Goal: Task Accomplishment & Management: Use online tool/utility

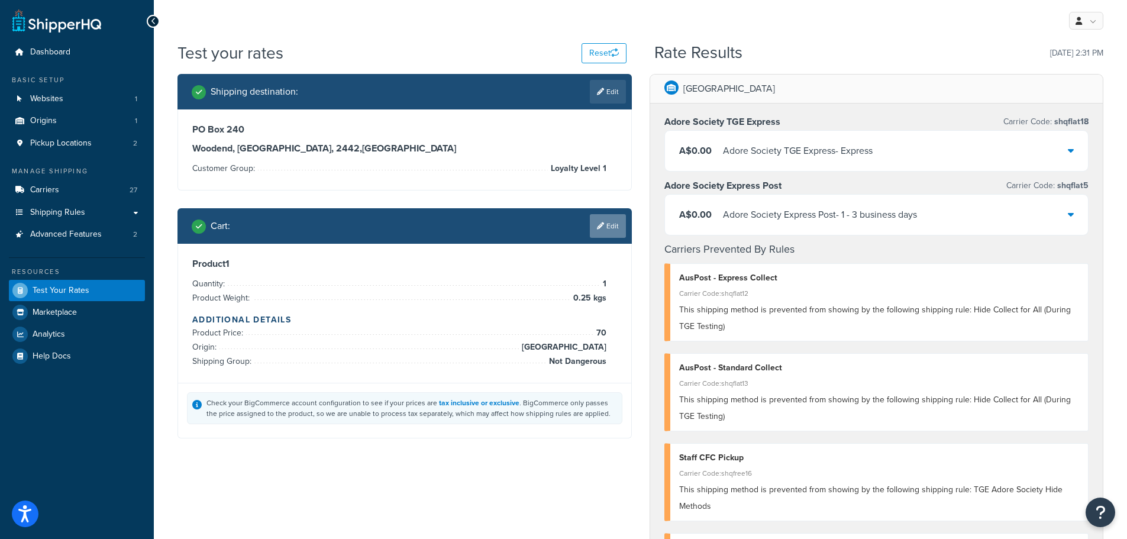
click at [612, 232] on link "Edit" at bounding box center [608, 226] width 36 height 24
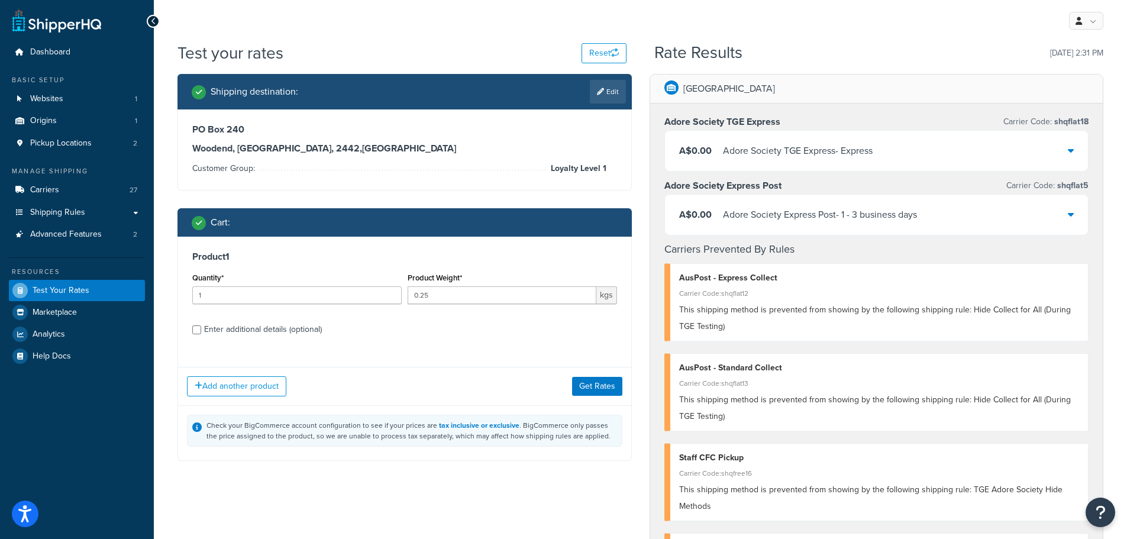
click at [303, 327] on div "Enter additional details (optional)" at bounding box center [263, 329] width 118 height 17
click at [201, 327] on input "Enter additional details (optional)" at bounding box center [196, 329] width 9 height 9
checkbox input "true"
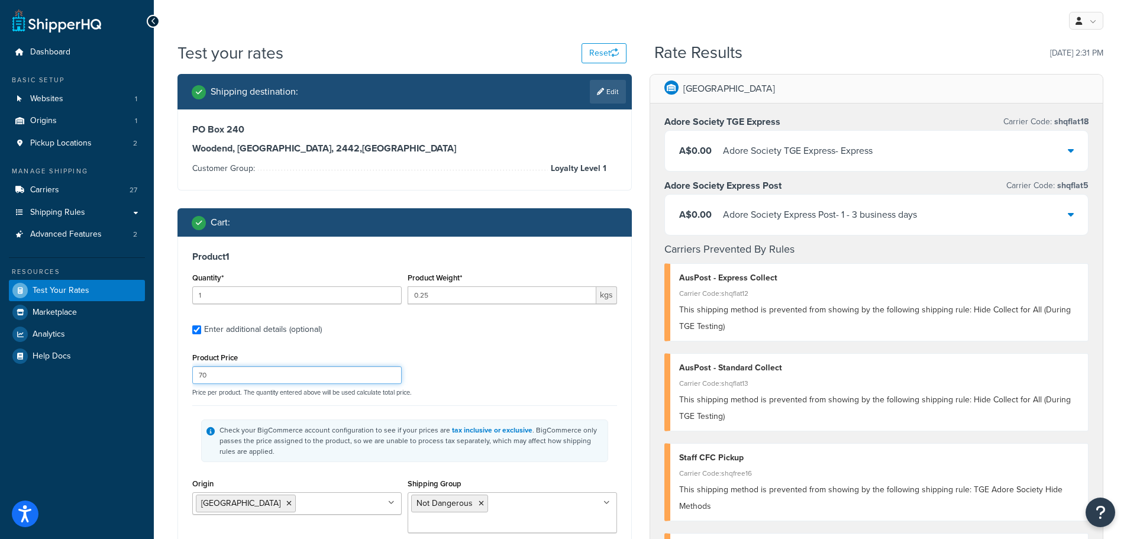
click at [275, 379] on input "70" at bounding box center [296, 375] width 209 height 18
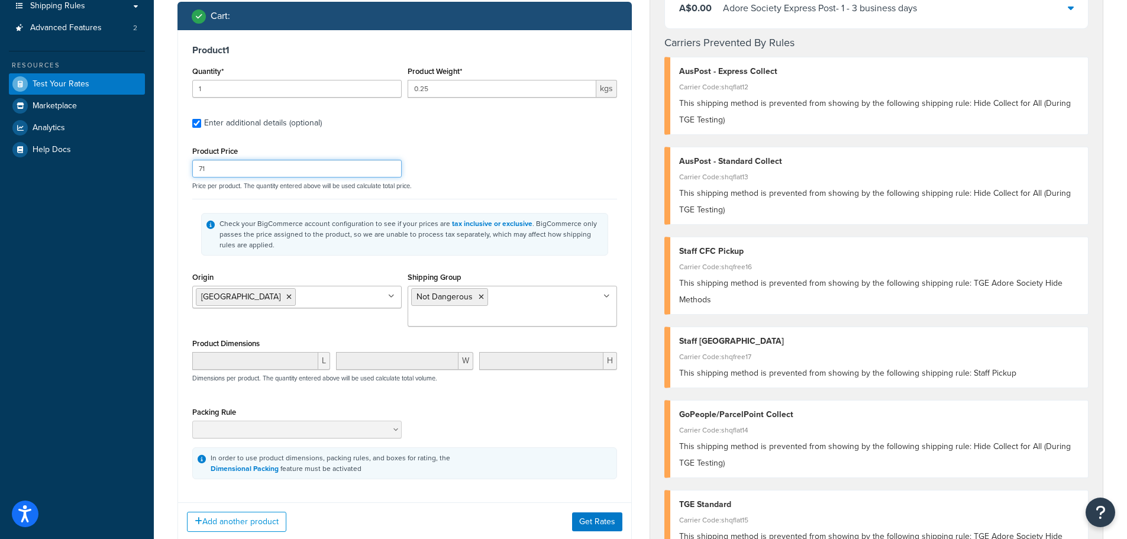
scroll to position [237, 0]
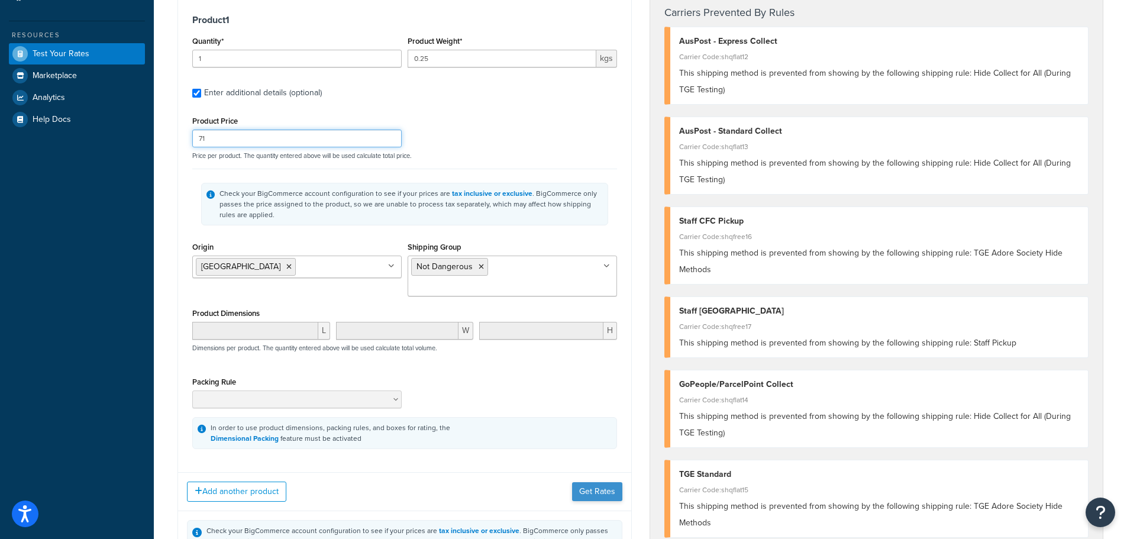
type input "71"
click at [592, 482] on button "Get Rates" at bounding box center [597, 491] width 50 height 19
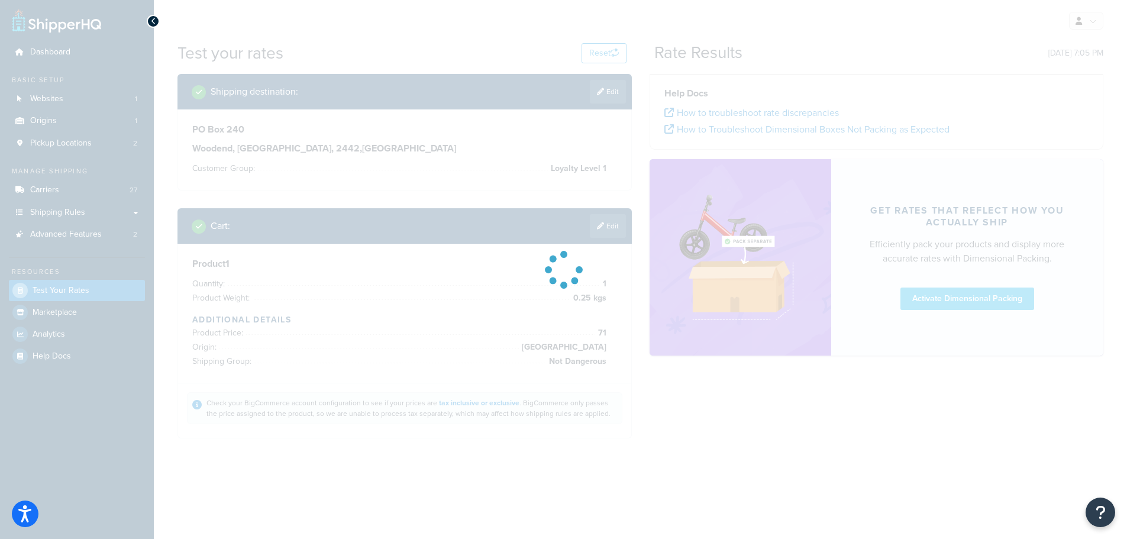
scroll to position [0, 0]
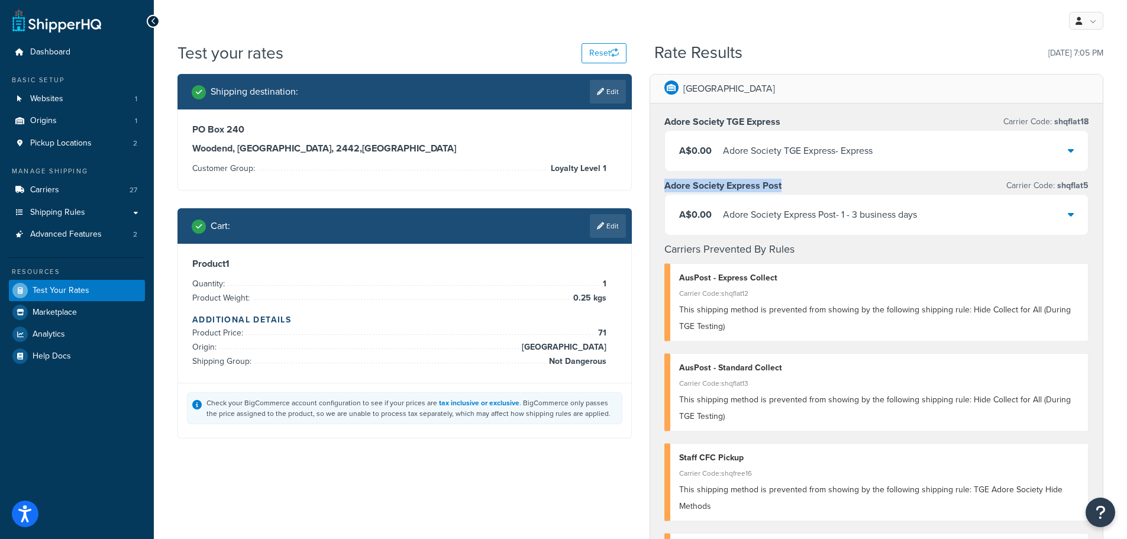
drag, startPoint x: 790, startPoint y: 189, endPoint x: 656, endPoint y: 186, distance: 133.8
copy h3 "Adore Society Express Post"
click at [613, 222] on link "Edit" at bounding box center [608, 226] width 36 height 24
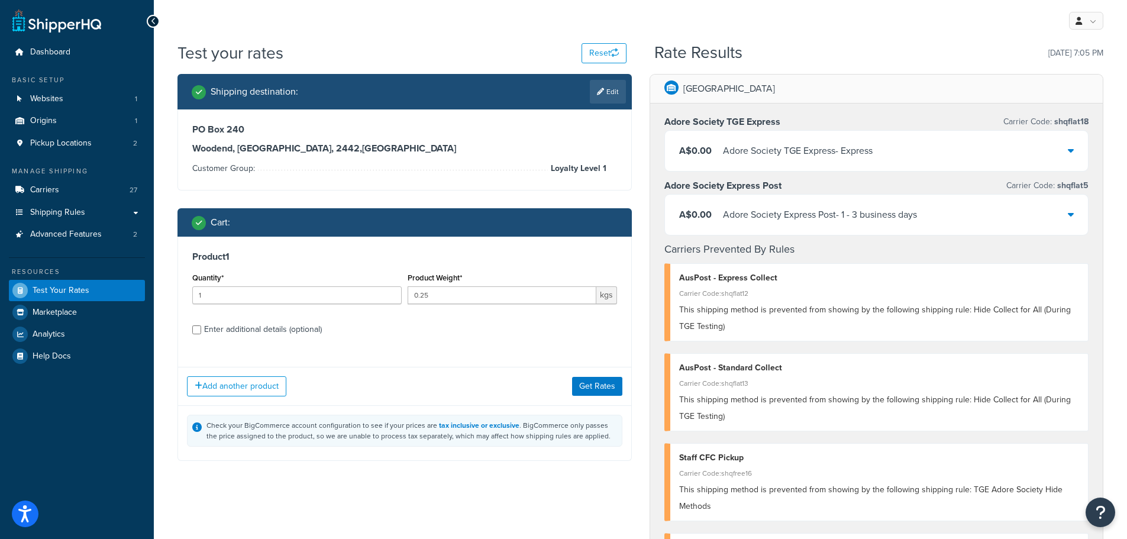
click at [234, 328] on div "Enter additional details (optional)" at bounding box center [263, 329] width 118 height 17
click at [201, 328] on input "Enter additional details (optional)" at bounding box center [196, 329] width 9 height 9
checkbox input "true"
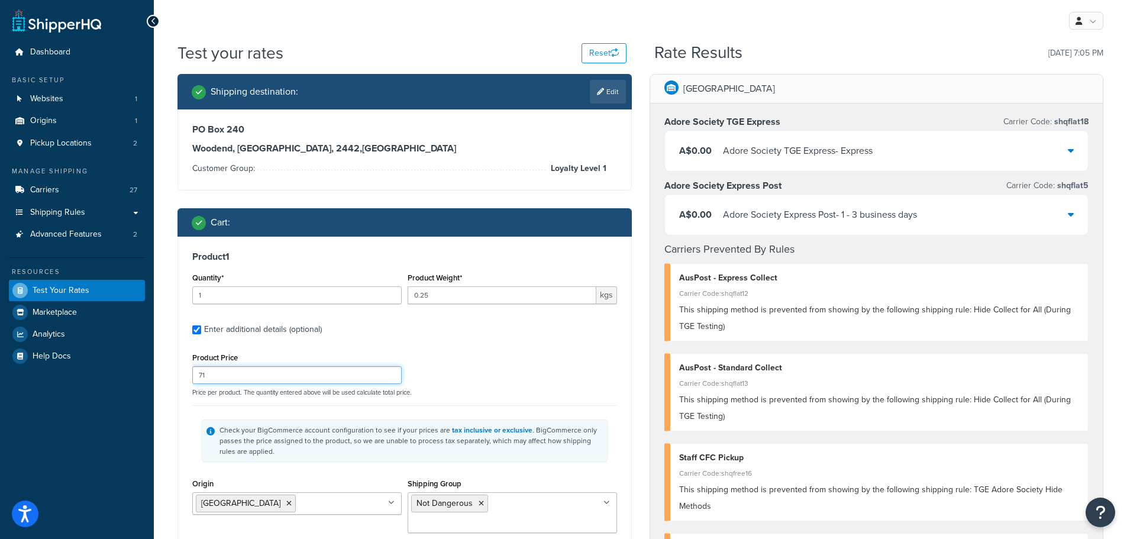
click at [245, 372] on input "71" at bounding box center [296, 375] width 209 height 18
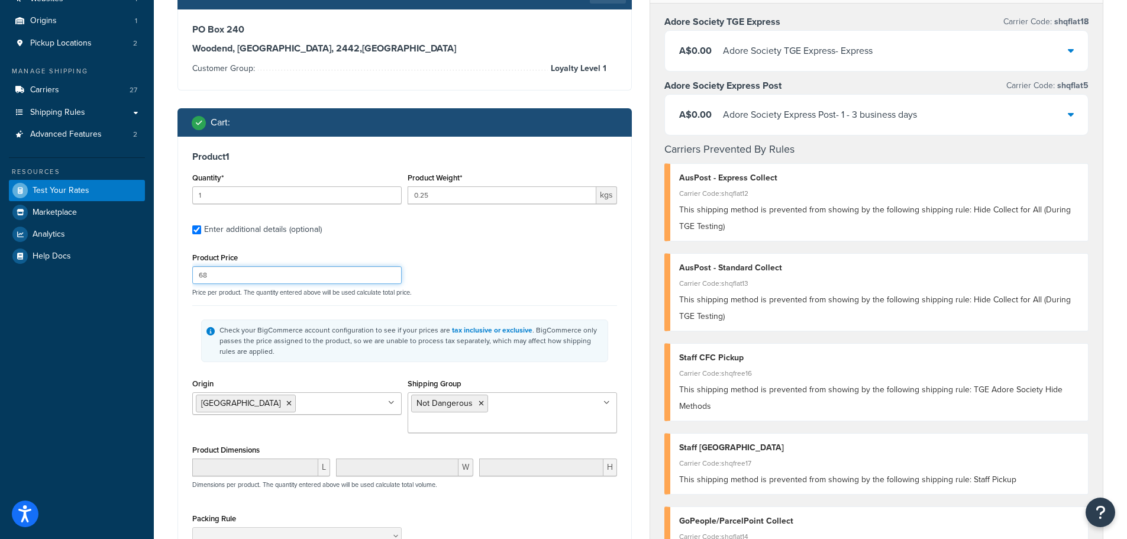
scroll to position [178, 0]
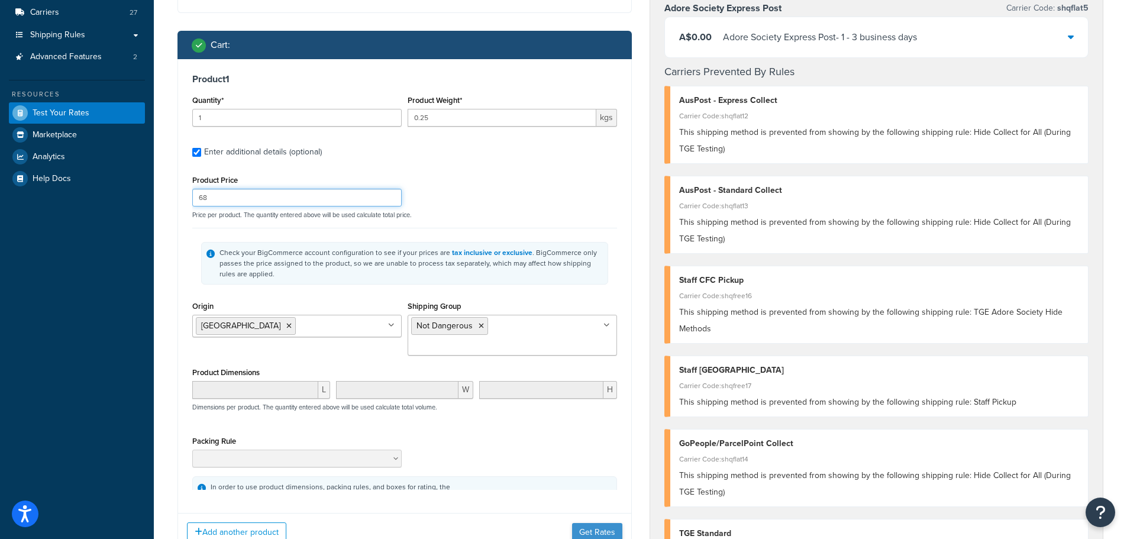
type input "68"
click at [593, 528] on button "Get Rates" at bounding box center [597, 532] width 50 height 19
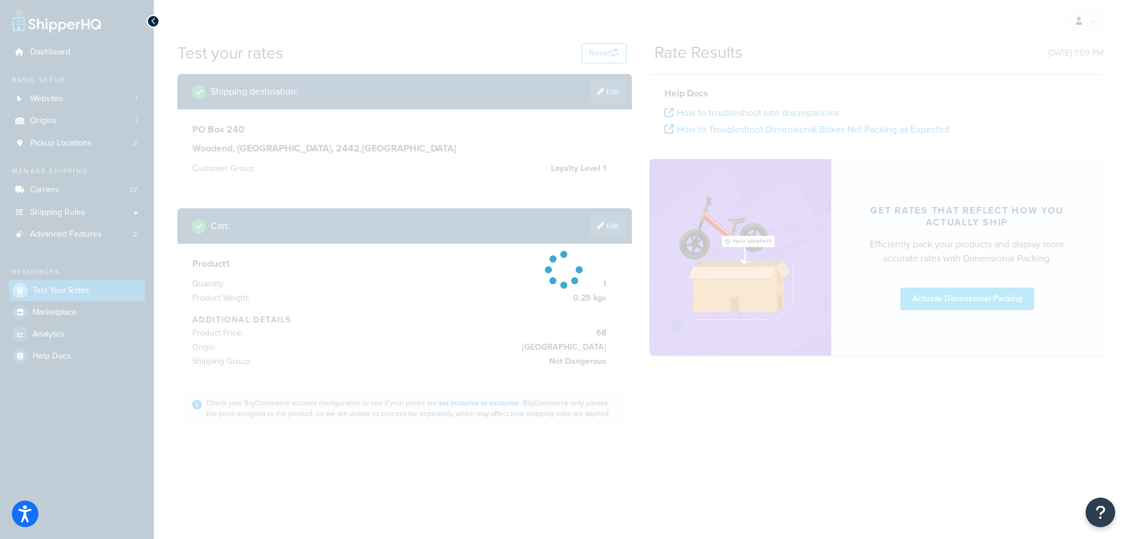
scroll to position [0, 0]
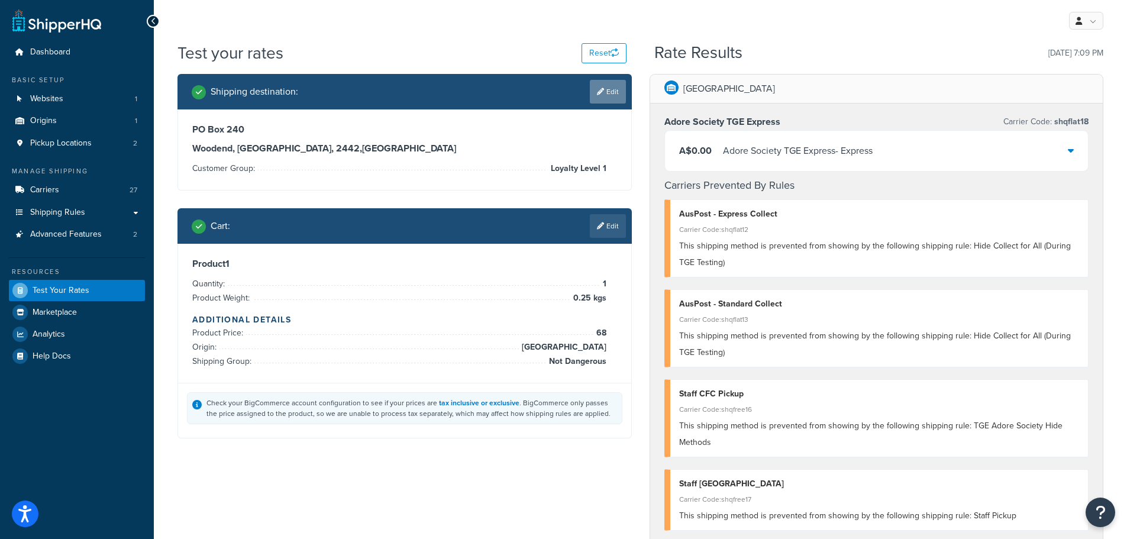
click at [608, 99] on link "Edit" at bounding box center [608, 92] width 36 height 24
select select "AU"
select select "[GEOGRAPHIC_DATA]"
select select "Loyalty Level 1"
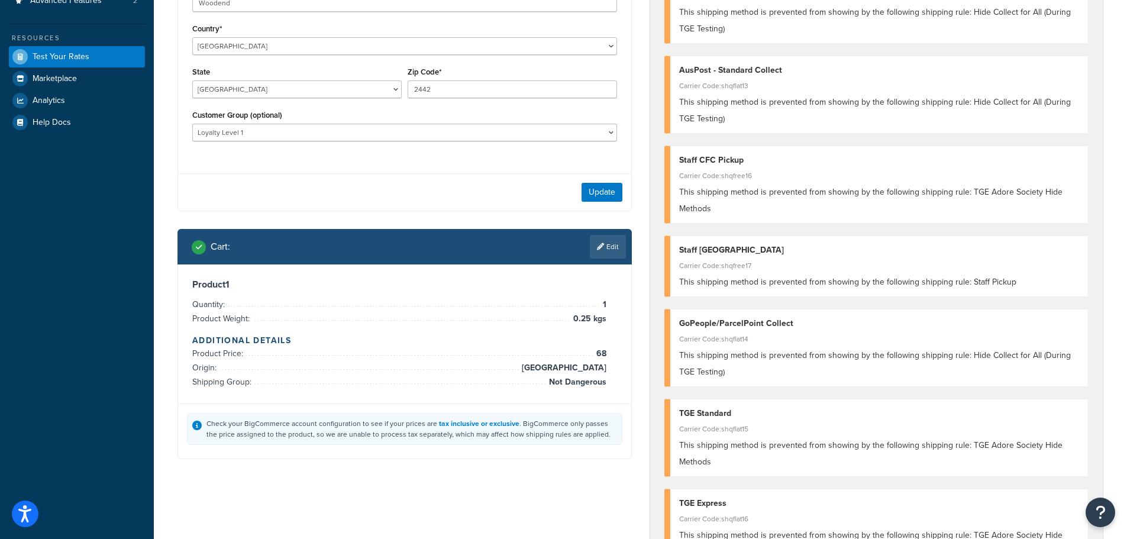
scroll to position [237, 0]
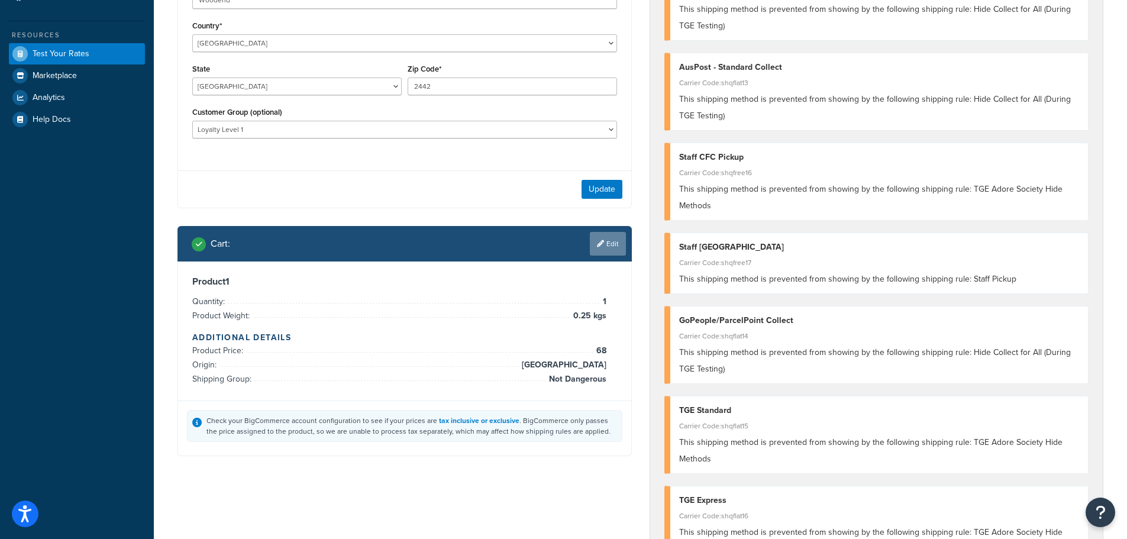
click at [607, 238] on link "Edit" at bounding box center [608, 244] width 36 height 24
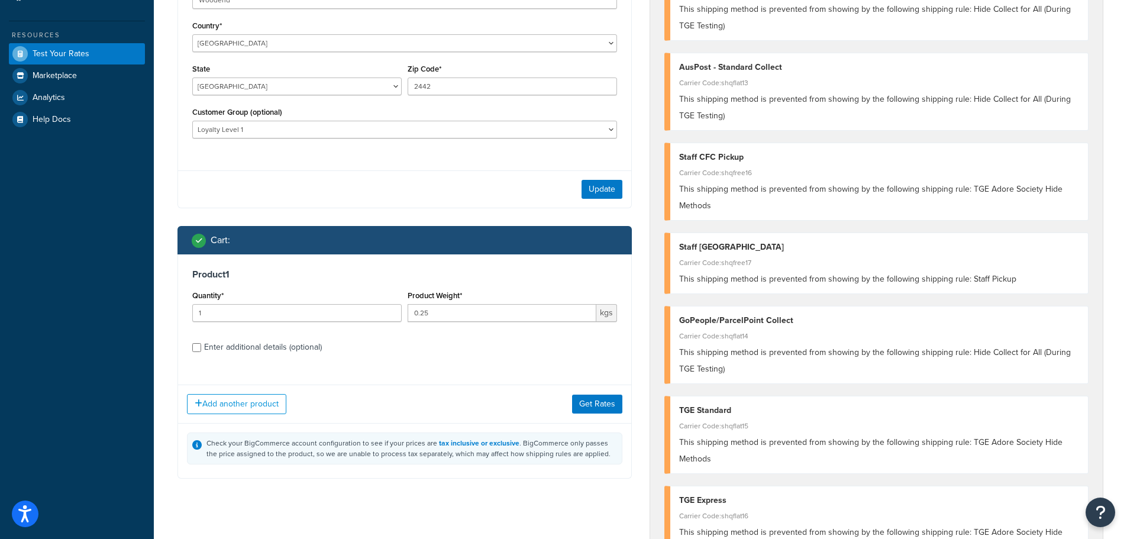
scroll to position [296, 0]
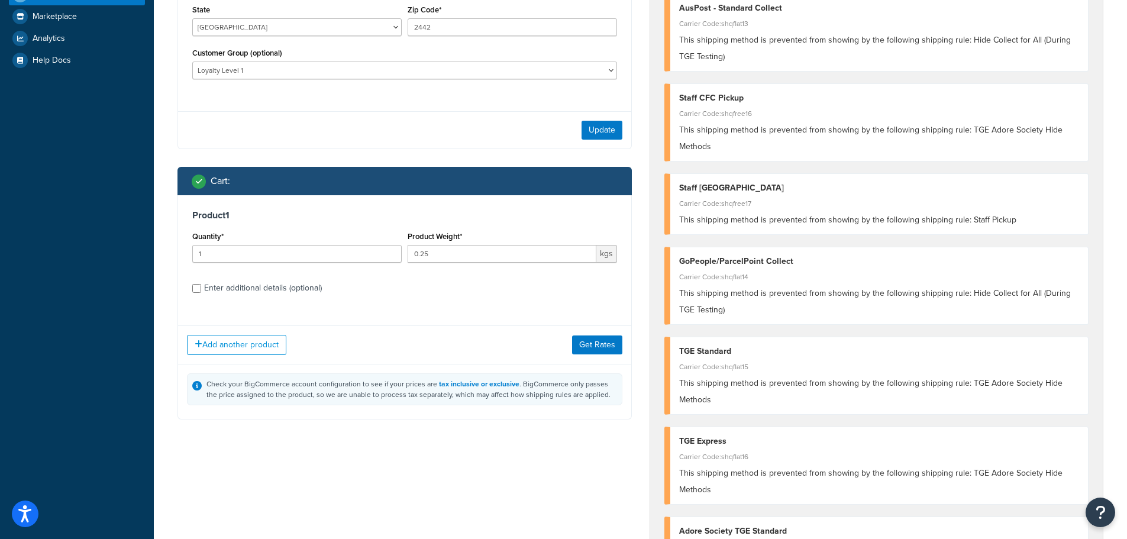
click at [288, 282] on div "Enter additional details (optional)" at bounding box center [263, 288] width 118 height 17
click at [201, 284] on input "Enter additional details (optional)" at bounding box center [196, 288] width 9 height 9
checkbox input "true"
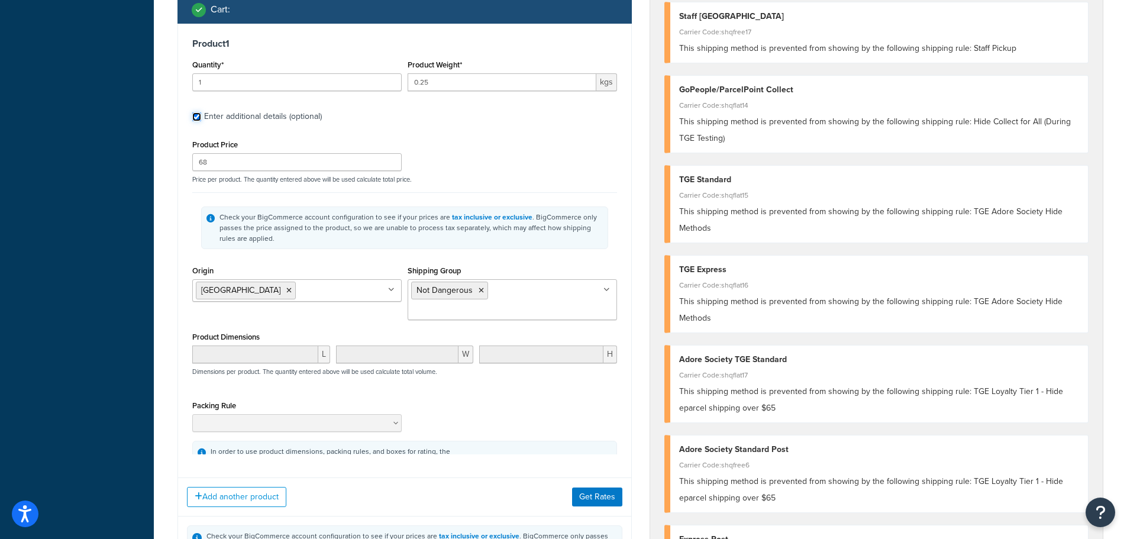
scroll to position [473, 0]
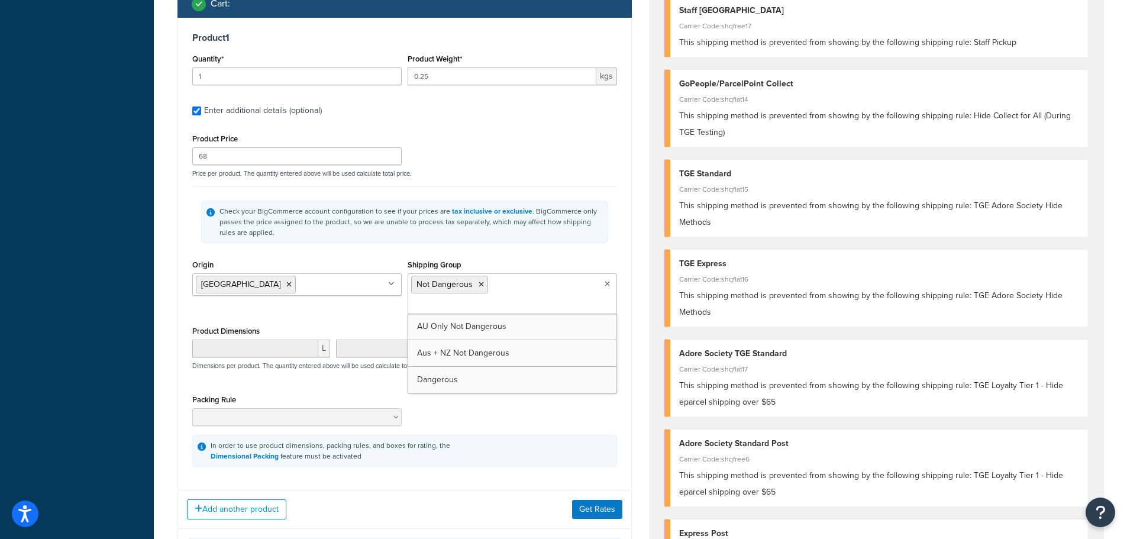
click at [605, 285] on icon at bounding box center [607, 283] width 5 height 7
click at [480, 285] on icon at bounding box center [481, 284] width 5 height 7
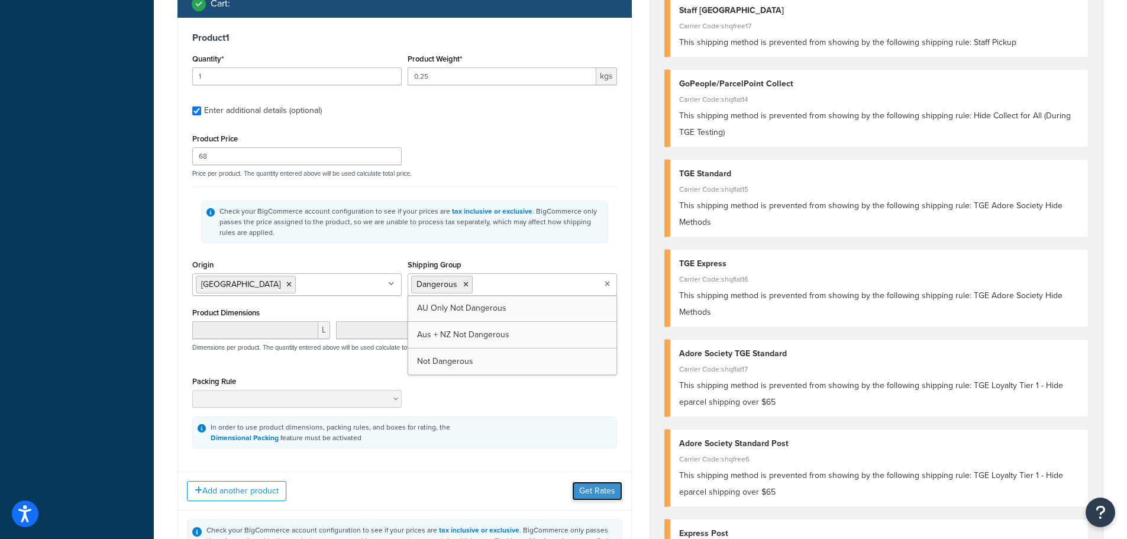
click at [597, 489] on button "Get Rates" at bounding box center [597, 491] width 50 height 19
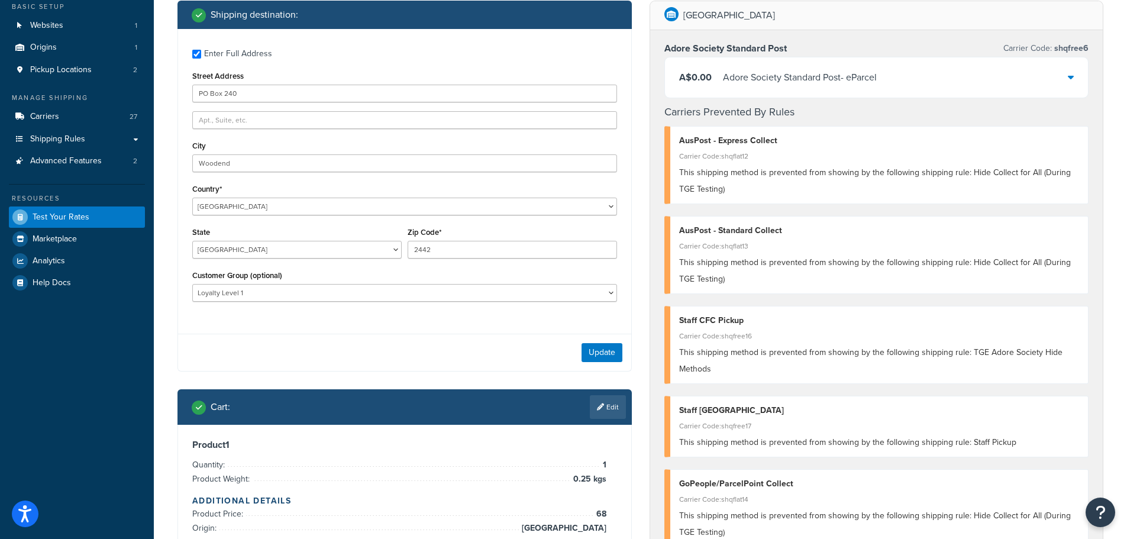
scroll to position [0, 0]
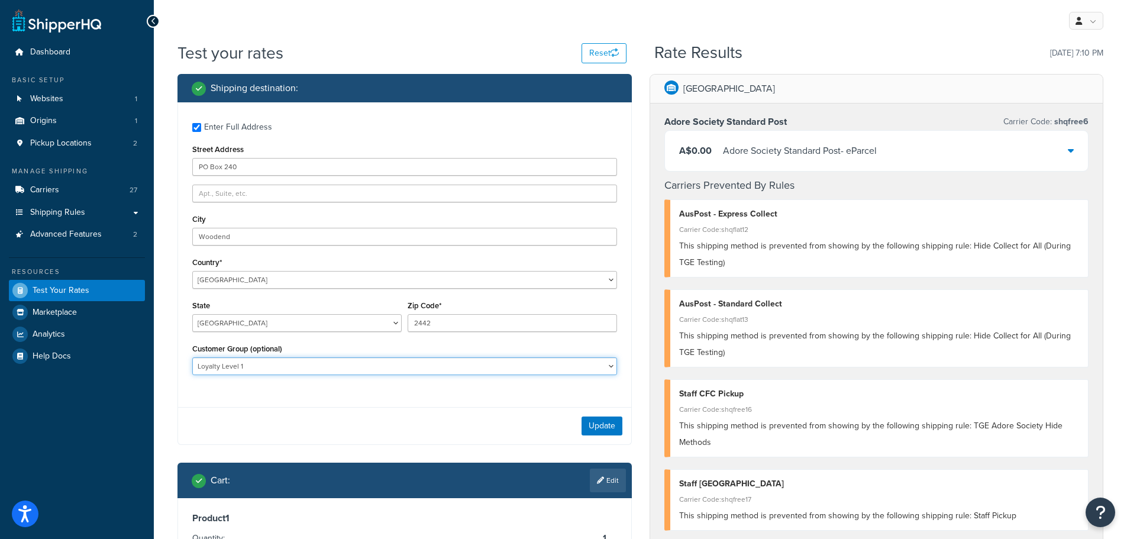
click at [367, 363] on select "Adore Staff Existing Customer - Purchased before Loyalty Level 1 Loyalty Level …" at bounding box center [404, 366] width 425 height 18
select select "New Customer - 0 Purchase"
click at [192, 357] on select "Adore Staff Existing Customer - Purchased before Loyalty Level 1 Loyalty Level …" at bounding box center [404, 366] width 425 height 18
click at [605, 430] on button "Update" at bounding box center [602, 426] width 41 height 19
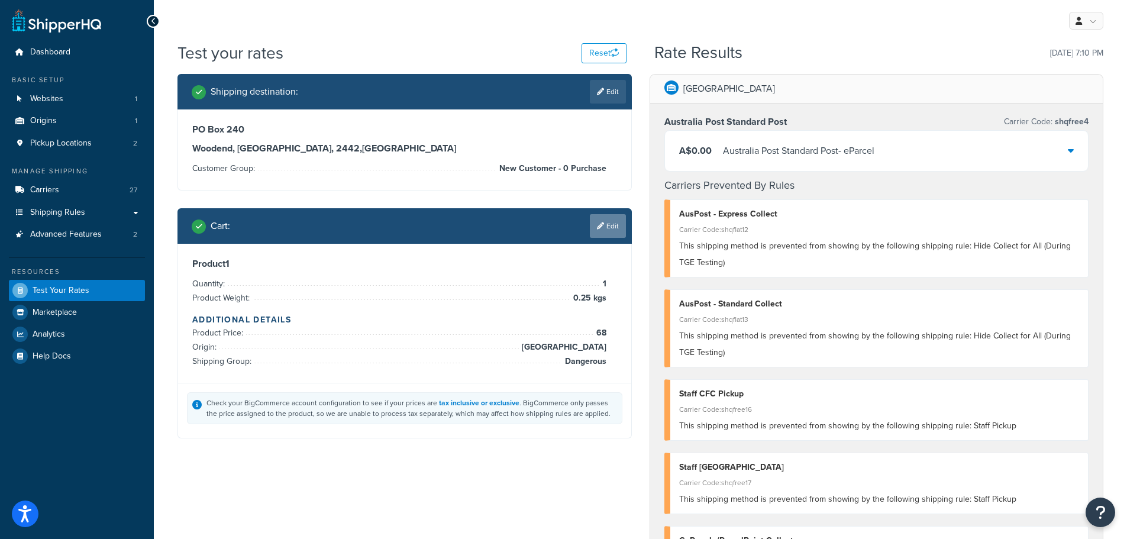
click at [607, 236] on link "Edit" at bounding box center [608, 226] width 36 height 24
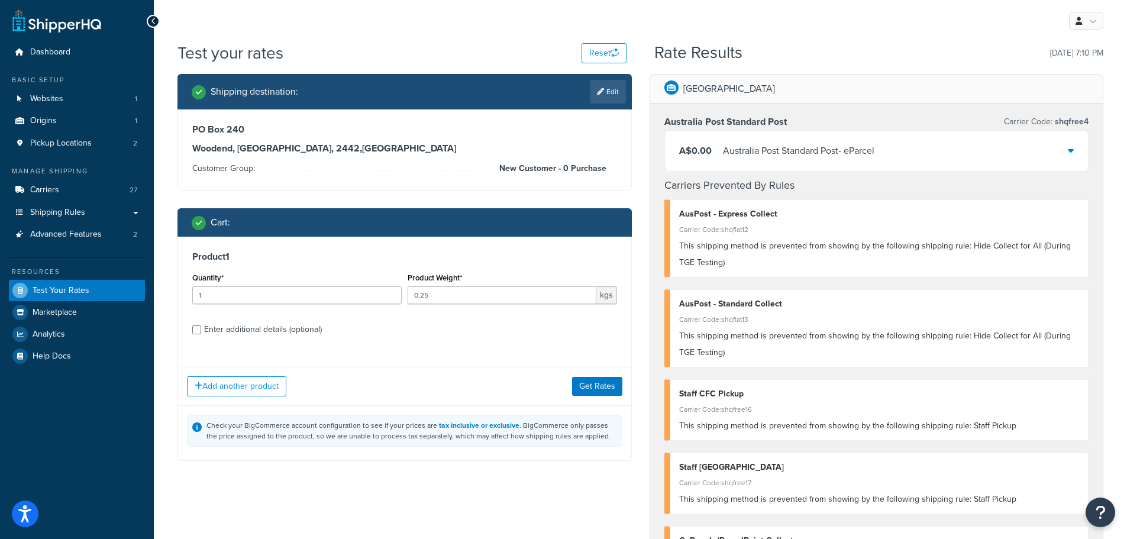
click at [285, 328] on div "Enter additional details (optional)" at bounding box center [263, 329] width 118 height 17
click at [201, 328] on input "Enter additional details (optional)" at bounding box center [196, 329] width 9 height 9
checkbox input "true"
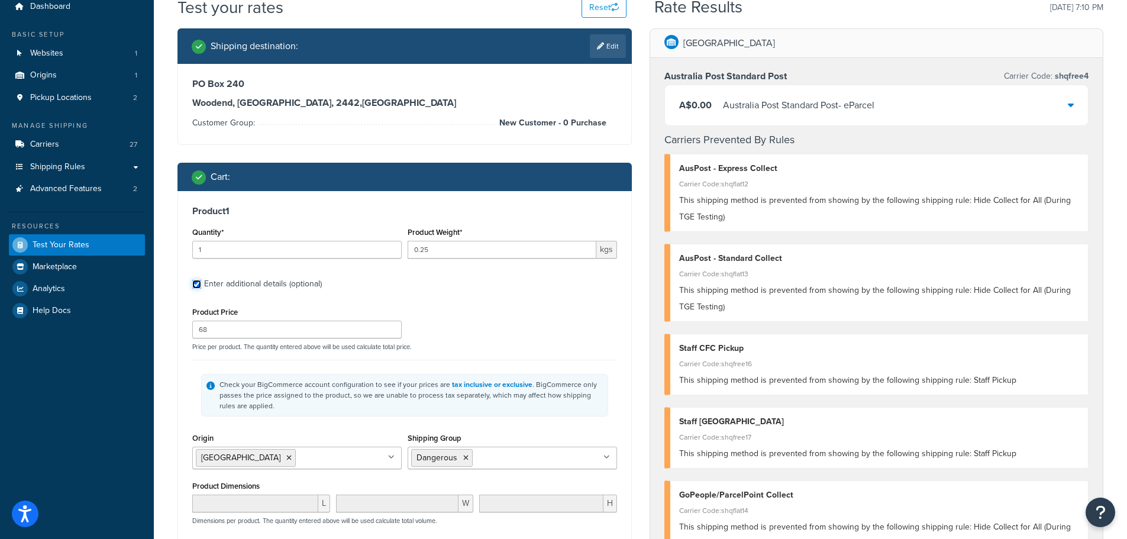
scroll to position [118, 0]
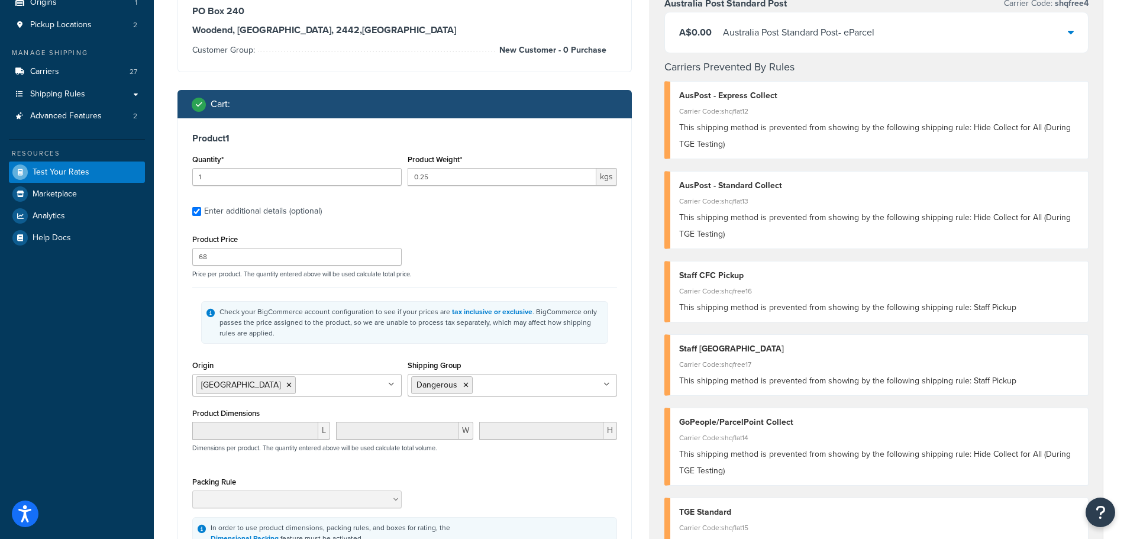
click at [608, 384] on icon at bounding box center [607, 384] width 7 height 7
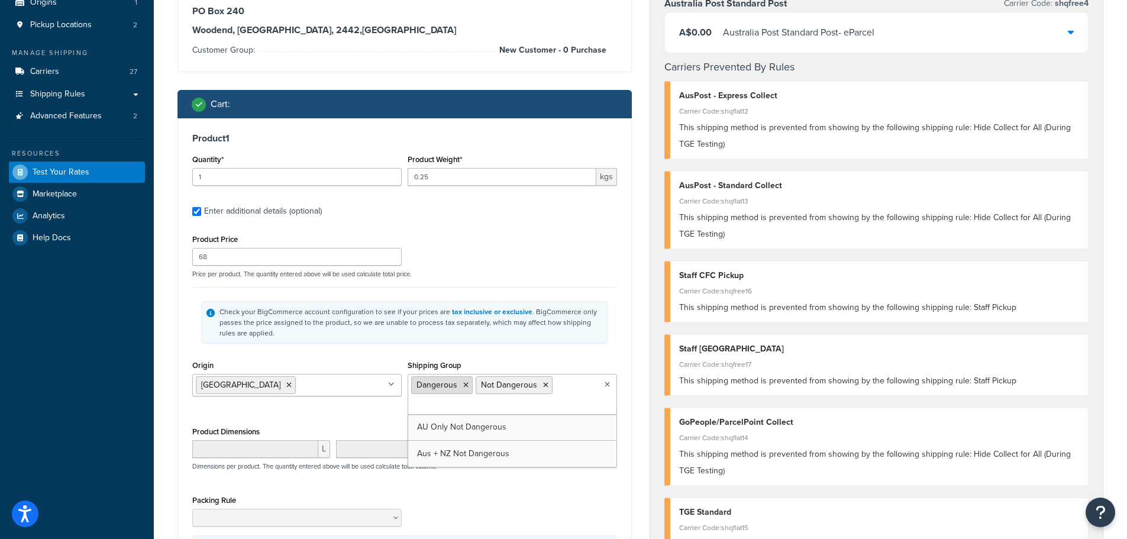
click at [464, 383] on icon at bounding box center [465, 385] width 5 height 7
click at [538, 498] on div "Packing Rule" at bounding box center [404, 513] width 431 height 43
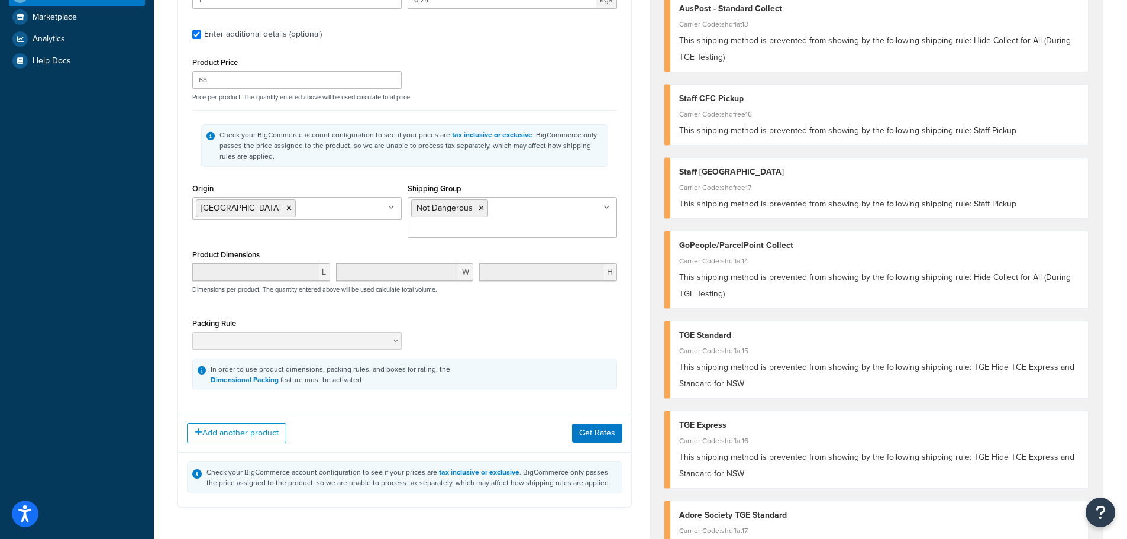
scroll to position [296, 0]
drag, startPoint x: 598, startPoint y: 408, endPoint x: 599, endPoint y: 418, distance: 9.6
click at [598, 423] on button "Get Rates" at bounding box center [597, 432] width 50 height 19
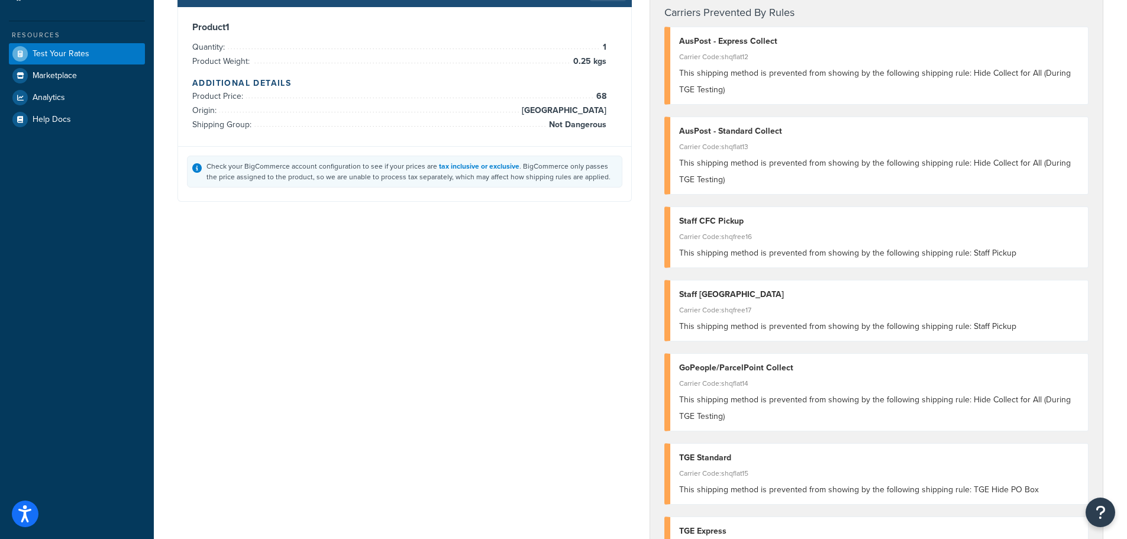
scroll to position [0, 0]
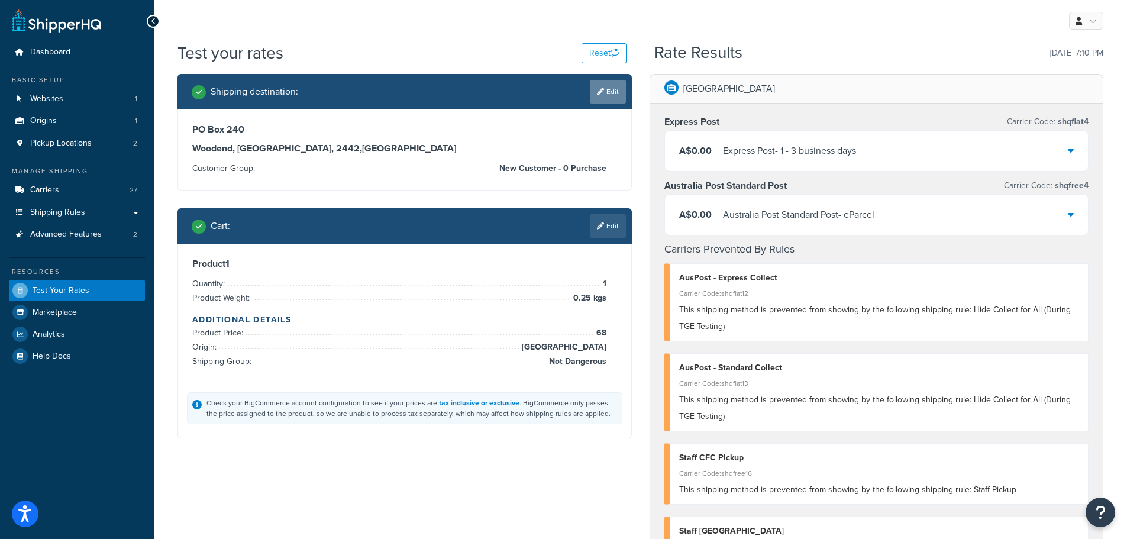
click at [606, 88] on link "Edit" at bounding box center [608, 92] width 36 height 24
select select "AU"
select select "[GEOGRAPHIC_DATA]"
select select "New Customer - 0 Purchase"
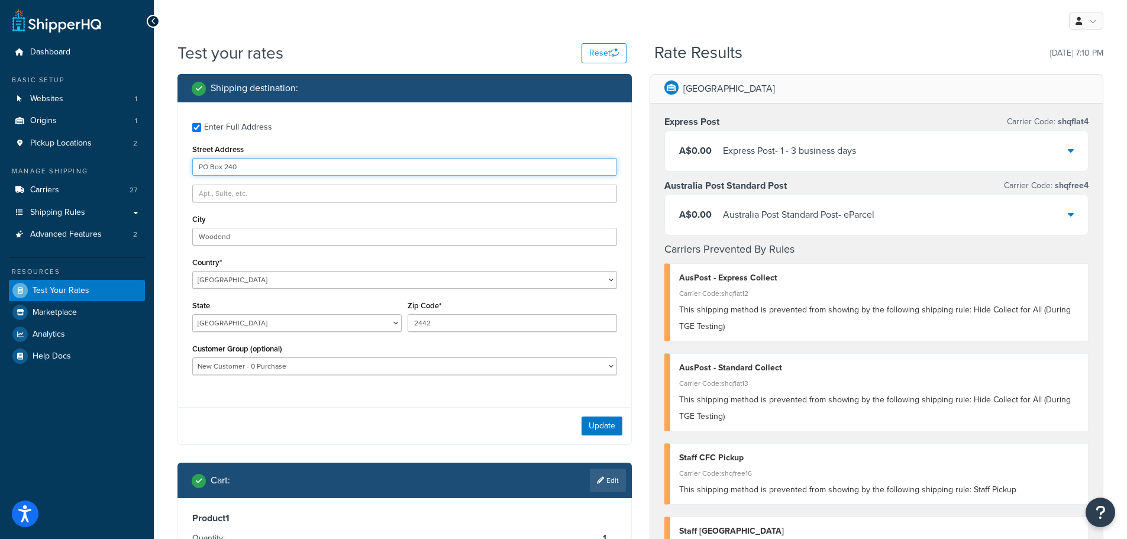
drag, startPoint x: 256, startPoint y: 166, endPoint x: 172, endPoint y: 163, distance: 83.5
click at [172, 163] on div "Shipping destination : Enter Full Address Street Address PO Box 240 City Wooden…" at bounding box center [405, 392] width 472 height 637
click at [192, 128] on input "Enter Full Address" at bounding box center [196, 127] width 9 height 9
checkbox input "false"
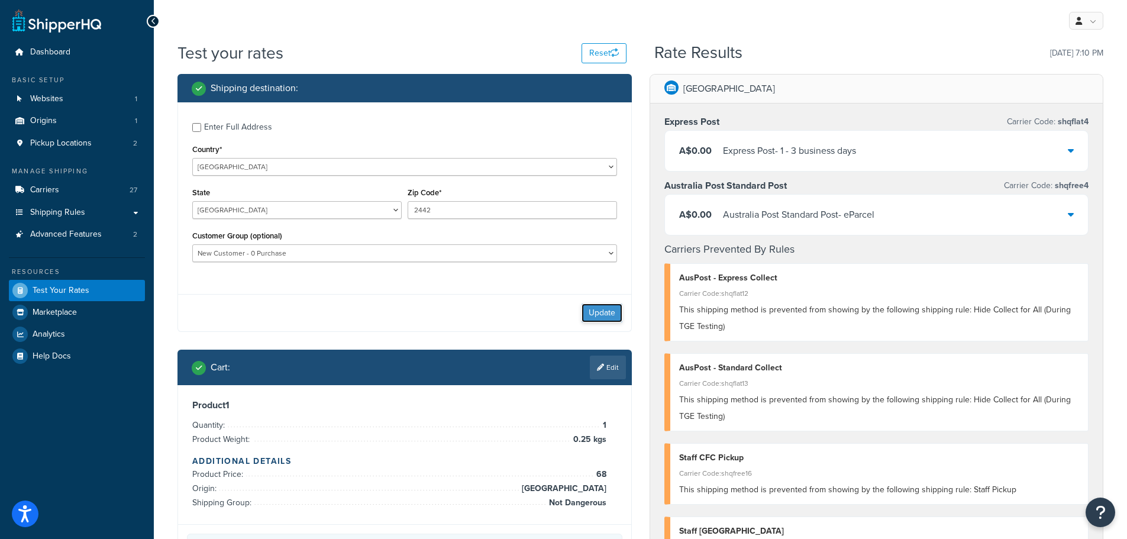
click at [599, 314] on button "Update" at bounding box center [602, 313] width 41 height 19
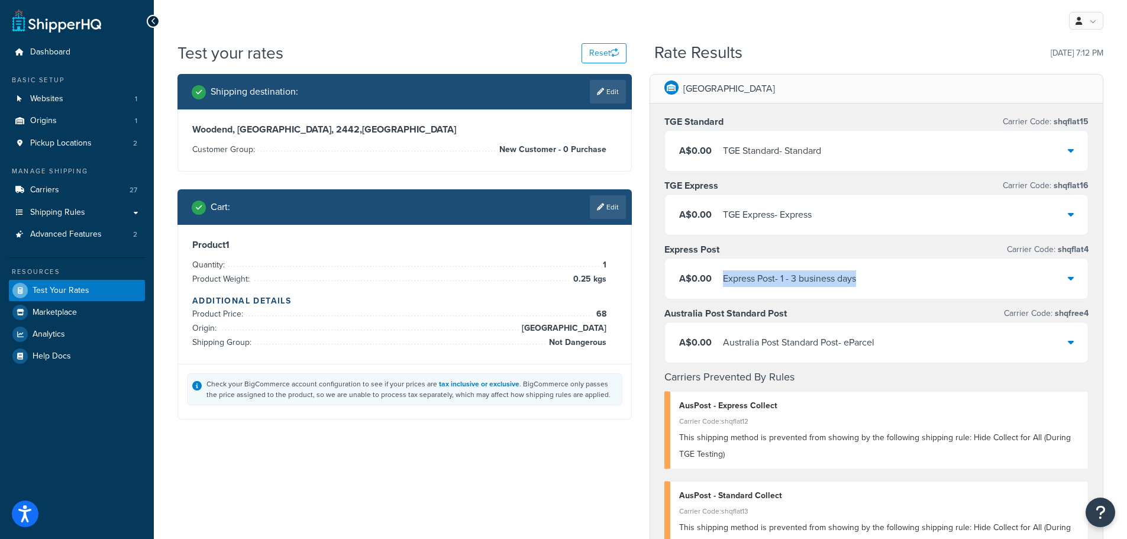
drag, startPoint x: 723, startPoint y: 283, endPoint x: 863, endPoint y: 287, distance: 139.7
click at [863, 287] on div "A$0.00 Express Post - 1 - 3 business days" at bounding box center [877, 279] width 424 height 40
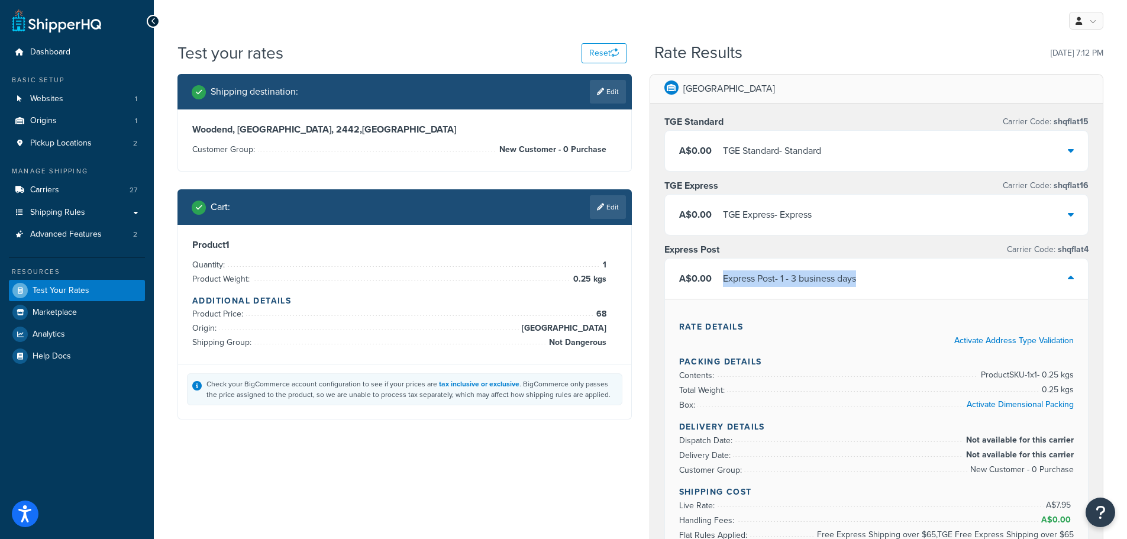
copy div "Express Post - 1 - 3 business days"
click at [1069, 275] on icon at bounding box center [1071, 277] width 6 height 9
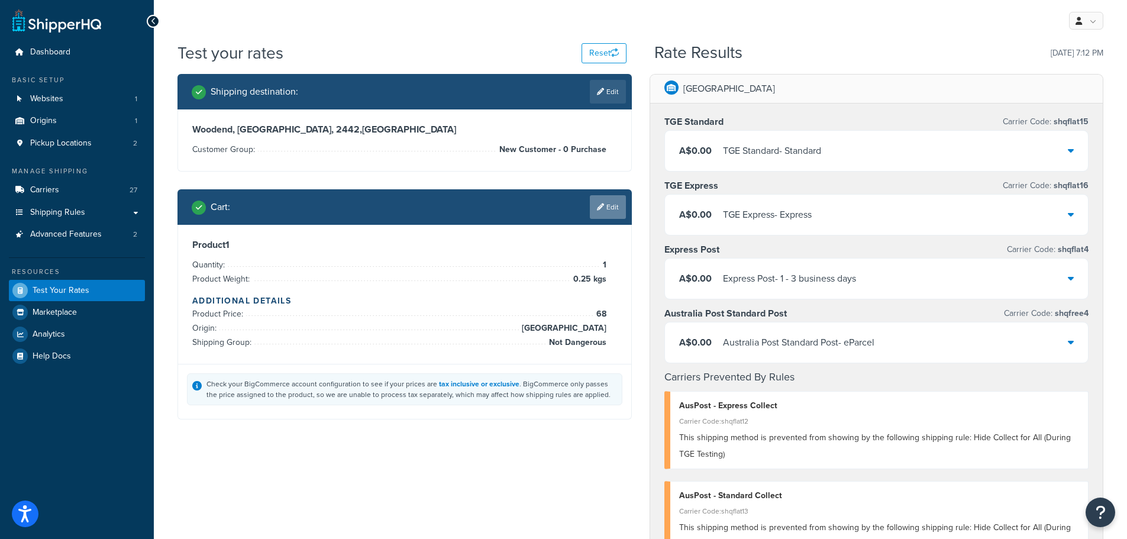
click at [610, 210] on link "Edit" at bounding box center [608, 207] width 36 height 24
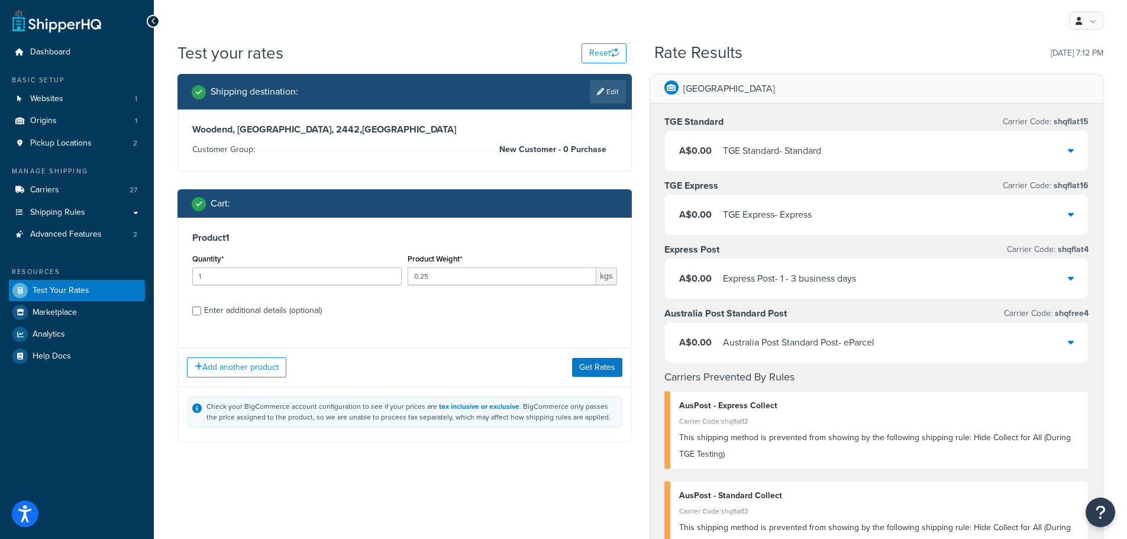
click at [291, 312] on div "Enter additional details (optional)" at bounding box center [263, 310] width 118 height 17
click at [201, 312] on input "Enter additional details (optional)" at bounding box center [196, 310] width 9 height 9
checkbox input "true"
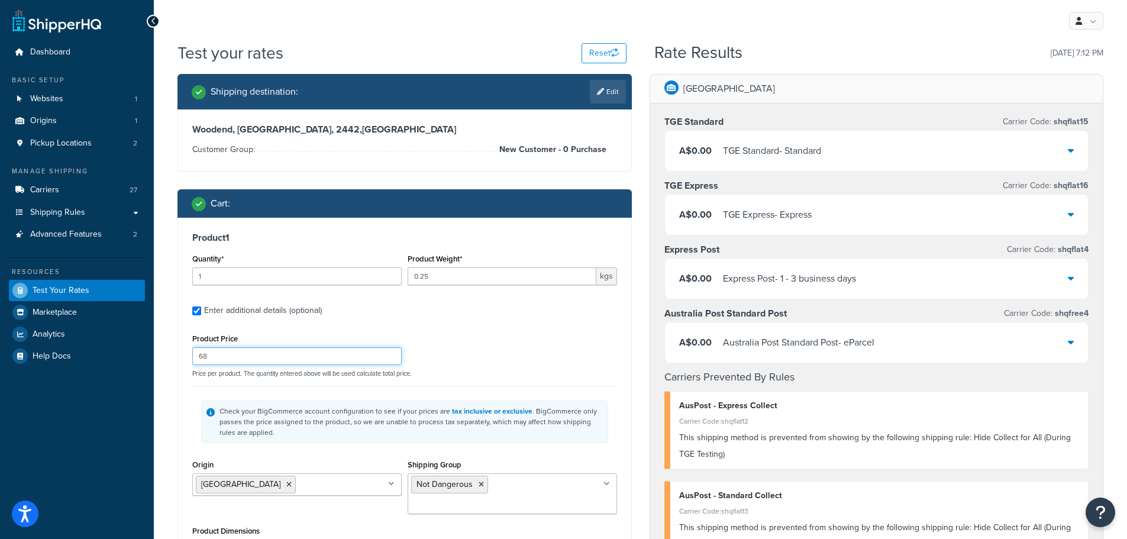
click at [260, 354] on input "68" at bounding box center [296, 356] width 209 height 18
type input "6"
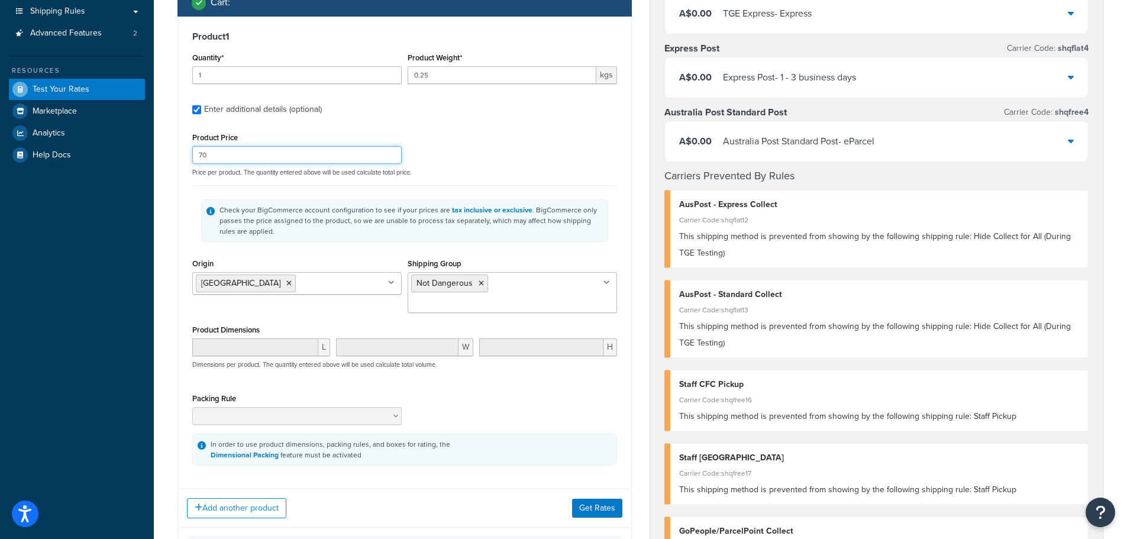
scroll to position [237, 0]
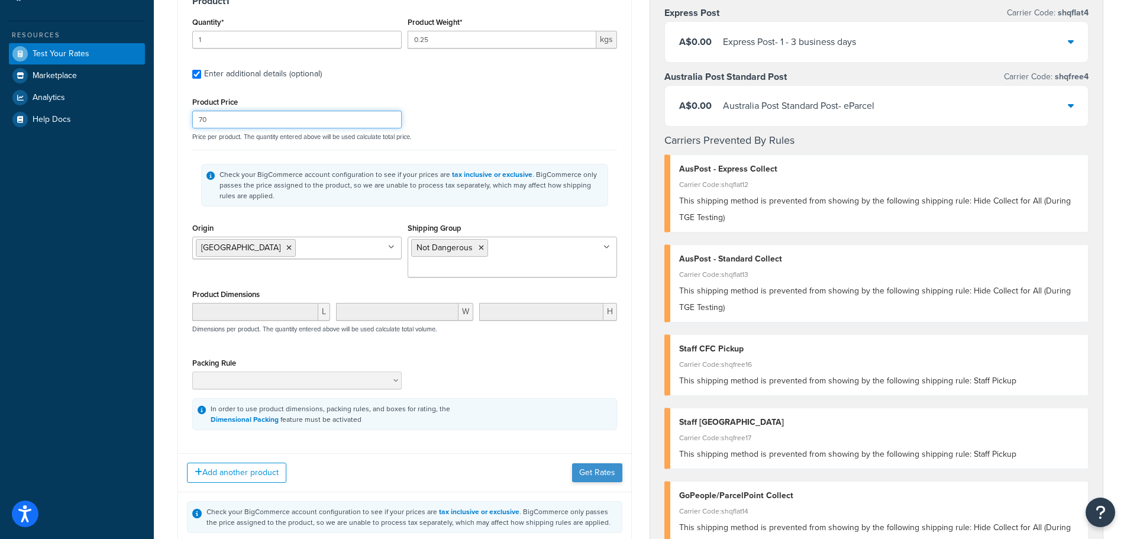
type input "70"
click at [595, 463] on button "Get Rates" at bounding box center [597, 472] width 50 height 19
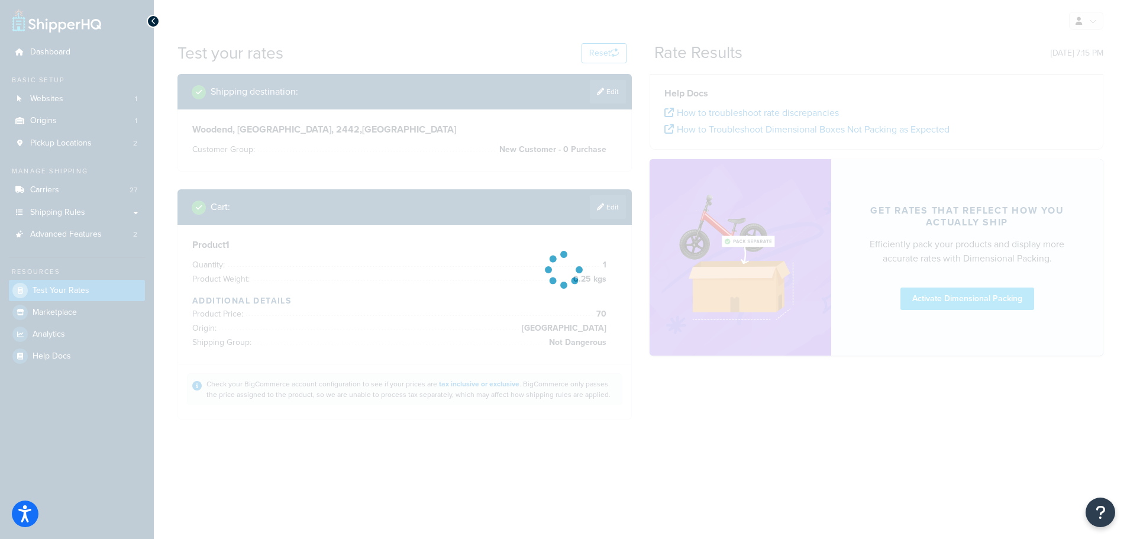
scroll to position [0, 0]
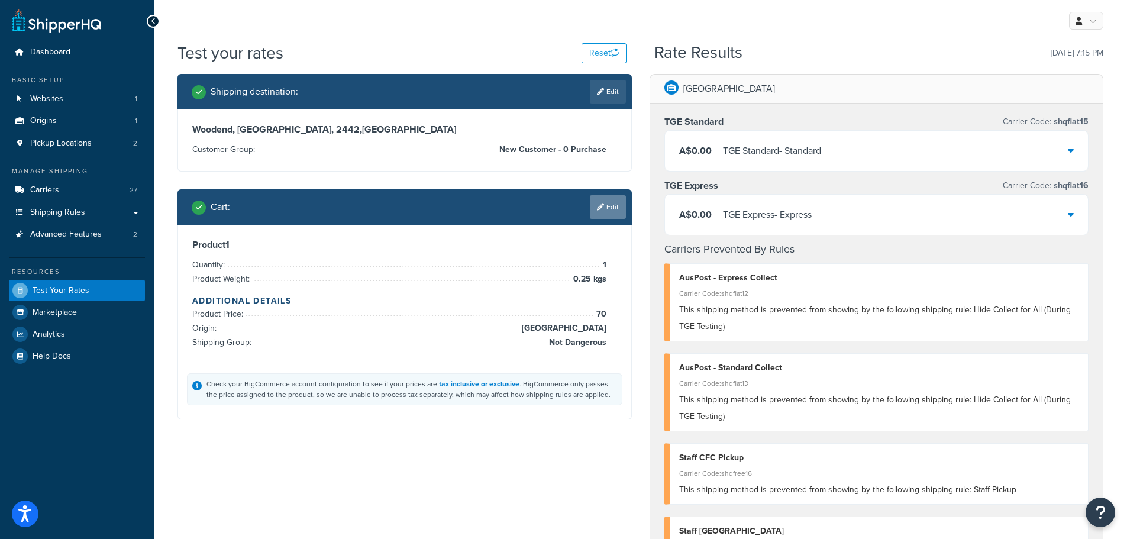
click at [613, 205] on link "Edit" at bounding box center [608, 207] width 36 height 24
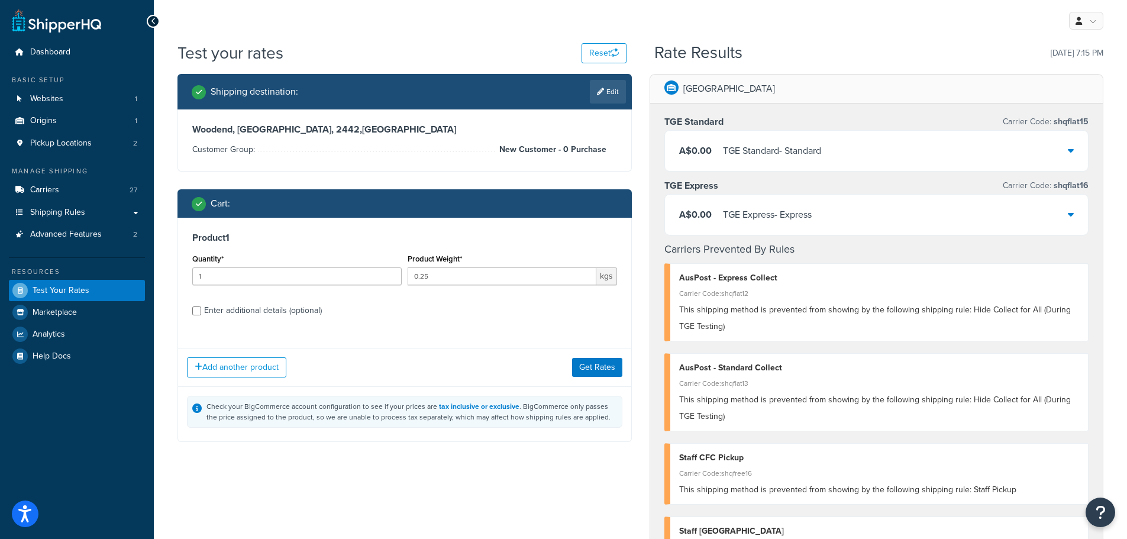
click at [258, 314] on div "Enter additional details (optional)" at bounding box center [263, 310] width 118 height 17
click at [201, 314] on input "Enter additional details (optional)" at bounding box center [196, 310] width 9 height 9
checkbox input "true"
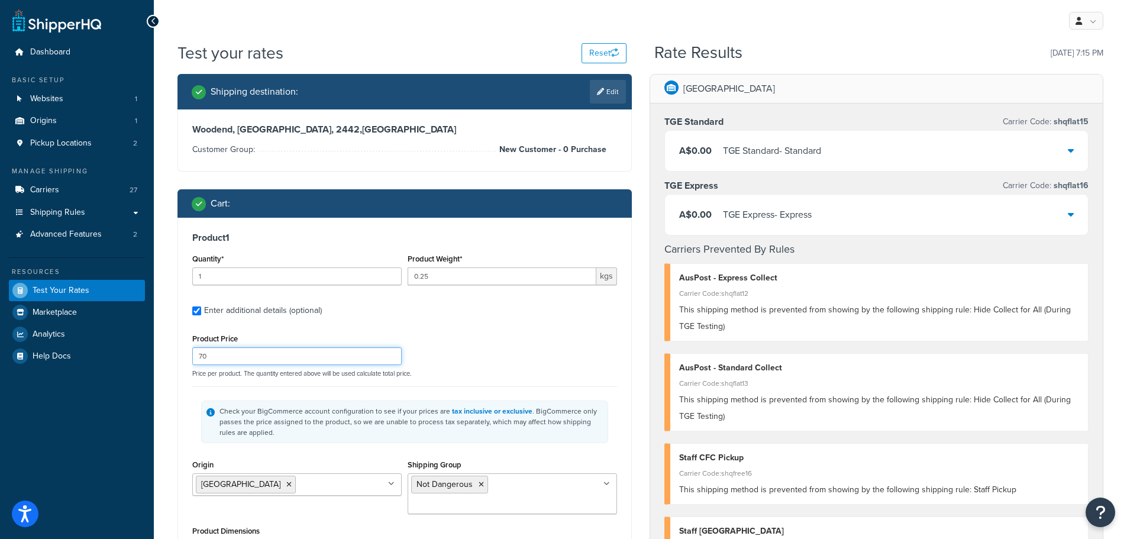
click at [254, 359] on input "70" at bounding box center [296, 356] width 209 height 18
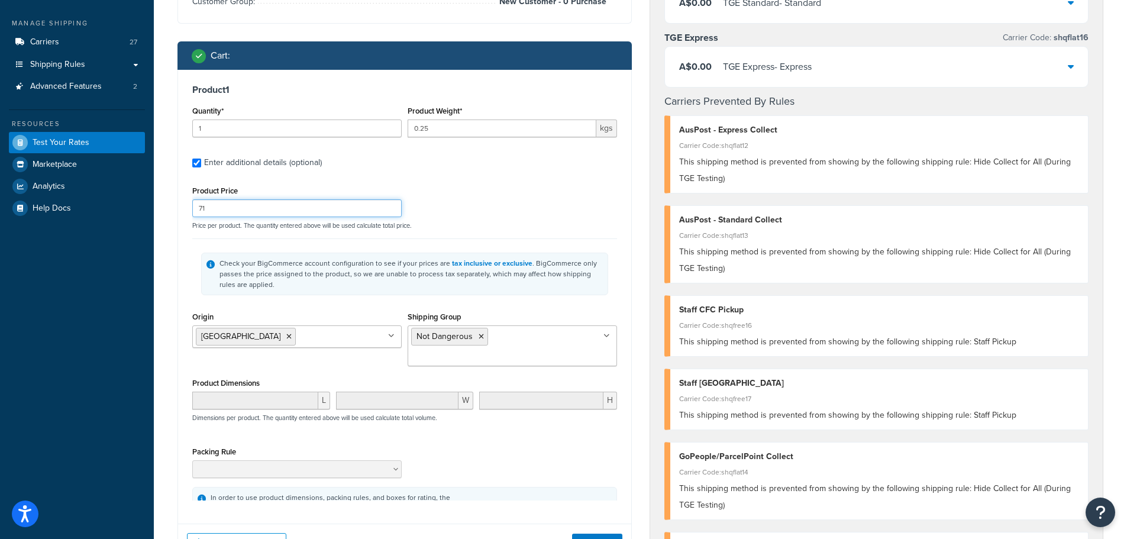
scroll to position [237, 0]
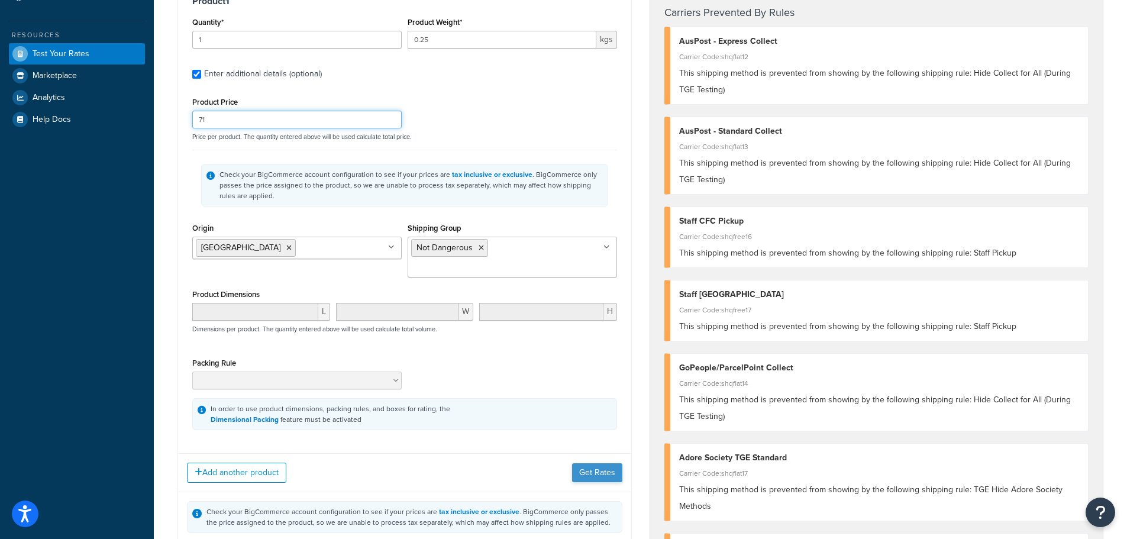
type input "71"
click at [596, 463] on button "Get Rates" at bounding box center [597, 472] width 50 height 19
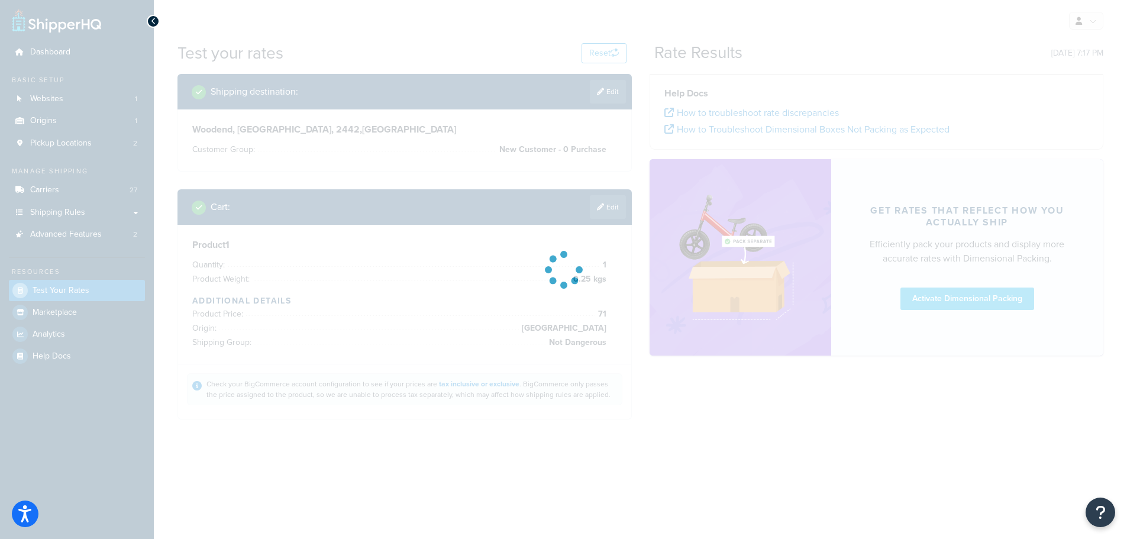
scroll to position [0, 0]
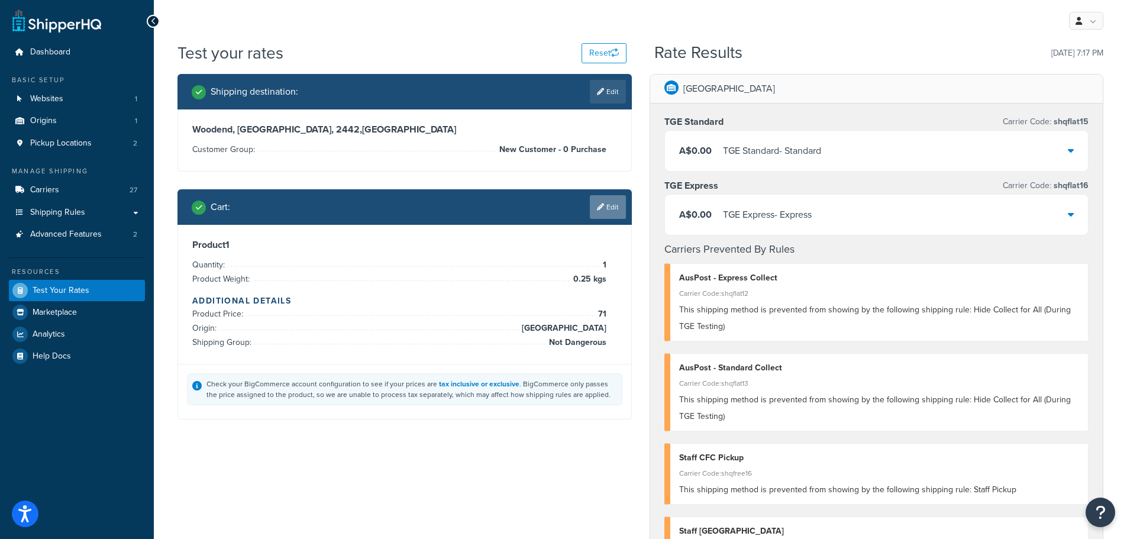
click at [598, 213] on link "Edit" at bounding box center [608, 207] width 36 height 24
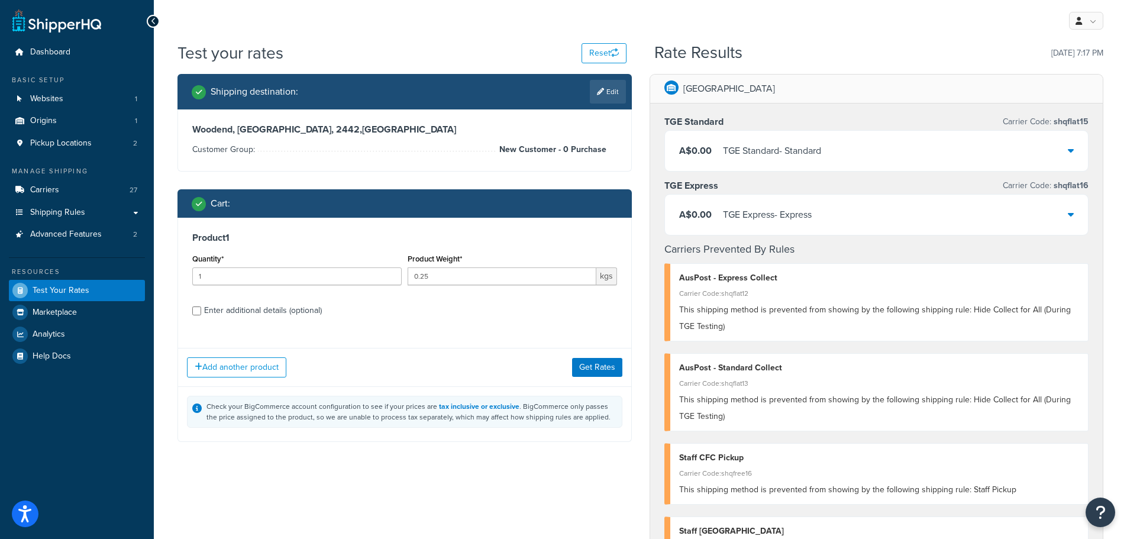
click at [250, 312] on div "Enter additional details (optional)" at bounding box center [263, 310] width 118 height 17
click at [201, 312] on input "Enter additional details (optional)" at bounding box center [196, 310] width 9 height 9
checkbox input "true"
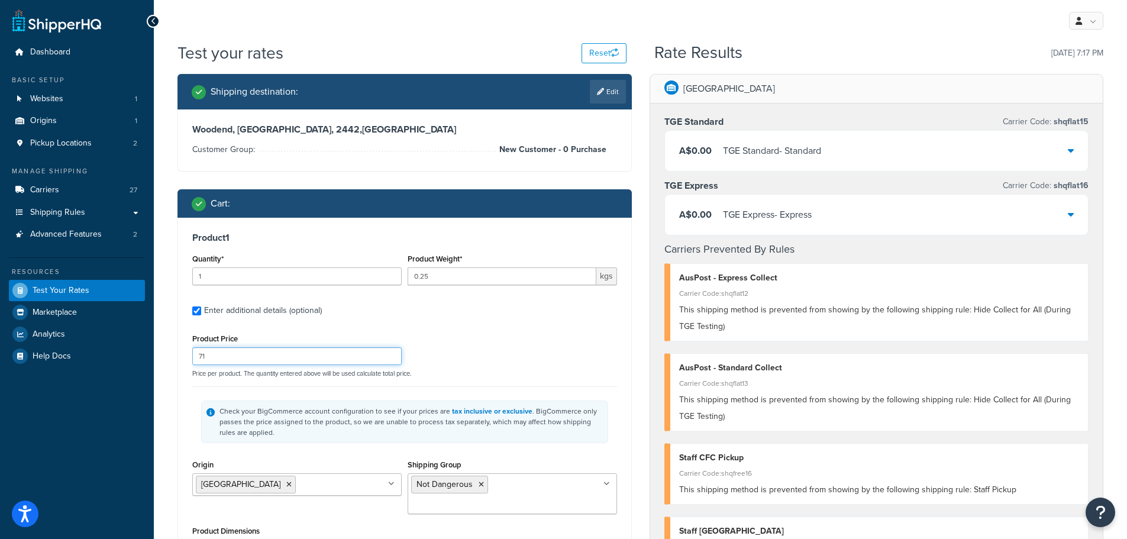
click at [262, 355] on input "71" at bounding box center [296, 356] width 209 height 18
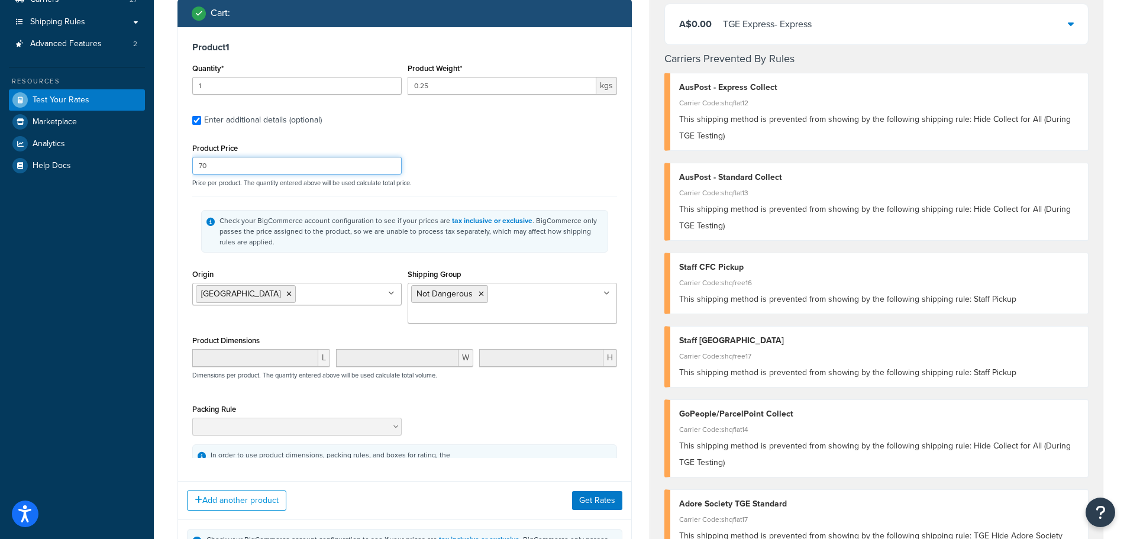
scroll to position [237, 0]
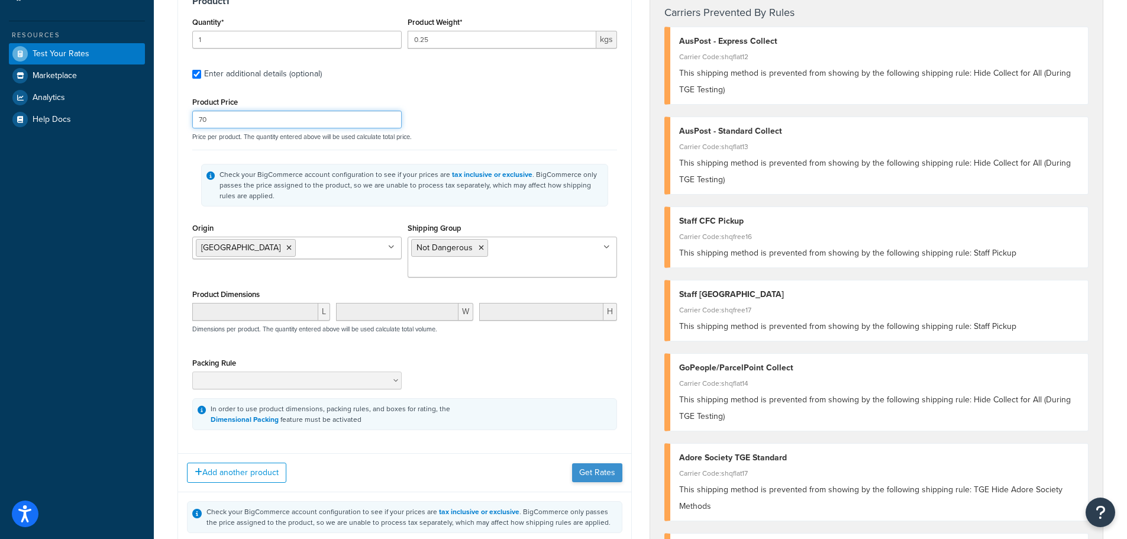
type input "70"
click at [585, 463] on button "Get Rates" at bounding box center [597, 472] width 50 height 19
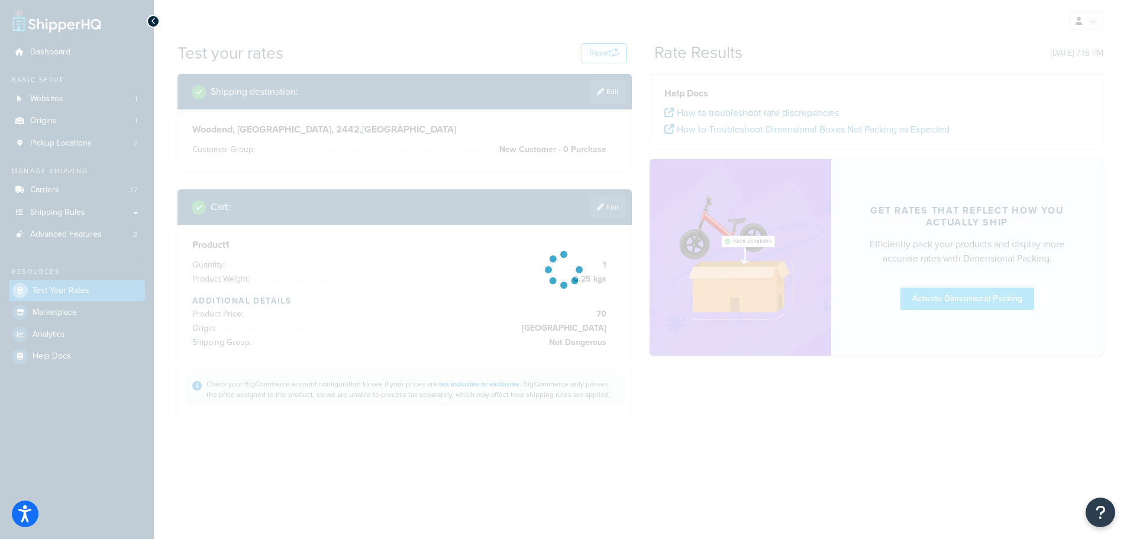
scroll to position [0, 0]
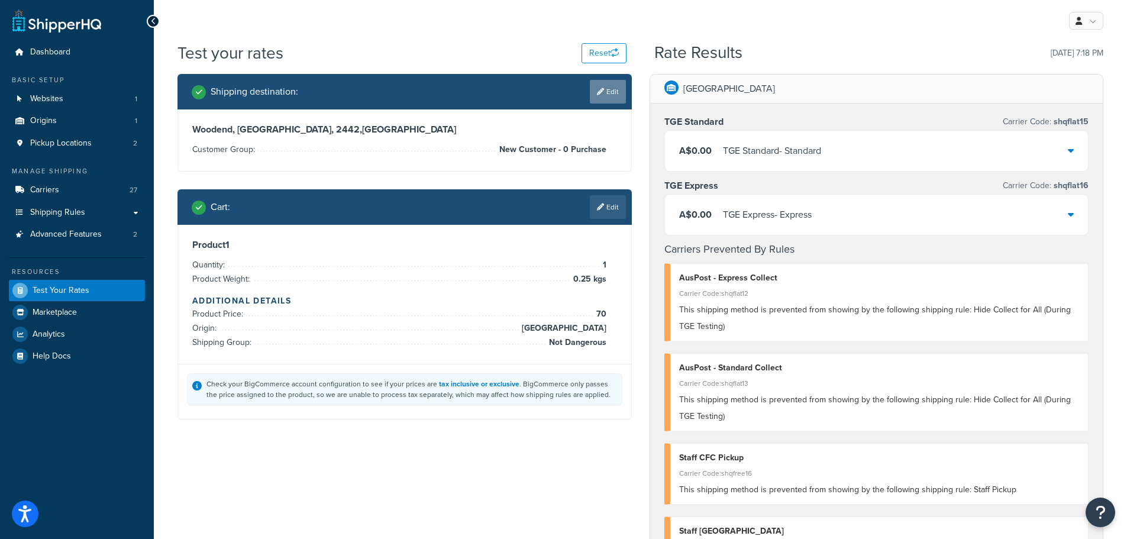
click at [605, 96] on link "Edit" at bounding box center [608, 92] width 36 height 24
select select "AU"
select select "[GEOGRAPHIC_DATA]"
select select "New Customer - 0 Purchase"
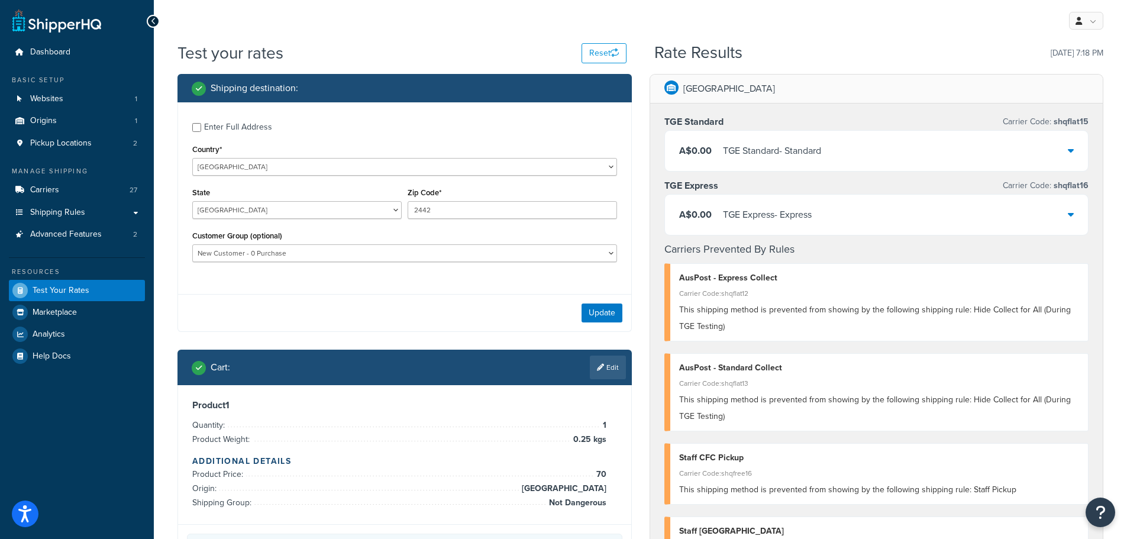
click at [243, 123] on div "Enter Full Address" at bounding box center [238, 127] width 68 height 17
click at [201, 123] on input "Enter Full Address" at bounding box center [196, 127] width 9 height 9
checkbox input "true"
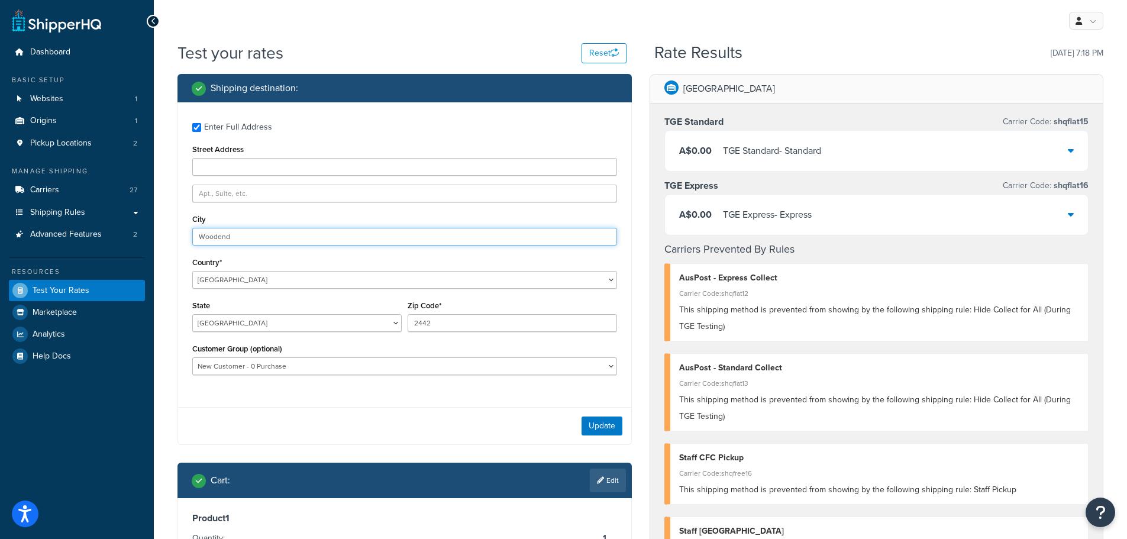
click at [253, 232] on input "Woodend" at bounding box center [404, 237] width 425 height 18
drag, startPoint x: 253, startPoint y: 235, endPoint x: 182, endPoint y: 231, distance: 71.7
click at [182, 231] on div "Enter Full Address Street Address City Woodend Country* United States United Ki…" at bounding box center [404, 250] width 453 height 296
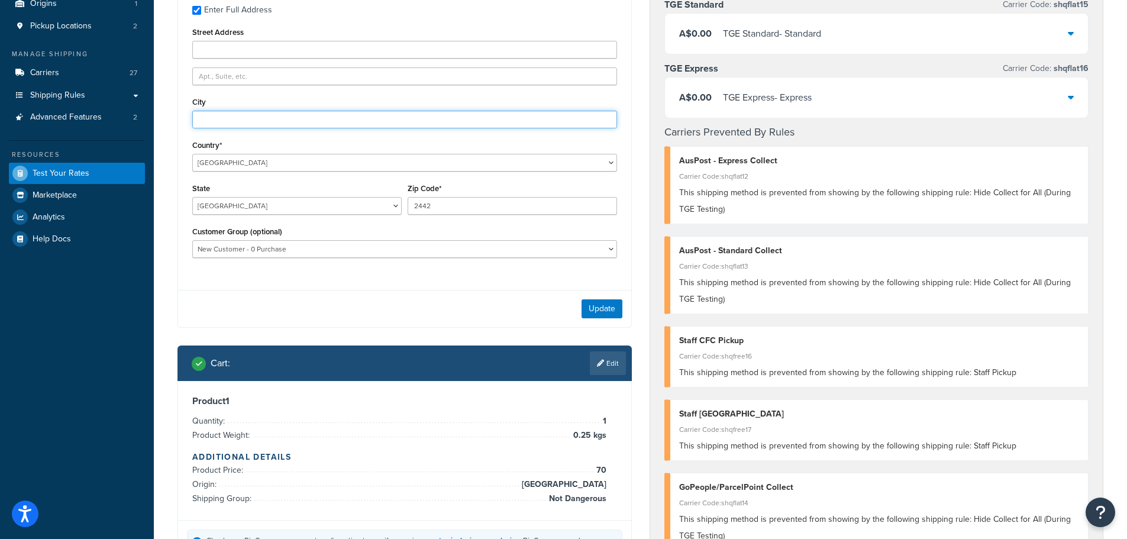
scroll to position [118, 0]
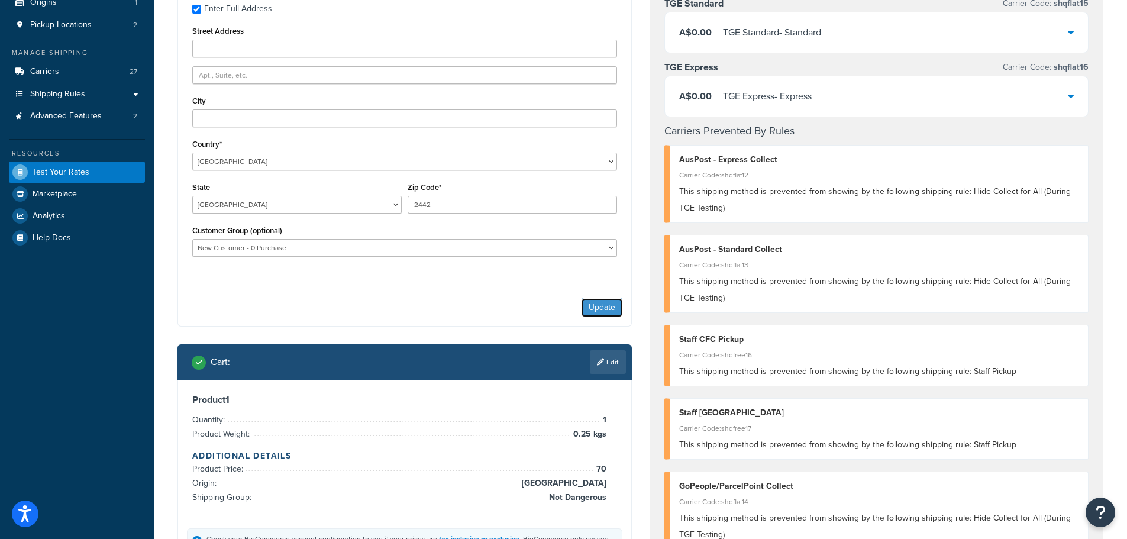
click at [597, 311] on button "Update" at bounding box center [602, 307] width 41 height 19
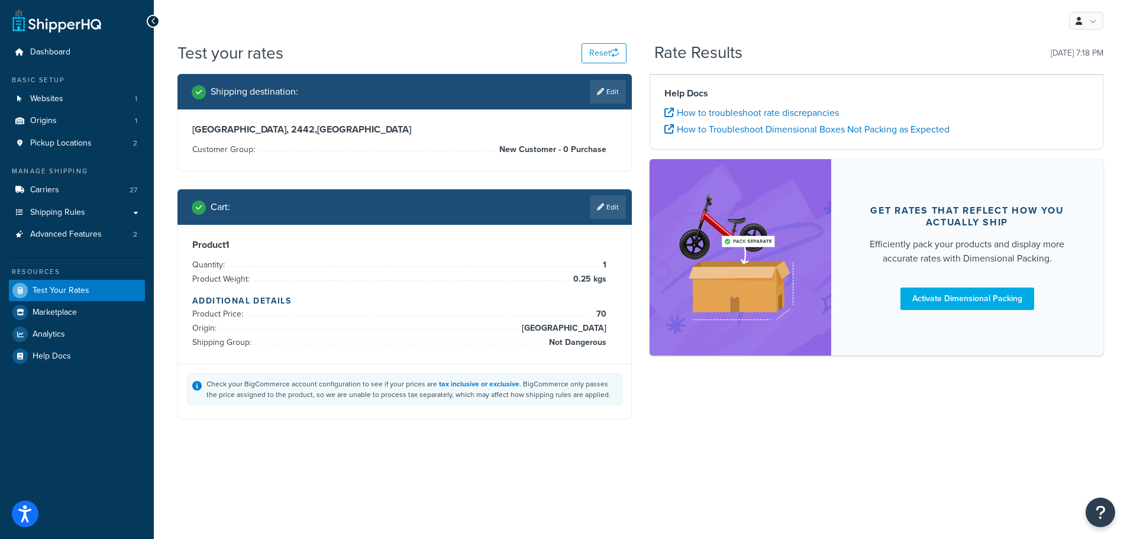
scroll to position [0, 0]
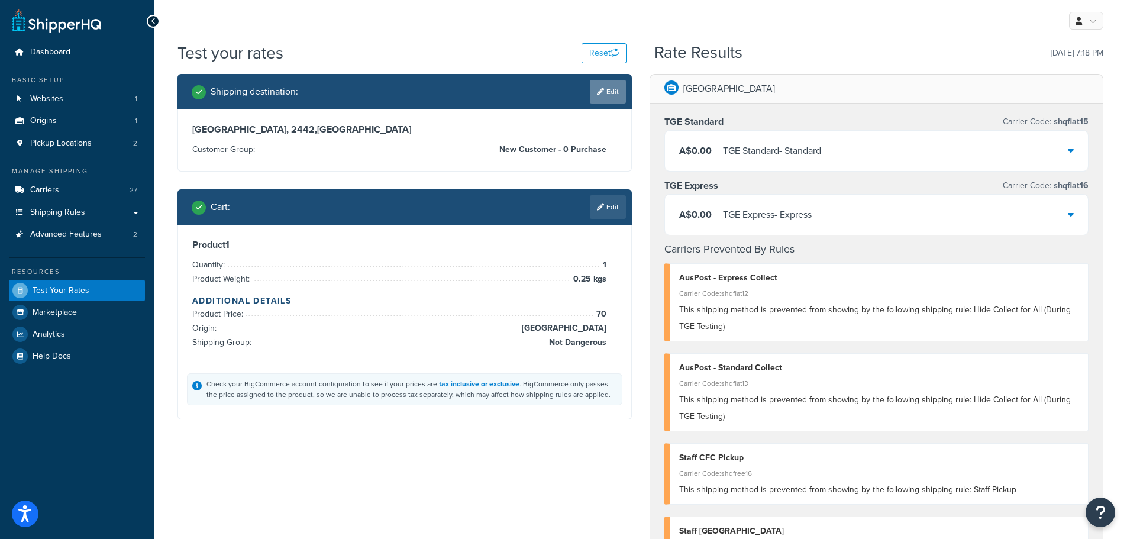
click at [605, 92] on link "Edit" at bounding box center [608, 92] width 36 height 24
select select "AU"
select select "NSW"
select select "New Customer - 0 Purchase"
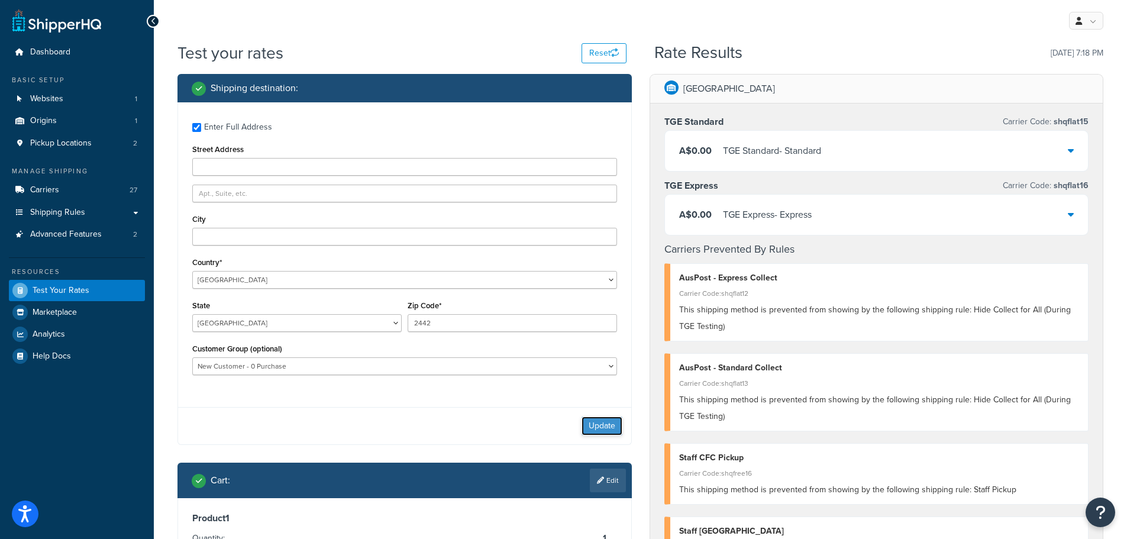
click at [599, 427] on button "Update" at bounding box center [602, 426] width 41 height 19
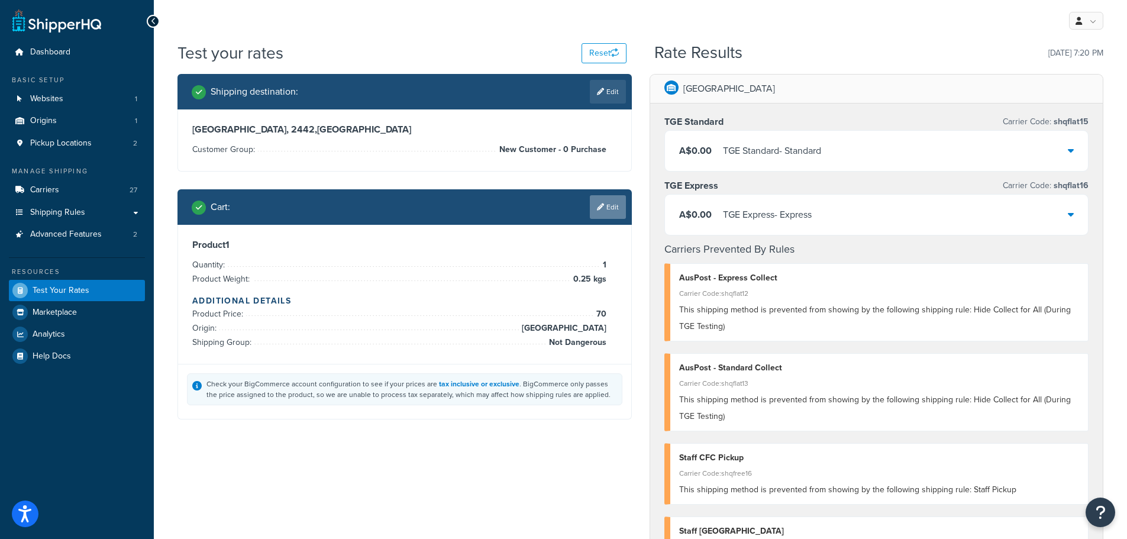
click at [605, 218] on link "Edit" at bounding box center [608, 207] width 36 height 24
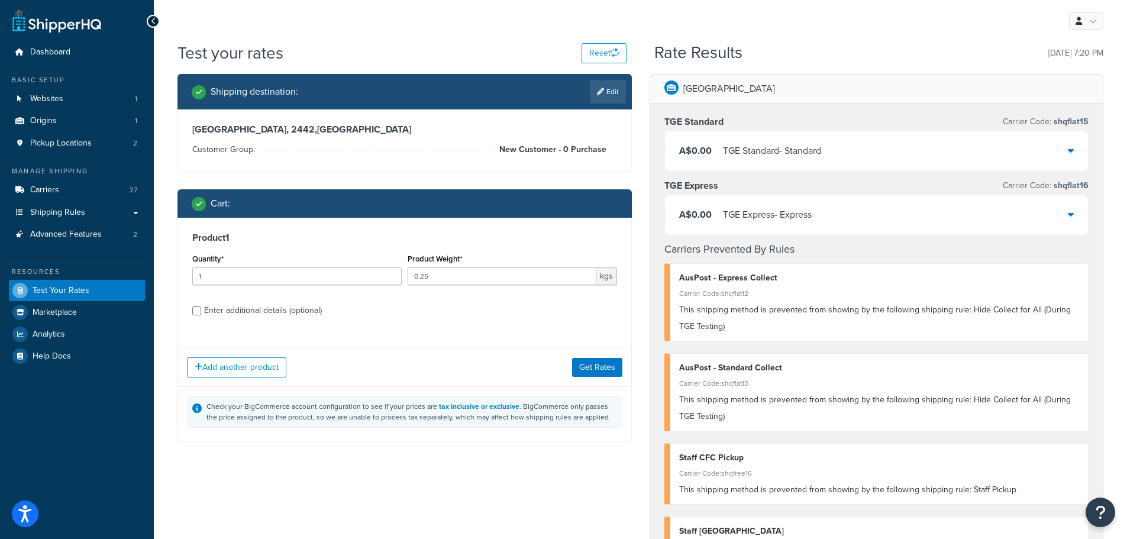
click at [262, 308] on div "Enter additional details (optional)" at bounding box center [263, 310] width 118 height 17
click at [201, 308] on input "Enter additional details (optional)" at bounding box center [196, 310] width 9 height 9
checkbox input "true"
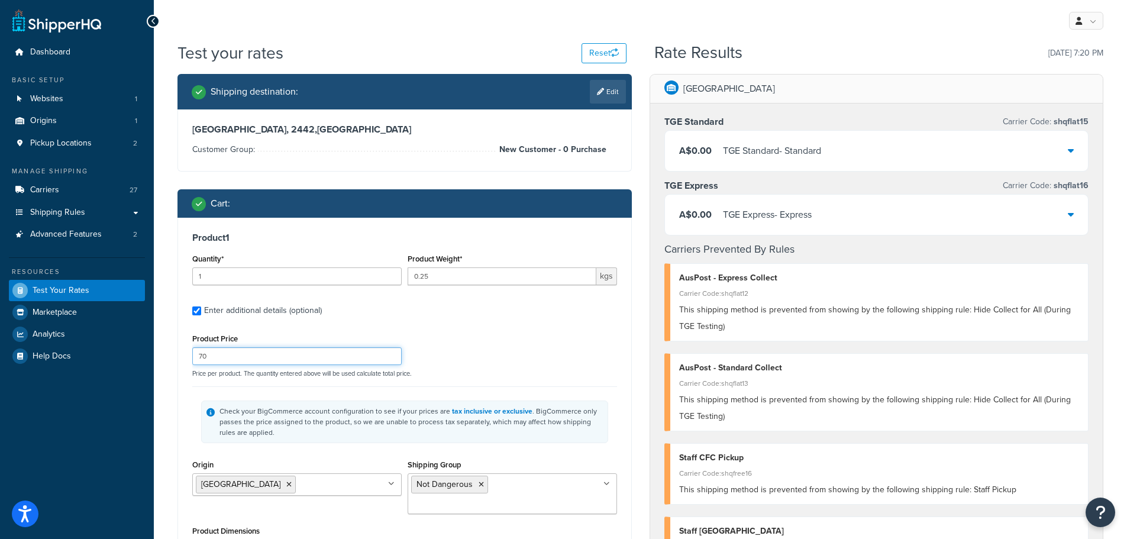
click at [263, 356] on input "70" at bounding box center [296, 356] width 209 height 18
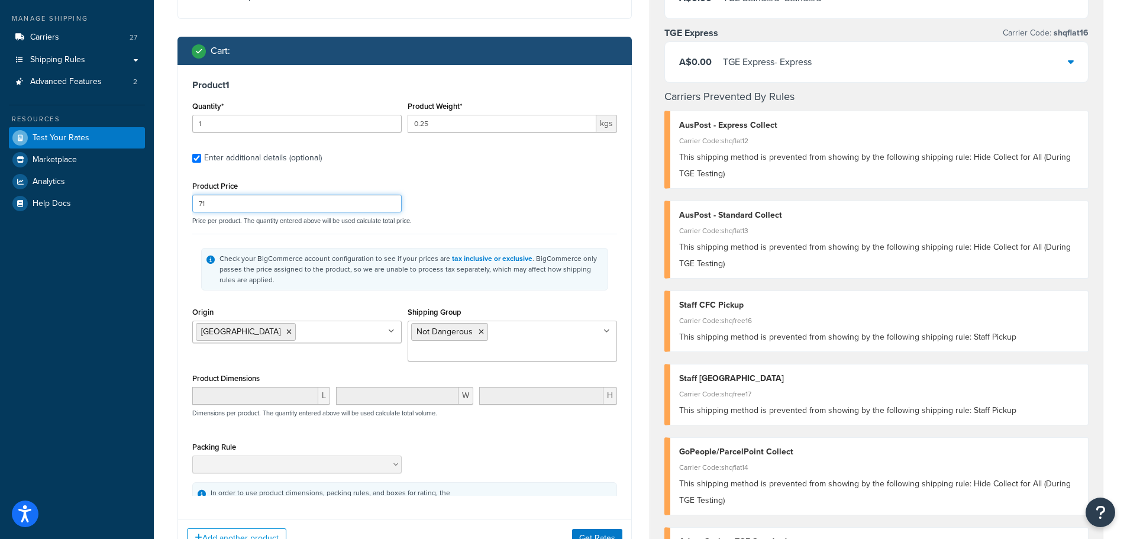
scroll to position [237, 0]
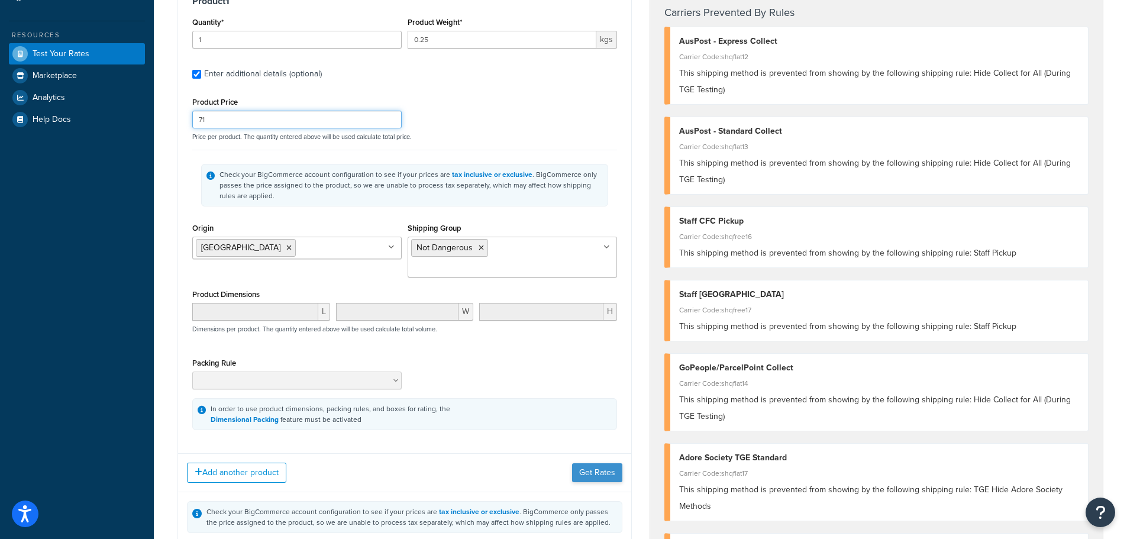
type input "71"
click at [591, 463] on button "Get Rates" at bounding box center [597, 472] width 50 height 19
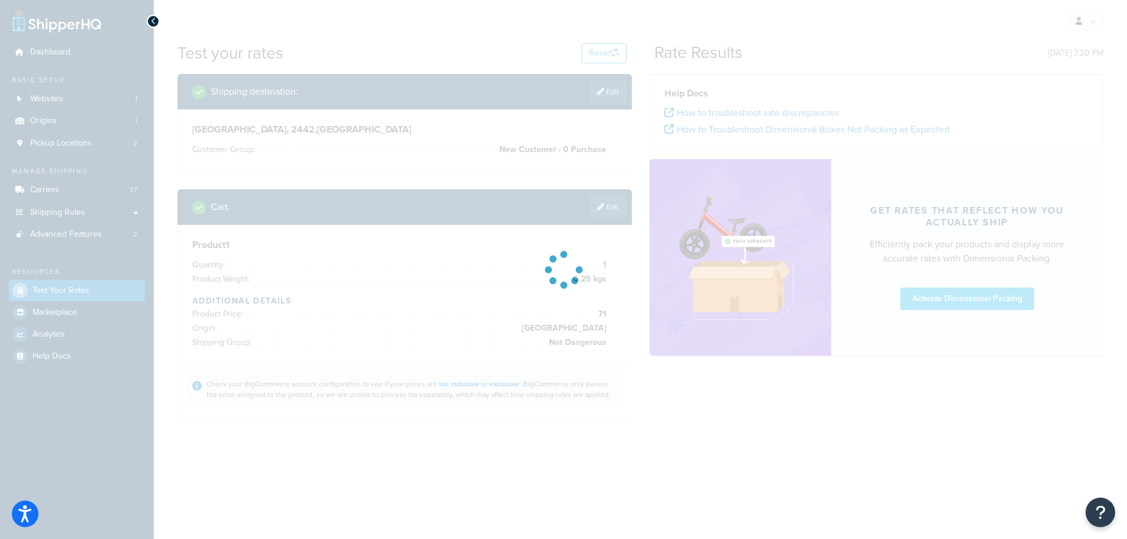
scroll to position [0, 0]
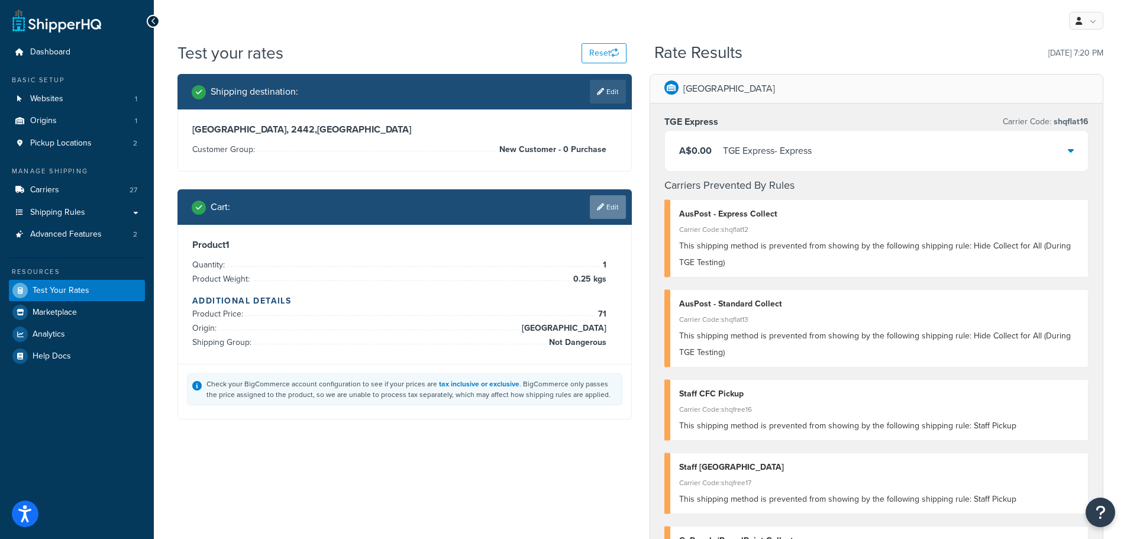
click at [615, 202] on link "Edit" at bounding box center [608, 207] width 36 height 24
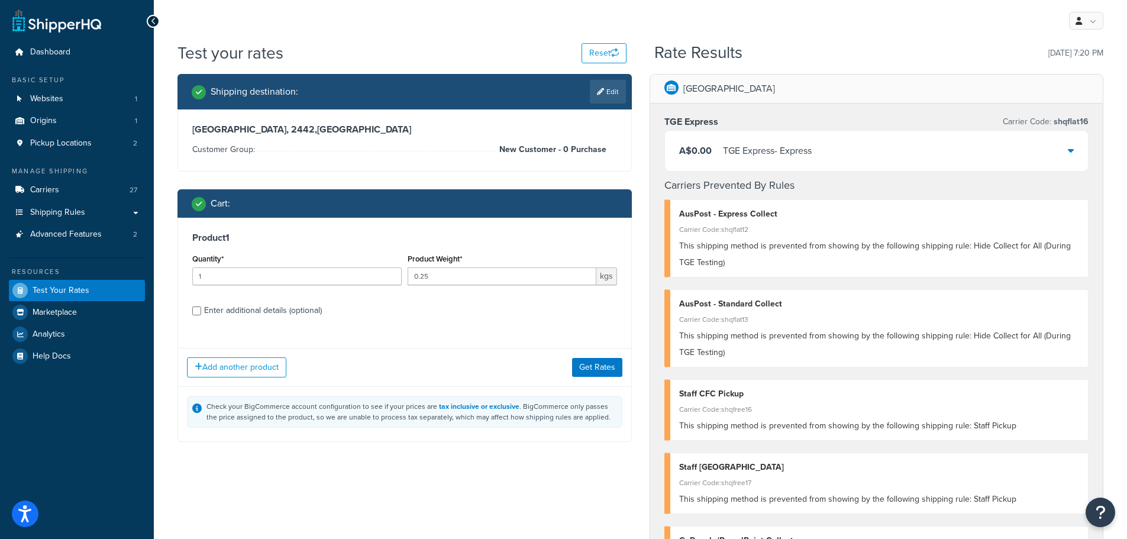
click at [261, 314] on div "Enter additional details (optional)" at bounding box center [263, 310] width 118 height 17
click at [201, 314] on input "Enter additional details (optional)" at bounding box center [196, 310] width 9 height 9
checkbox input "true"
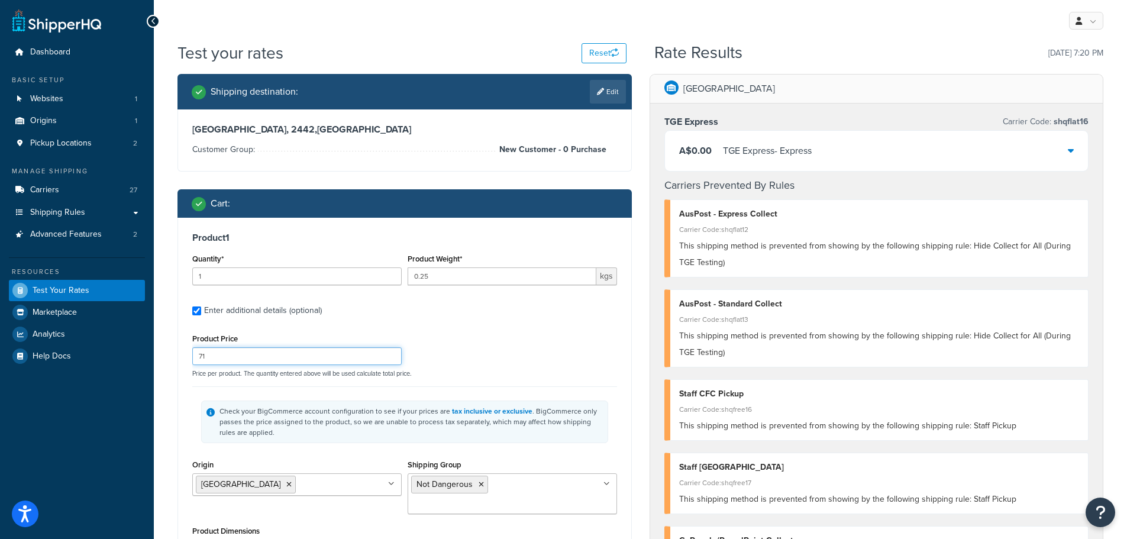
click at [253, 356] on input "71" at bounding box center [296, 356] width 209 height 18
type input "7"
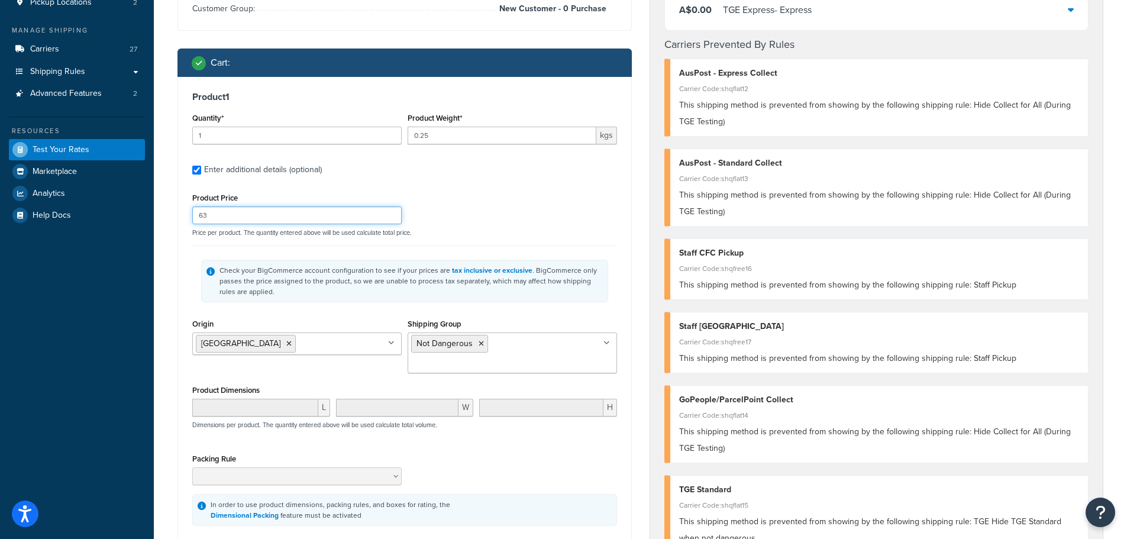
scroll to position [237, 0]
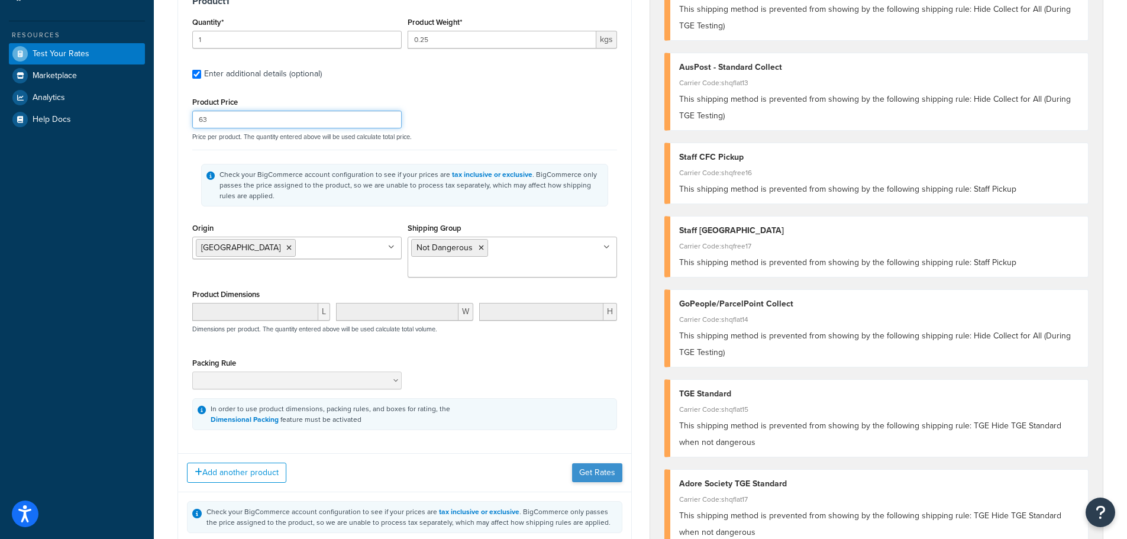
type input "63"
click at [588, 463] on button "Get Rates" at bounding box center [597, 472] width 50 height 19
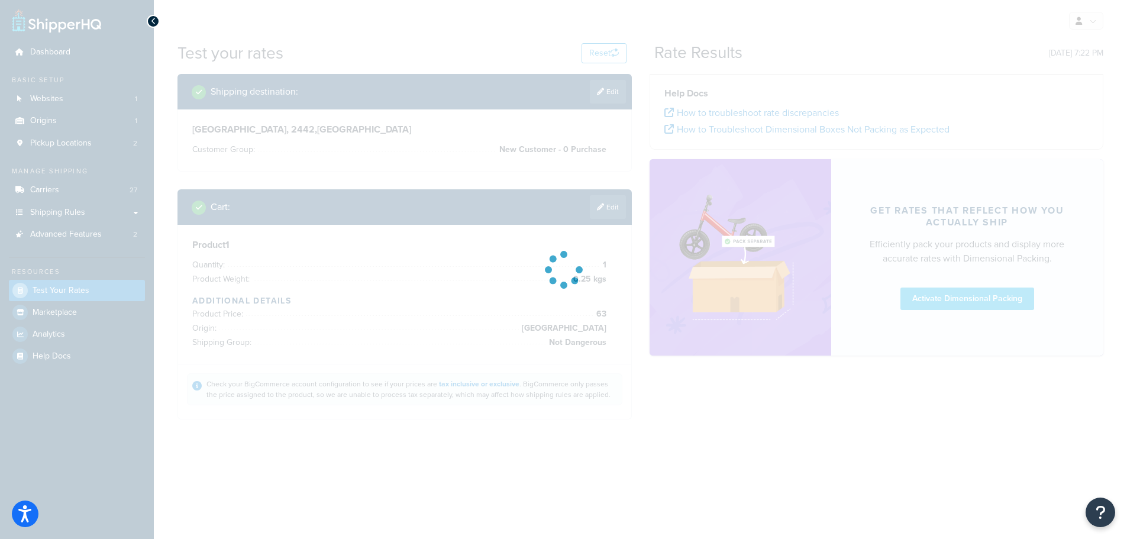
scroll to position [0, 0]
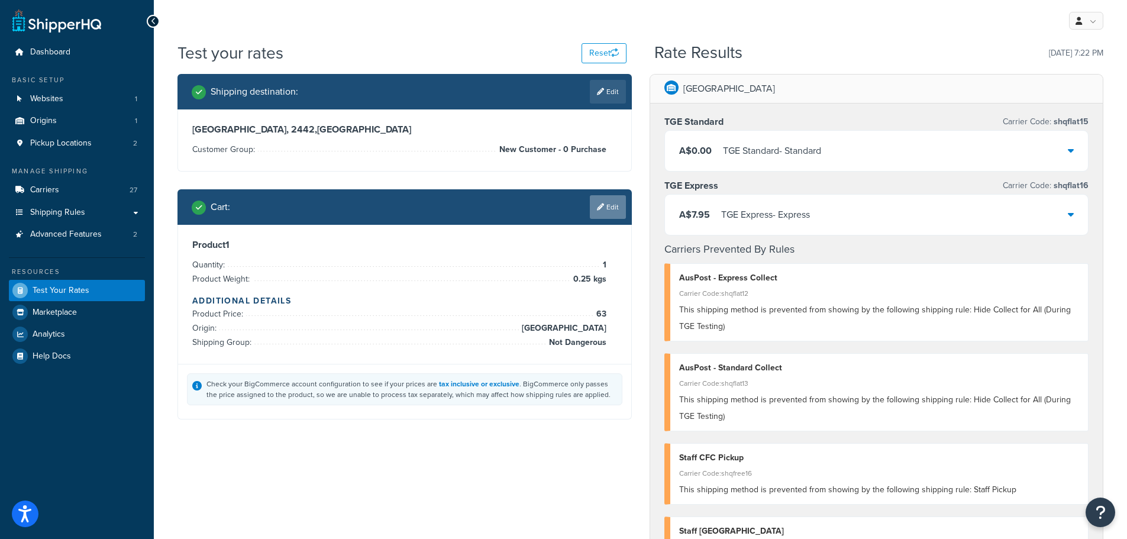
click at [608, 210] on link "Edit" at bounding box center [608, 207] width 36 height 24
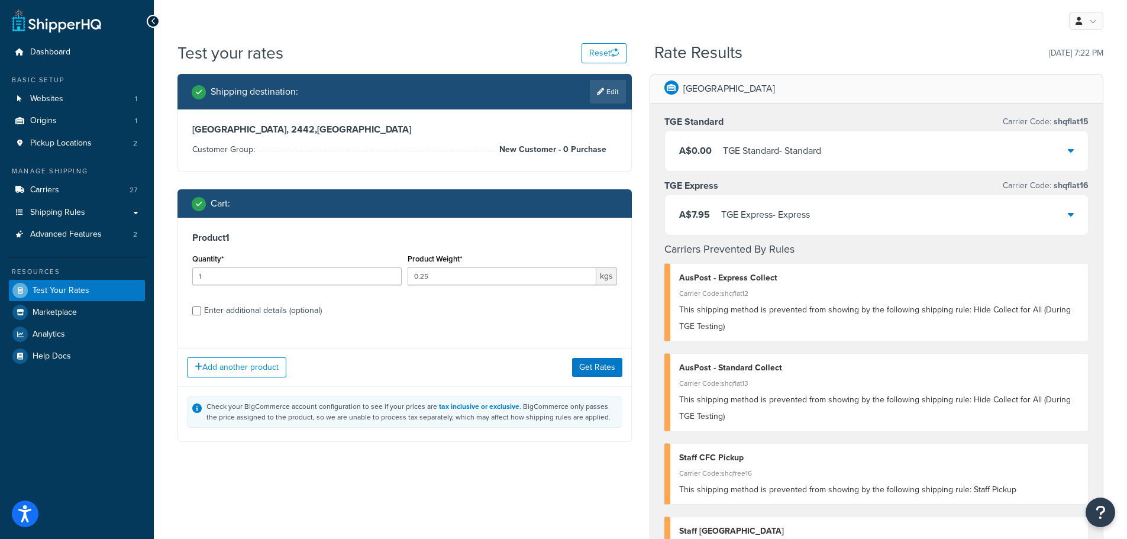
click at [255, 311] on div "Enter additional details (optional)" at bounding box center [263, 310] width 118 height 17
click at [201, 311] on input "Enter additional details (optional)" at bounding box center [196, 310] width 9 height 9
checkbox input "true"
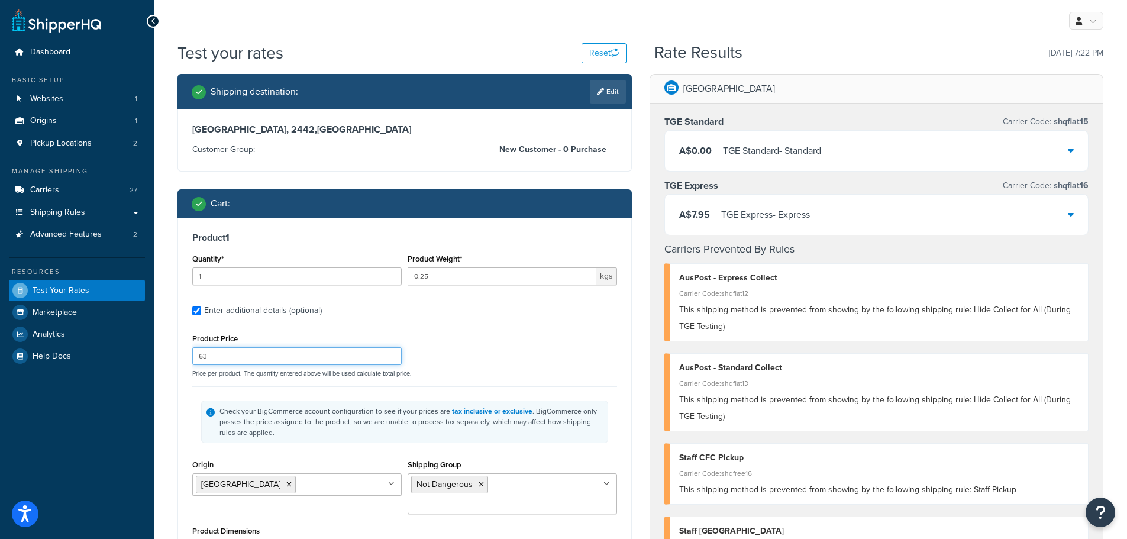
click at [254, 355] on input "63" at bounding box center [296, 356] width 209 height 18
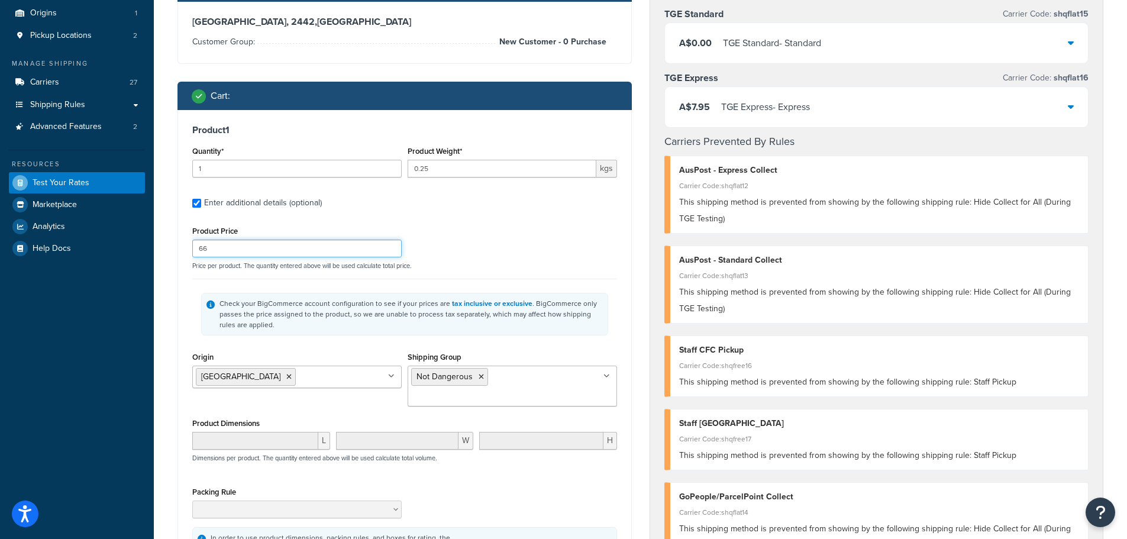
scroll to position [296, 0]
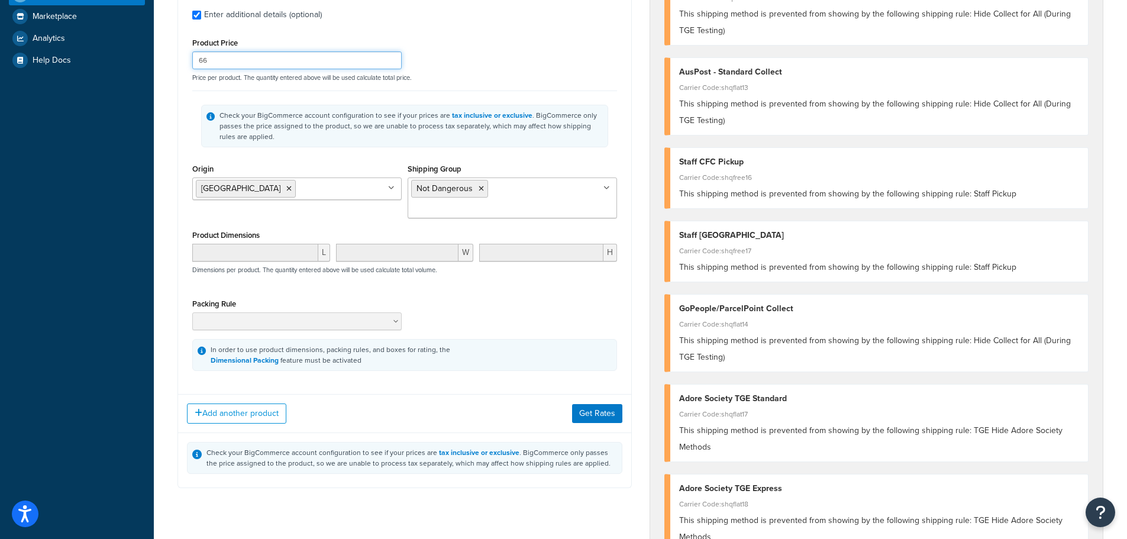
type input "66"
click at [600, 394] on div "Add another product Get Rates" at bounding box center [404, 413] width 453 height 38
click at [600, 404] on button "Get Rates" at bounding box center [597, 413] width 50 height 19
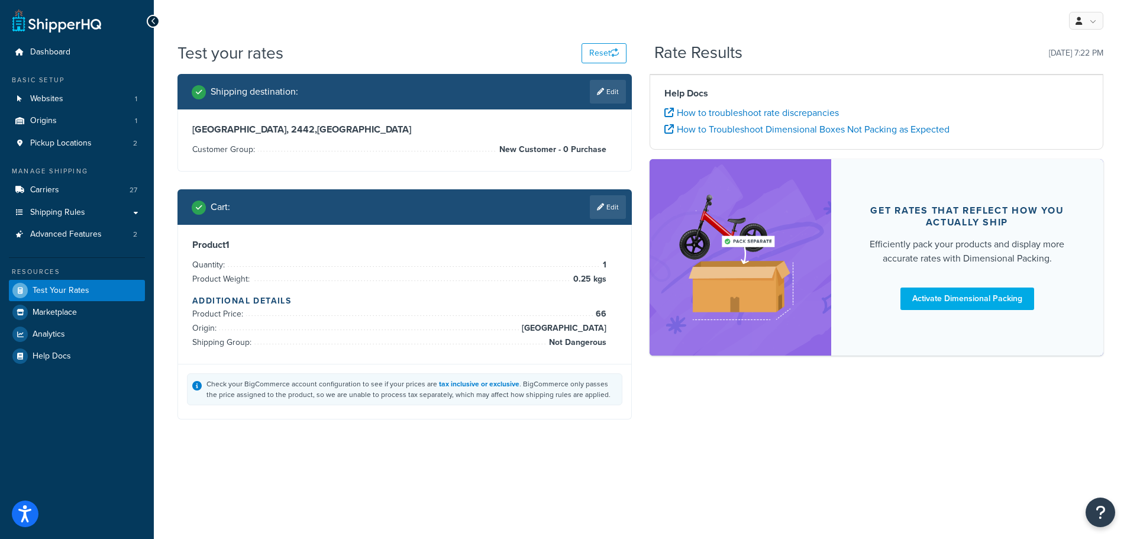
scroll to position [0, 0]
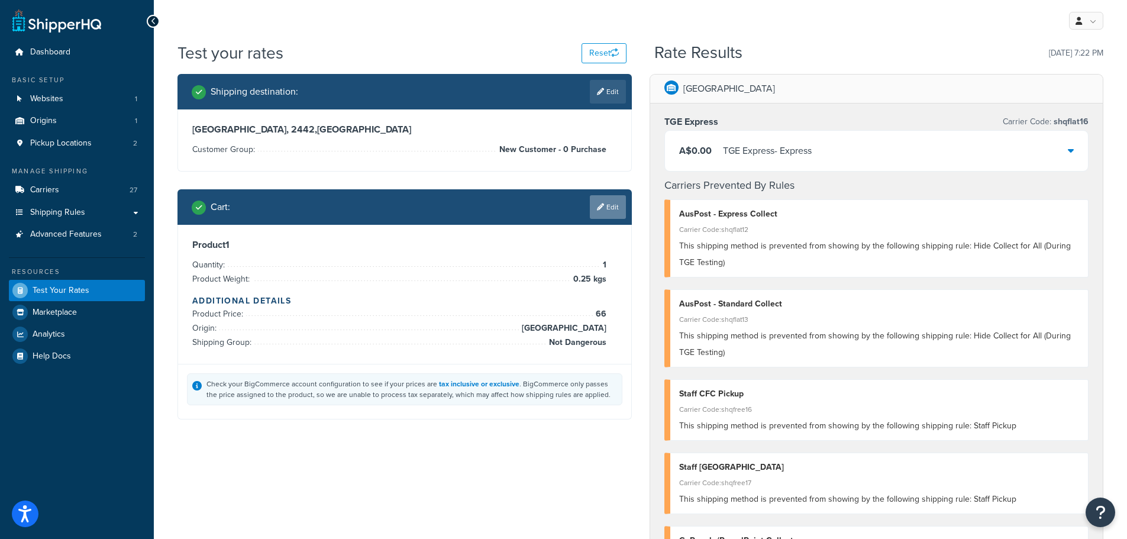
click at [608, 208] on link "Edit" at bounding box center [608, 207] width 36 height 24
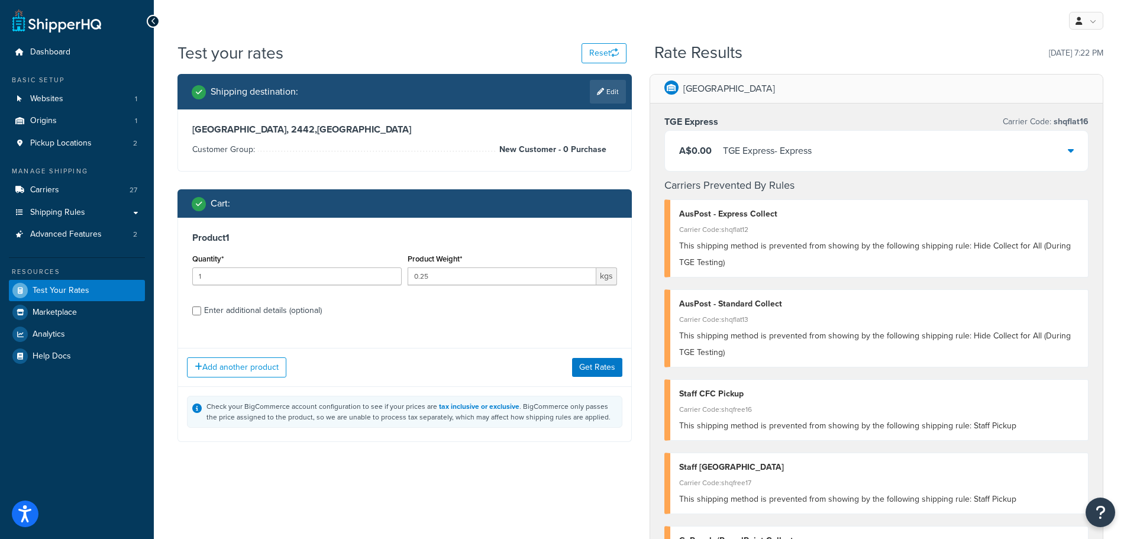
click at [283, 312] on div "Enter additional details (optional)" at bounding box center [263, 310] width 118 height 17
click at [201, 312] on input "Enter additional details (optional)" at bounding box center [196, 310] width 9 height 9
checkbox input "true"
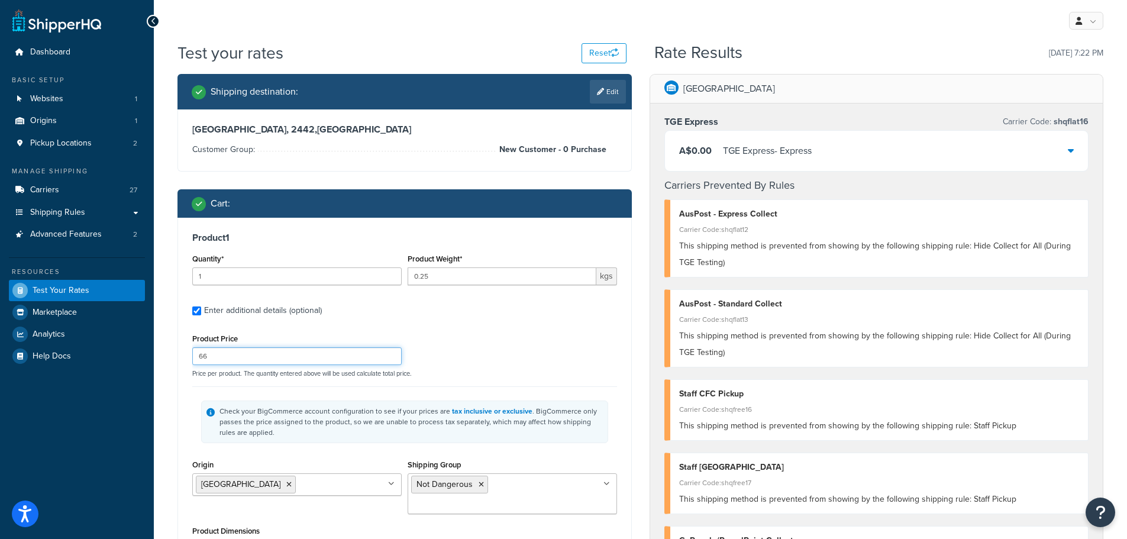
click at [250, 357] on input "66" at bounding box center [296, 356] width 209 height 18
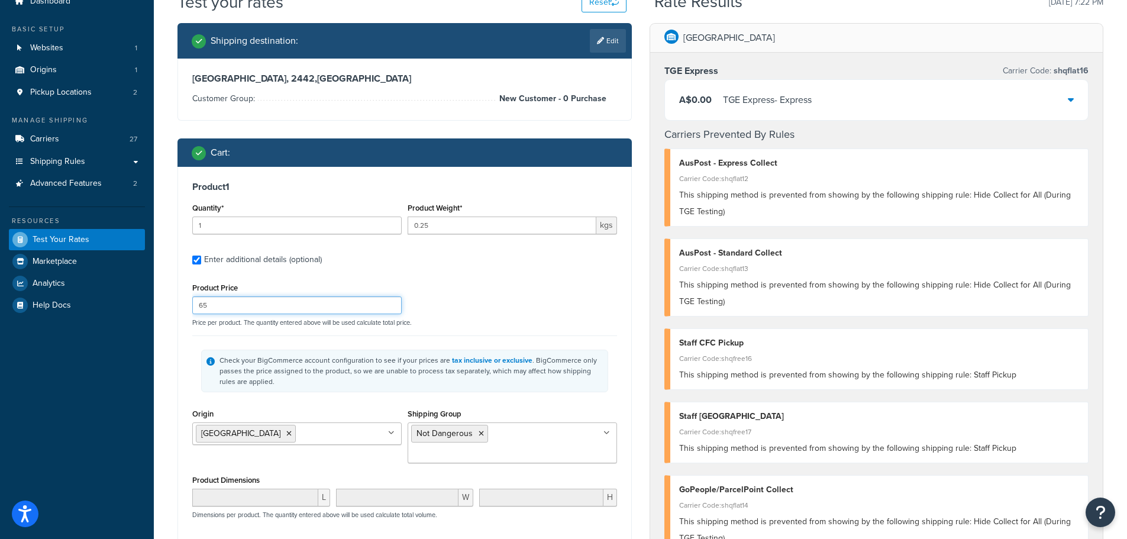
scroll to position [296, 0]
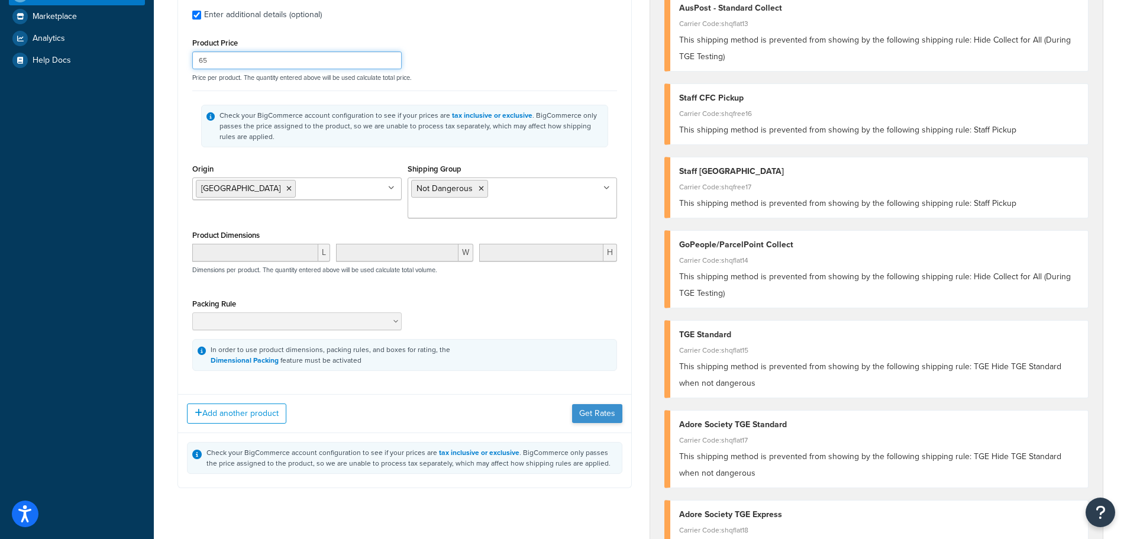
type input "65"
click at [596, 404] on button "Get Rates" at bounding box center [597, 413] width 50 height 19
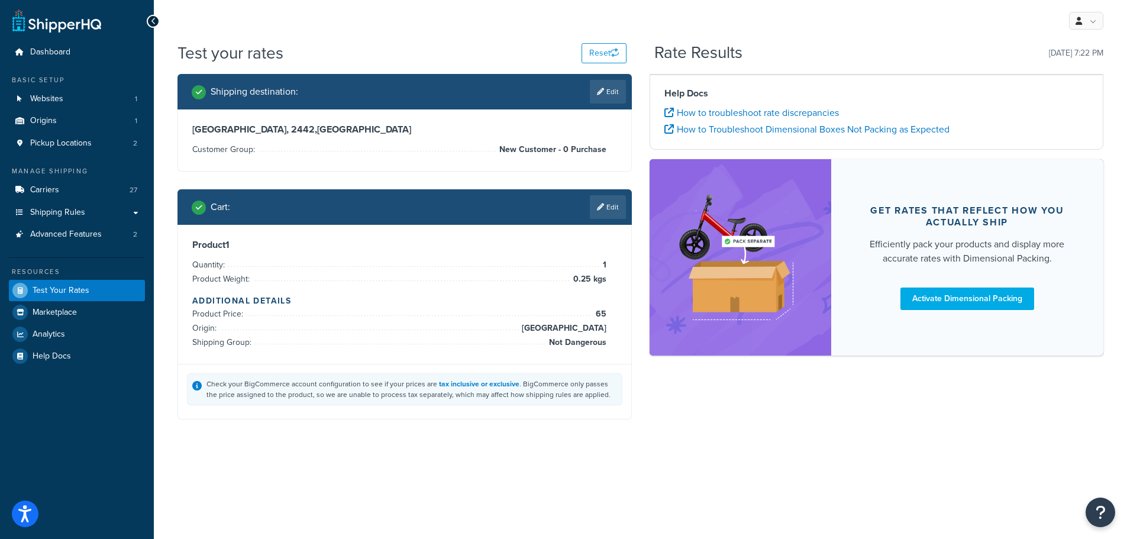
scroll to position [0, 0]
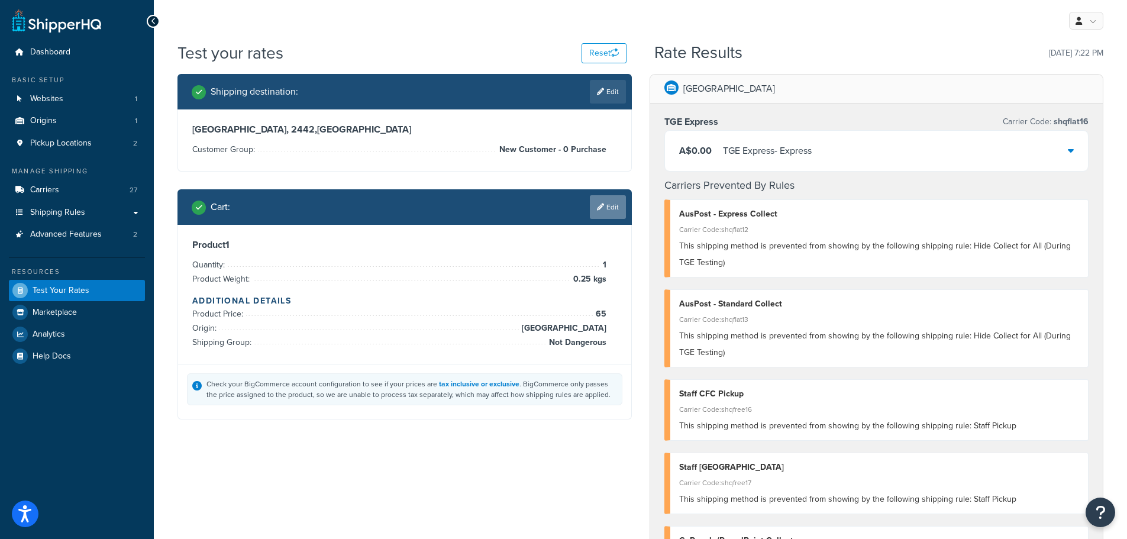
click at [604, 201] on link "Edit" at bounding box center [608, 207] width 36 height 24
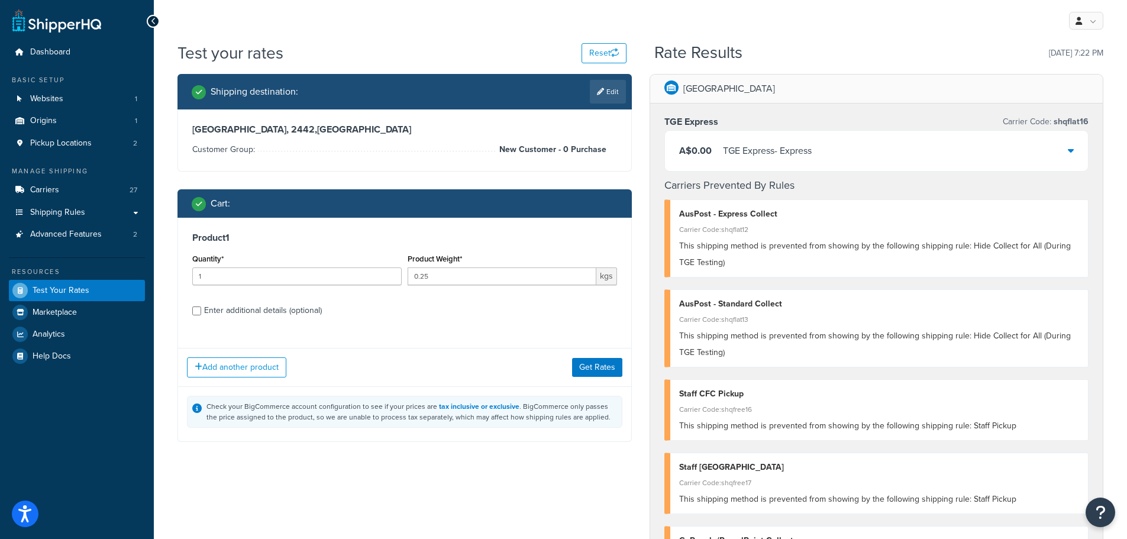
click at [263, 308] on div "Enter additional details (optional)" at bounding box center [263, 310] width 118 height 17
click at [201, 308] on input "Enter additional details (optional)" at bounding box center [196, 310] width 9 height 9
checkbox input "true"
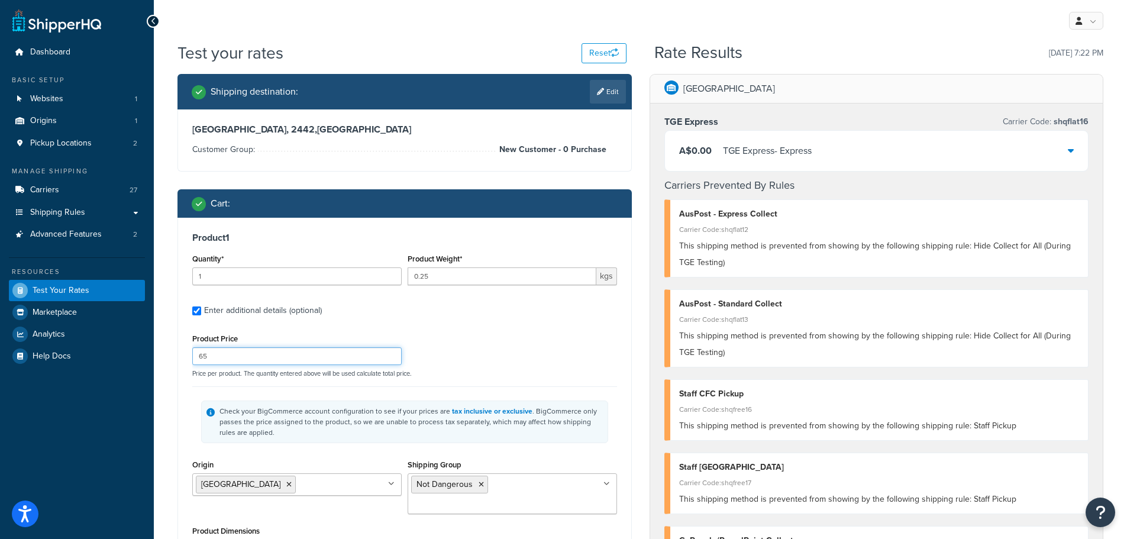
click at [249, 358] on input "65" at bounding box center [296, 356] width 209 height 18
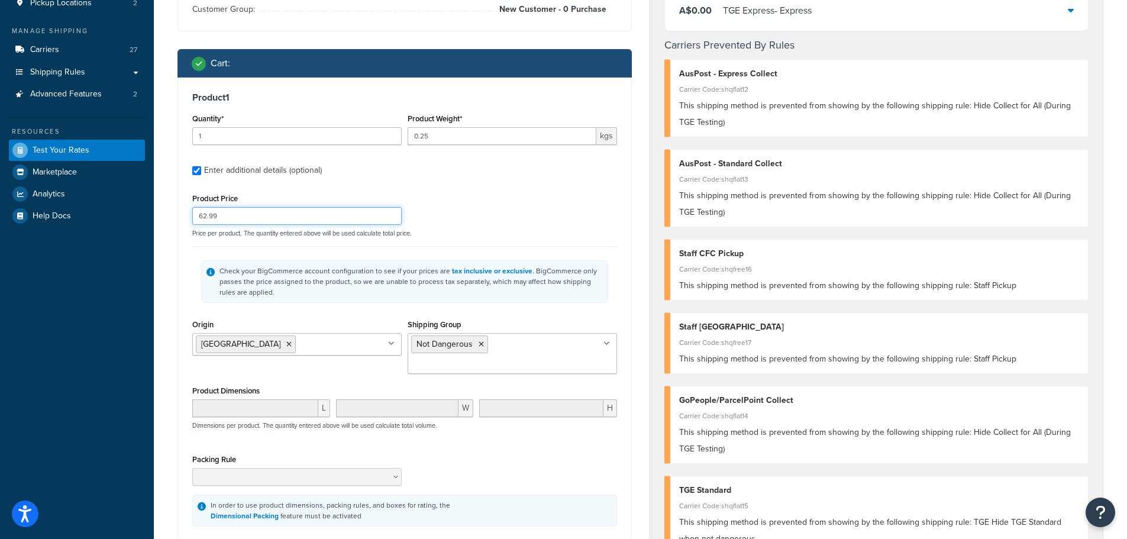
scroll to position [178, 0]
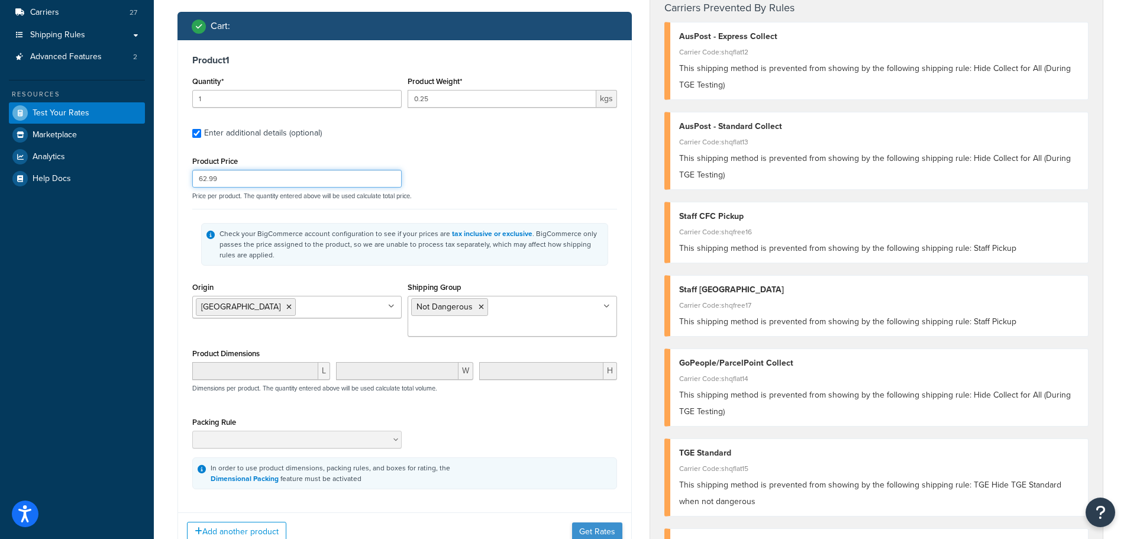
type input "62.99"
click at [600, 522] on button "Get Rates" at bounding box center [597, 531] width 50 height 19
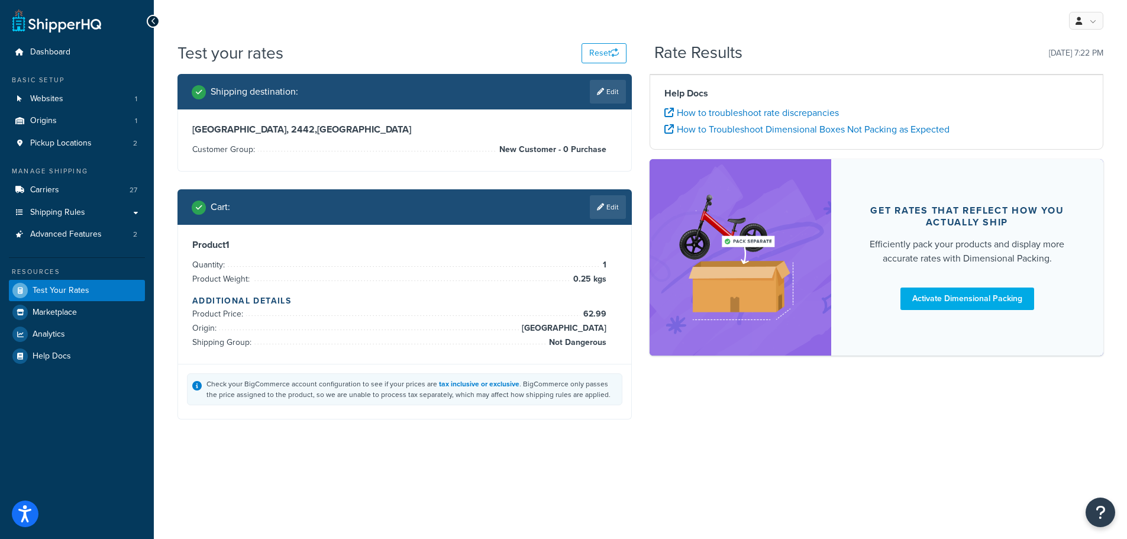
scroll to position [0, 0]
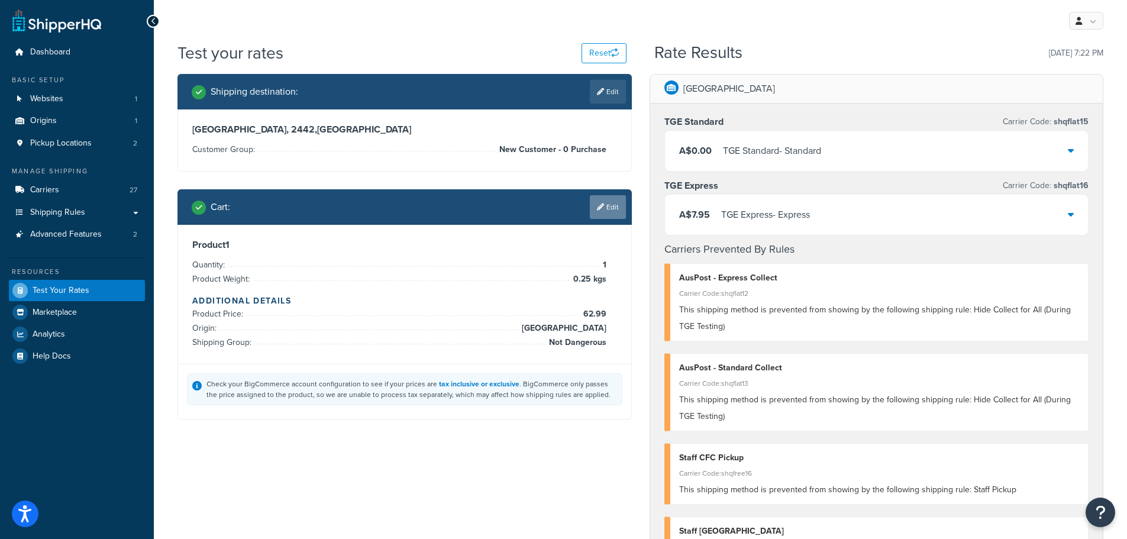
click at [612, 211] on link "Edit" at bounding box center [608, 207] width 36 height 24
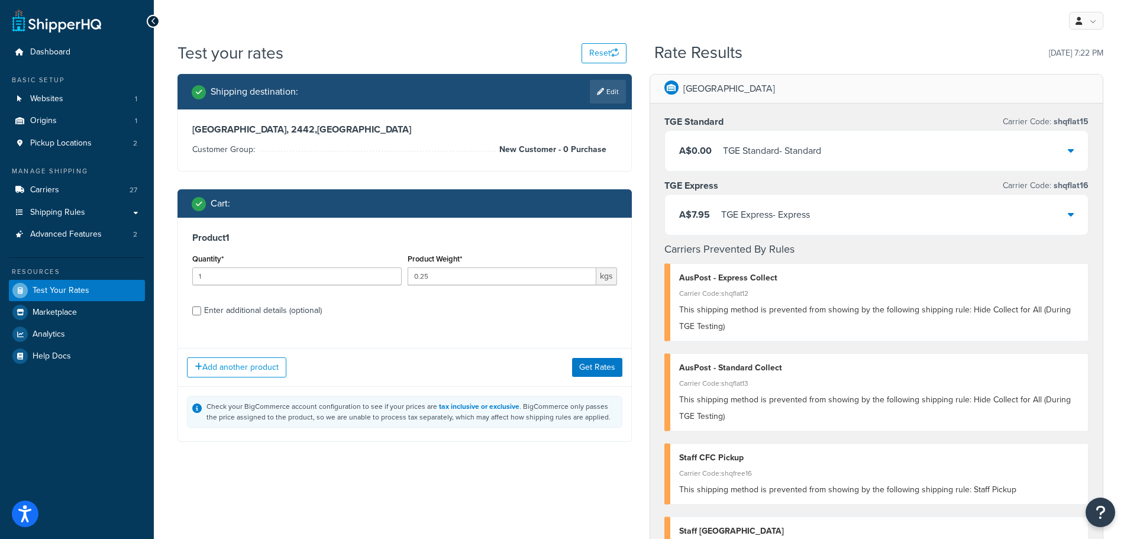
click at [307, 316] on div "Enter additional details (optional)" at bounding box center [263, 310] width 118 height 17
click at [201, 315] on input "Enter additional details (optional)" at bounding box center [196, 310] width 9 height 9
checkbox input "true"
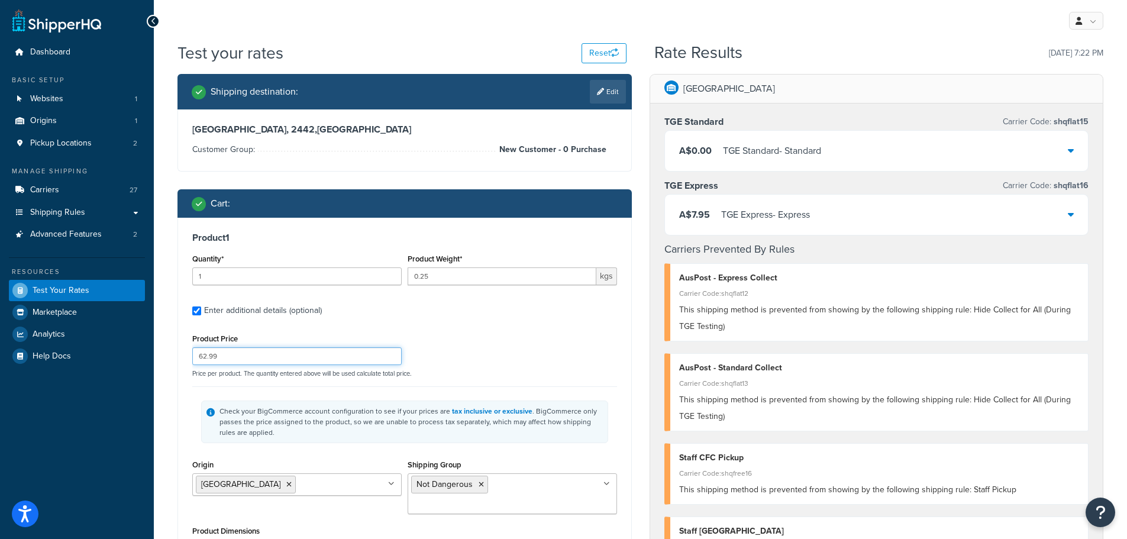
drag, startPoint x: 300, startPoint y: 355, endPoint x: 172, endPoint y: 346, distance: 128.1
click at [172, 346] on div "Shipping destination : Edit New South Wales, 2442 , Australia Customer Group: N…" at bounding box center [405, 428] width 472 height 709
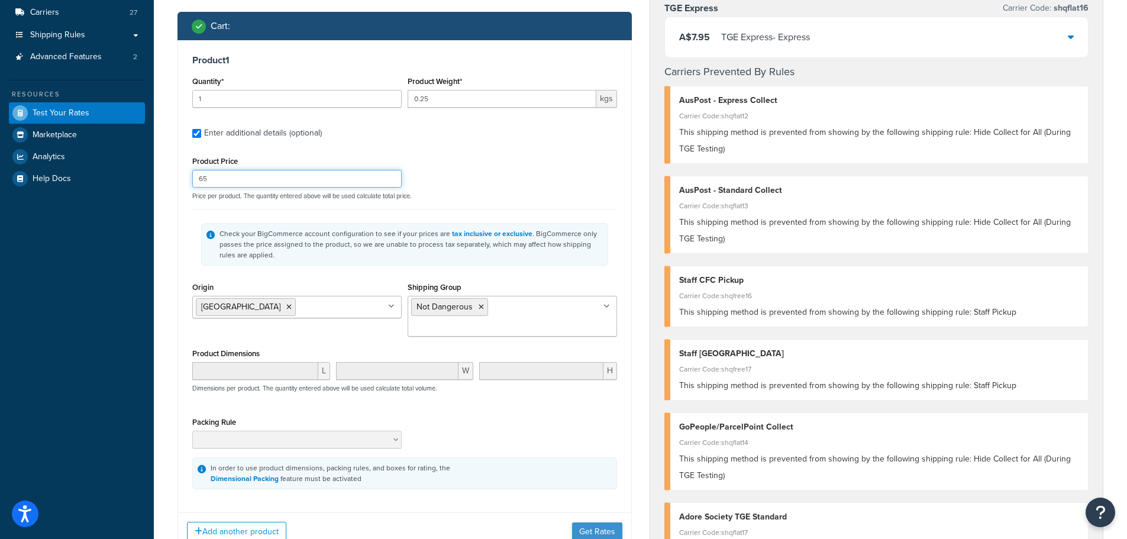
type input "65"
click at [588, 522] on button "Get Rates" at bounding box center [597, 531] width 50 height 19
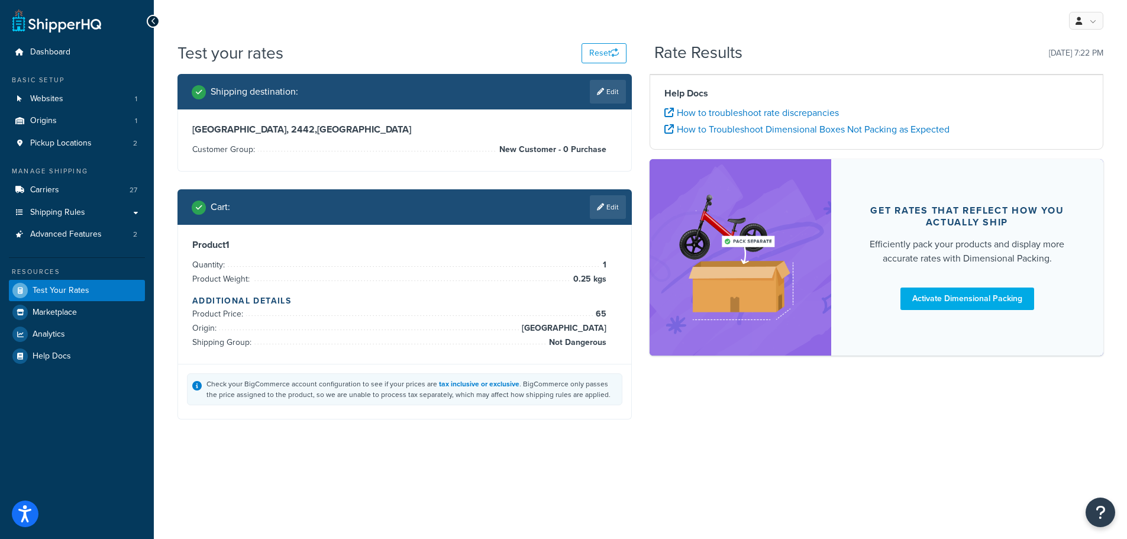
scroll to position [0, 0]
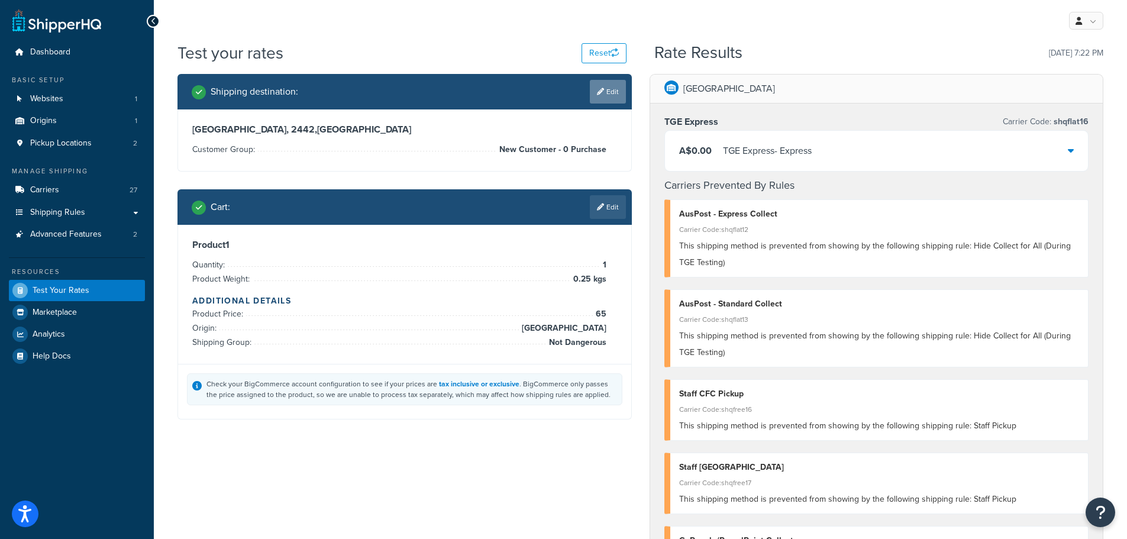
click at [605, 92] on link "Edit" at bounding box center [608, 92] width 36 height 24
select select "AU"
select select "[GEOGRAPHIC_DATA]"
select select "New Customer - 0 Purchase"
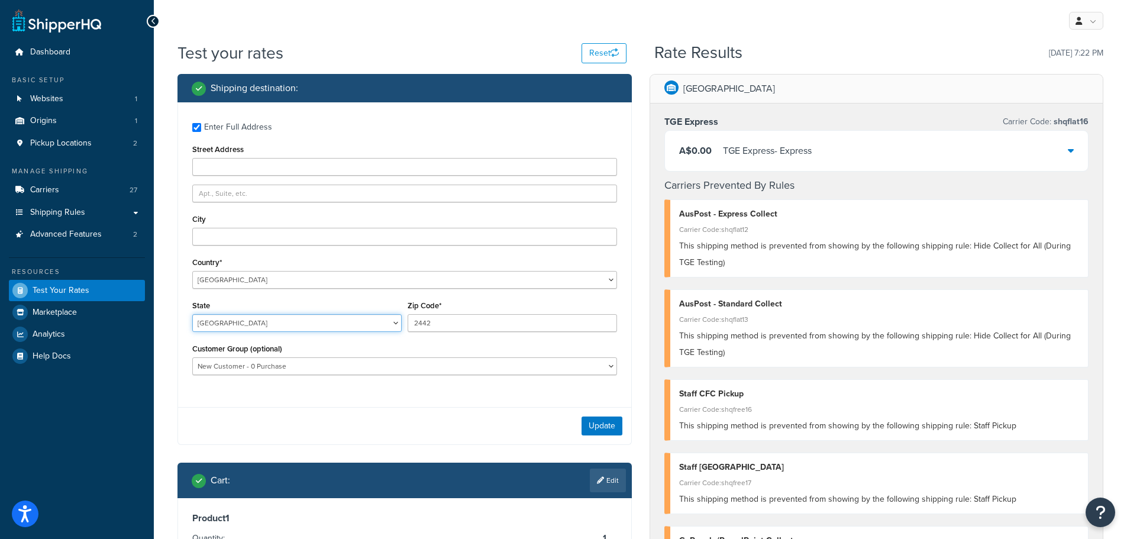
click at [346, 322] on select "Australian Capital Territory New South Wales Northern Territory Queensland Sout…" at bounding box center [296, 323] width 209 height 18
select select "VIC"
click at [192, 314] on select "Australian Capital Territory New South Wales Northern Territory Queensland Sout…" at bounding box center [296, 323] width 209 height 18
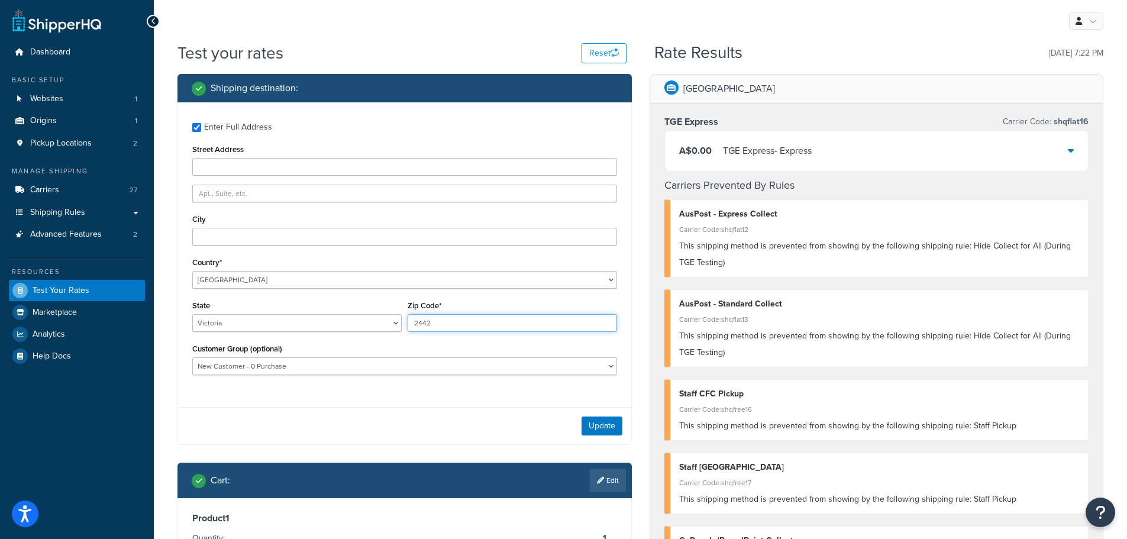
drag, startPoint x: 430, startPoint y: 321, endPoint x: 385, endPoint y: 315, distance: 45.4
click at [385, 315] on div "State Australian Capital Territory New South Wales Northern Territory Queenslan…" at bounding box center [404, 319] width 431 height 43
type input "3442"
click at [599, 424] on button "Update" at bounding box center [602, 426] width 41 height 19
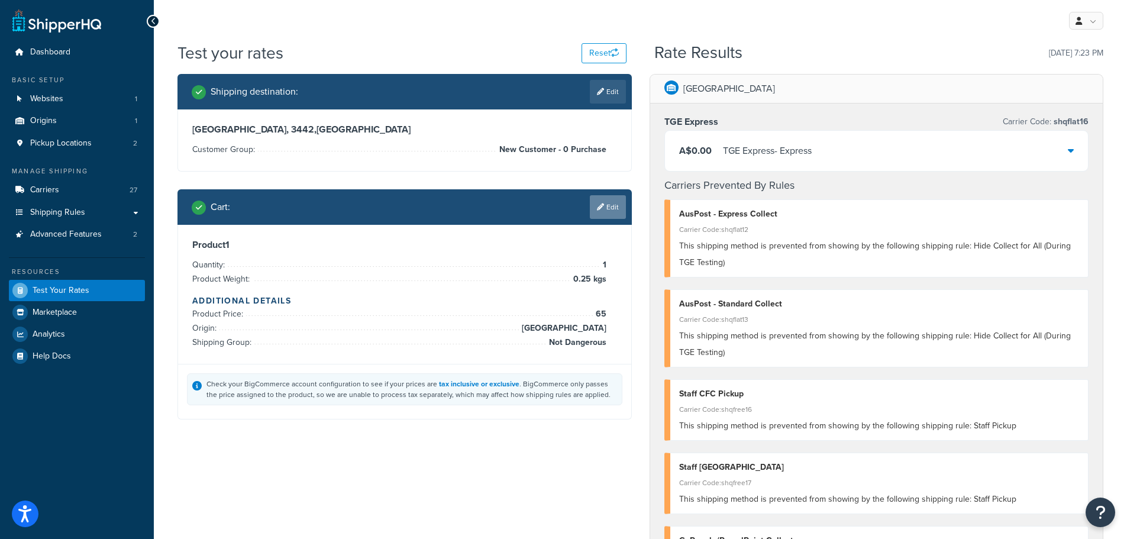
click at [611, 213] on link "Edit" at bounding box center [608, 207] width 36 height 24
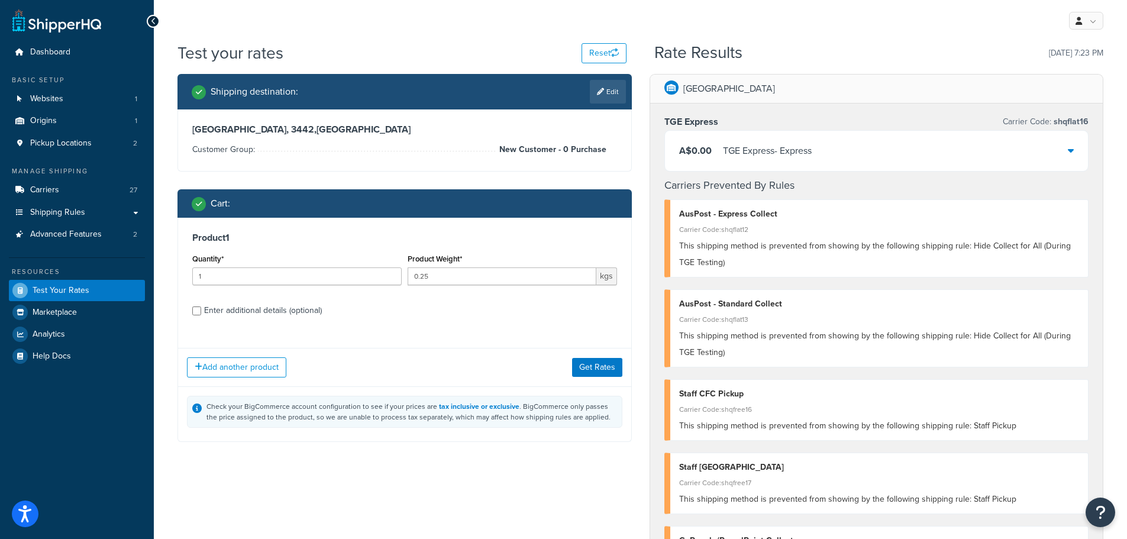
click at [256, 309] on div "Enter additional details (optional)" at bounding box center [263, 310] width 118 height 17
click at [201, 309] on input "Enter additional details (optional)" at bounding box center [196, 310] width 9 height 9
checkbox input "true"
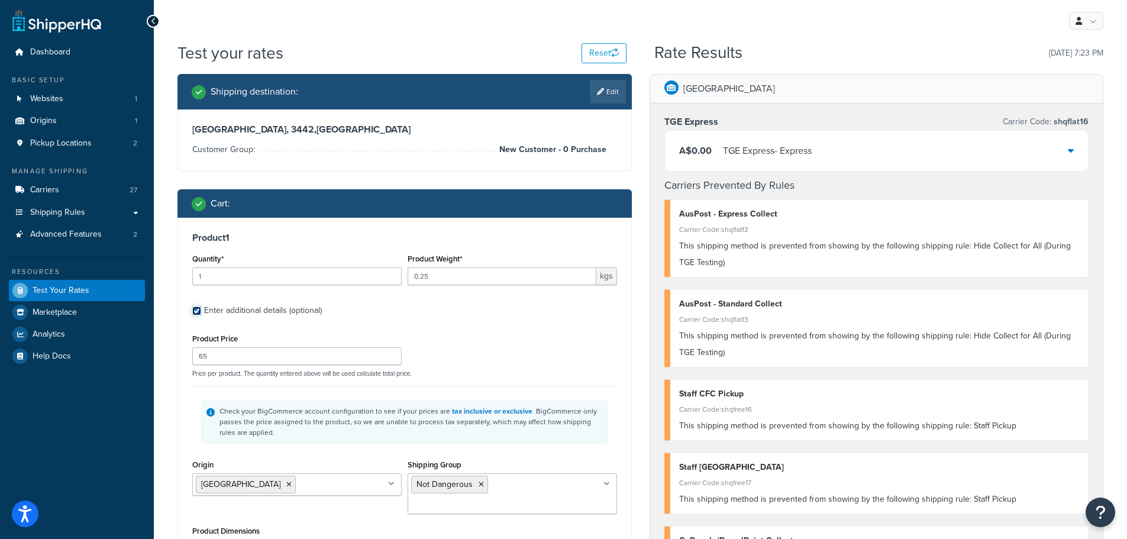
scroll to position [118, 0]
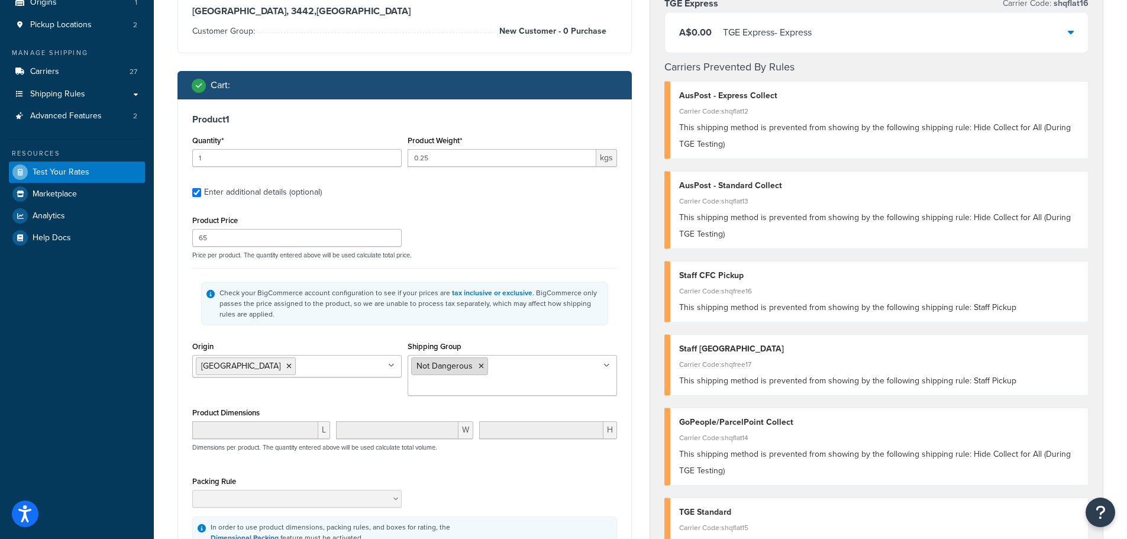
click at [477, 367] on li "Not Dangerous" at bounding box center [449, 366] width 77 height 18
click at [479, 363] on icon at bounding box center [481, 366] width 5 height 7
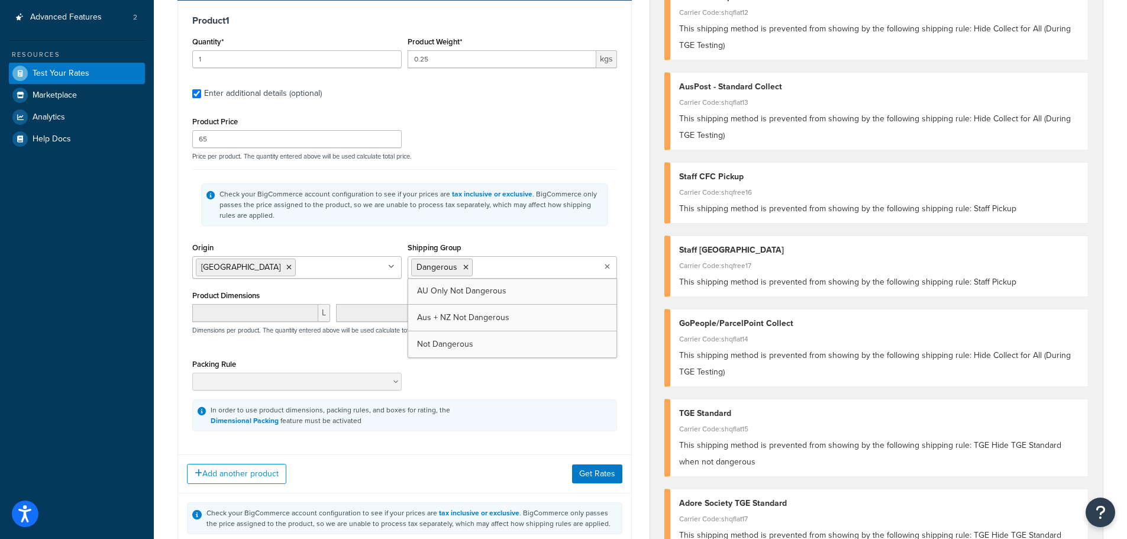
scroll to position [296, 0]
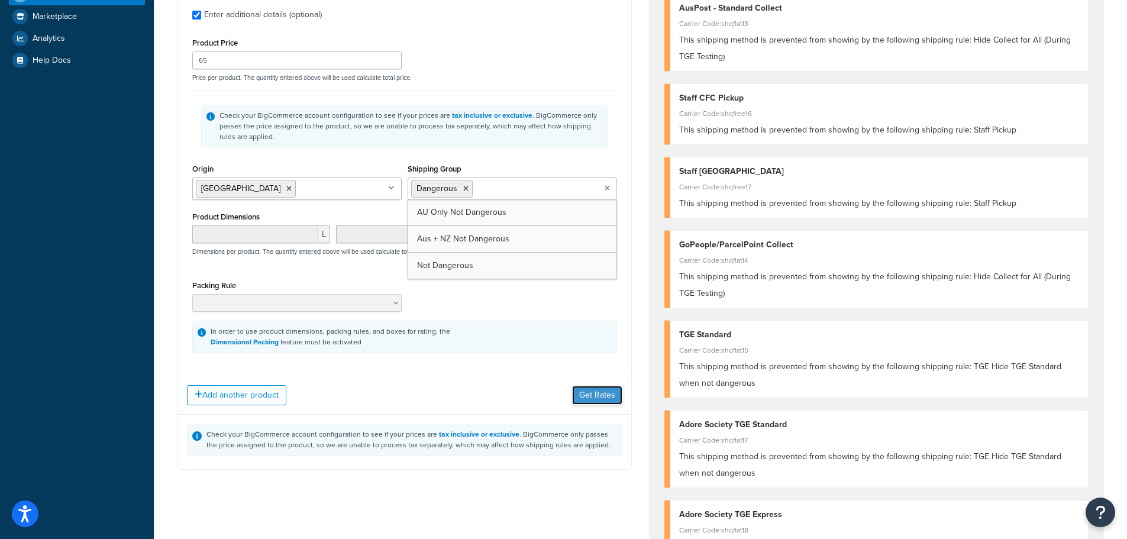
click at [596, 399] on button "Get Rates" at bounding box center [597, 395] width 50 height 19
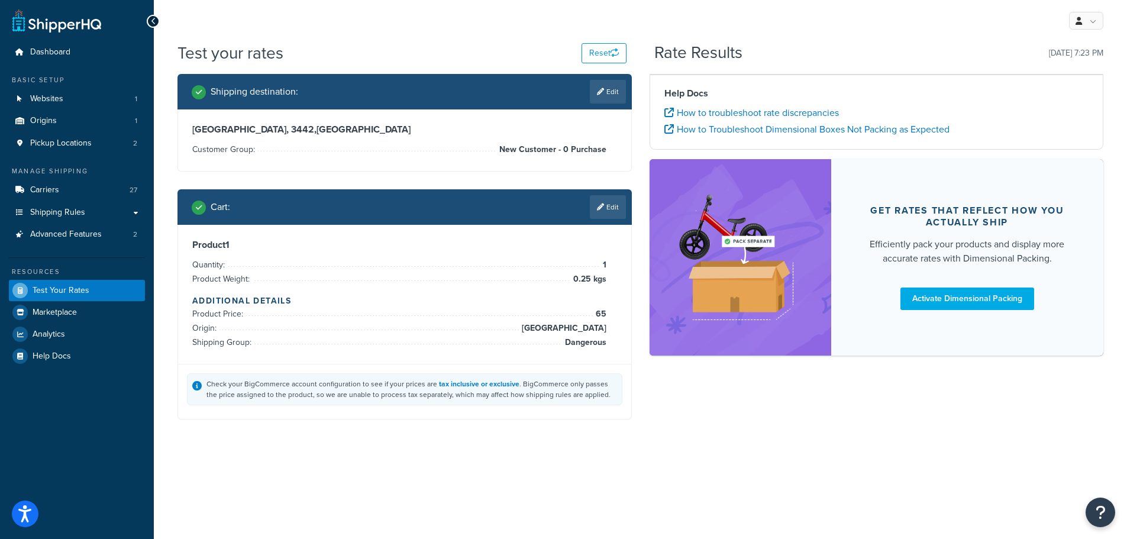
scroll to position [0, 0]
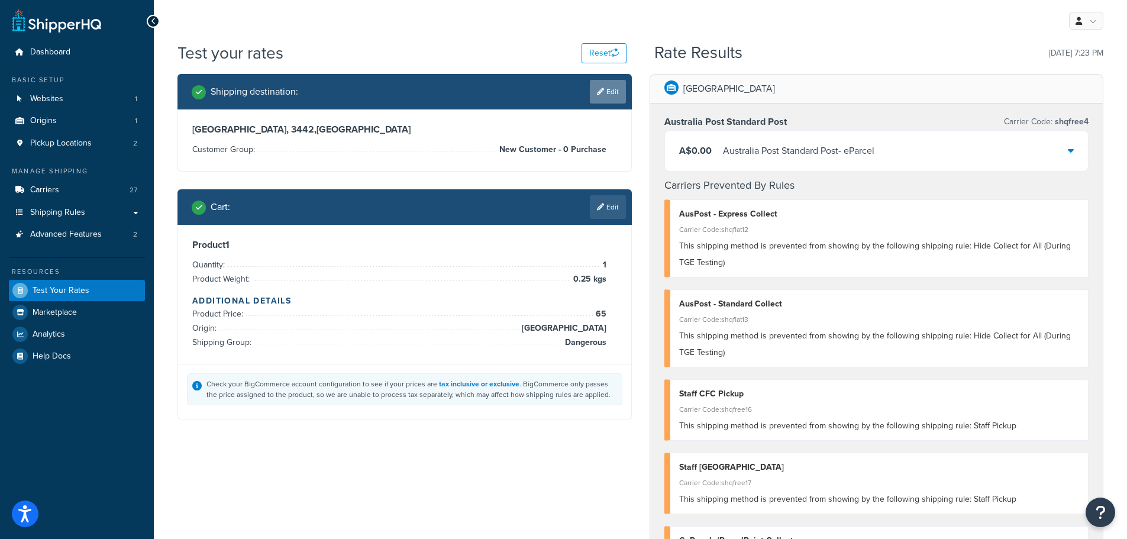
click at [611, 93] on link "Edit" at bounding box center [608, 92] width 36 height 24
select select "AU"
select select "VIC"
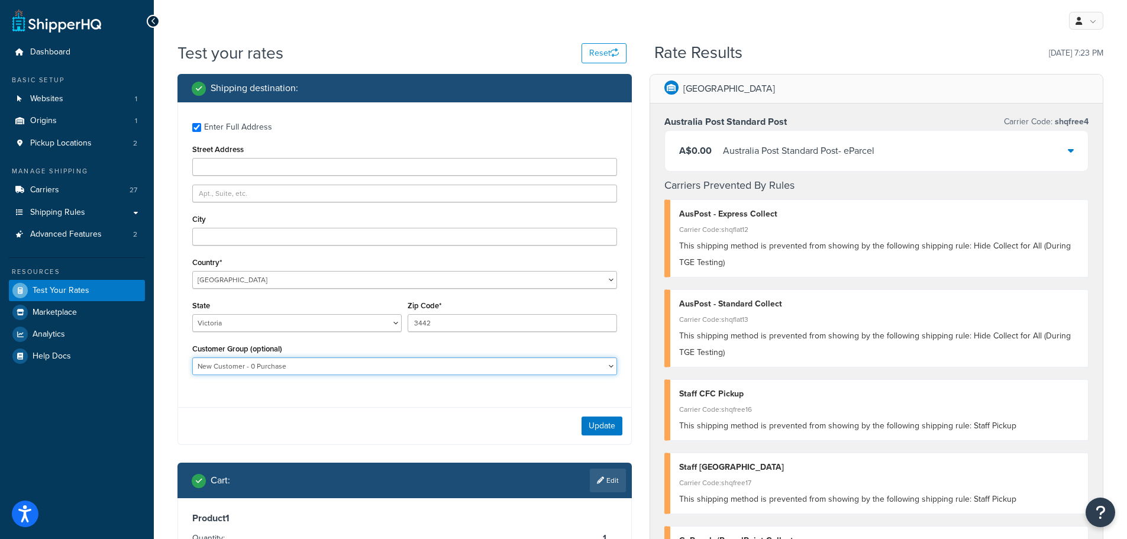
click at [464, 367] on select "Adore Staff Existing Customer - Purchased before Loyalty Level 1 Loyalty Level …" at bounding box center [404, 366] width 425 height 18
select select "Loyalty Level 3"
click at [192, 357] on select "Adore Staff Existing Customer - Purchased before Loyalty Level 1 Loyalty Level …" at bounding box center [404, 366] width 425 height 18
click at [605, 426] on button "Update" at bounding box center [602, 426] width 41 height 19
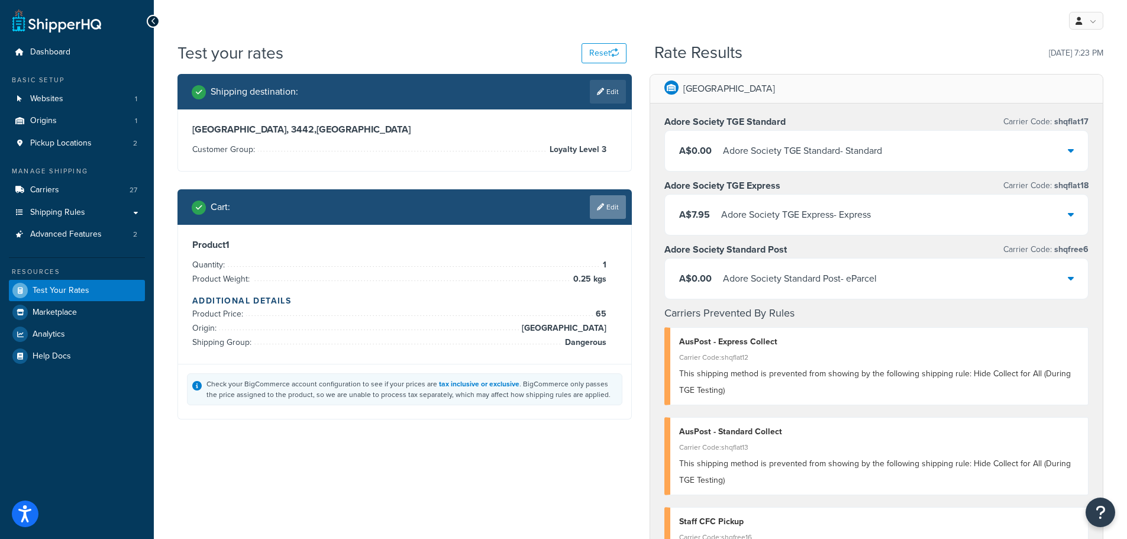
click at [611, 205] on link "Edit" at bounding box center [608, 207] width 36 height 24
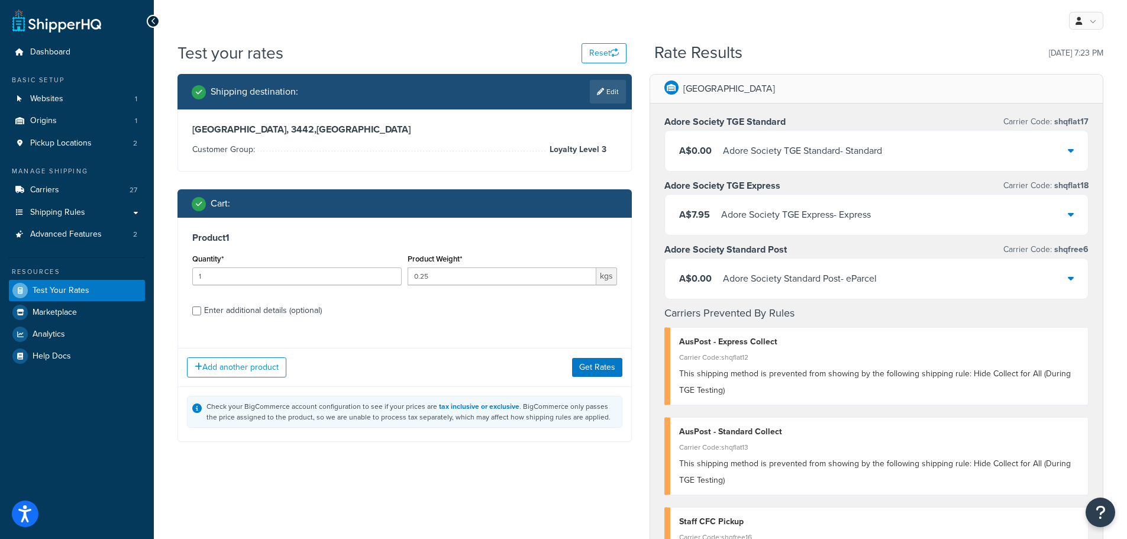
click at [293, 305] on div "Enter additional details (optional)" at bounding box center [263, 310] width 118 height 17
click at [201, 306] on input "Enter additional details (optional)" at bounding box center [196, 310] width 9 height 9
checkbox input "true"
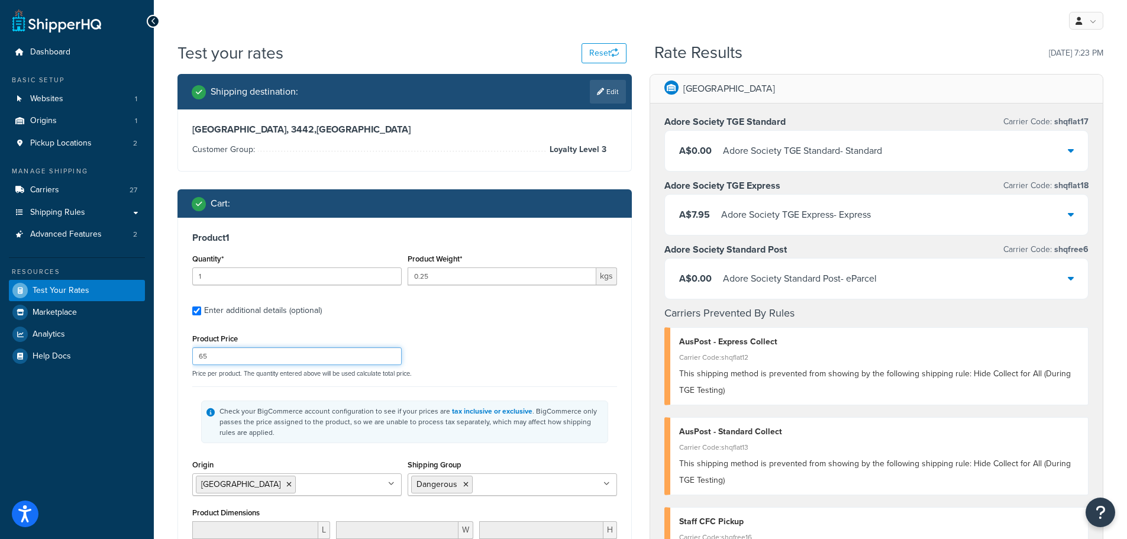
click at [307, 359] on input "65" at bounding box center [296, 356] width 209 height 18
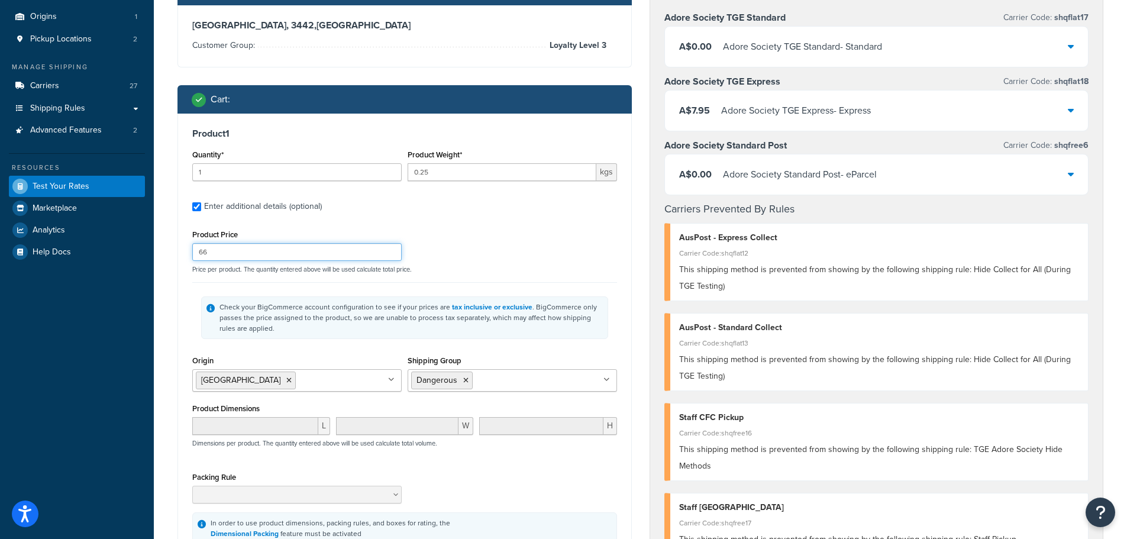
scroll to position [296, 0]
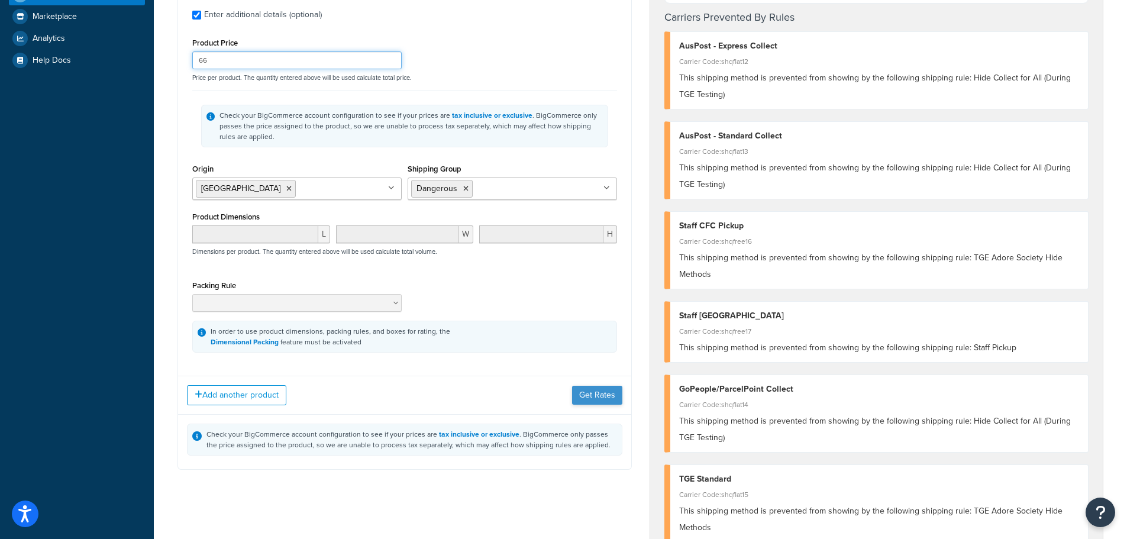
type input "66"
click at [592, 395] on button "Get Rates" at bounding box center [597, 395] width 50 height 19
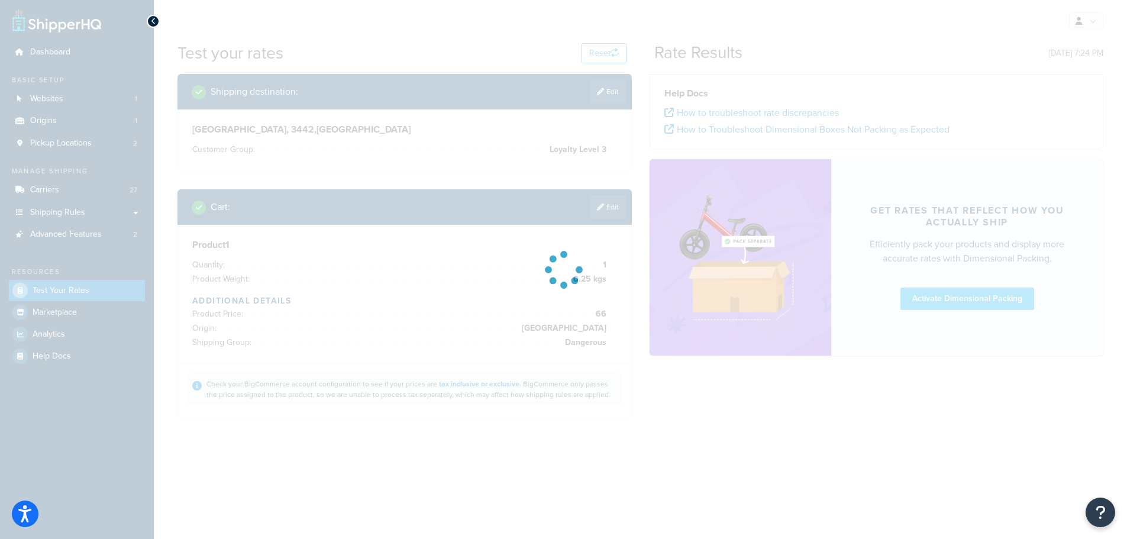
scroll to position [0, 0]
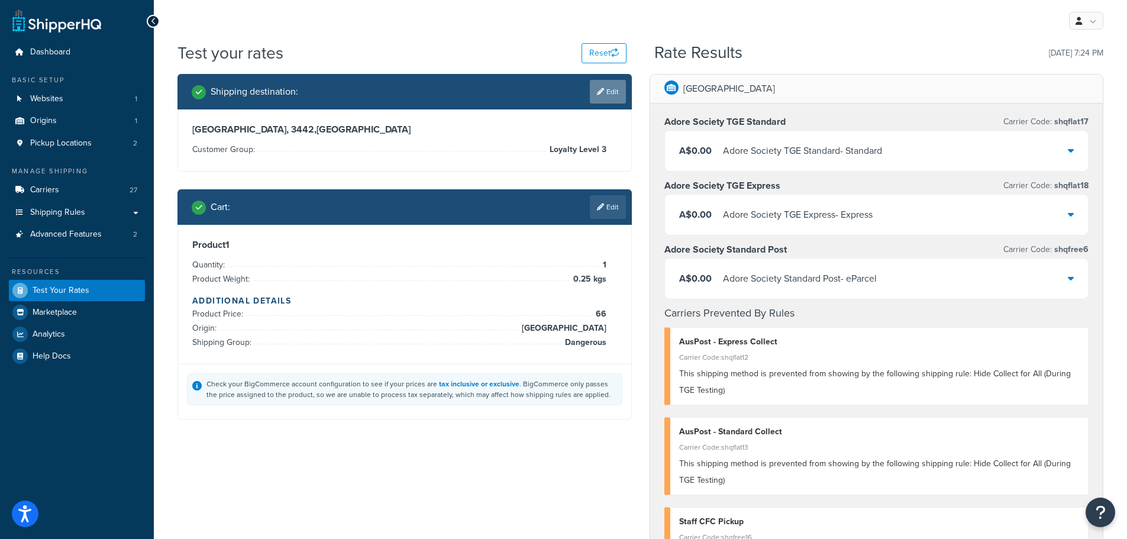
click at [610, 84] on link "Edit" at bounding box center [608, 92] width 36 height 24
select select "AU"
select select "VIC"
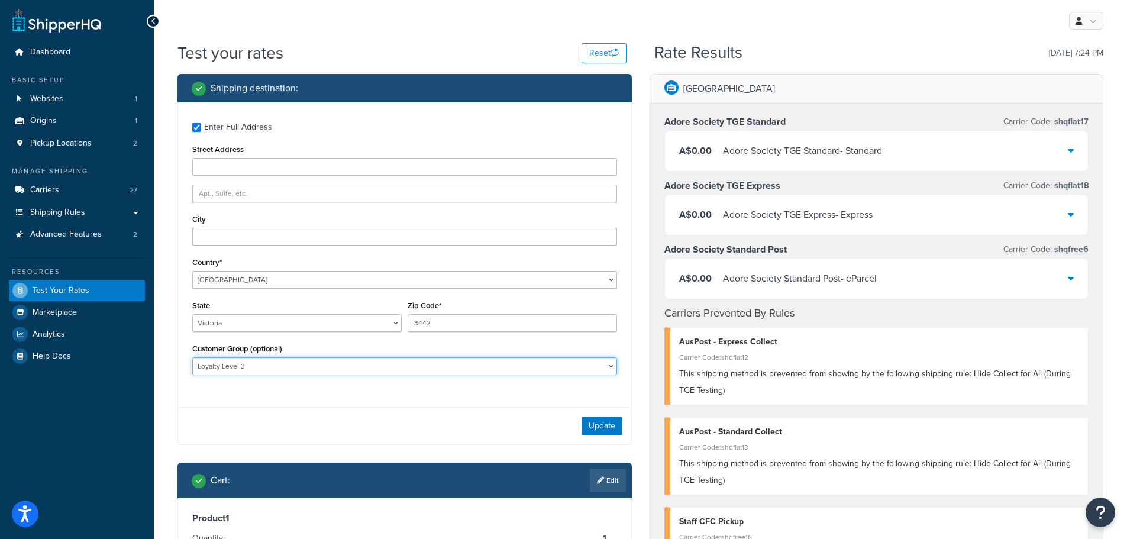
click at [483, 363] on select "Adore Staff Existing Customer - Purchased before Loyalty Level 1 Loyalty Level …" at bounding box center [404, 366] width 425 height 18
select select "Loyalty Level 2"
click at [192, 357] on select "Adore Staff Existing Customer - Purchased before Loyalty Level 1 Loyalty Level …" at bounding box center [404, 366] width 425 height 18
click at [593, 421] on button "Update" at bounding box center [602, 426] width 41 height 19
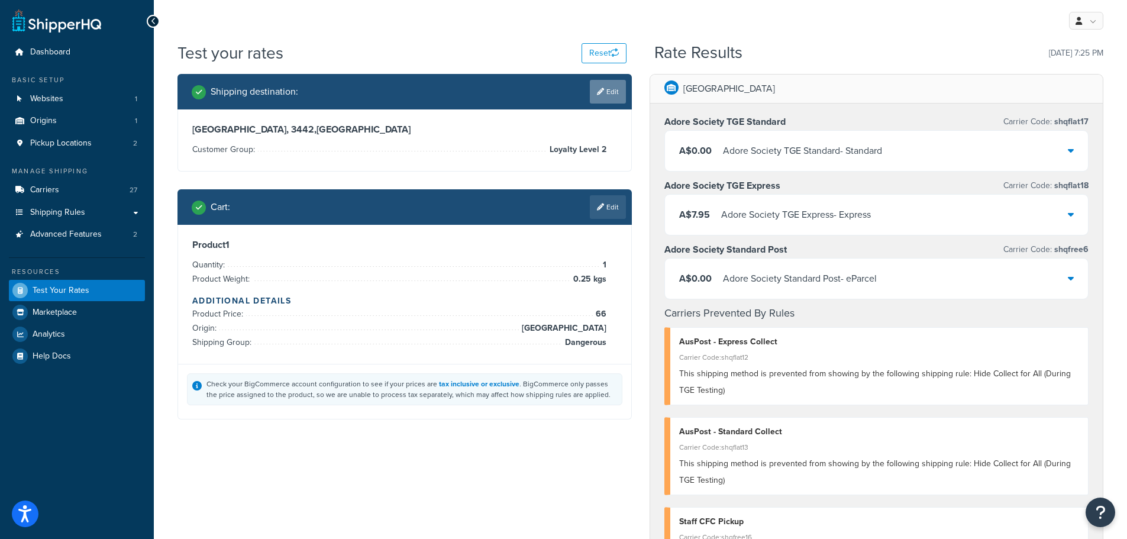
click at [609, 89] on link "Edit" at bounding box center [608, 92] width 36 height 24
select select "AU"
select select "VIC"
select select "Loyalty Level 2"
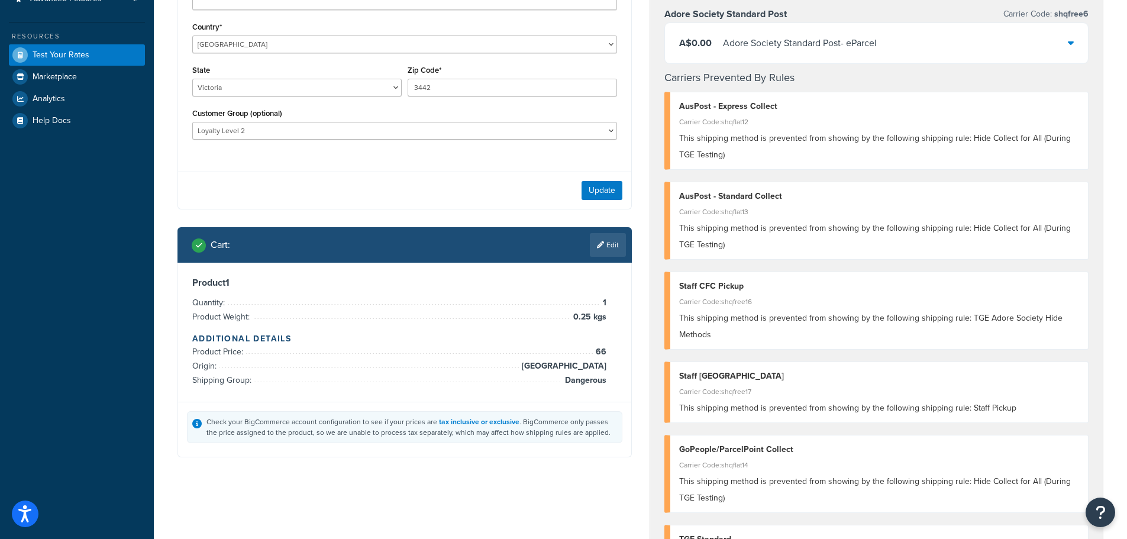
scroll to position [237, 0]
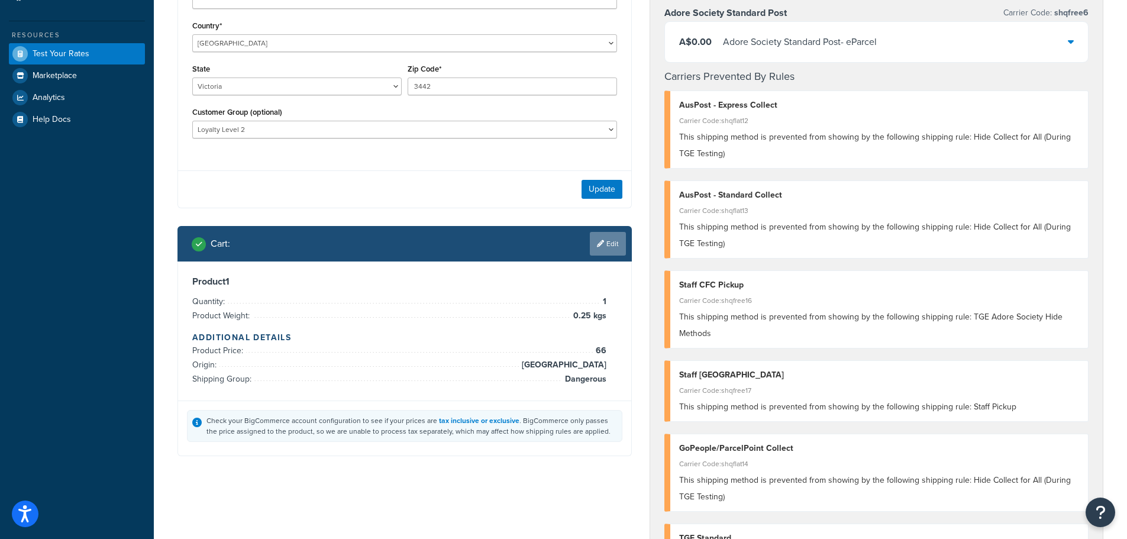
click at [612, 240] on link "Edit" at bounding box center [608, 244] width 36 height 24
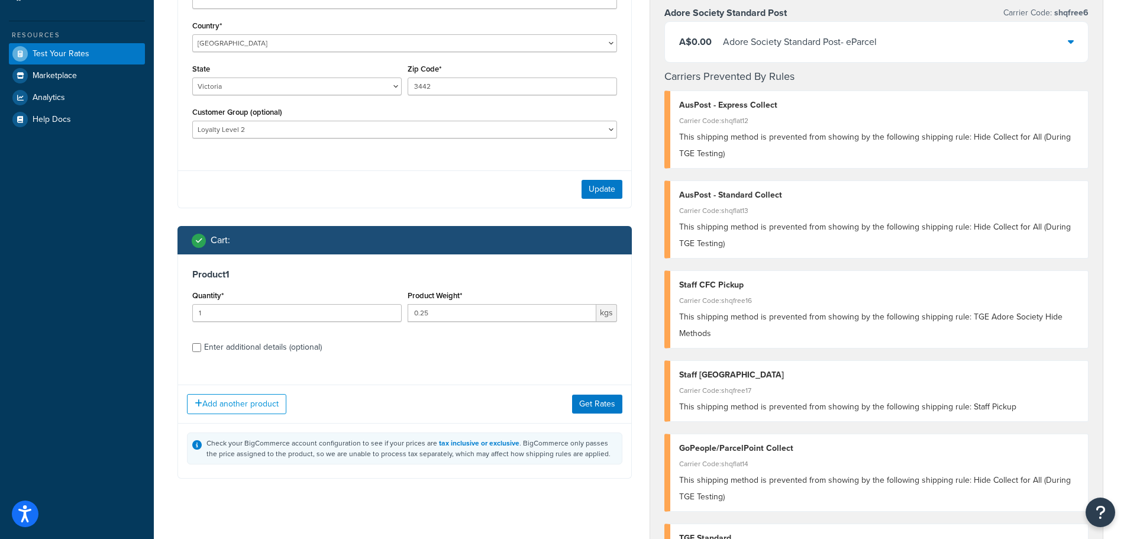
click at [263, 348] on div "Enter additional details (optional)" at bounding box center [263, 347] width 118 height 17
click at [201, 348] on input "Enter additional details (optional)" at bounding box center [196, 347] width 9 height 9
checkbox input "true"
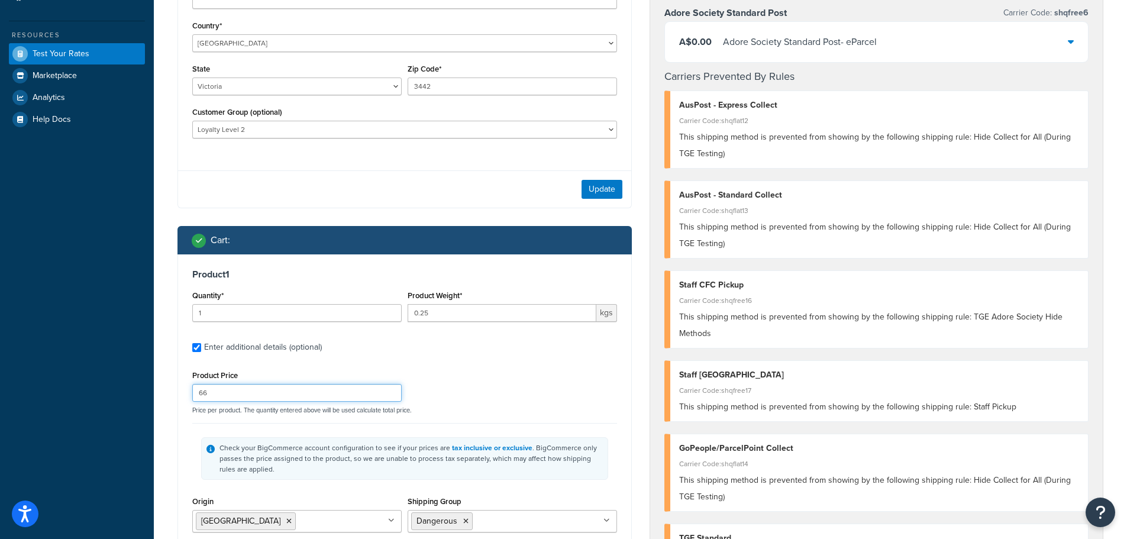
drag, startPoint x: 306, startPoint y: 398, endPoint x: 203, endPoint y: 394, distance: 103.0
click at [203, 394] on input "66" at bounding box center [296, 393] width 209 height 18
type input "6"
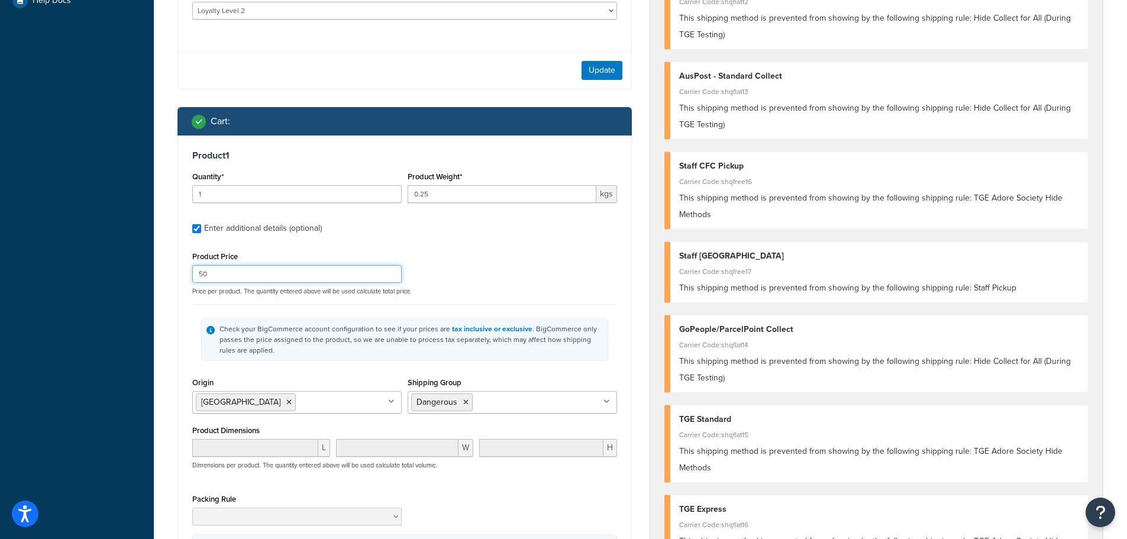
scroll to position [473, 0]
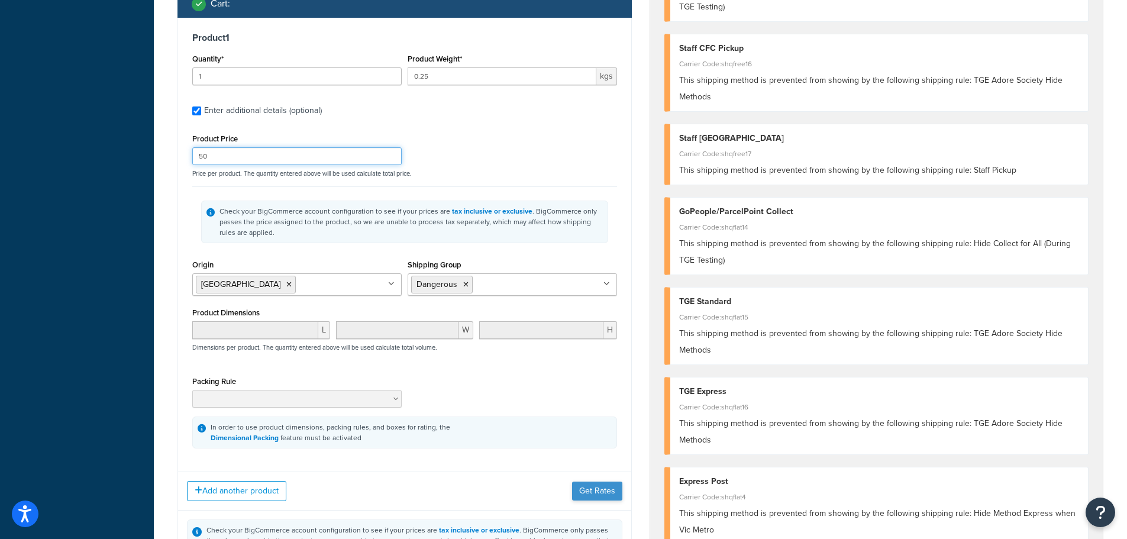
type input "50"
click at [599, 491] on button "Get Rates" at bounding box center [597, 491] width 50 height 19
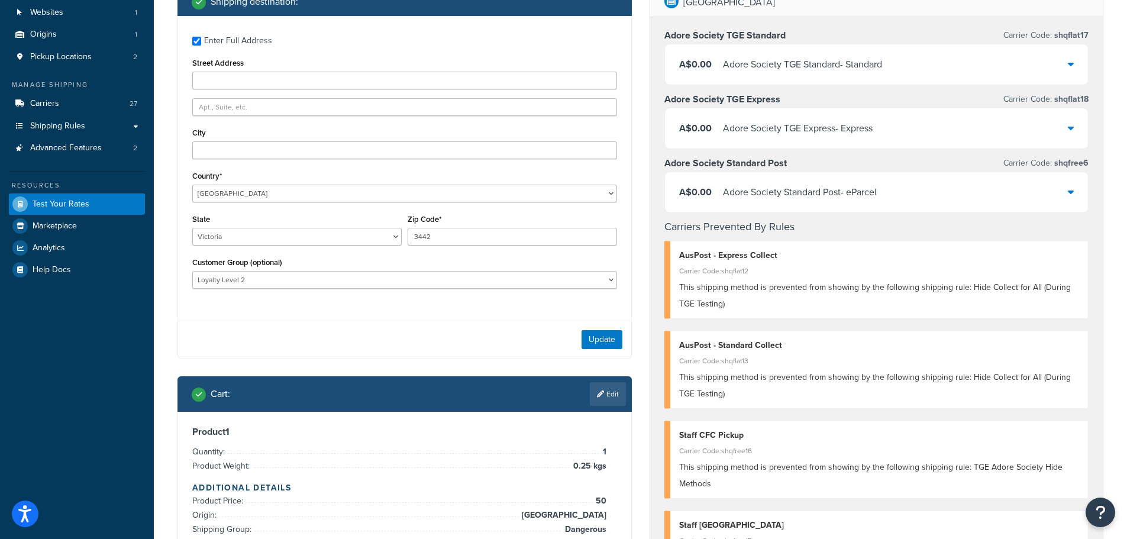
scroll to position [0, 0]
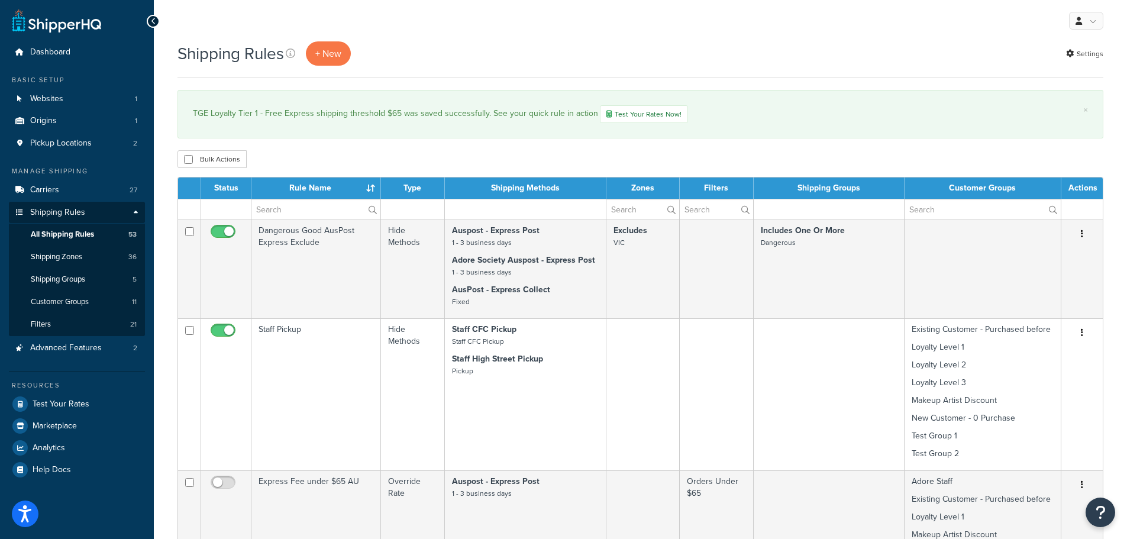
select select "1000"
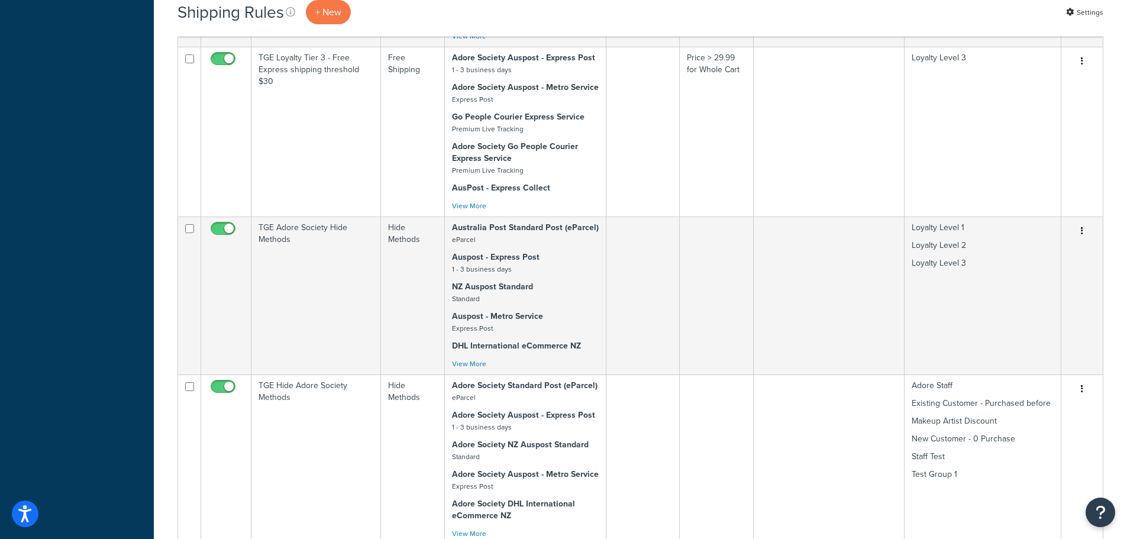
scroll to position [5325, 0]
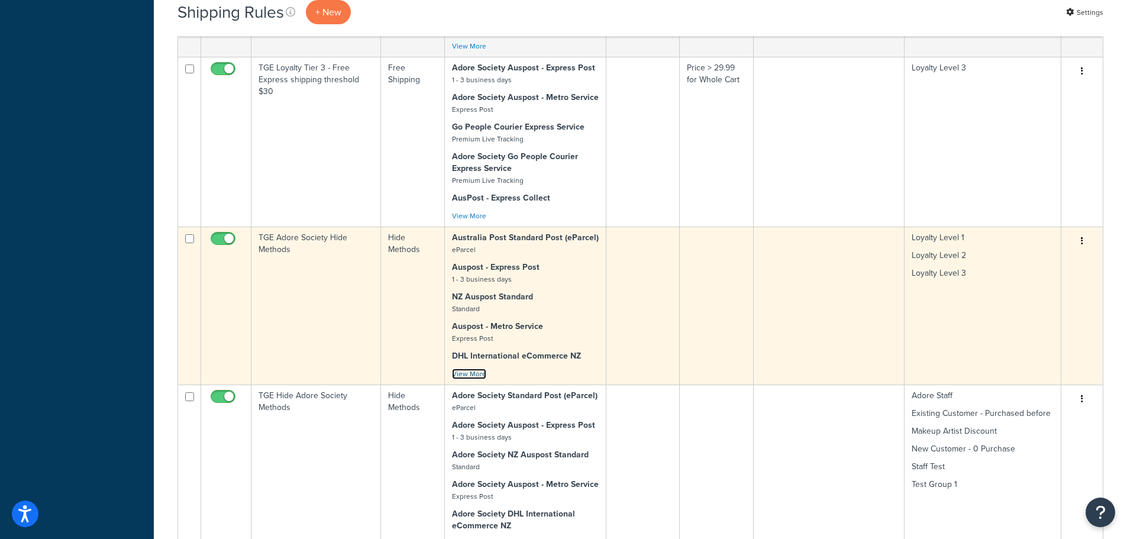
click at [479, 369] on link "View More" at bounding box center [469, 374] width 34 height 11
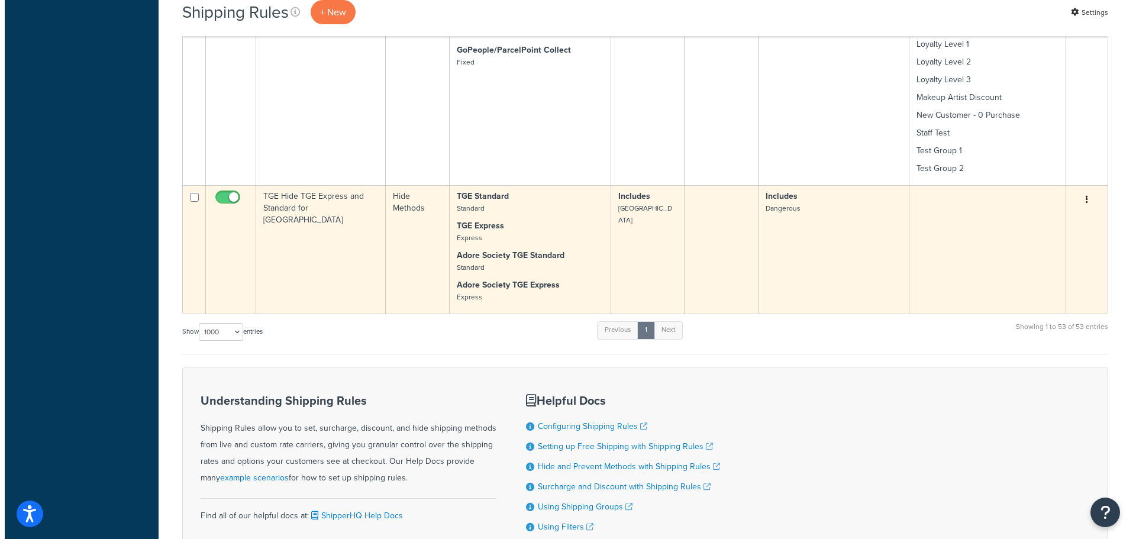
scroll to position [6325, 0]
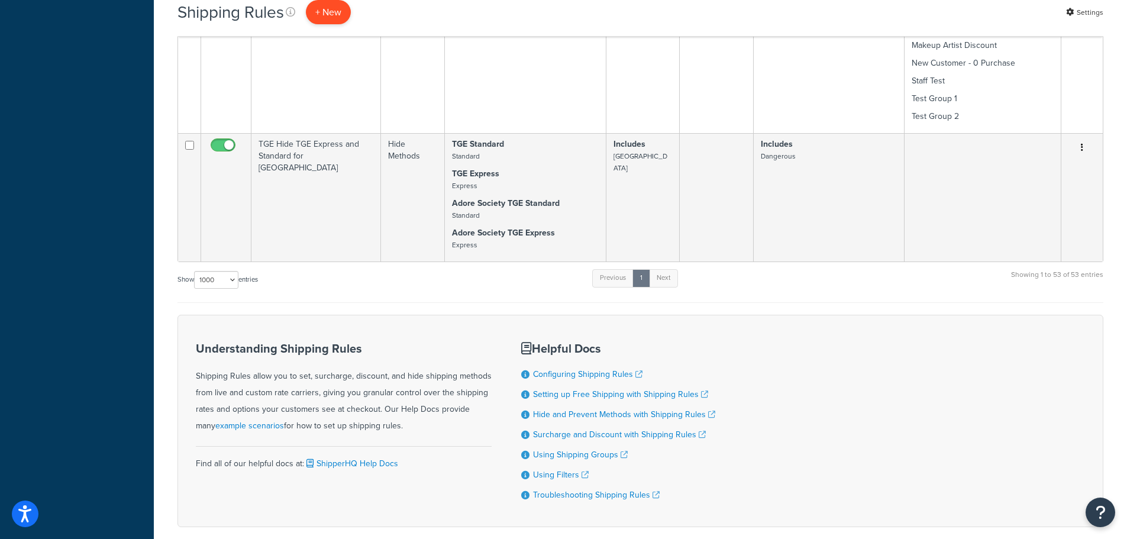
click at [334, 14] on p "+ New" at bounding box center [328, 12] width 45 height 24
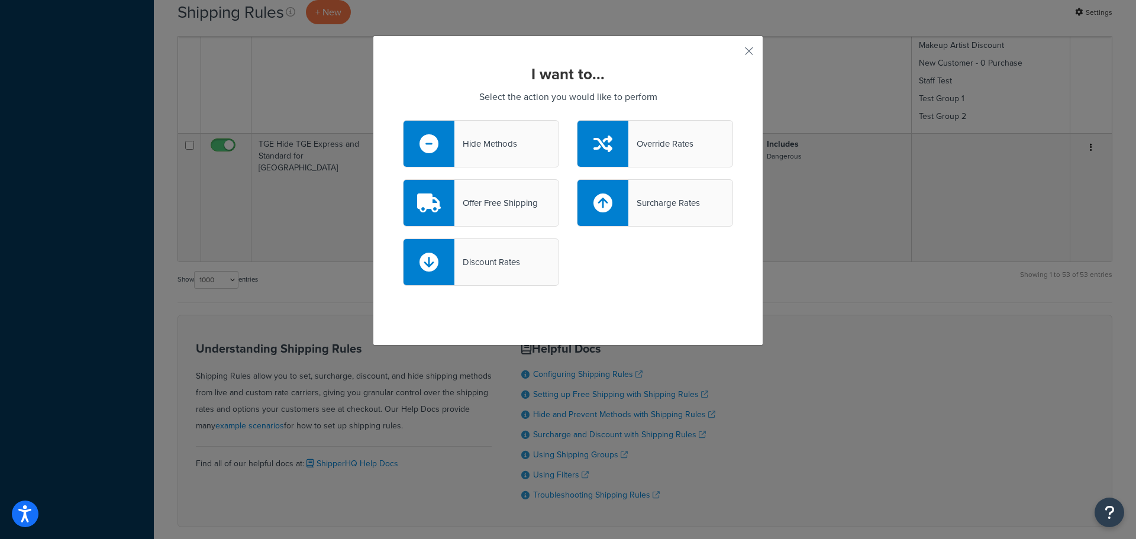
click at [478, 136] on div "Hide Methods" at bounding box center [485, 143] width 63 height 17
click at [0, 0] on input "Hide Methods" at bounding box center [0, 0] width 0 height 0
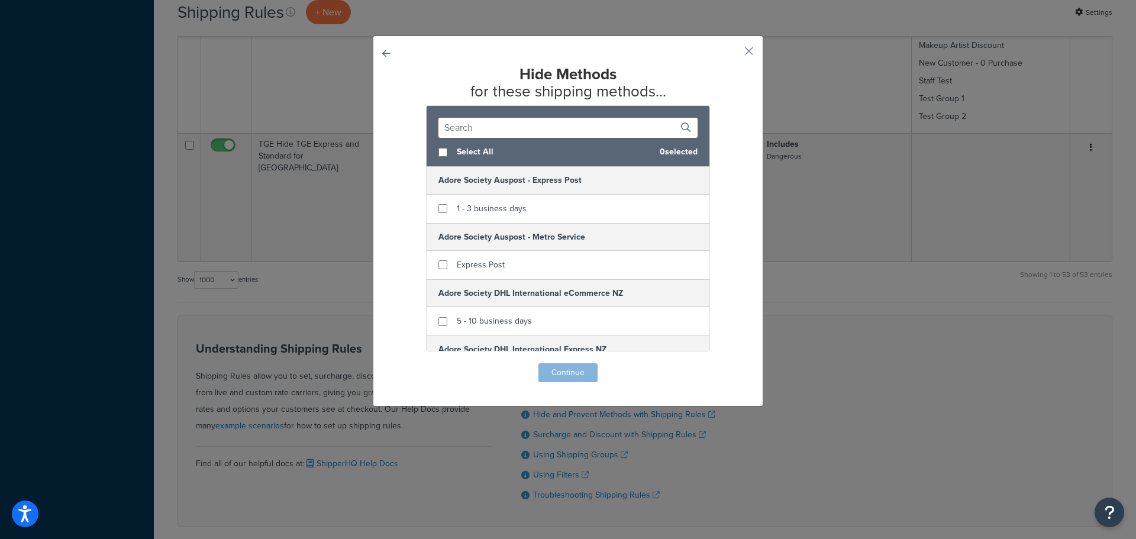
click at [543, 127] on input "text" at bounding box center [567, 128] width 259 height 20
paste input "Adore Society Express Post"
drag, startPoint x: 521, startPoint y: 122, endPoint x: 340, endPoint y: 119, distance: 180.5
click at [340, 119] on div "Hide Methods for these shipping methods... Adore Society Select All 0 selected …" at bounding box center [568, 269] width 1136 height 539
paste input "Express Post"
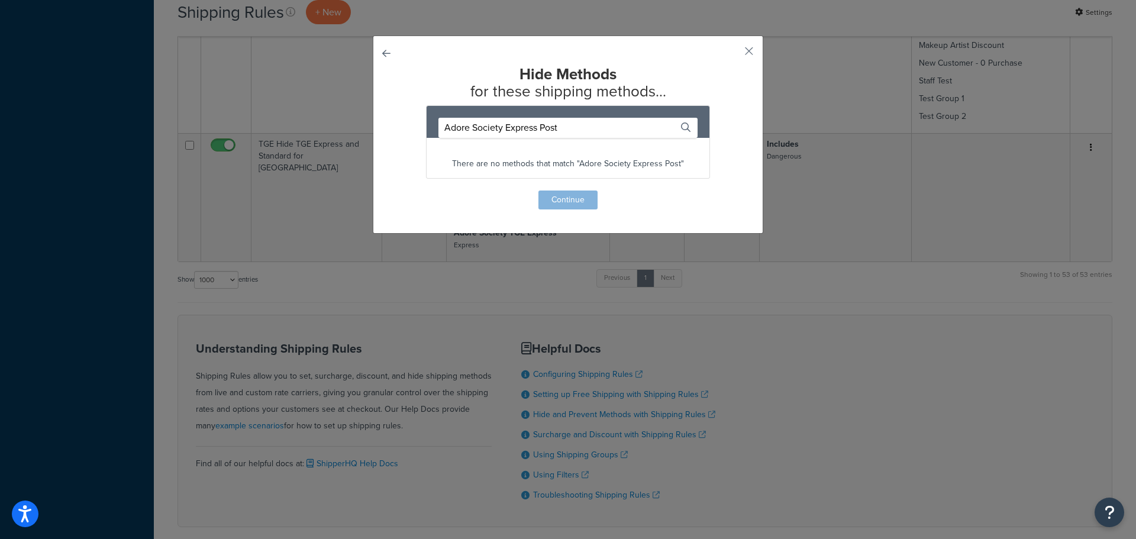
drag, startPoint x: 567, startPoint y: 127, endPoint x: 336, endPoint y: 112, distance: 231.9
click at [336, 112] on div "Hide Methods for these shipping methods... Adore Society Express Post There are…" at bounding box center [568, 269] width 1136 height 539
paste input "Auspost -"
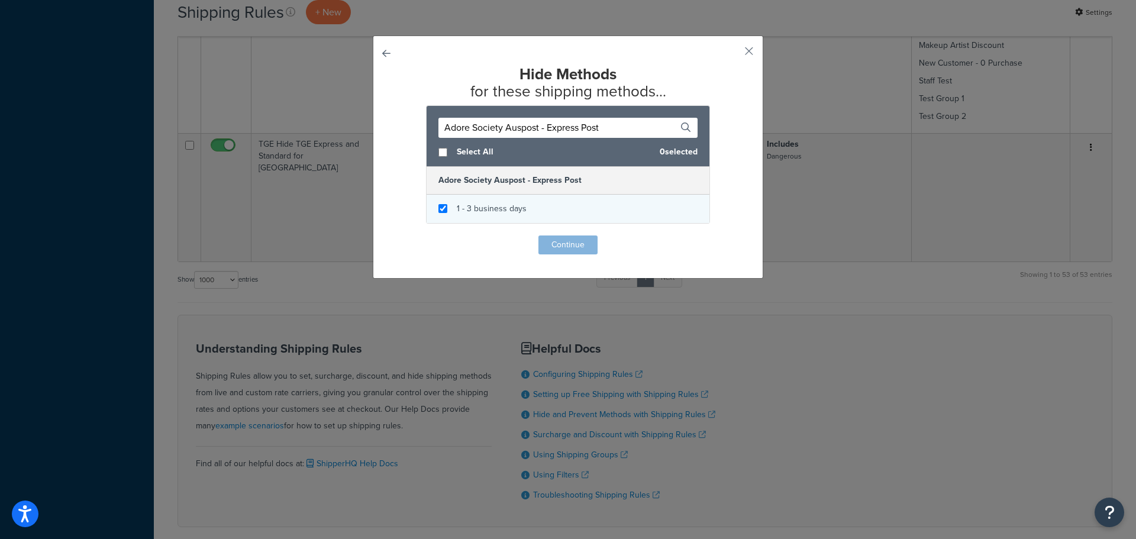
type input "Adore Society Auspost - Express Post"
checkbox input "true"
click at [450, 207] on div "1 - 3 business days" at bounding box center [568, 209] width 283 height 28
click at [579, 246] on button "Continue" at bounding box center [567, 244] width 59 height 19
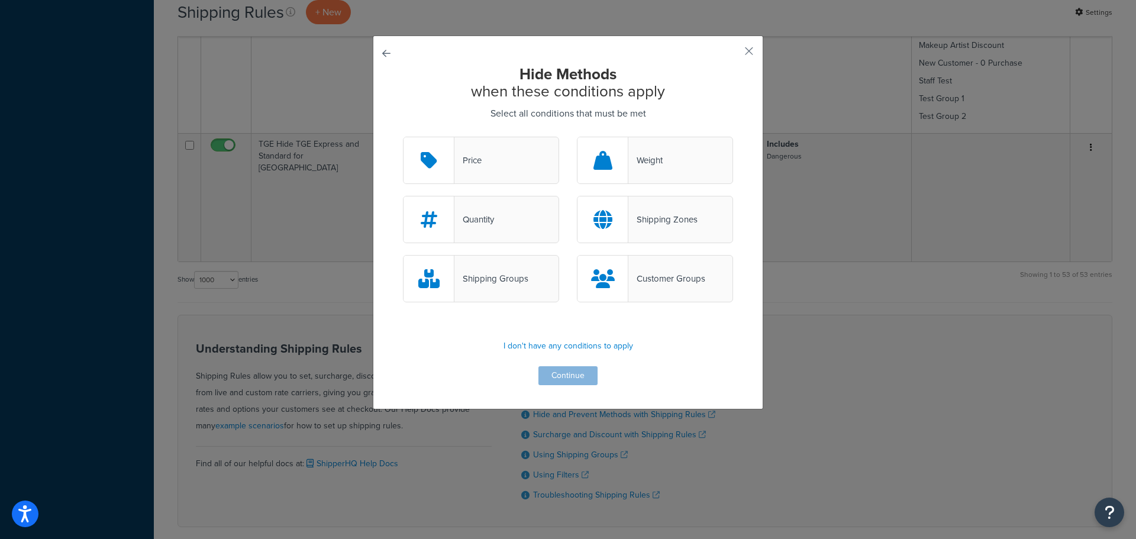
click at [686, 281] on div "Customer Groups" at bounding box center [666, 278] width 77 height 17
click at [0, 0] on input "Customer Groups" at bounding box center [0, 0] width 0 height 0
click at [578, 376] on button "Continue" at bounding box center [567, 375] width 59 height 19
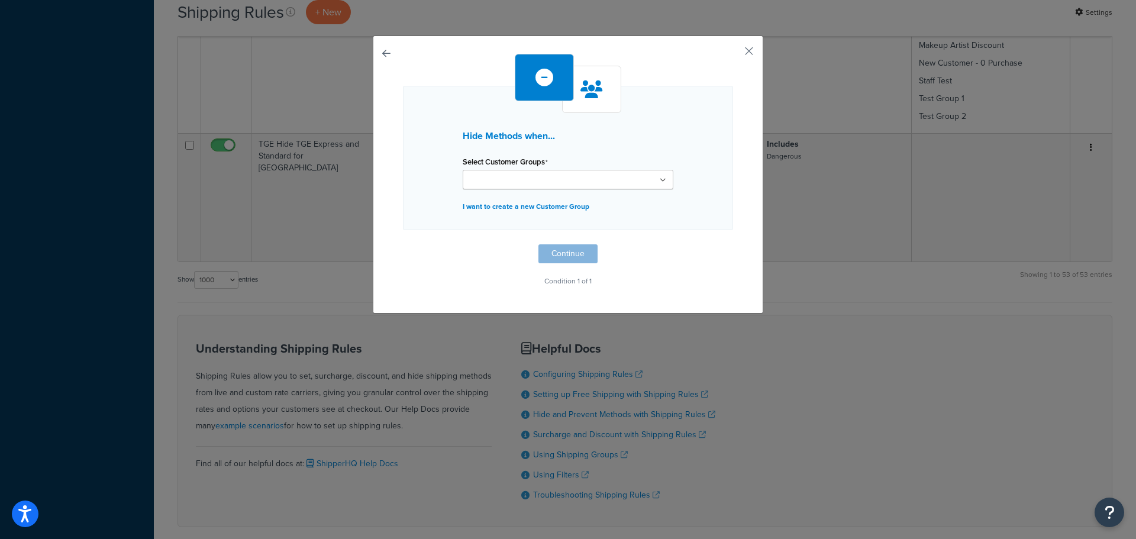
click at [660, 181] on icon at bounding box center [663, 180] width 7 height 7
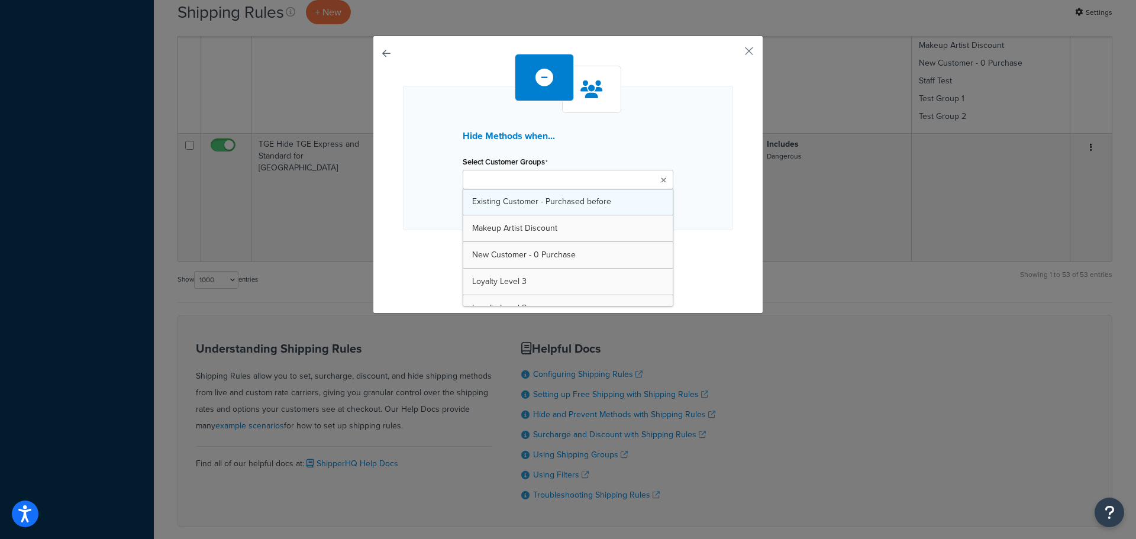
scroll to position [59, 0]
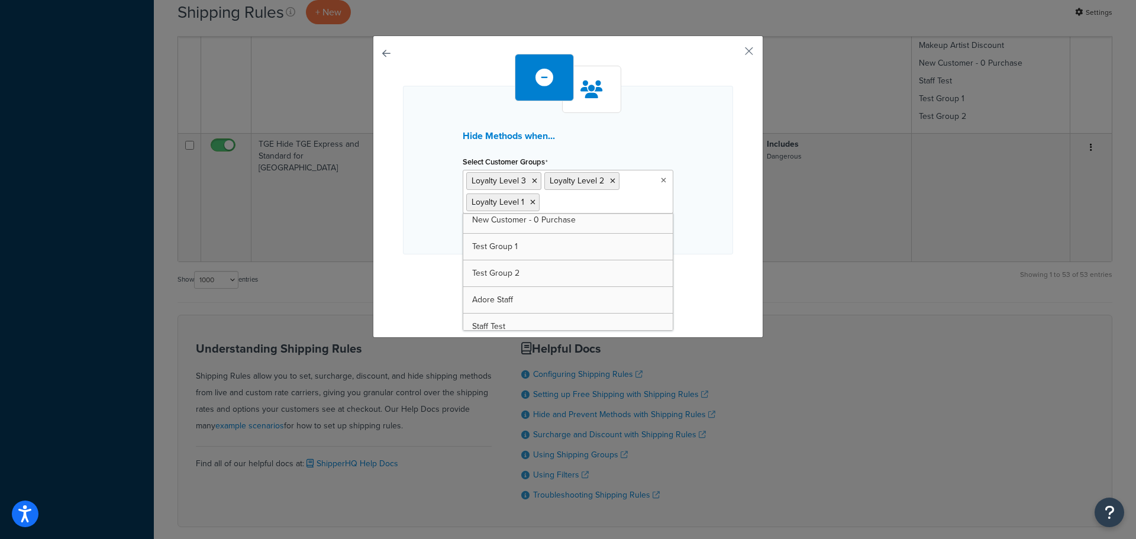
click at [698, 226] on div "Hide Methods when... Select Customer Groups Loyalty Level 3 Loyalty Level 2 Loy…" at bounding box center [568, 170] width 330 height 169
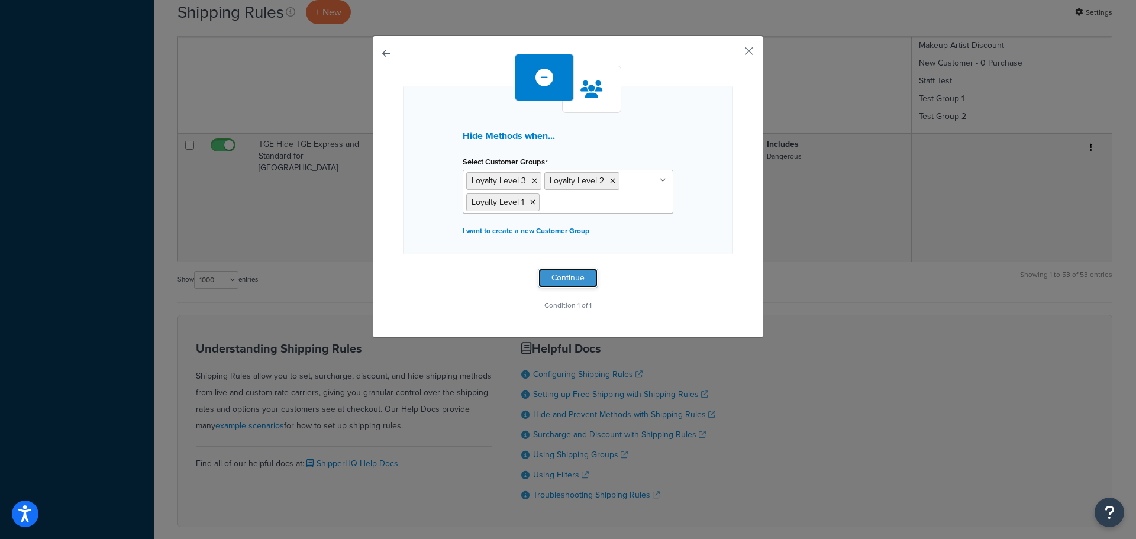
click at [576, 275] on button "Continue" at bounding box center [567, 278] width 59 height 19
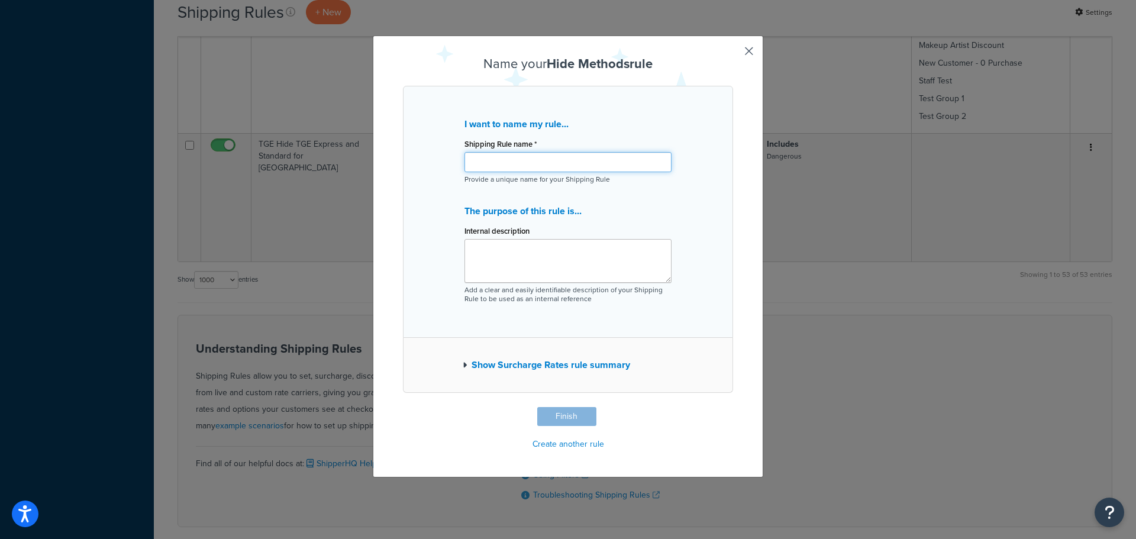
click at [519, 160] on input "Shipping Rule name *" at bounding box center [567, 162] width 207 height 20
drag, startPoint x: 659, startPoint y: 162, endPoint x: 421, endPoint y: 145, distance: 239.1
click at [421, 145] on div "I want to name my rule... Shipping Rule name * TGE Hide AP Express when not DG …" at bounding box center [568, 212] width 330 height 252
type input "TGE Hide AP Express when not DG and TGE Express"
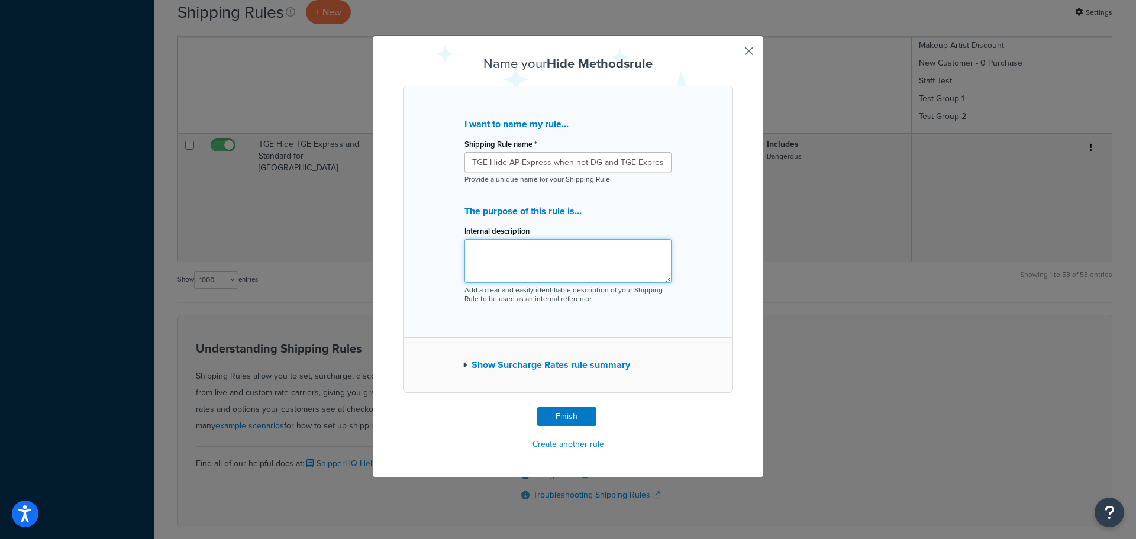
click at [535, 241] on textarea "Internal description" at bounding box center [567, 261] width 207 height 44
paste textarea "TGE Hide AP Express when not DG and TGE Express"
type textarea "TGE Hide AP Express when not DG and TGE Express"
click at [574, 416] on button "Finish" at bounding box center [566, 416] width 59 height 19
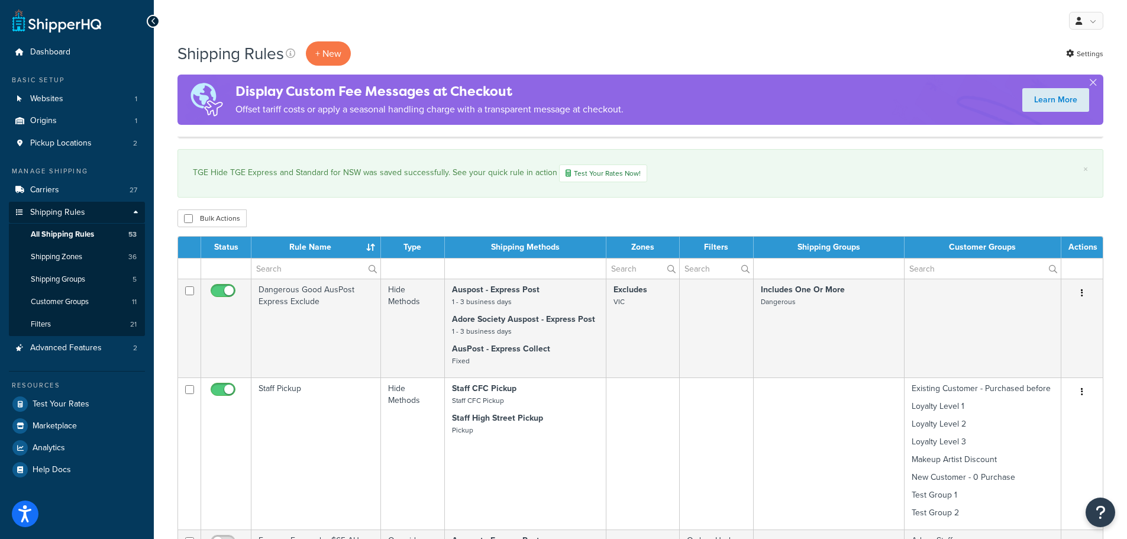
select select "1000"
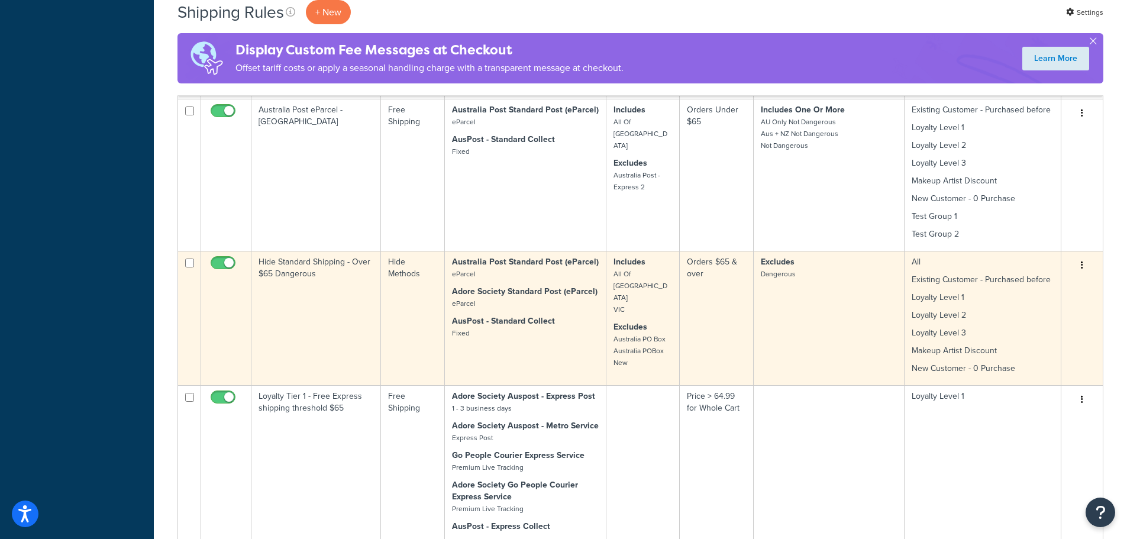
scroll to position [888, 0]
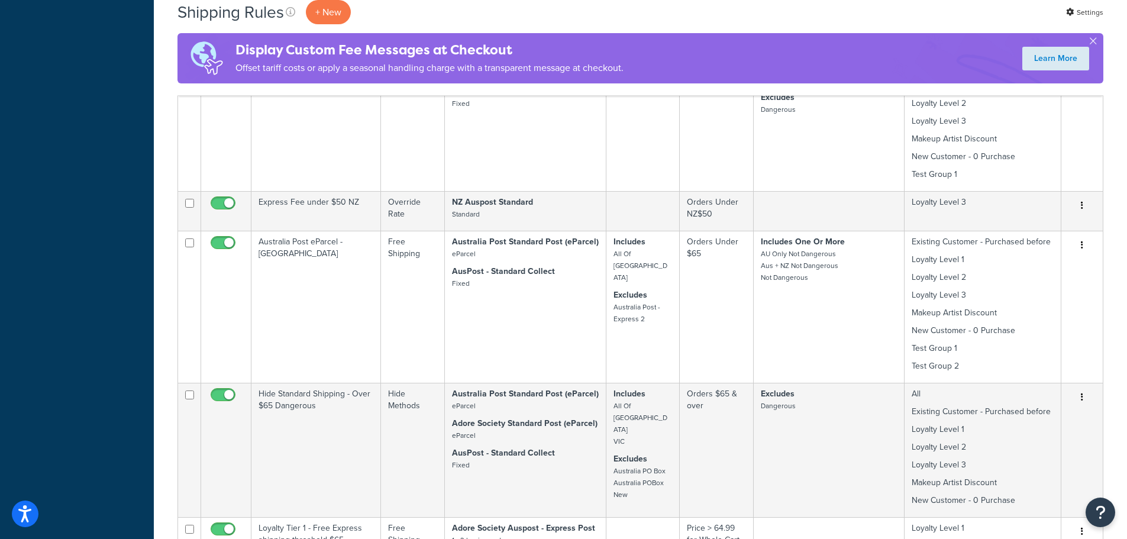
drag, startPoint x: 260, startPoint y: 159, endPoint x: 114, endPoint y: 133, distance: 148.4
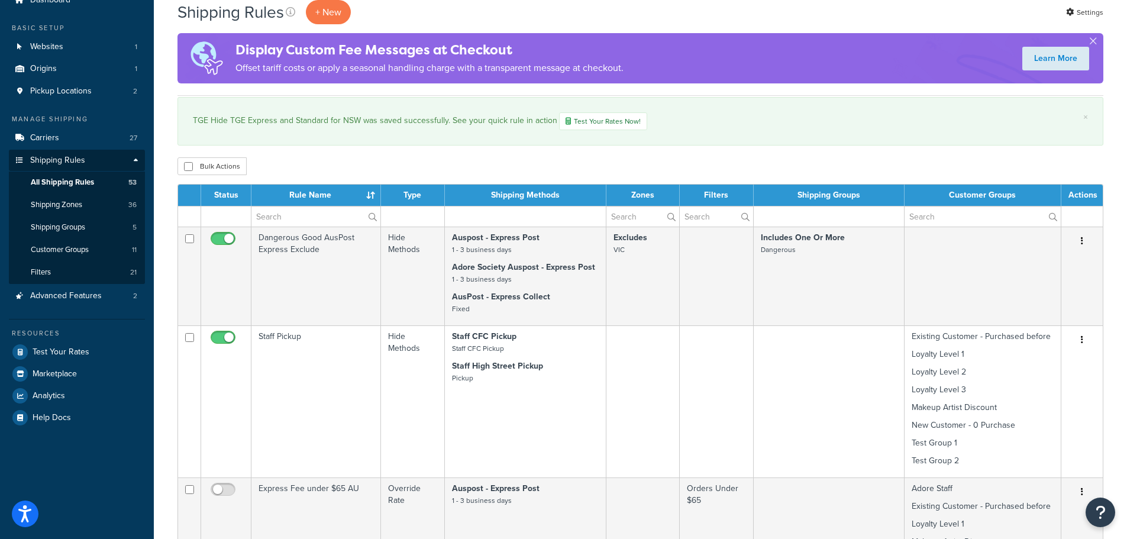
scroll to position [0, 0]
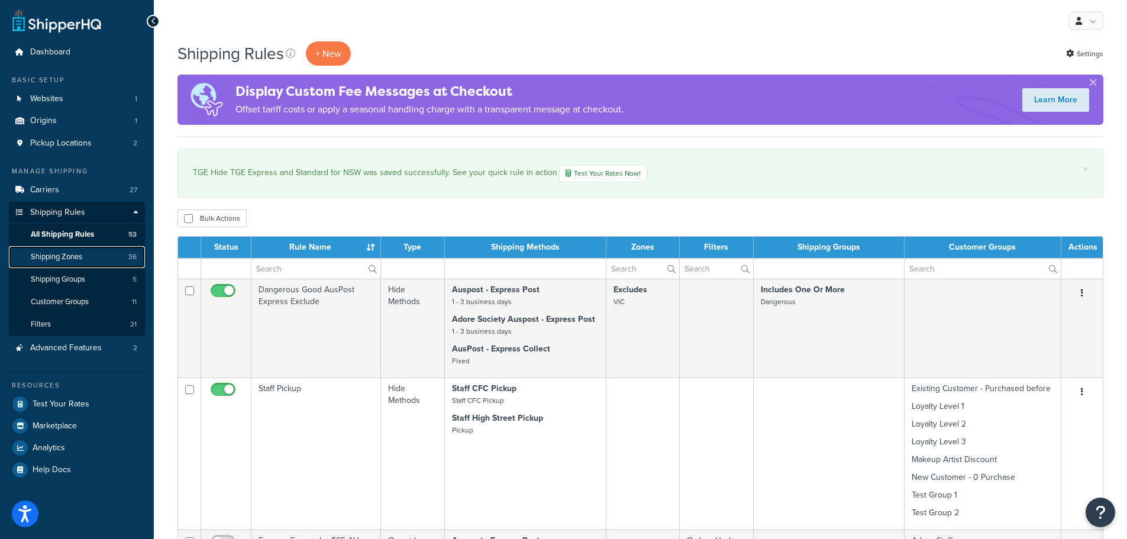
click at [76, 259] on span "Shipping Zones" at bounding box center [56, 257] width 51 height 10
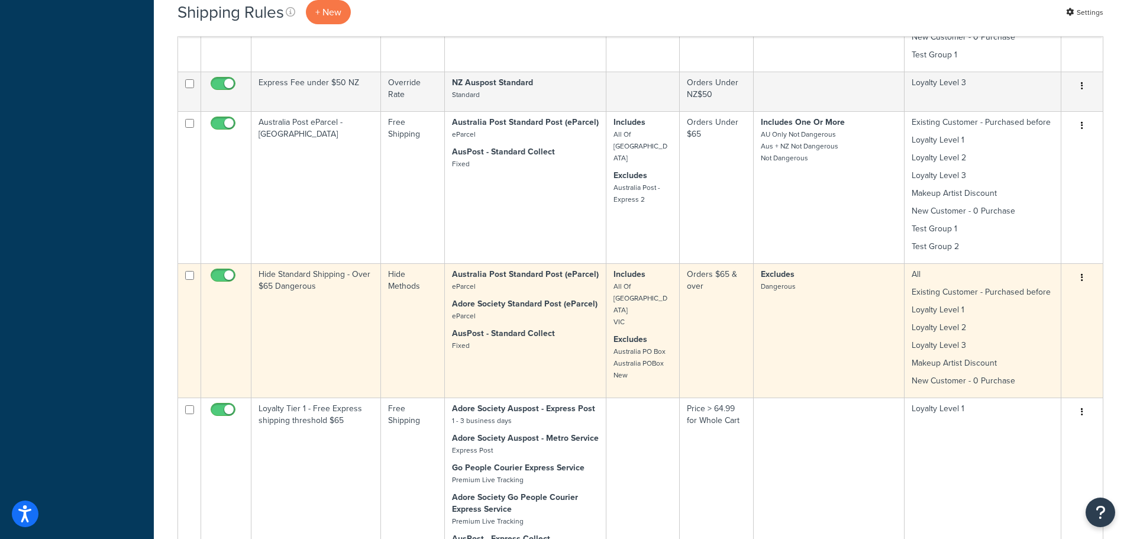
scroll to position [1253, 0]
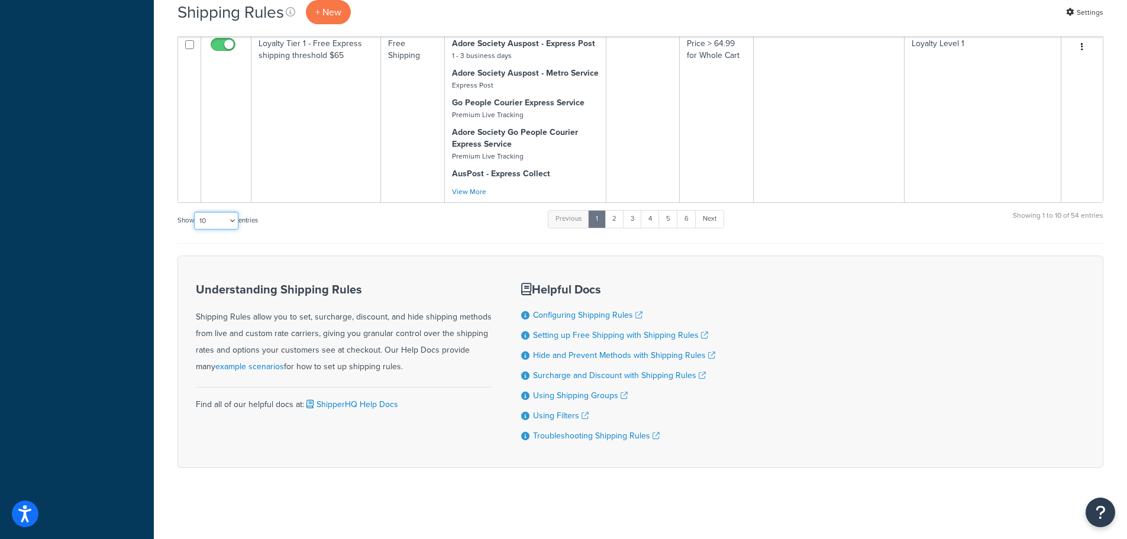
drag, startPoint x: 221, startPoint y: 217, endPoint x: 221, endPoint y: 226, distance: 8.9
click at [221, 217] on select "10 15 25 50 100 1000" at bounding box center [216, 221] width 44 height 18
select select "1000"
click at [195, 212] on select "10 15 25 50 100 1000" at bounding box center [216, 221] width 44 height 18
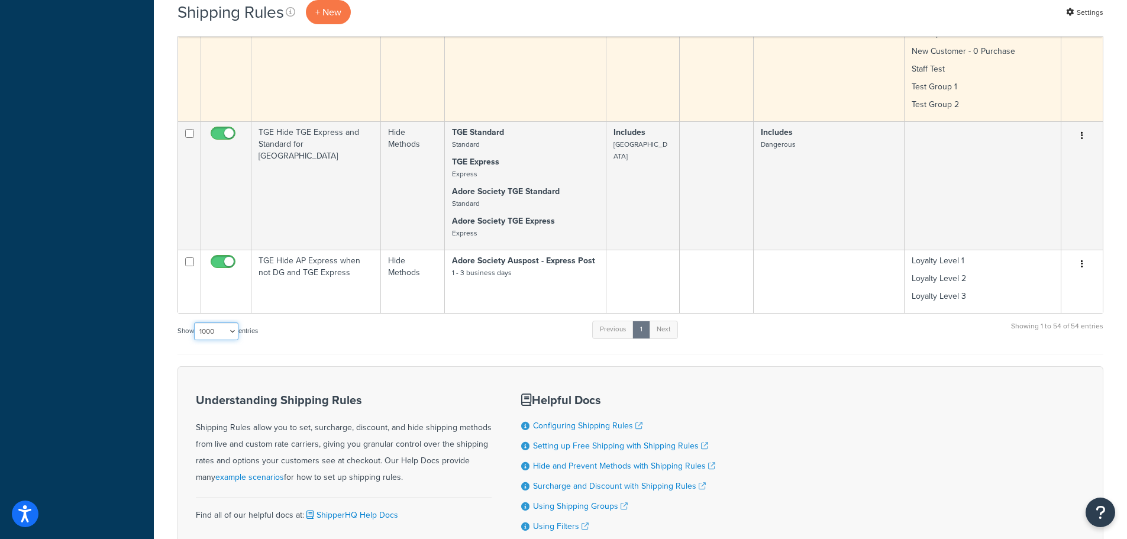
scroll to position [6162, 0]
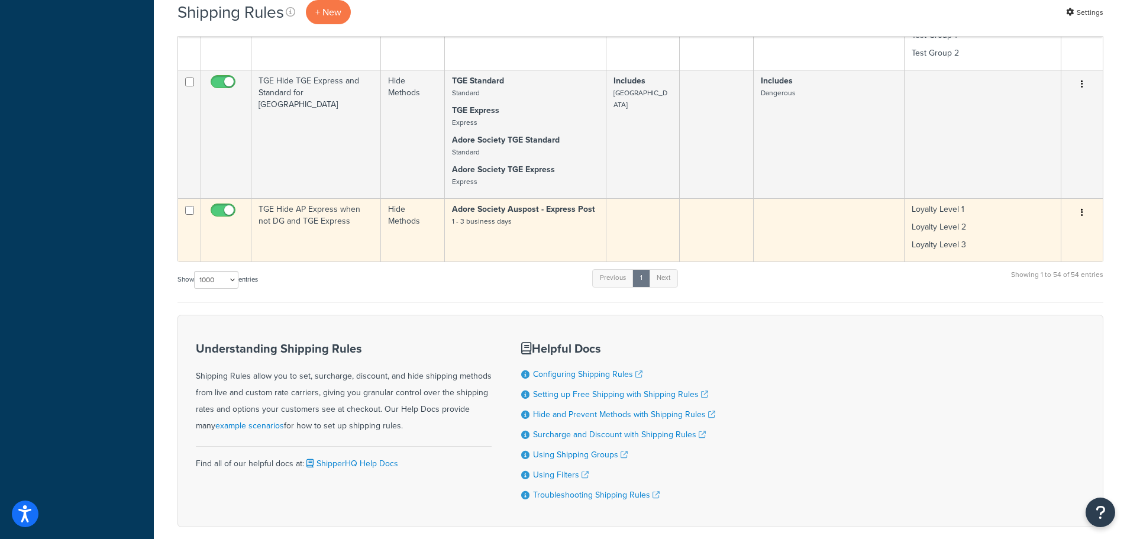
click at [525, 198] on td "Adore Society Auspost - Express Post 1 - 3 business days" at bounding box center [526, 229] width 162 height 63
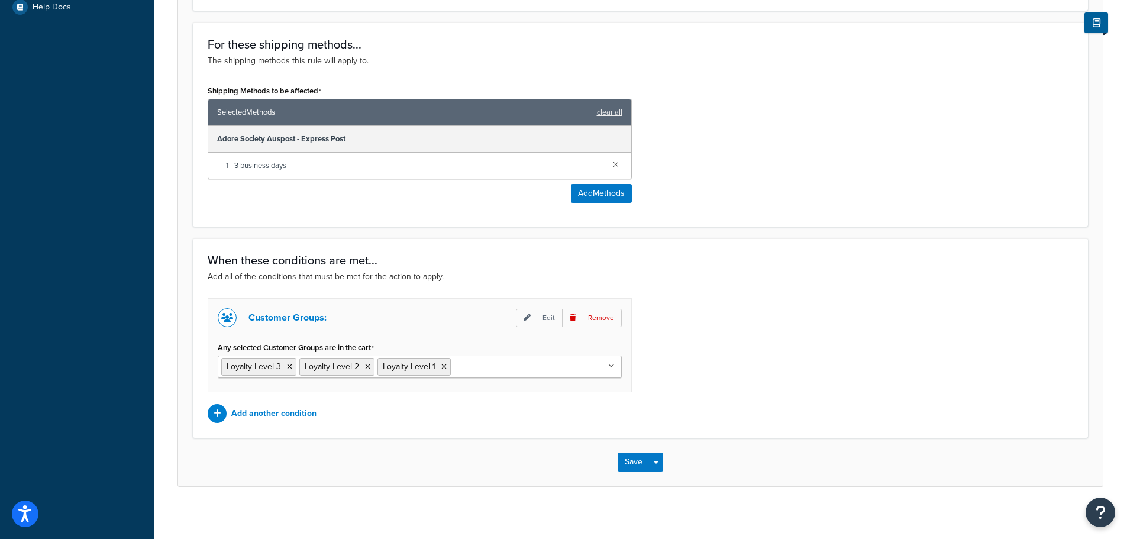
scroll to position [470, 0]
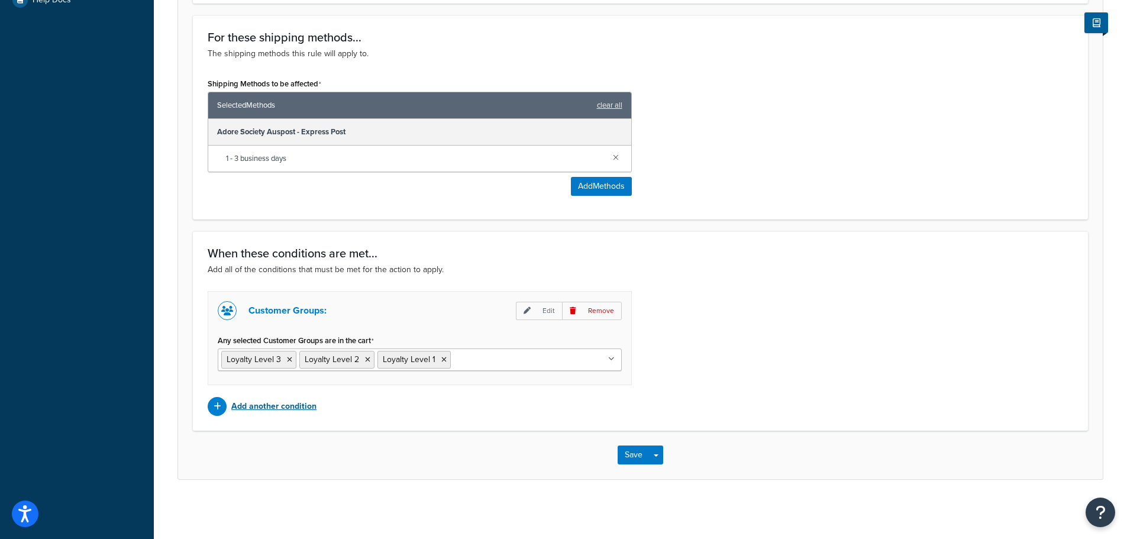
click at [275, 406] on p "Add another condition" at bounding box center [273, 406] width 85 height 17
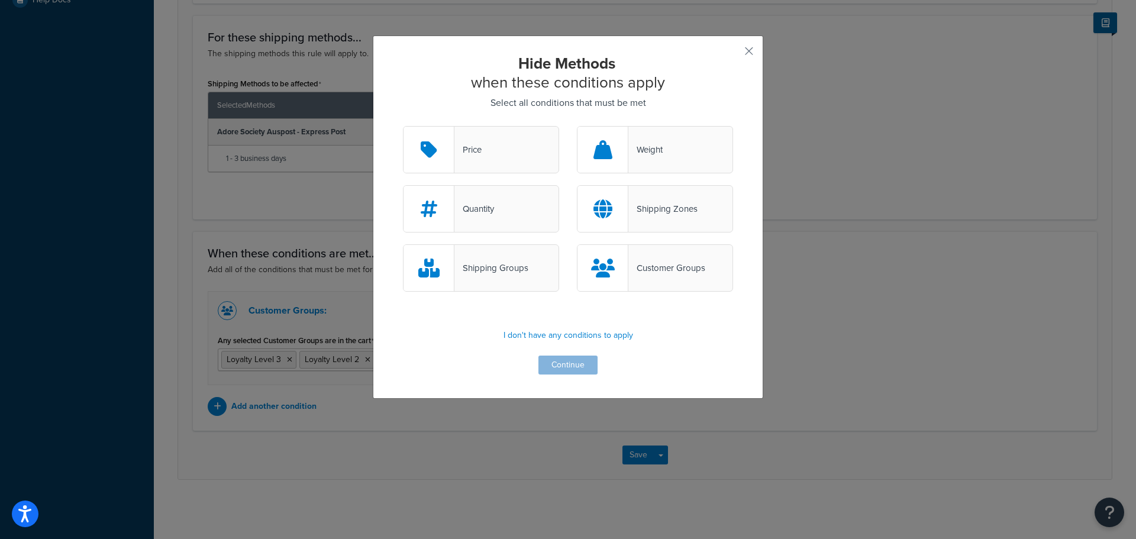
click at [494, 269] on div "Shipping Groups" at bounding box center [491, 268] width 74 height 17
click at [0, 0] on input "Shipping Groups" at bounding box center [0, 0] width 0 height 0
click at [570, 364] on button "Continue" at bounding box center [567, 365] width 59 height 19
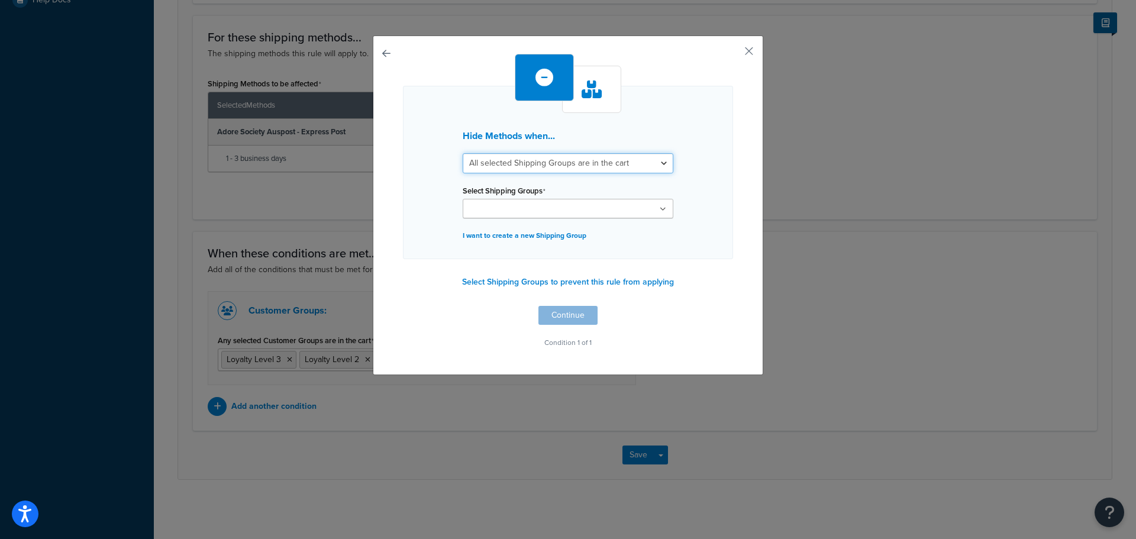
click at [659, 164] on select "All selected Shipping Groups are in the cart Any selected Shipping Groups are i…" at bounding box center [568, 163] width 211 height 20
click at [660, 208] on icon at bounding box center [663, 209] width 7 height 7
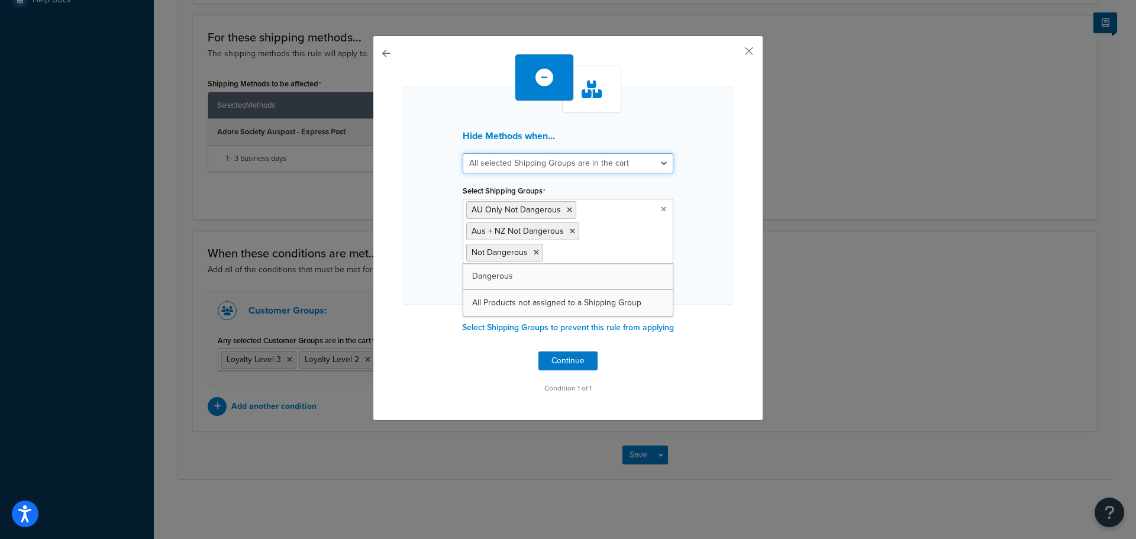
click at [663, 163] on select "All selected Shipping Groups are in the cart Any selected Shipping Groups are i…" at bounding box center [568, 163] width 211 height 20
select select "any"
click at [463, 153] on select "All selected Shipping Groups are in the cart Any selected Shipping Groups are i…" at bounding box center [568, 163] width 211 height 20
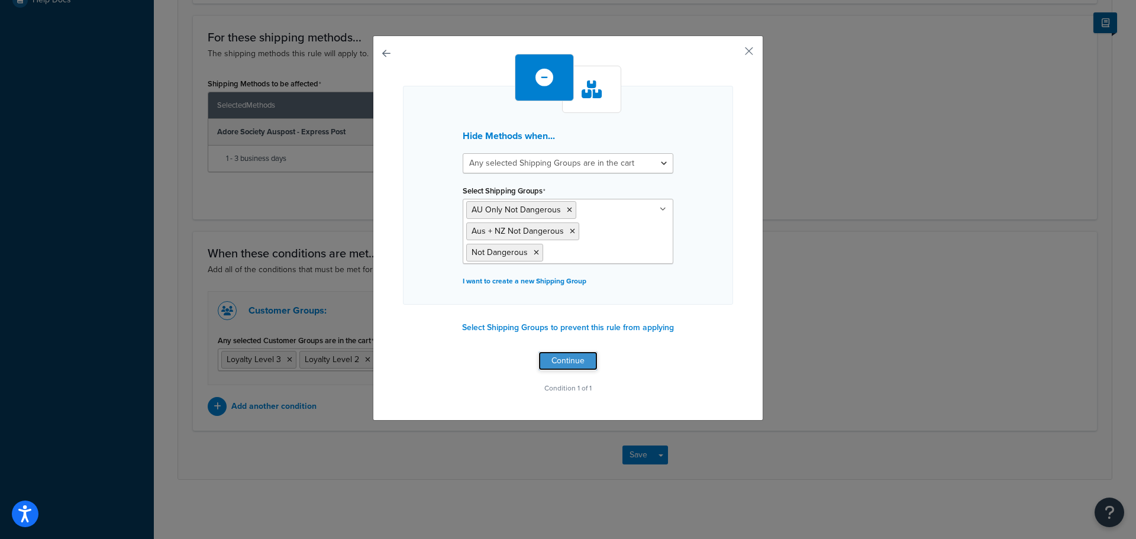
click at [575, 362] on button "Continue" at bounding box center [567, 360] width 59 height 19
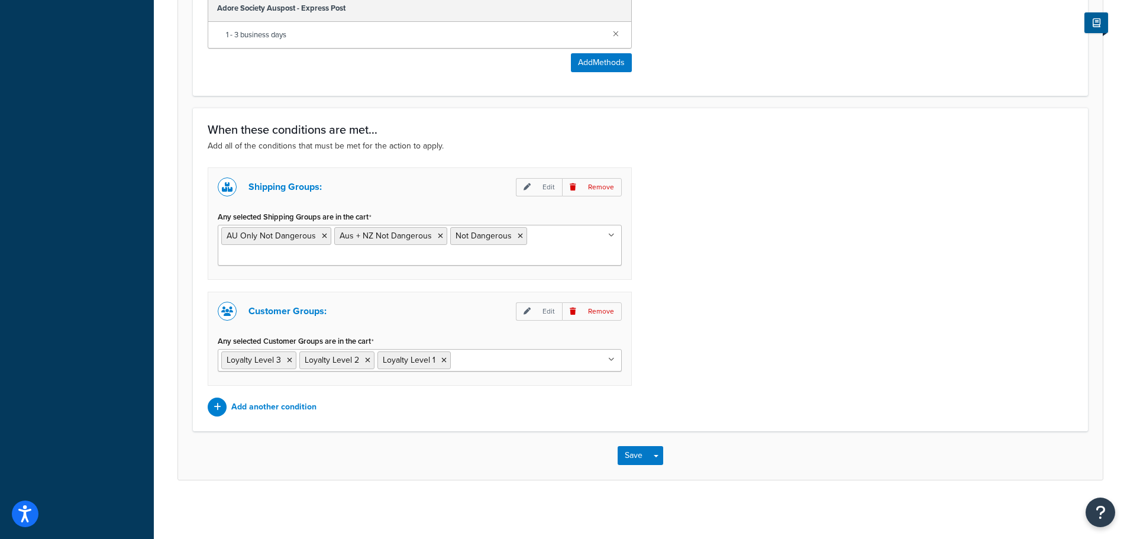
scroll to position [594, 0]
click at [630, 455] on button "Save" at bounding box center [634, 455] width 32 height 19
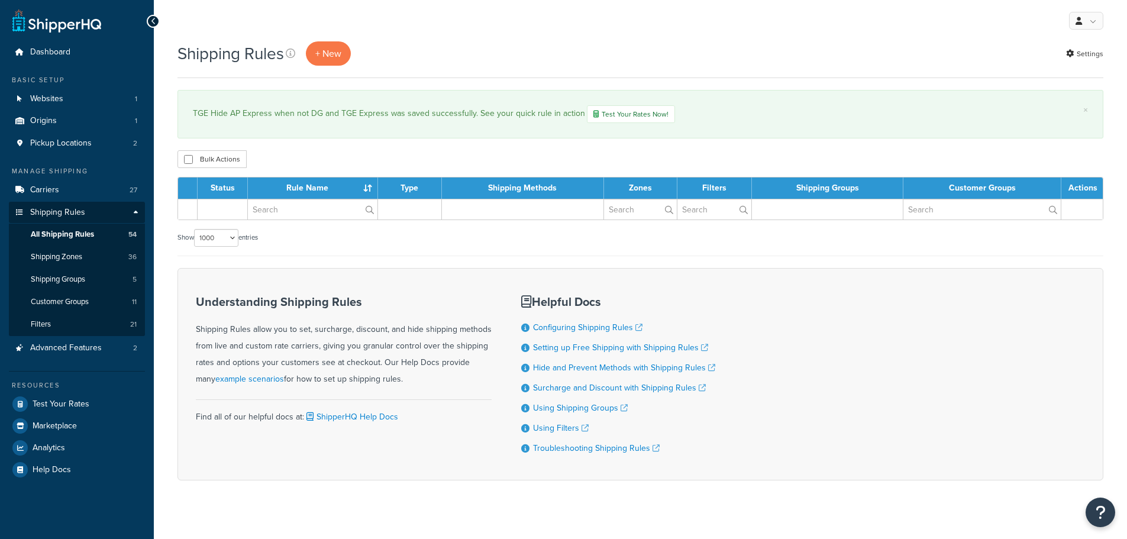
select select "1000"
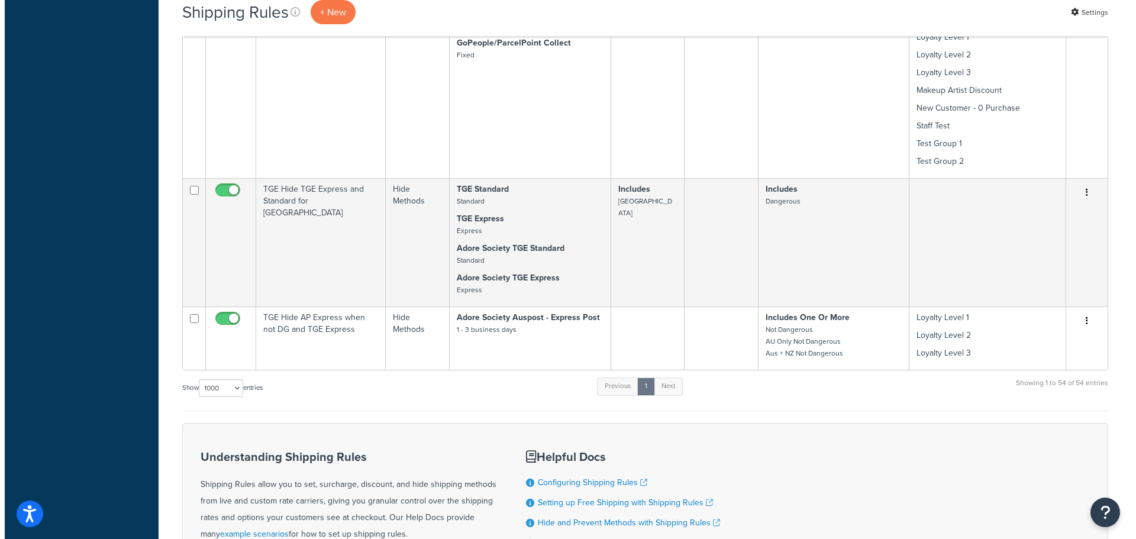
scroll to position [6104, 0]
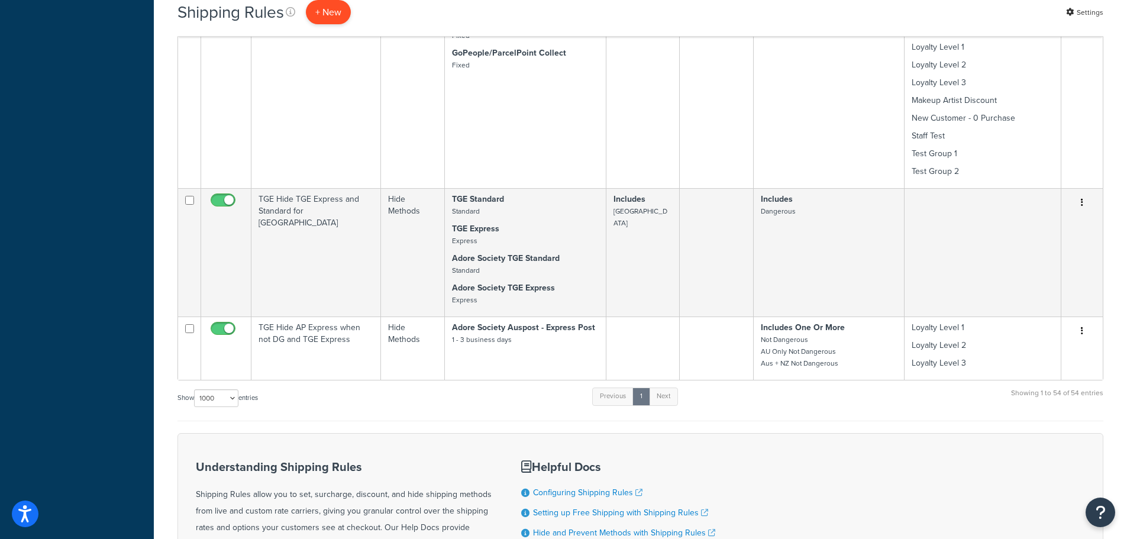
click at [334, 13] on p "+ New" at bounding box center [328, 12] width 45 height 24
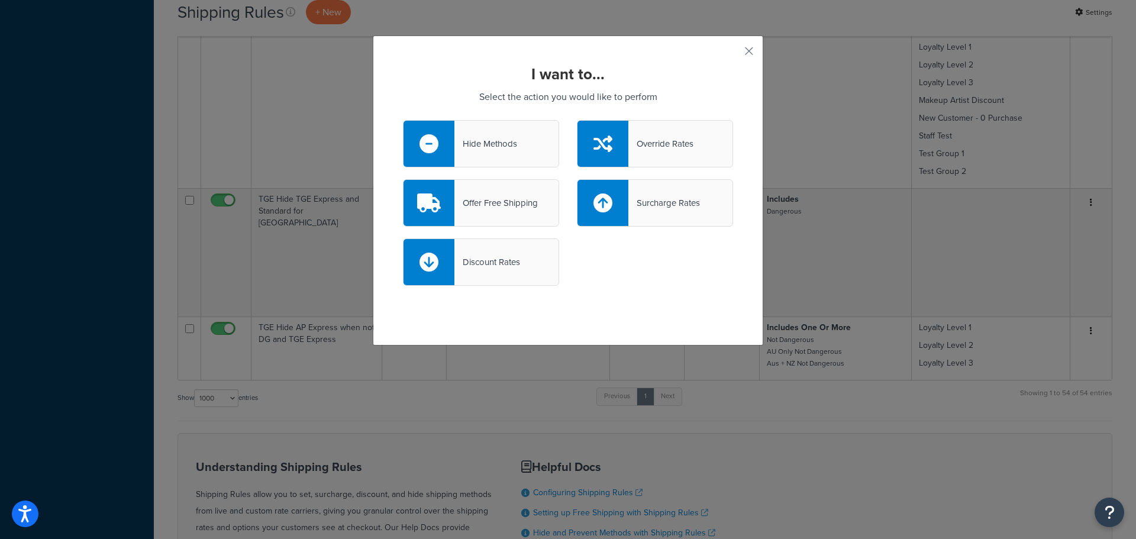
click at [486, 137] on div "Hide Methods" at bounding box center [485, 143] width 63 height 17
click at [0, 0] on input "Hide Methods" at bounding box center [0, 0] width 0 height 0
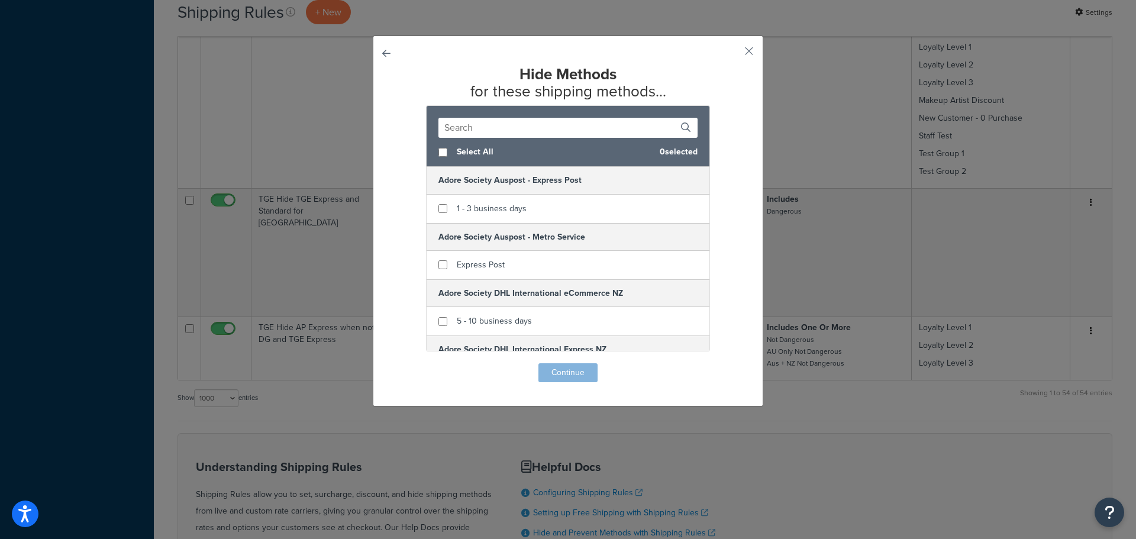
click at [521, 122] on input "text" at bounding box center [567, 128] width 259 height 20
paste input "Express Post - 1 - 3 business days"
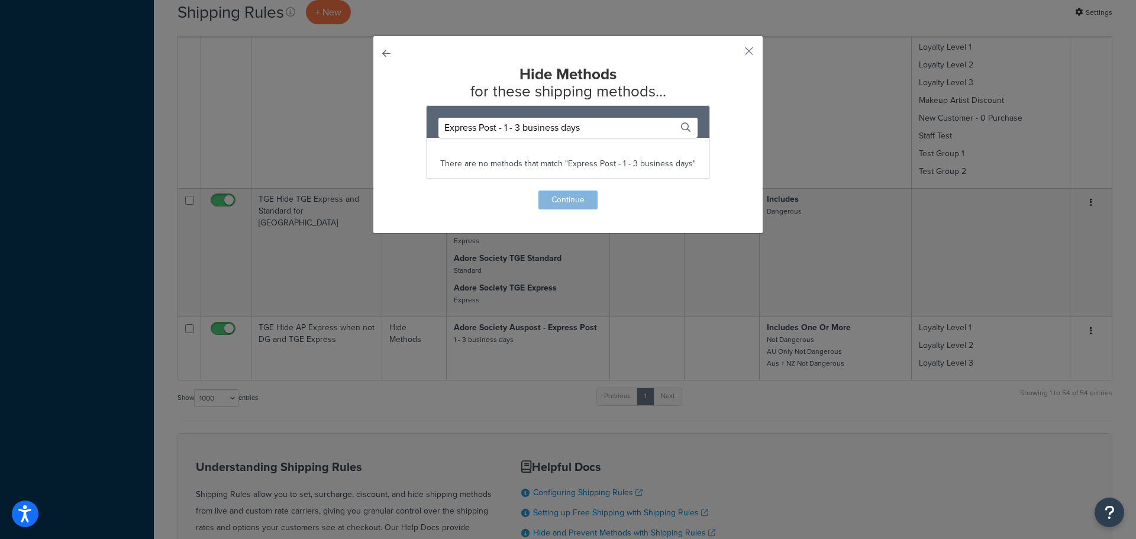
drag, startPoint x: 594, startPoint y: 131, endPoint x: 359, endPoint y: 121, distance: 235.7
click at [359, 121] on div "Hide Methods for these shipping methods... Express Post - 1 - 3 business days T…" at bounding box center [568, 269] width 1136 height 539
paste input "Auspost - Express Post"
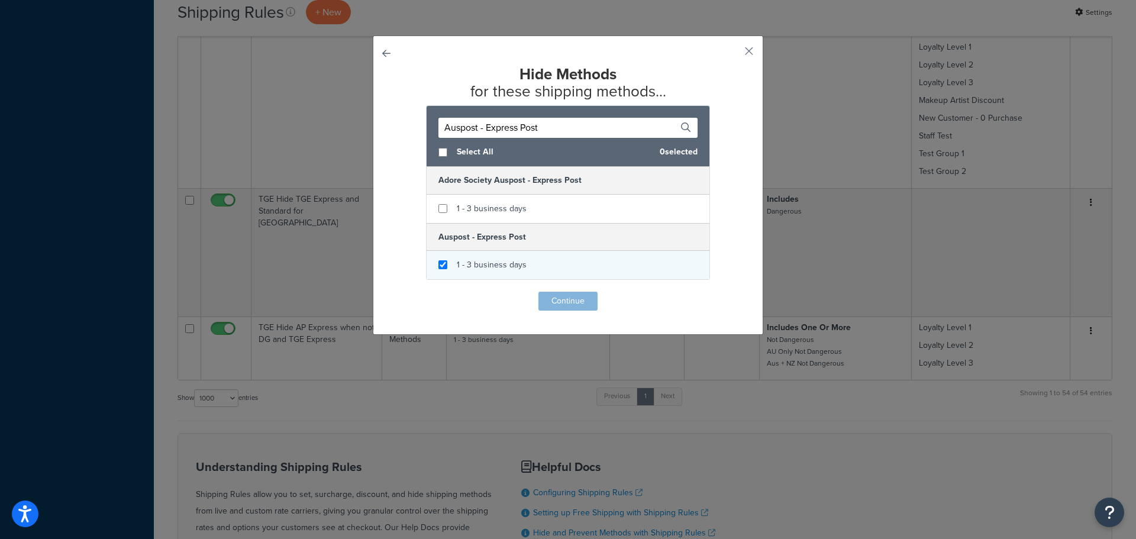
type input "Auspost - Express Post"
click at [441, 264] on input "checkbox" at bounding box center [442, 264] width 9 height 9
checkbox input "true"
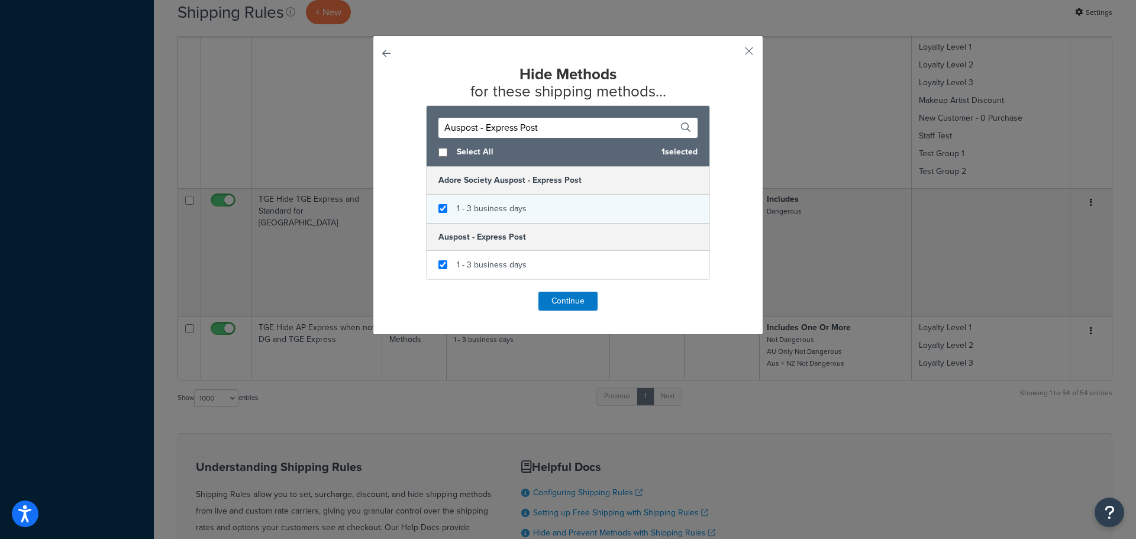
checkbox input "true"
click at [497, 211] on span "1 - 3 business days" at bounding box center [492, 208] width 70 height 12
click at [576, 302] on button "Continue" at bounding box center [567, 301] width 59 height 19
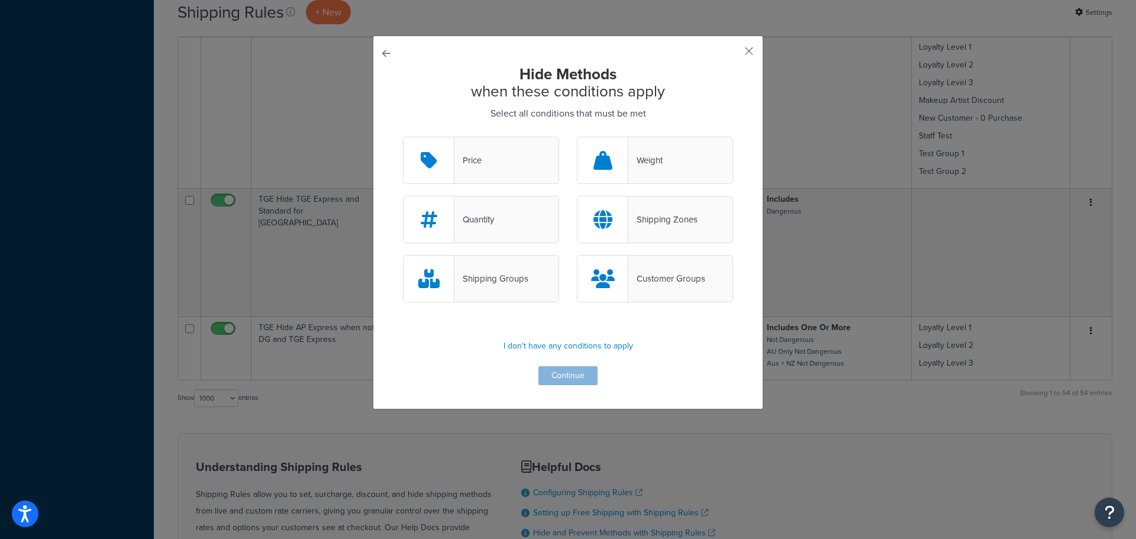
click at [403, 137] on button "button" at bounding box center [403, 137] width 0 height 0
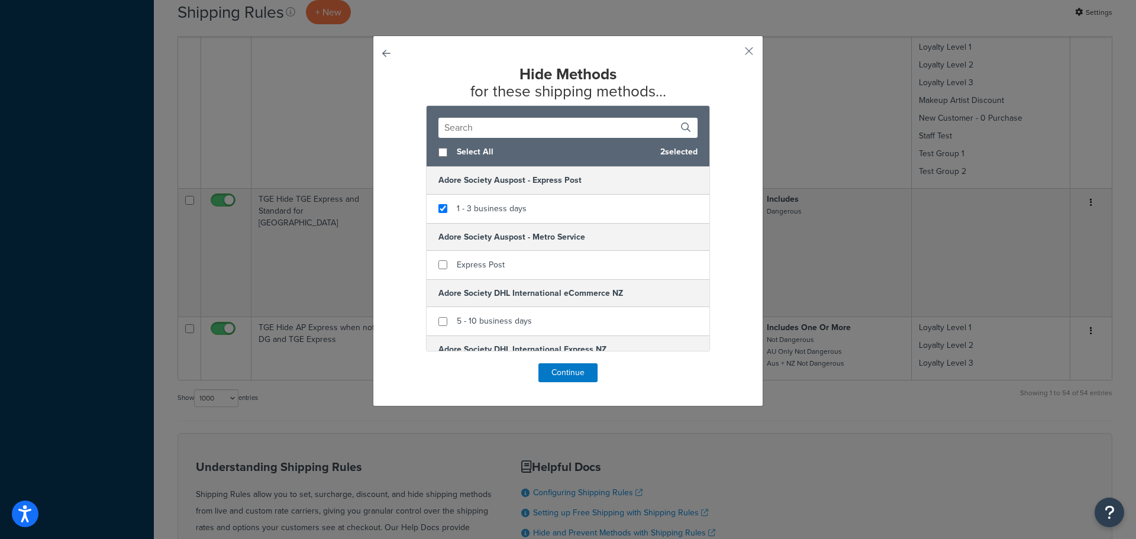
click at [483, 130] on input "text" at bounding box center [567, 128] width 259 height 20
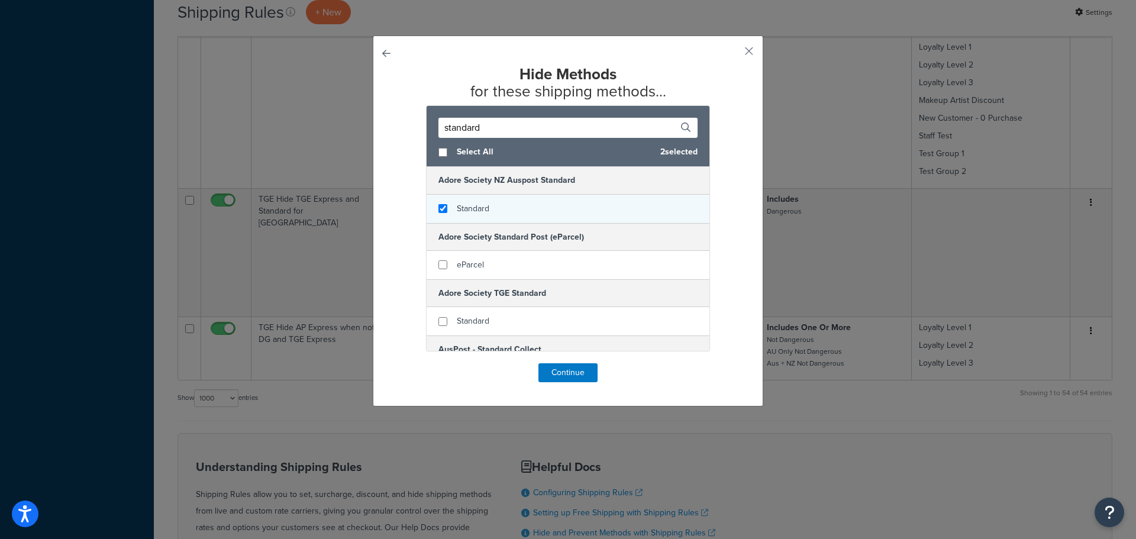
type input "standard"
checkbox input "true"
click at [490, 206] on div "Standard" at bounding box center [568, 209] width 283 height 28
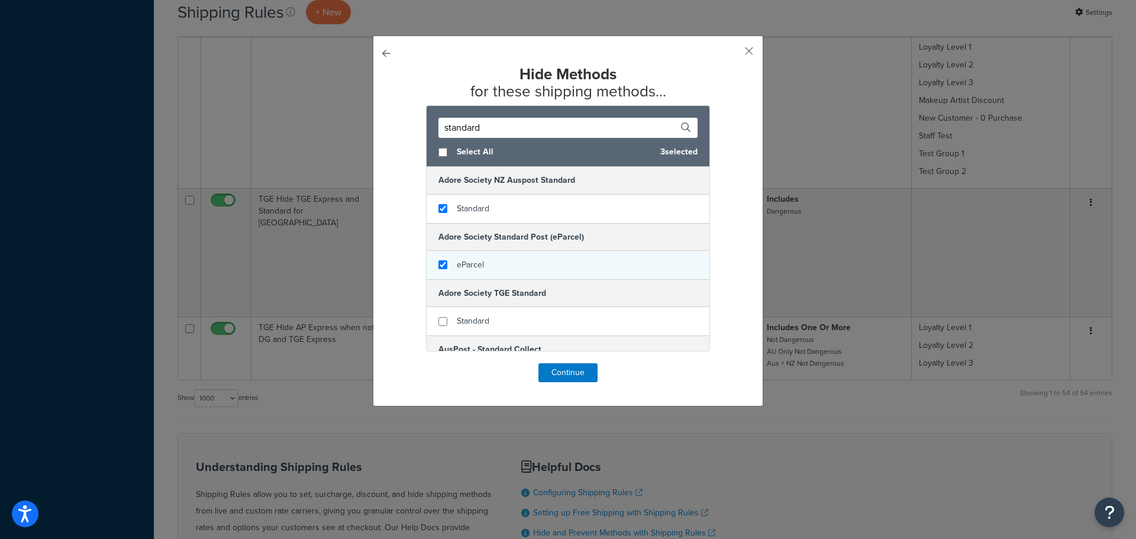
checkbox input "true"
click at [483, 260] on div "eParcel" at bounding box center [568, 265] width 283 height 28
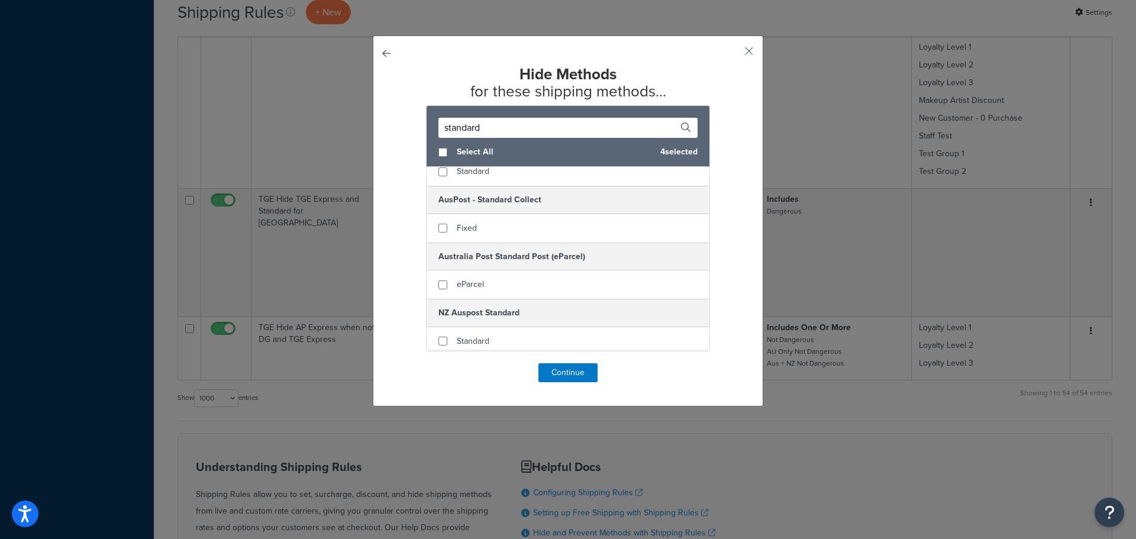
scroll to position [178, 0]
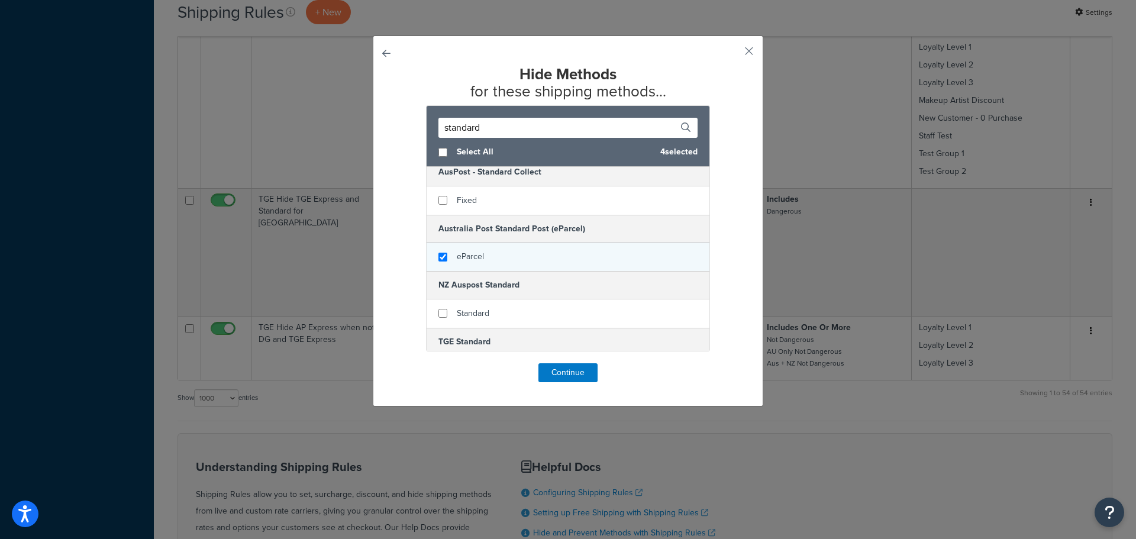
checkbox input "true"
click at [550, 256] on div "eParcel" at bounding box center [568, 257] width 283 height 28
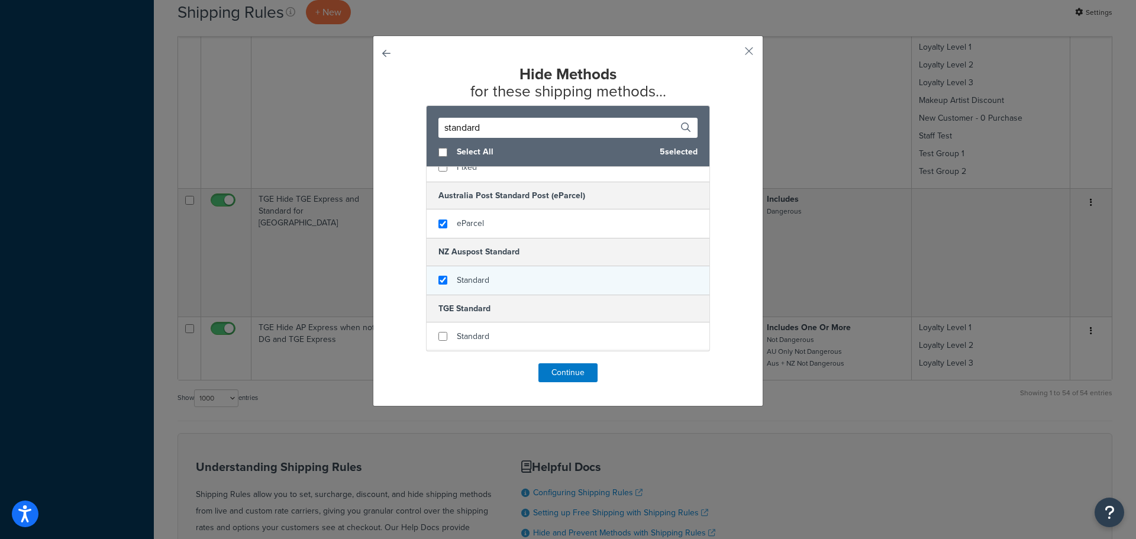
checkbox input "true"
click at [559, 275] on div "Standard" at bounding box center [568, 280] width 283 height 28
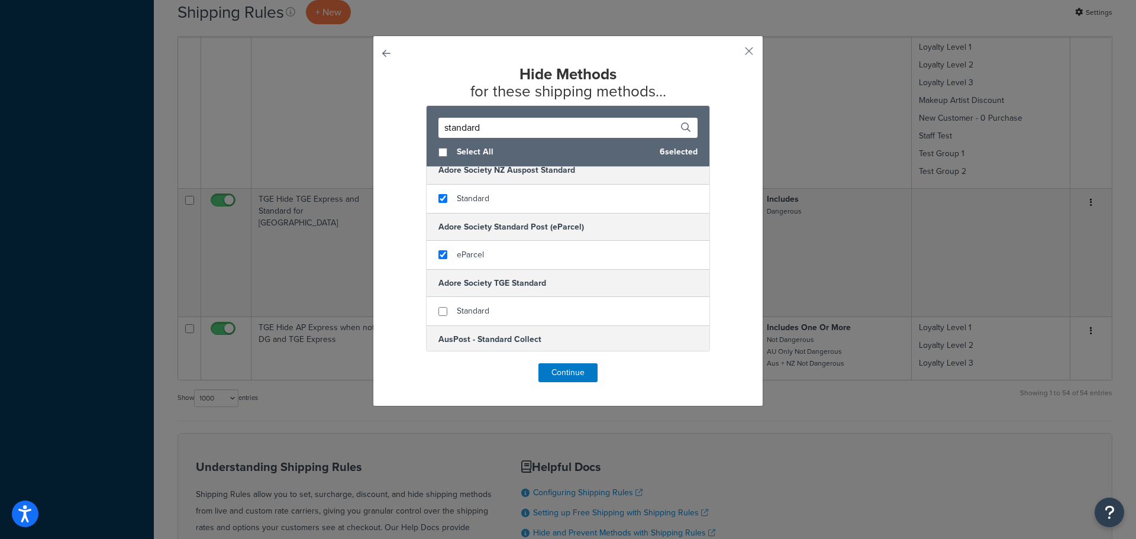
scroll to position [0, 0]
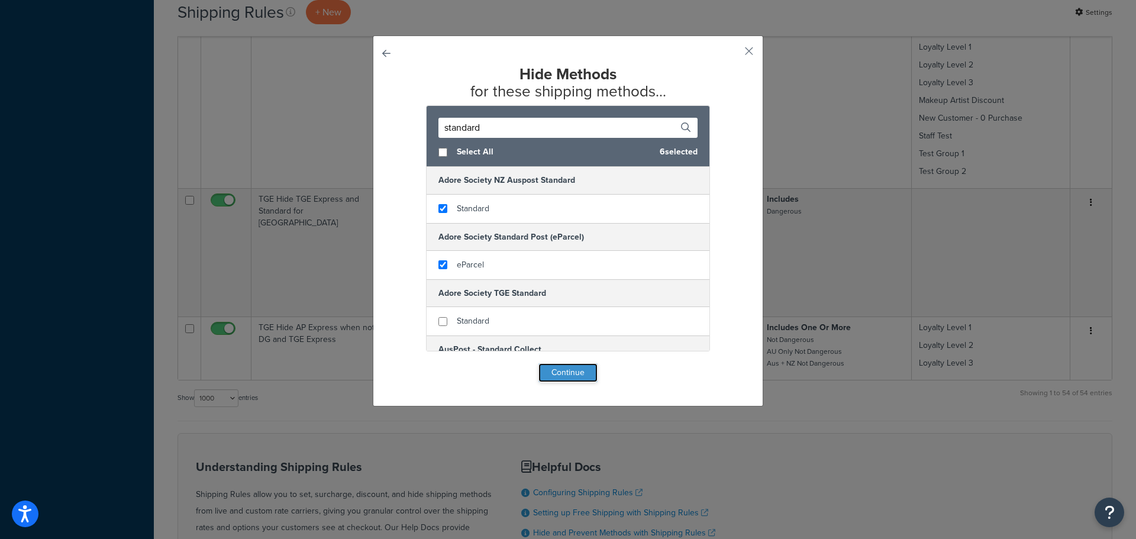
click at [580, 374] on button "Continue" at bounding box center [567, 372] width 59 height 19
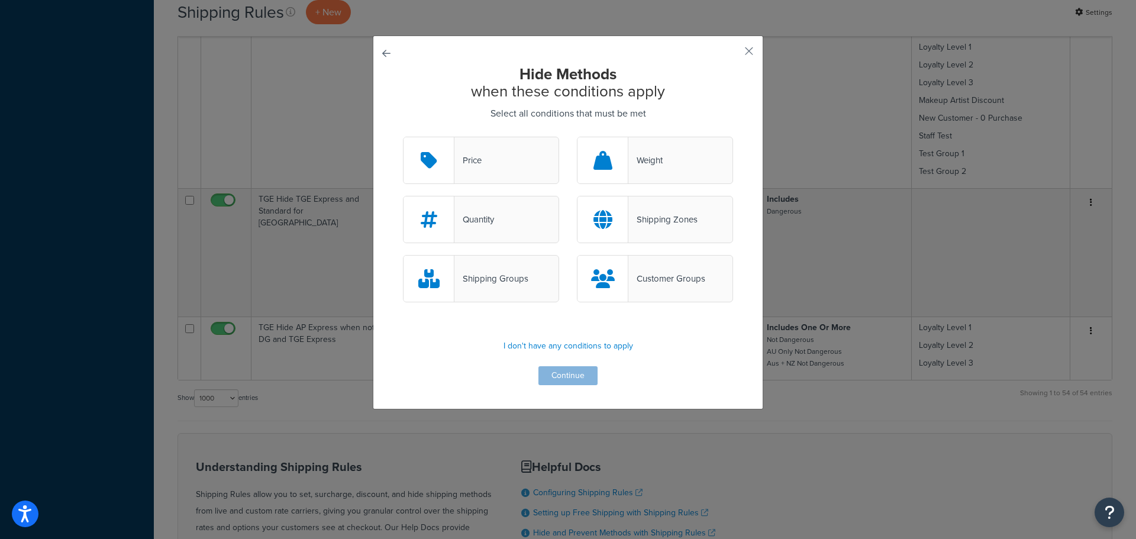
click at [500, 276] on div "Shipping Groups" at bounding box center [491, 278] width 74 height 17
click at [0, 0] on input "Shipping Groups" at bounding box center [0, 0] width 0 height 0
click at [570, 370] on button "Continue" at bounding box center [567, 375] width 59 height 19
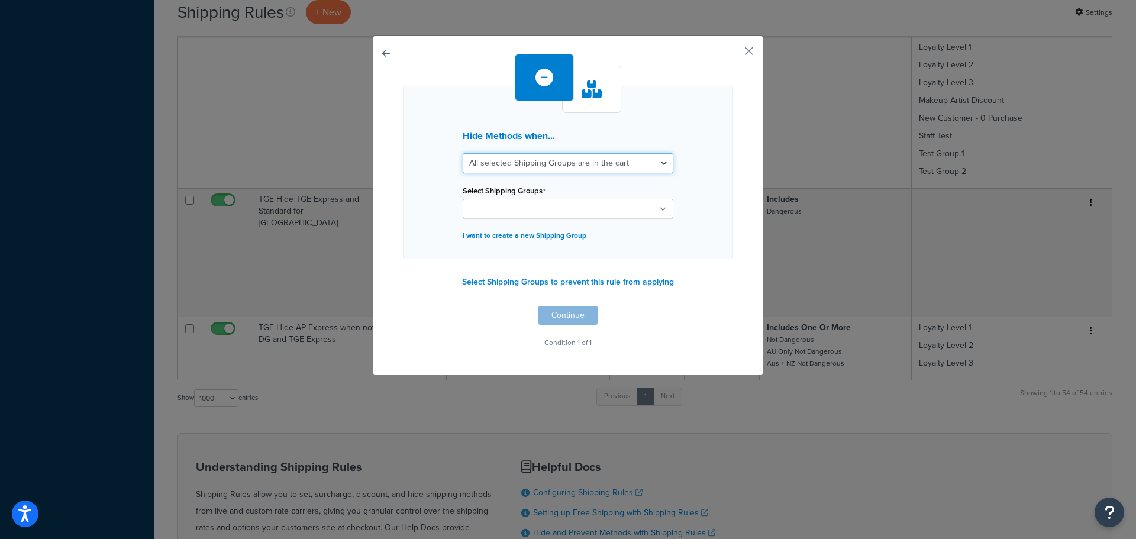
click at [661, 166] on select "All selected Shipping Groups are in the cart Any selected Shipping Groups are i…" at bounding box center [568, 163] width 211 height 20
select select "any"
click at [463, 153] on select "All selected Shipping Groups are in the cart Any selected Shipping Groups are i…" at bounding box center [568, 163] width 211 height 20
click at [660, 207] on icon at bounding box center [663, 209] width 7 height 7
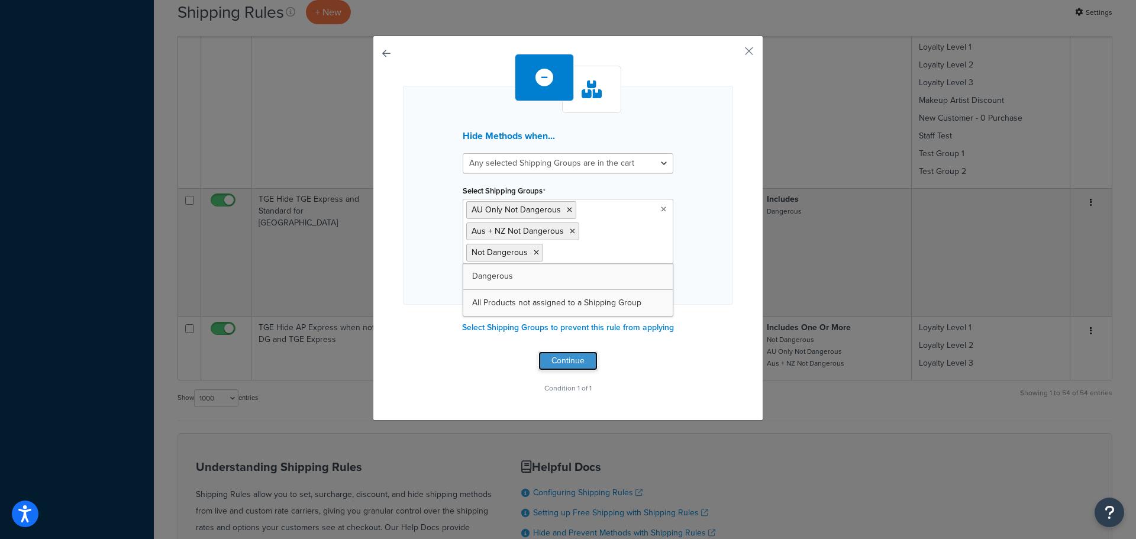
click at [580, 358] on button "Continue" at bounding box center [567, 360] width 59 height 19
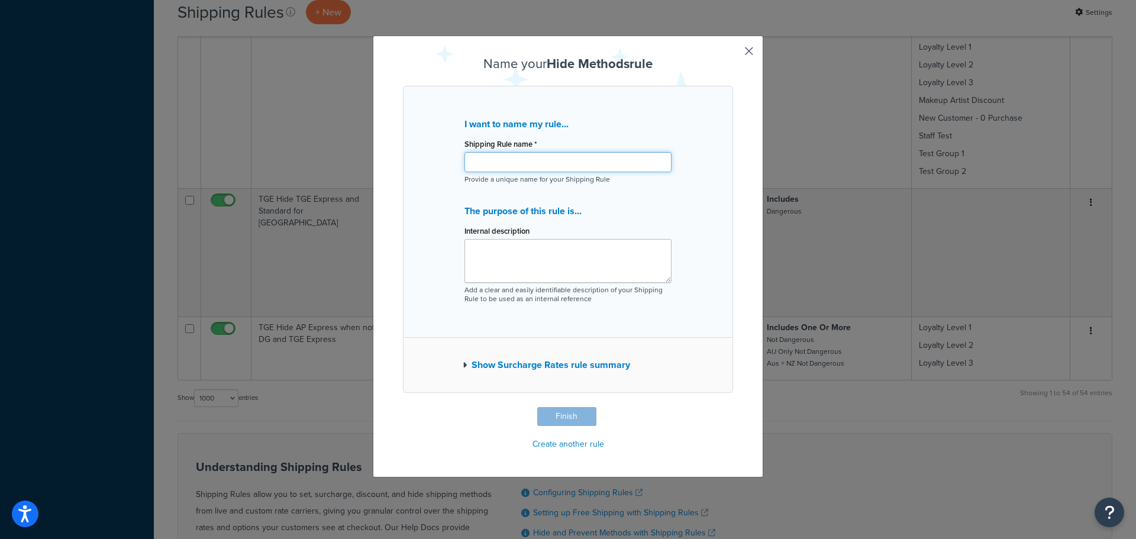
click at [540, 162] on input "Shipping Rule name *" at bounding box center [567, 162] width 207 height 20
type input "TGE Hide AP when TGE available"
click at [572, 417] on button "Finish" at bounding box center [566, 416] width 59 height 19
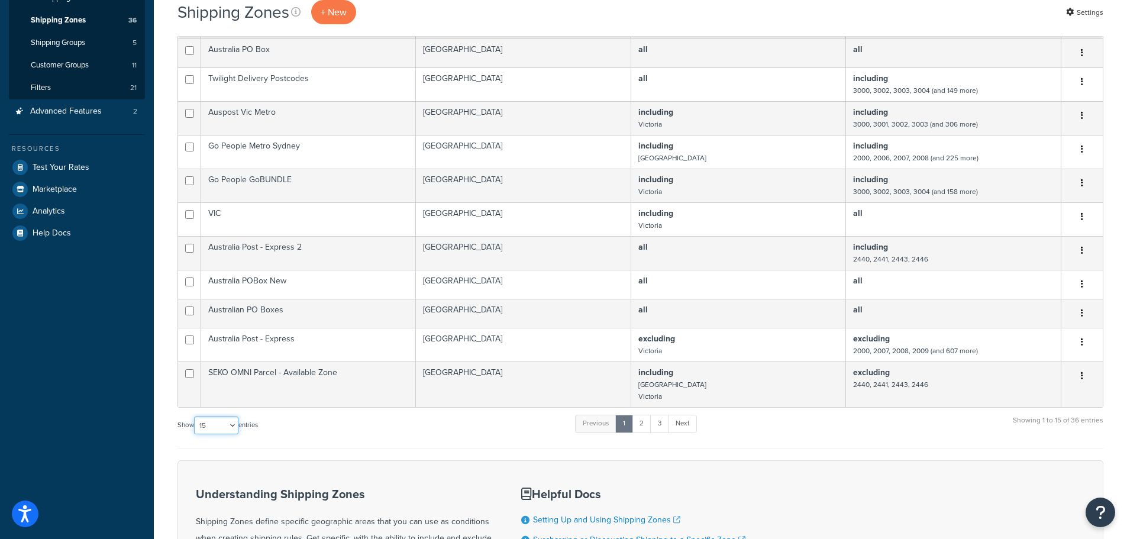
click at [234, 427] on select "10 15 25 50 100" at bounding box center [216, 426] width 44 height 18
select select "100"
click at [195, 434] on select "10 15 25 50 100" at bounding box center [216, 426] width 44 height 18
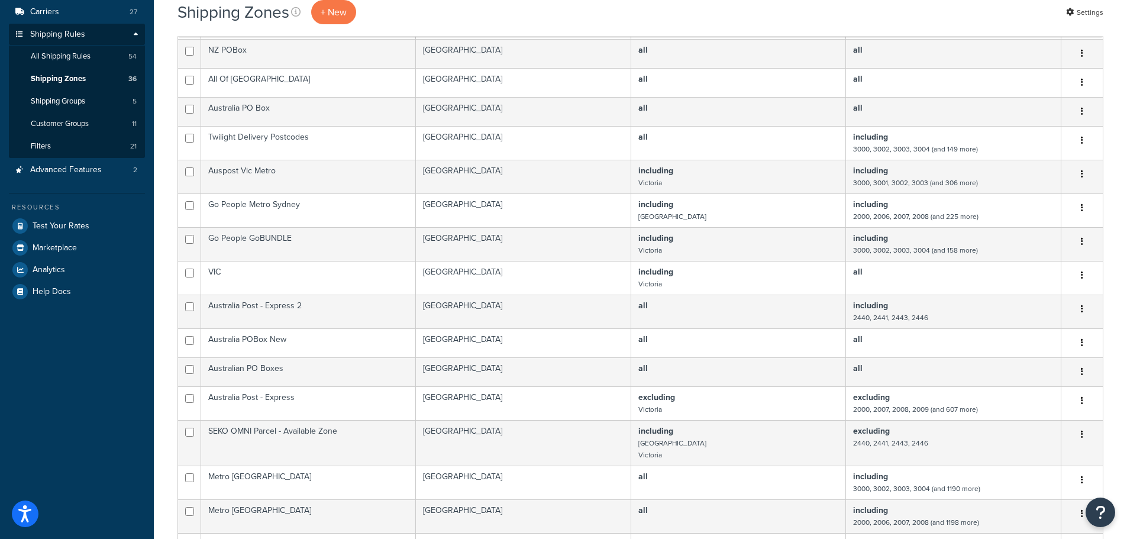
scroll to position [178, 0]
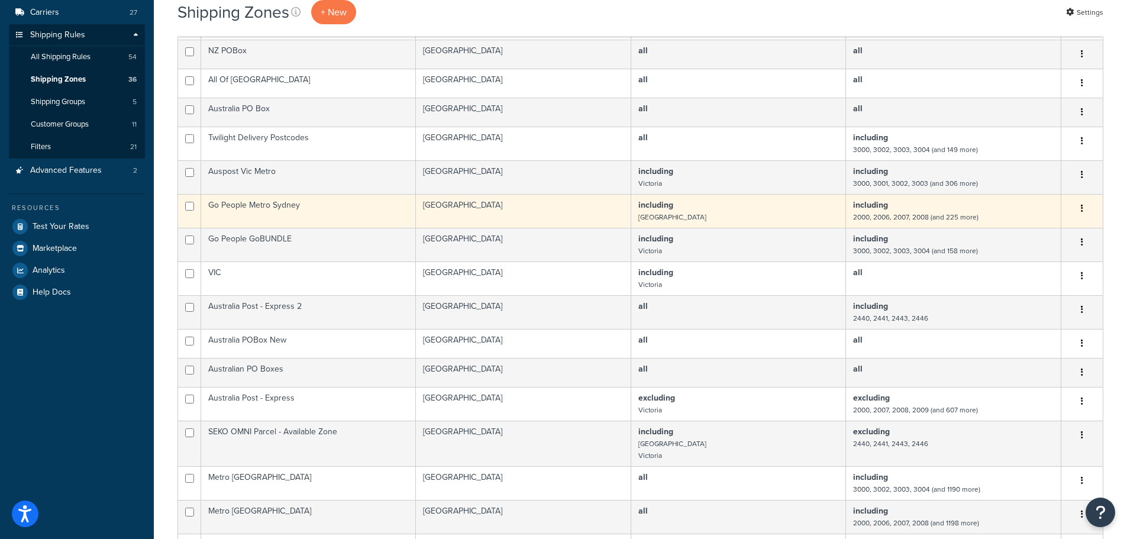
click at [320, 212] on td "Go People Metro Sydney" at bounding box center [308, 211] width 215 height 34
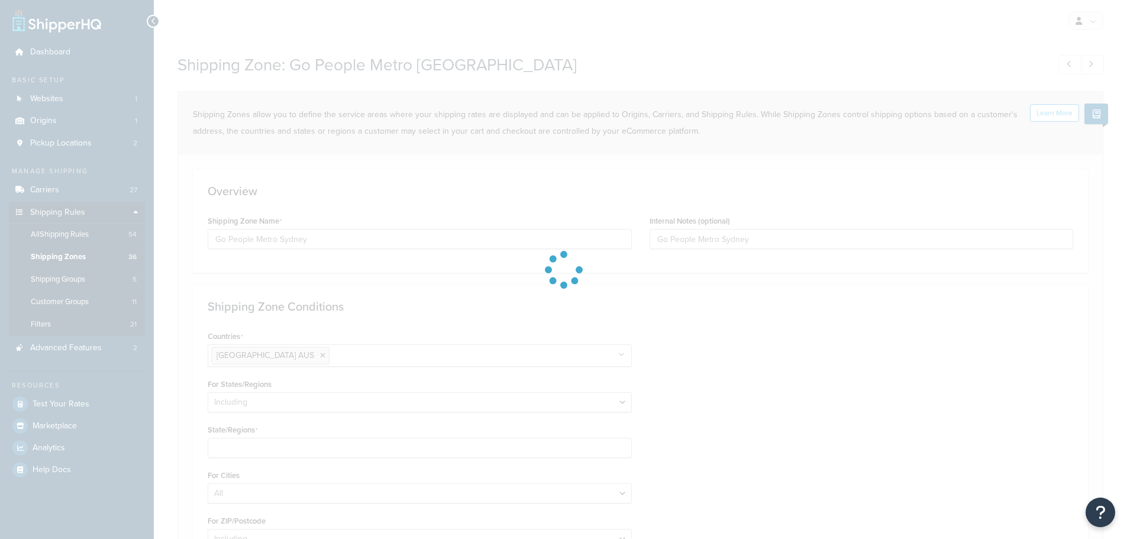
select select "including"
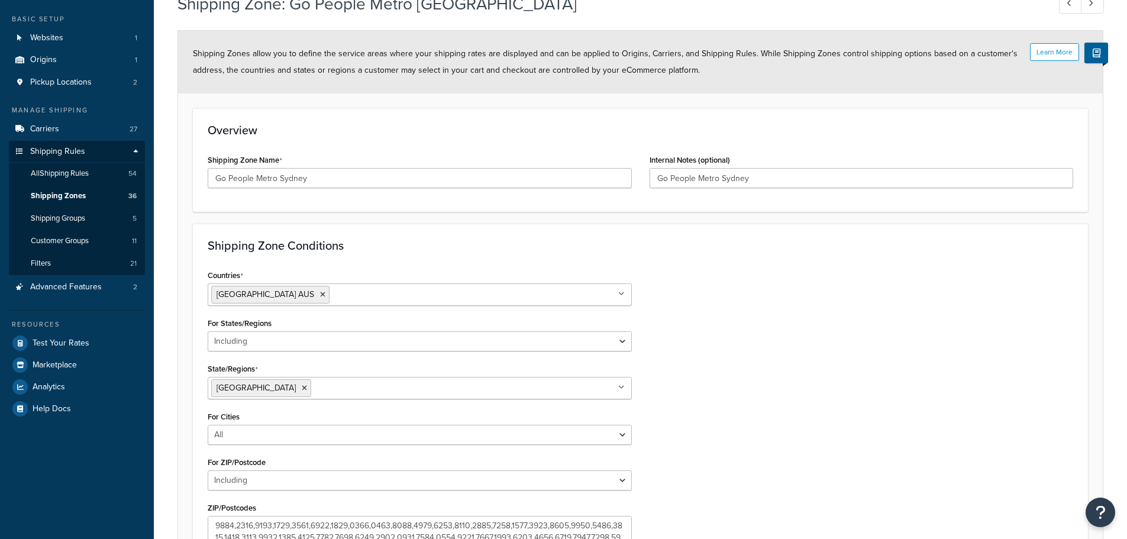
scroll to position [227, 0]
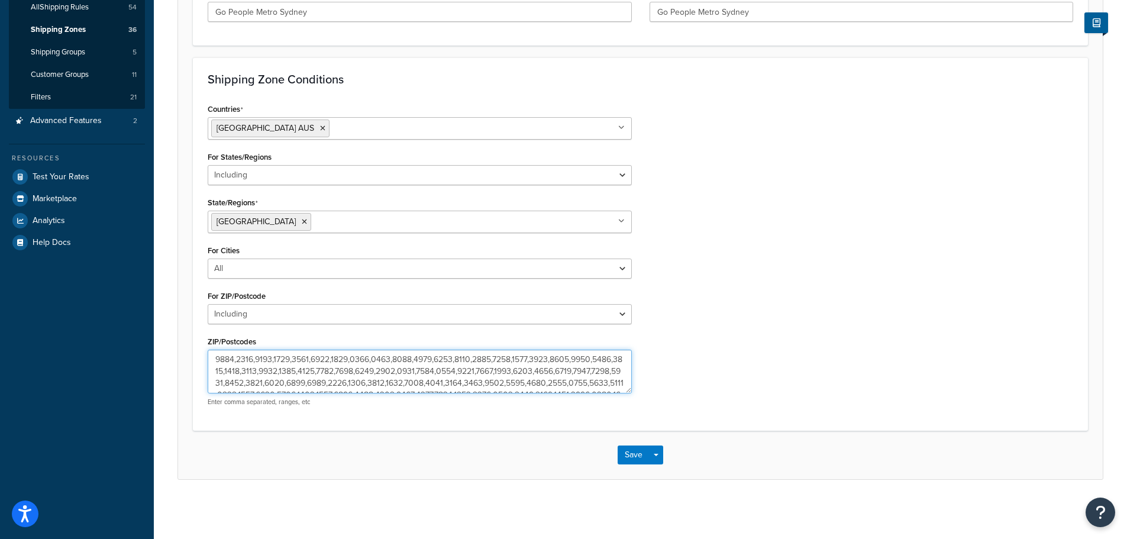
drag, startPoint x: 631, startPoint y: 389, endPoint x: 641, endPoint y: 401, distance: 15.1
click at [668, 417] on div "Shipping Zone Conditions Countries [GEOGRAPHIC_DATA] [GEOGRAPHIC_DATA] All Coun…" at bounding box center [640, 243] width 895 height 373
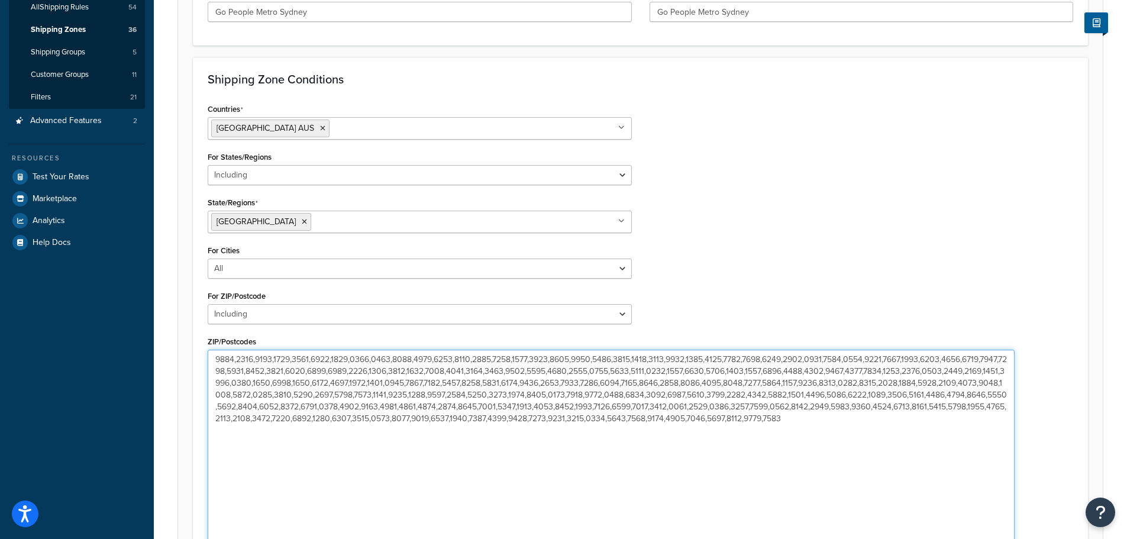
drag, startPoint x: 629, startPoint y: 391, endPoint x: 1012, endPoint y: 567, distance: 422.0
click at [1012, 538] on html "Press Alt+1 for screen-reader mode, Alt+0 to cancel Accessibility Screen-Reader…" at bounding box center [563, 244] width 1127 height 943
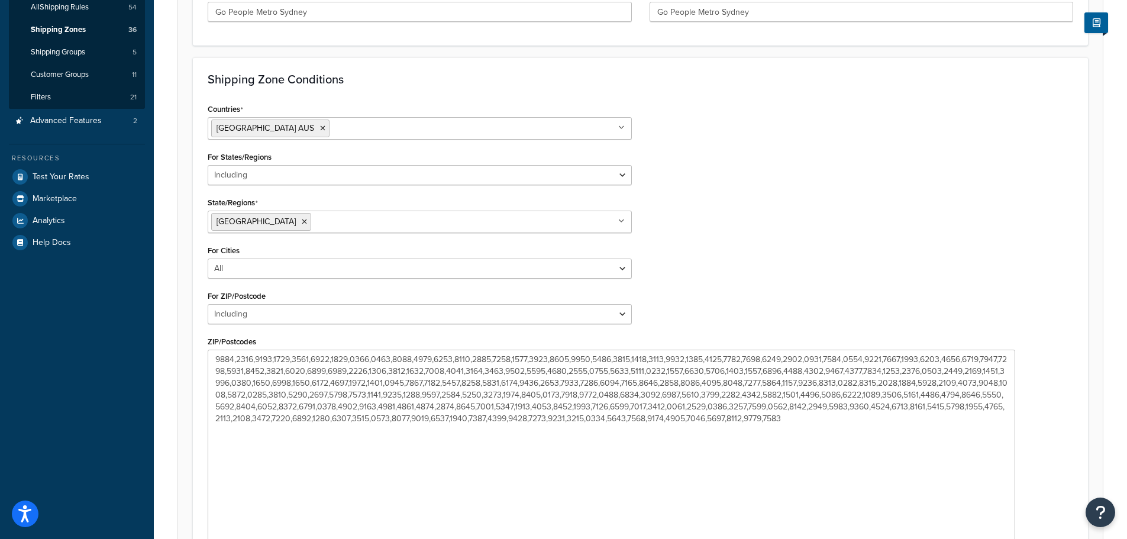
click at [1077, 401] on div "Countries [GEOGRAPHIC_DATA] [GEOGRAPHIC_DATA] All Countries ALL [GEOGRAPHIC_DAT…" at bounding box center [640, 346] width 883 height 491
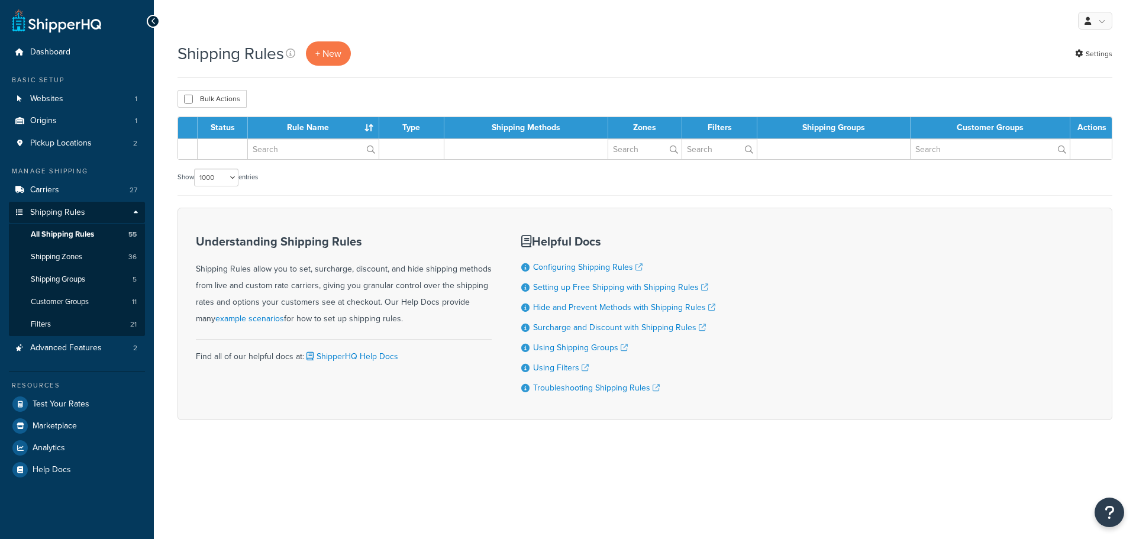
select select "1000"
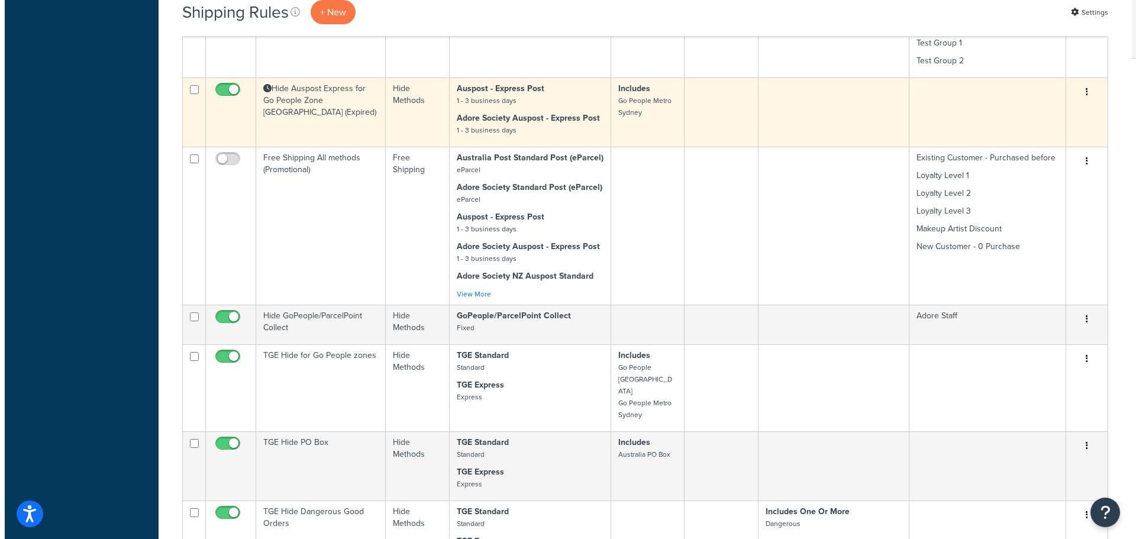
scroll to position [3954, 0]
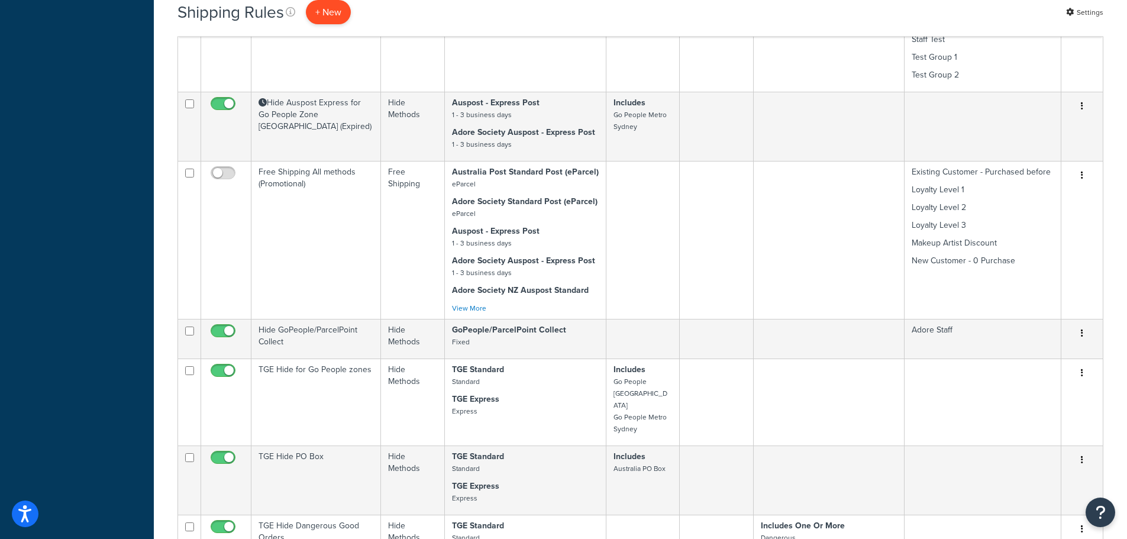
click at [329, 15] on p "+ New" at bounding box center [328, 12] width 45 height 24
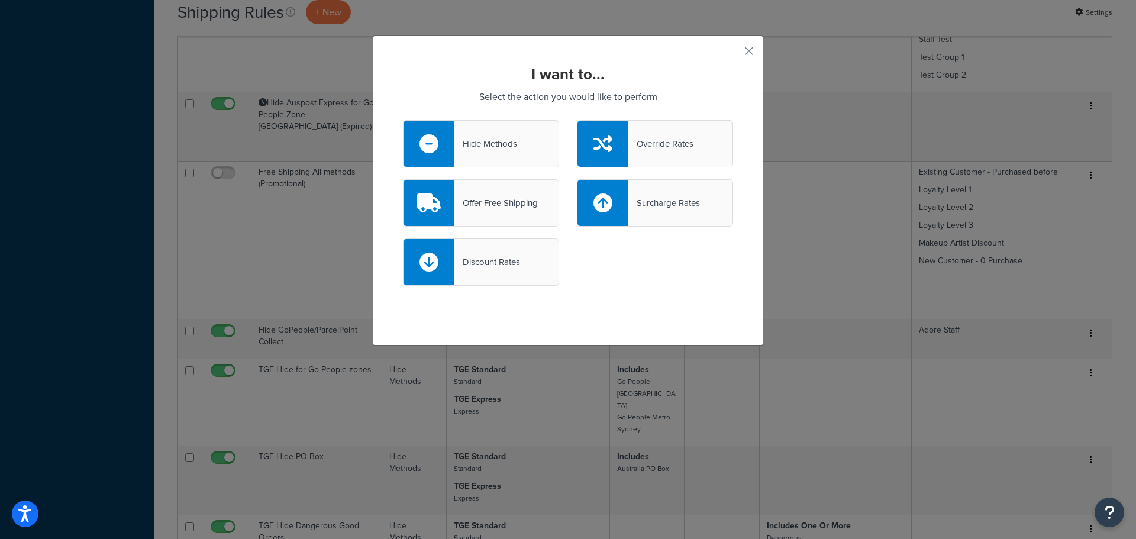
click at [495, 146] on div "Hide Methods" at bounding box center [485, 143] width 63 height 17
click at [0, 0] on input "Hide Methods" at bounding box center [0, 0] width 0 height 0
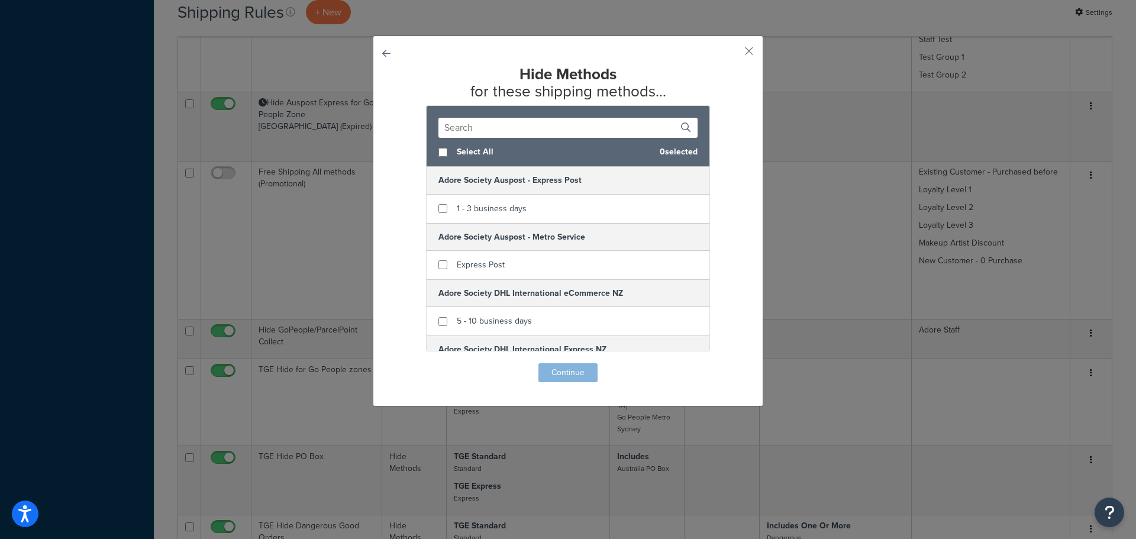
click at [494, 124] on input "text" at bounding box center [567, 128] width 259 height 20
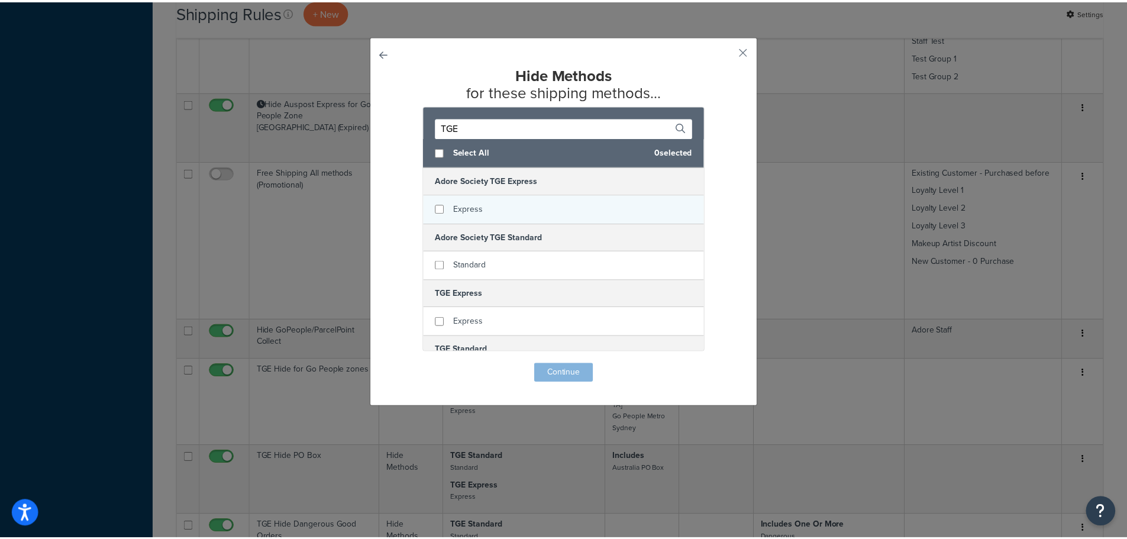
scroll to position [41, 0]
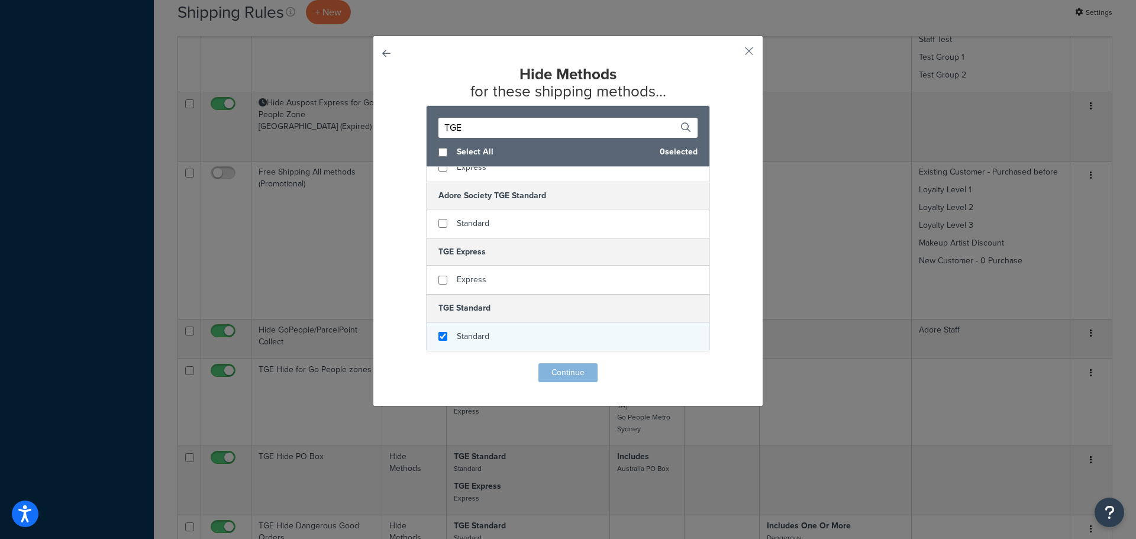
type input "TGE"
checkbox input "true"
click at [524, 338] on div "Standard" at bounding box center [568, 336] width 283 height 28
click at [585, 375] on button "Continue" at bounding box center [567, 372] width 59 height 19
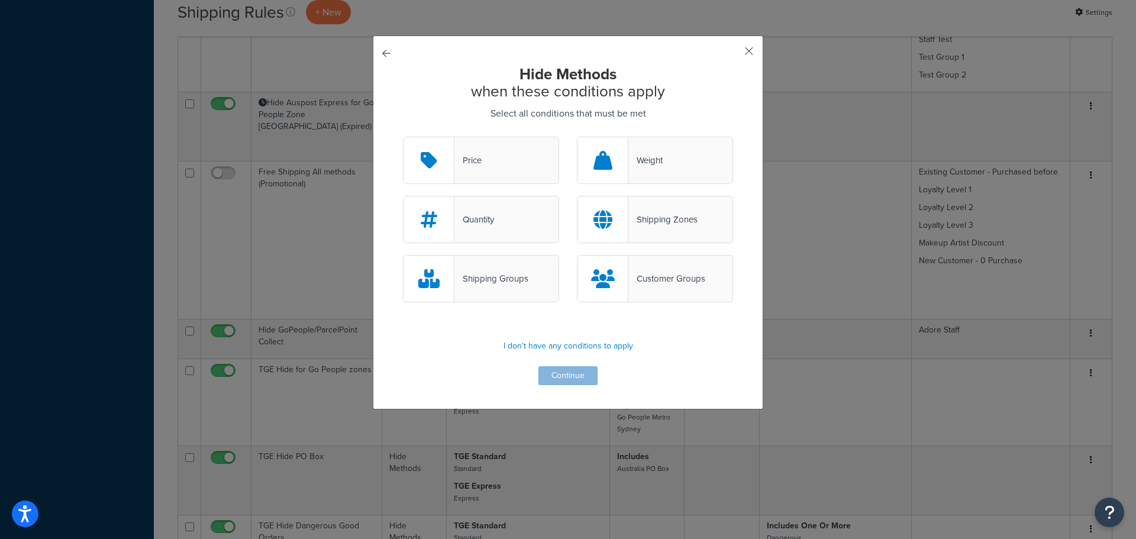
click at [733, 54] on button "button" at bounding box center [731, 55] width 3 height 3
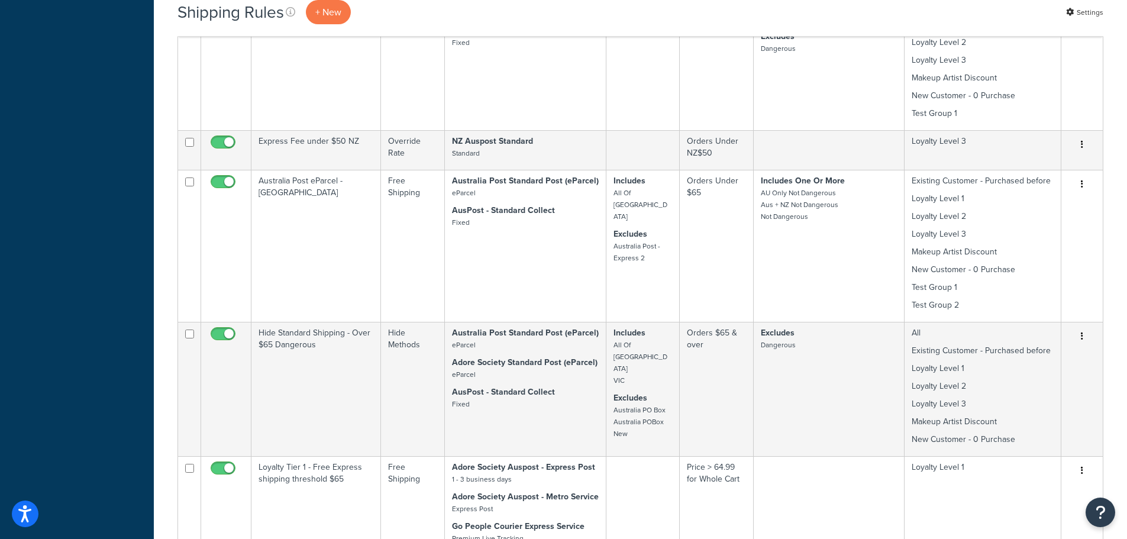
scroll to position [818, 0]
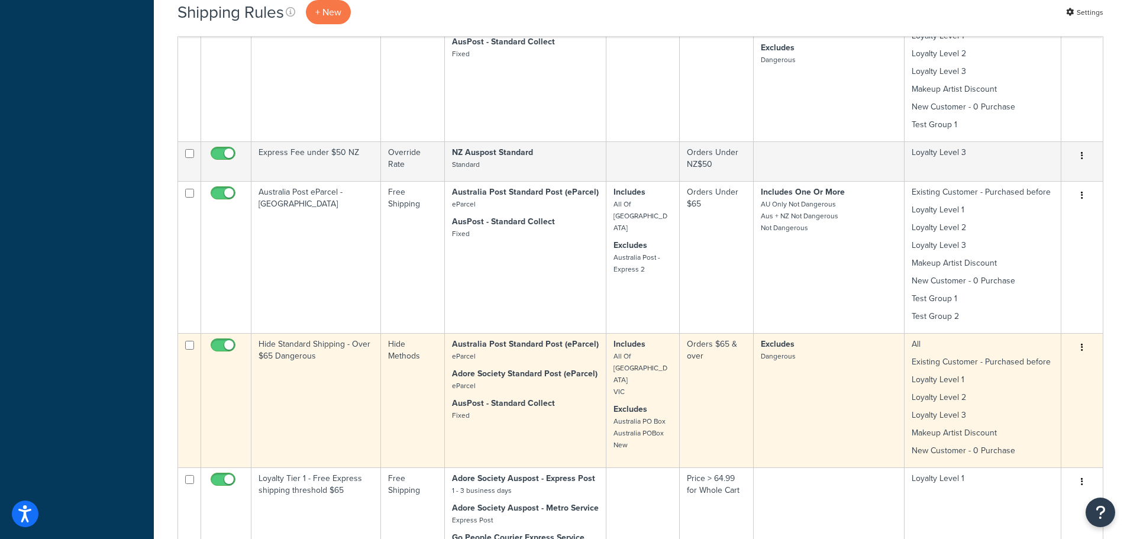
click at [1083, 349] on icon "button" at bounding box center [1082, 347] width 2 height 8
click at [1064, 369] on link "Edit" at bounding box center [1042, 370] width 93 height 24
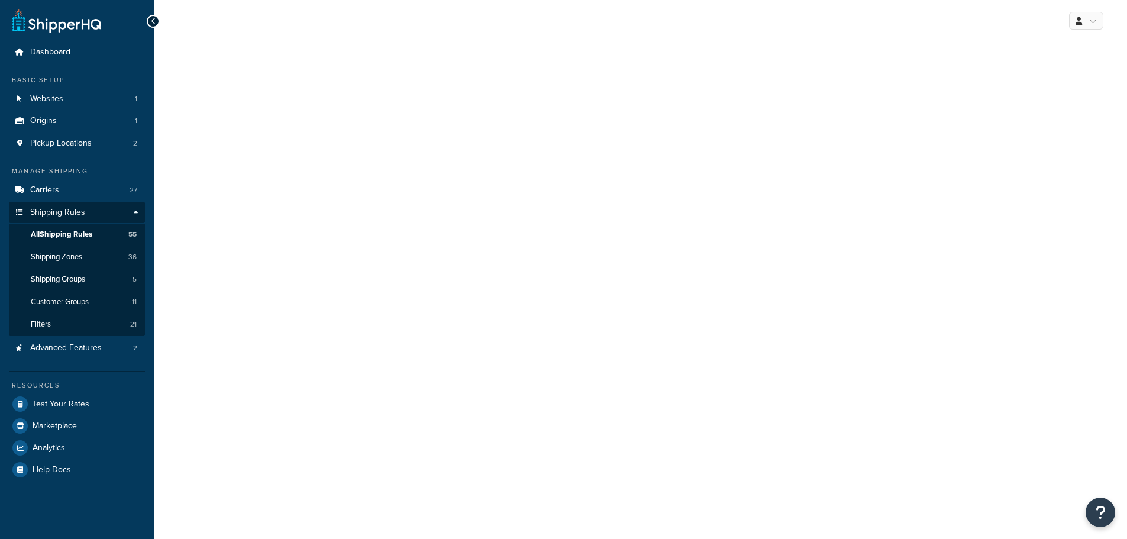
select select "HIDE"
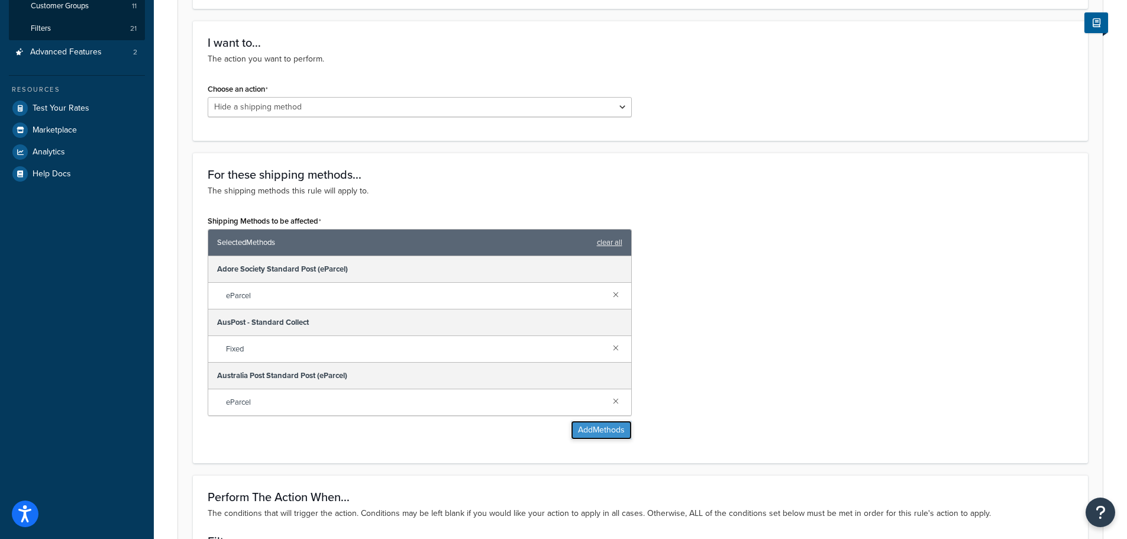
click at [602, 432] on button "Add Methods" at bounding box center [601, 430] width 61 height 19
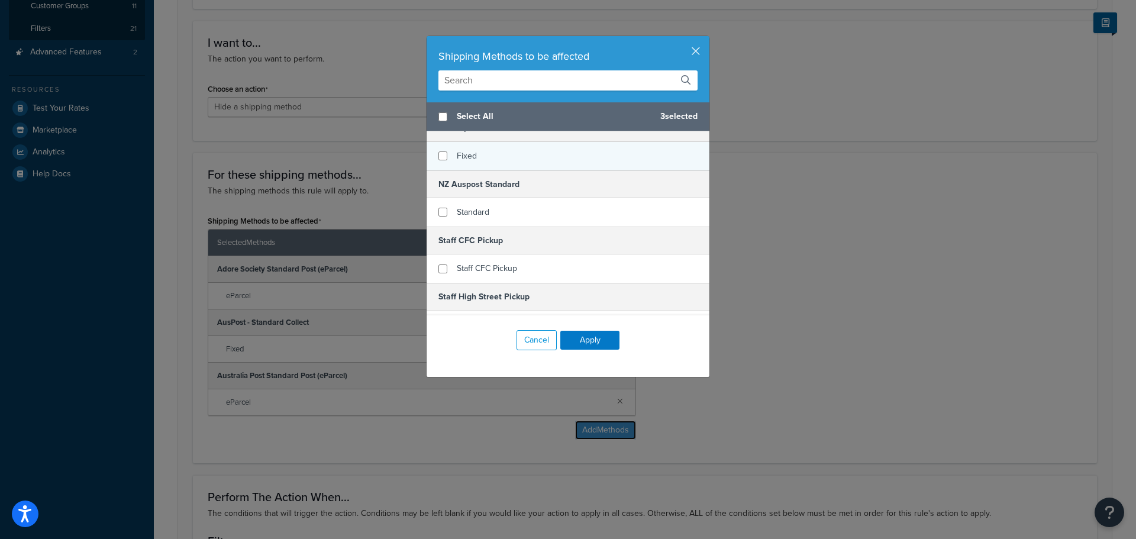
scroll to position [1398, 0]
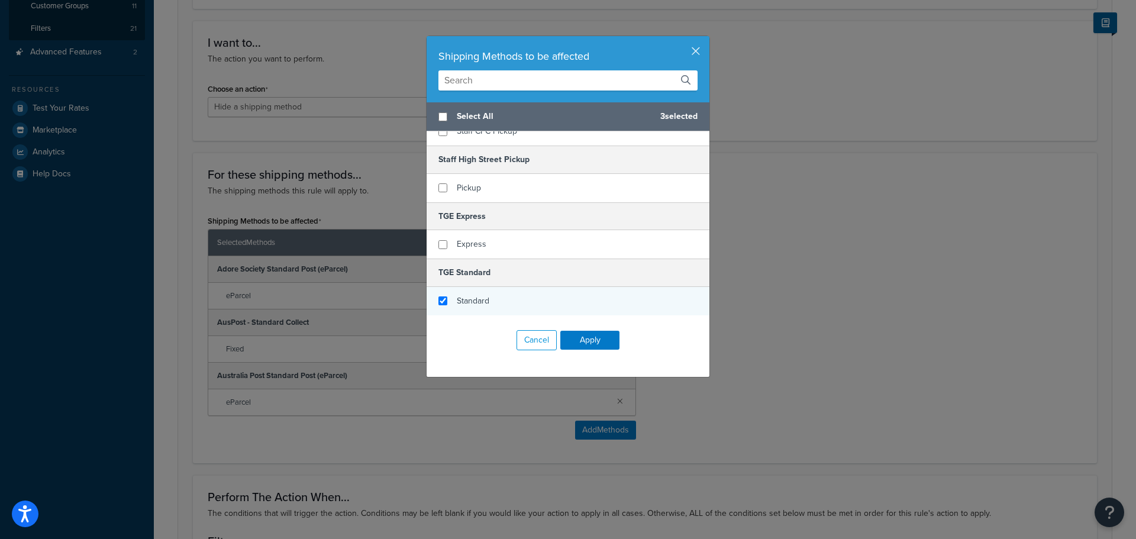
checkbox input "true"
click at [485, 301] on div "Standard" at bounding box center [568, 301] width 283 height 28
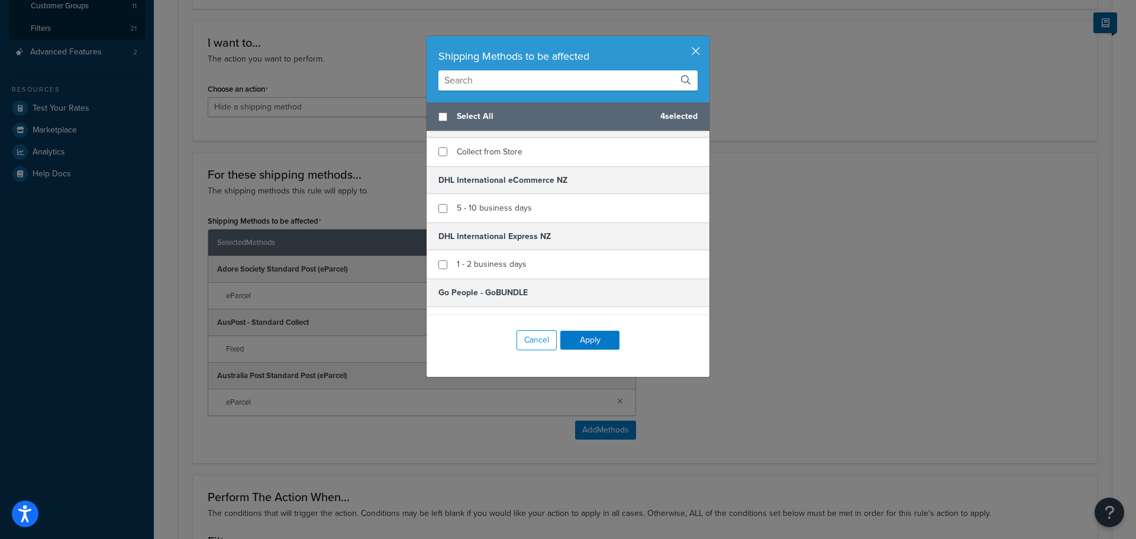
scroll to position [924, 0]
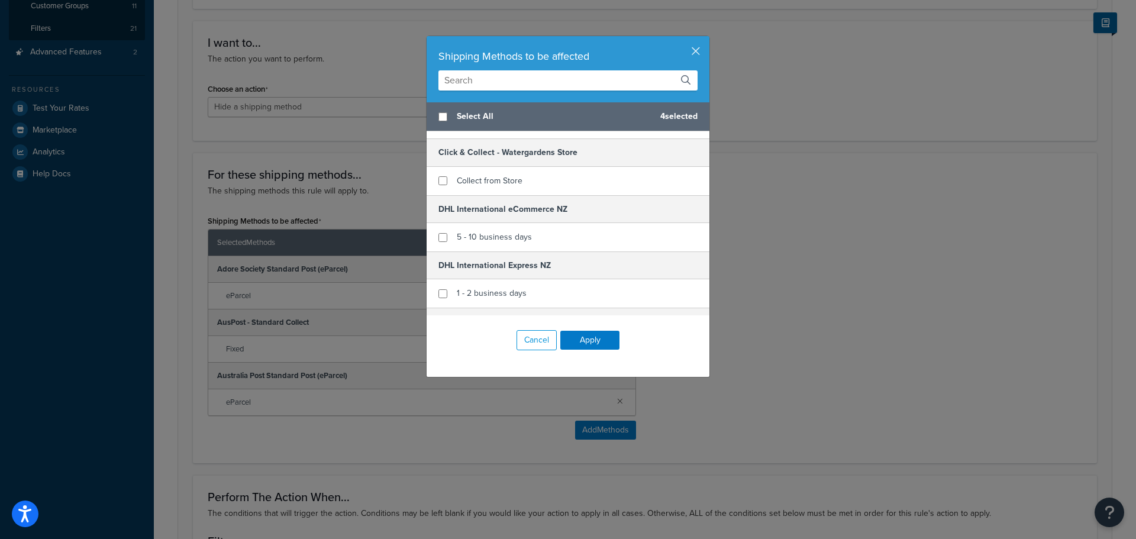
click at [486, 82] on input "text" at bounding box center [567, 80] width 259 height 20
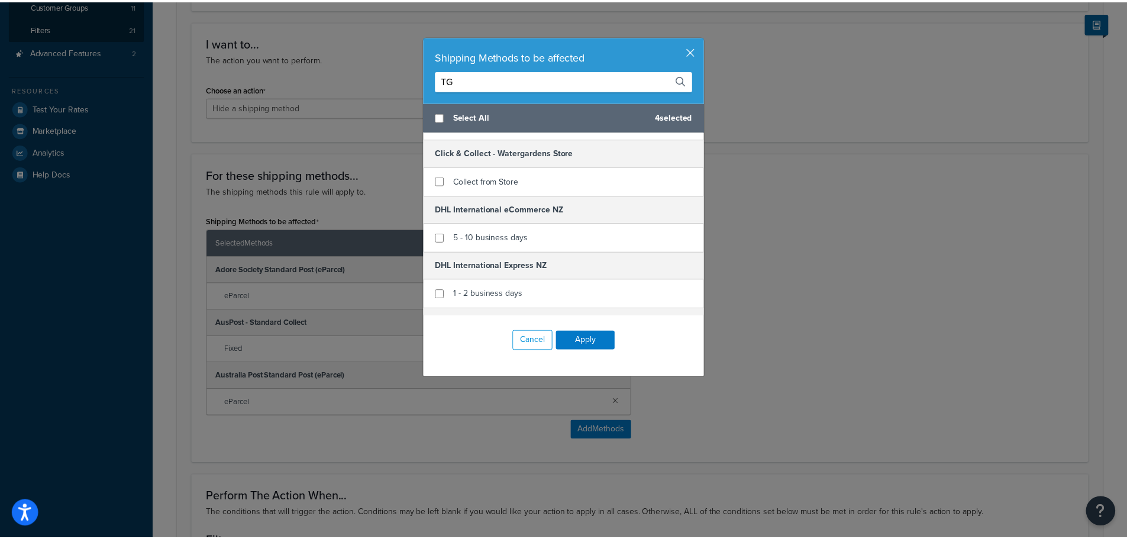
scroll to position [41, 0]
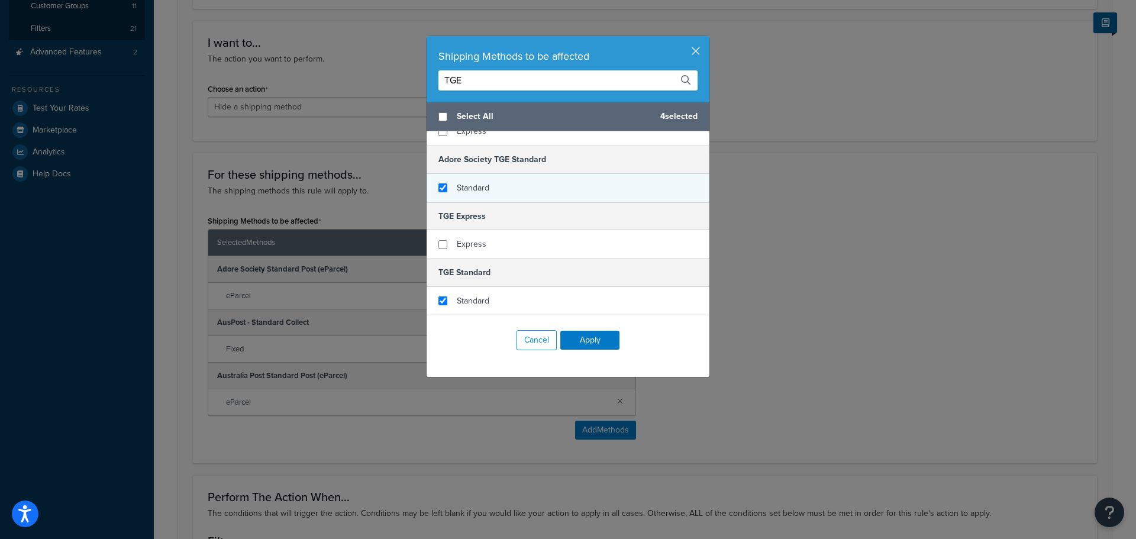
type input "TGE"
checkbox input "true"
click at [521, 188] on div "Standard" at bounding box center [568, 188] width 283 height 28
click at [598, 344] on button "Apply" at bounding box center [589, 340] width 59 height 19
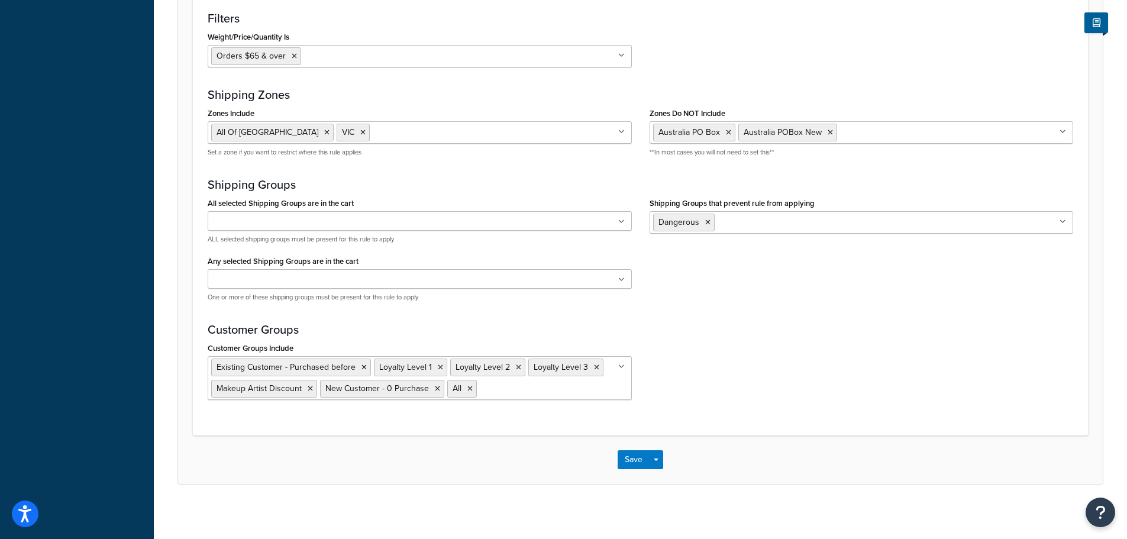
scroll to position [901, 0]
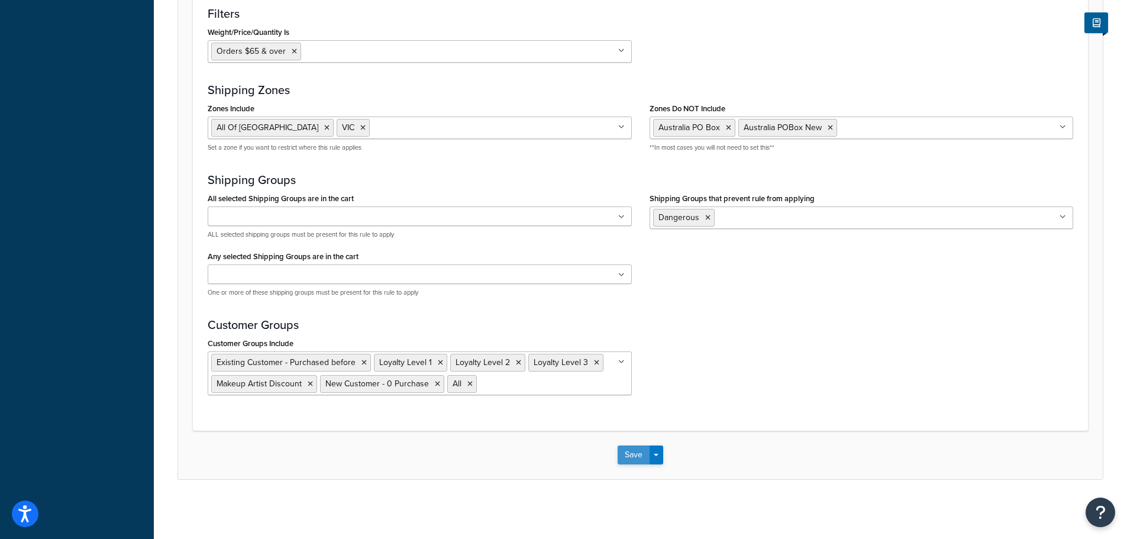
click at [634, 456] on button "Save" at bounding box center [634, 455] width 32 height 19
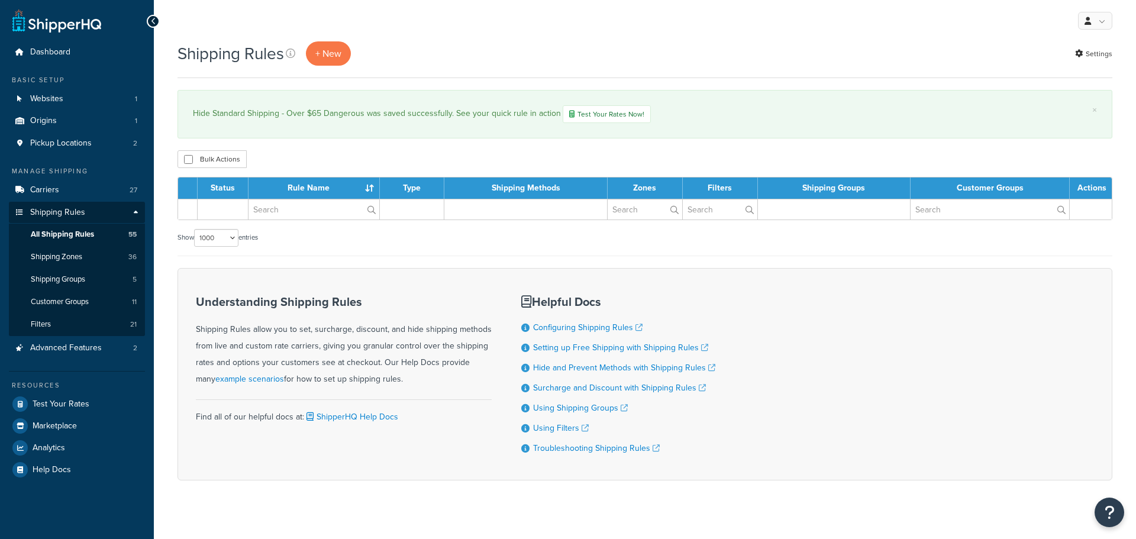
select select "1000"
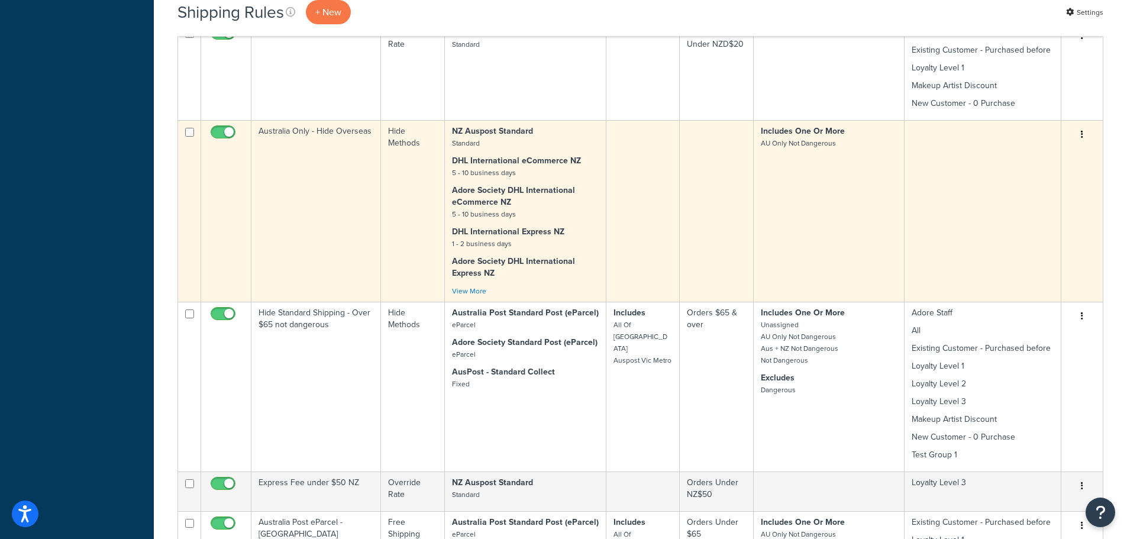
scroll to position [651, 0]
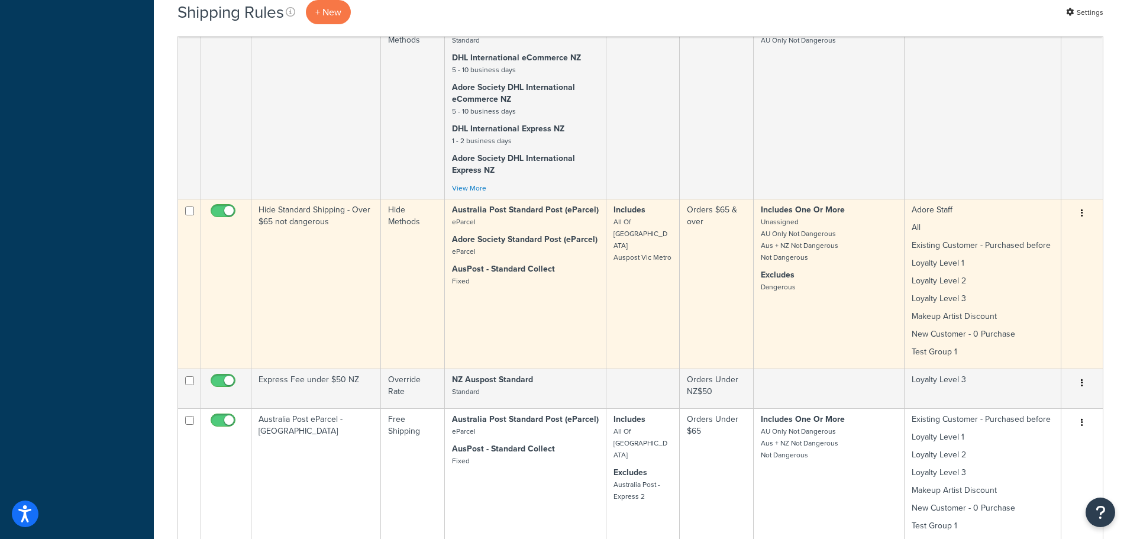
click at [653, 299] on td "Includes All Of [GEOGRAPHIC_DATA] Auspost Vic Metro" at bounding box center [642, 284] width 73 height 170
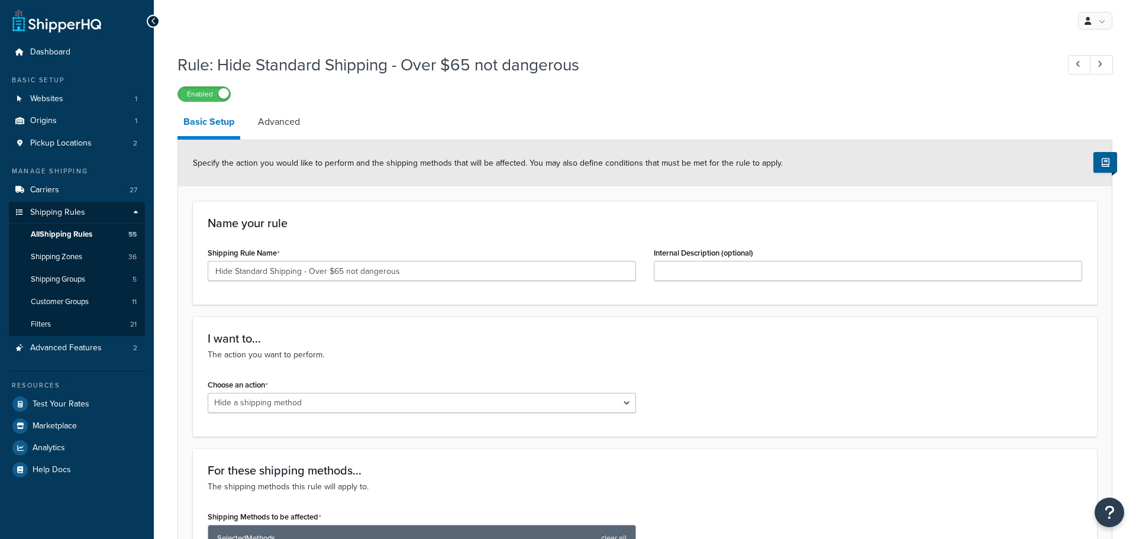
select select "HIDE"
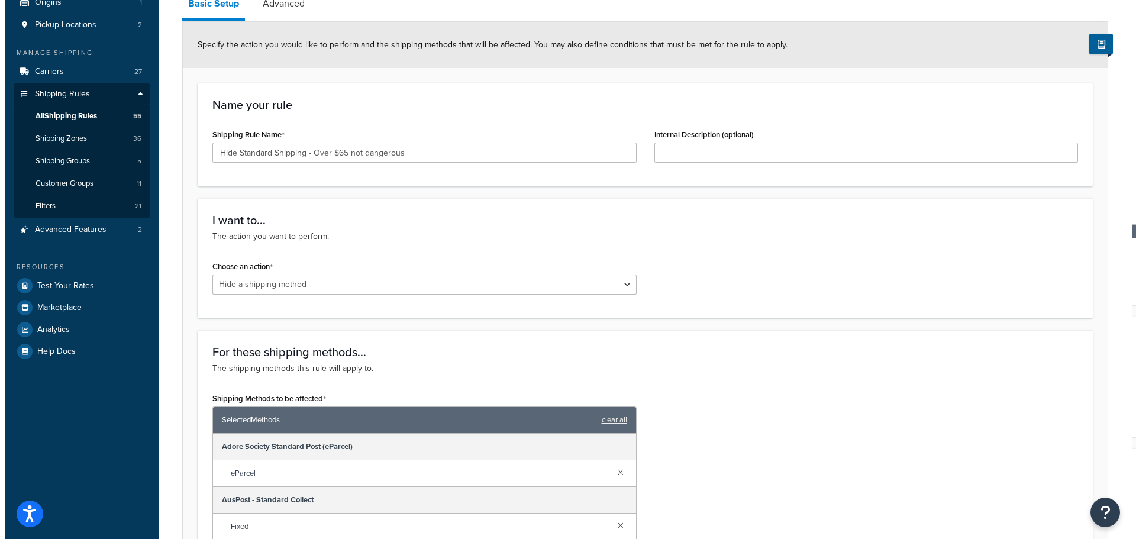
scroll to position [355, 0]
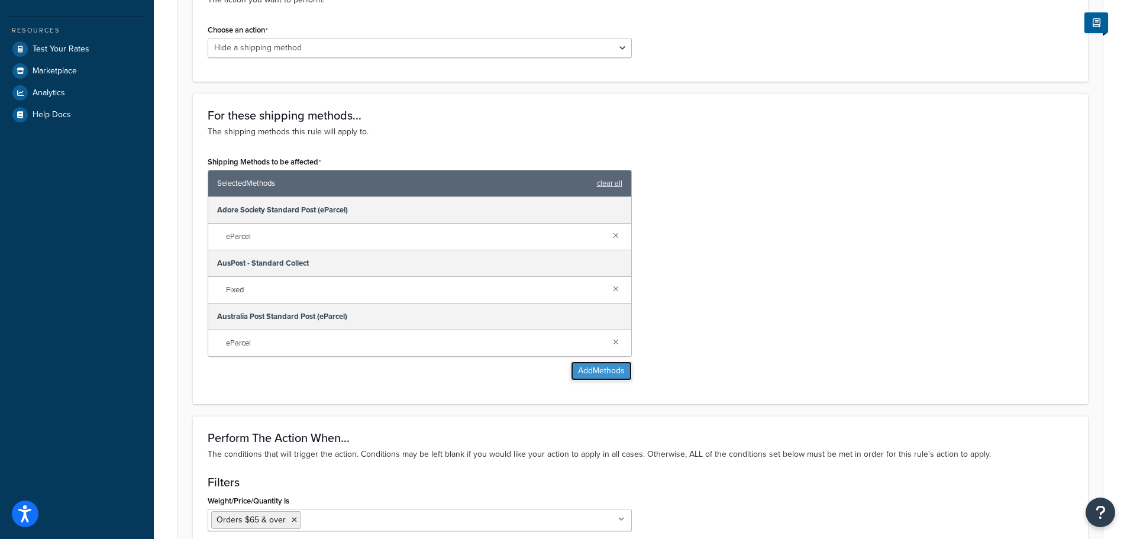
click at [599, 376] on button "Add Methods" at bounding box center [601, 371] width 61 height 19
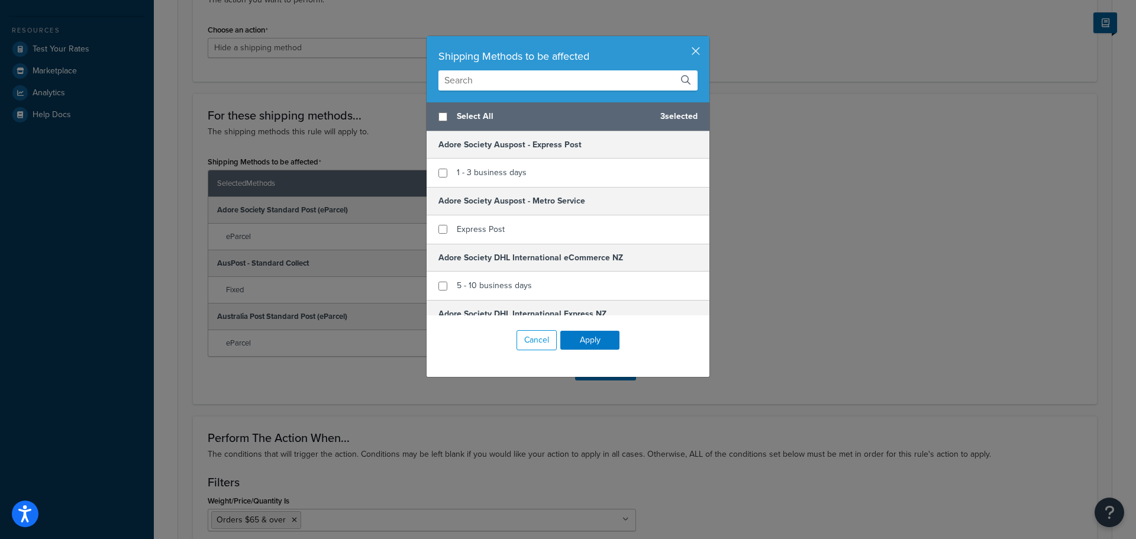
click at [476, 81] on input "text" at bounding box center [567, 80] width 259 height 20
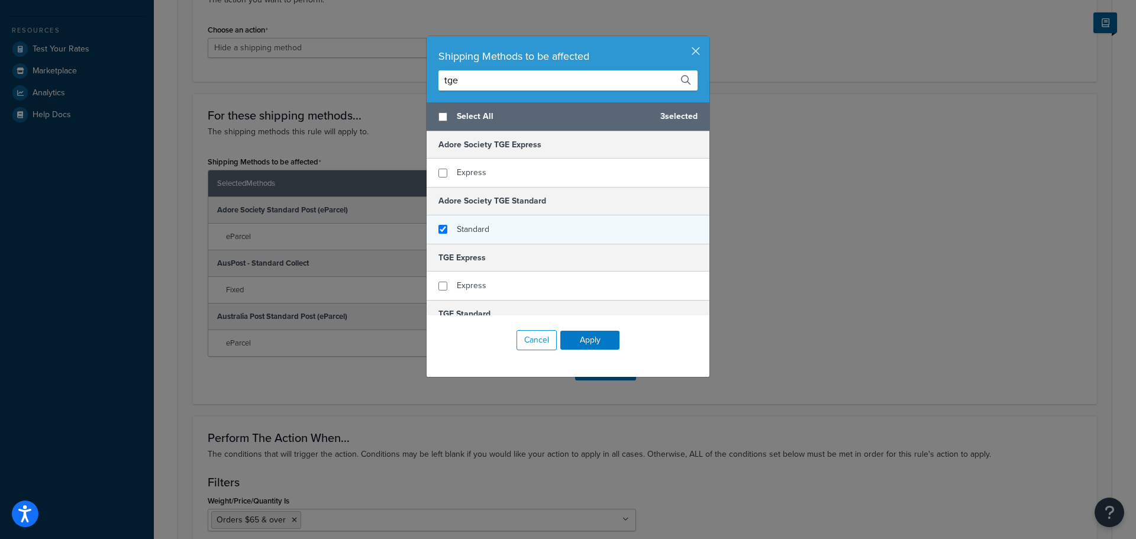
type input "tge"
checkbox input "true"
click at [476, 229] on span "Standard" at bounding box center [473, 229] width 33 height 12
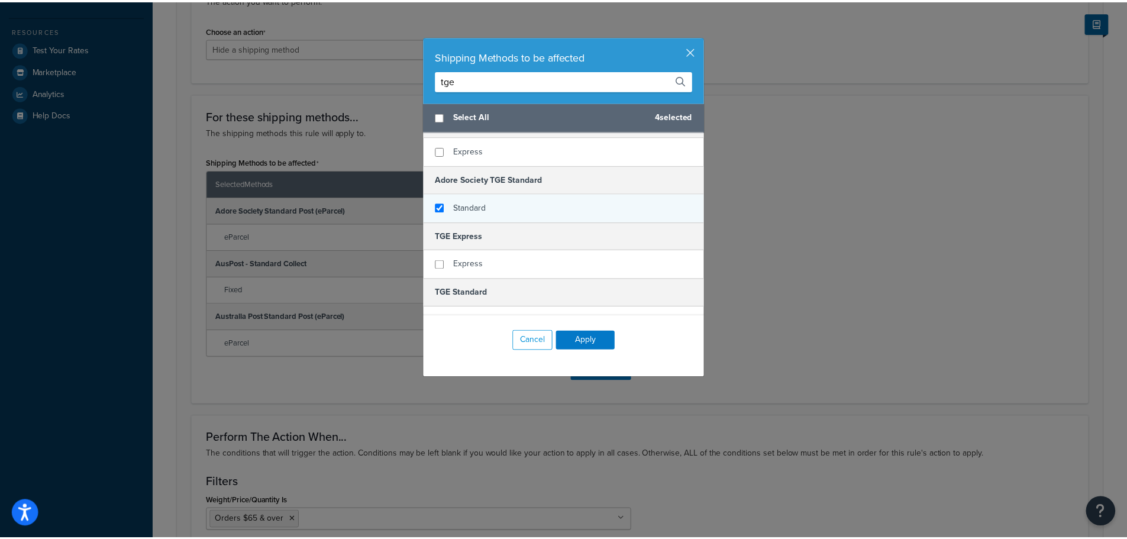
scroll to position [41, 0]
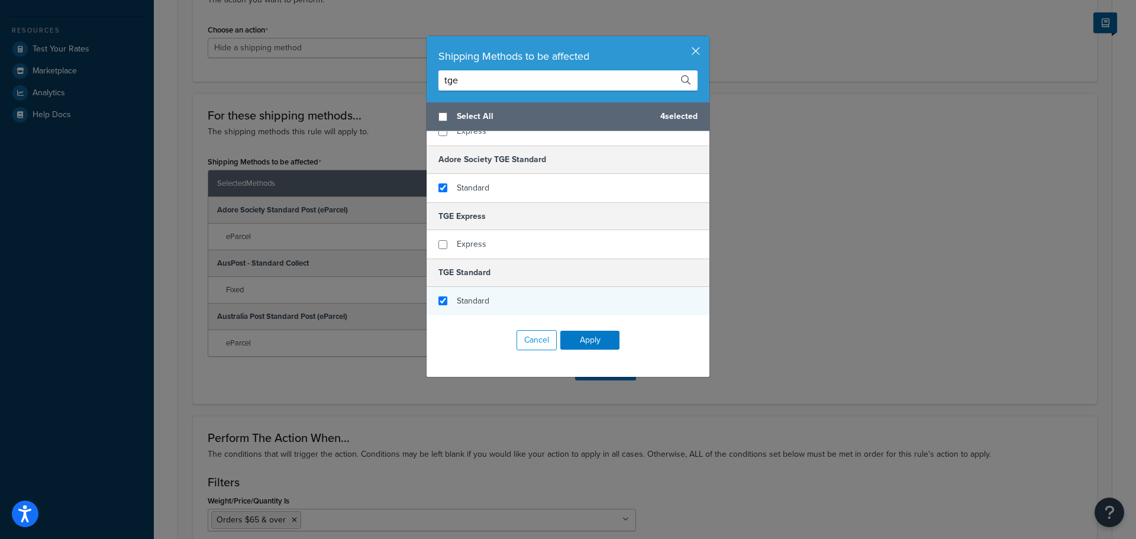
checkbox input "true"
click at [509, 301] on div "Standard" at bounding box center [568, 301] width 283 height 28
click at [595, 340] on button "Apply" at bounding box center [589, 340] width 59 height 19
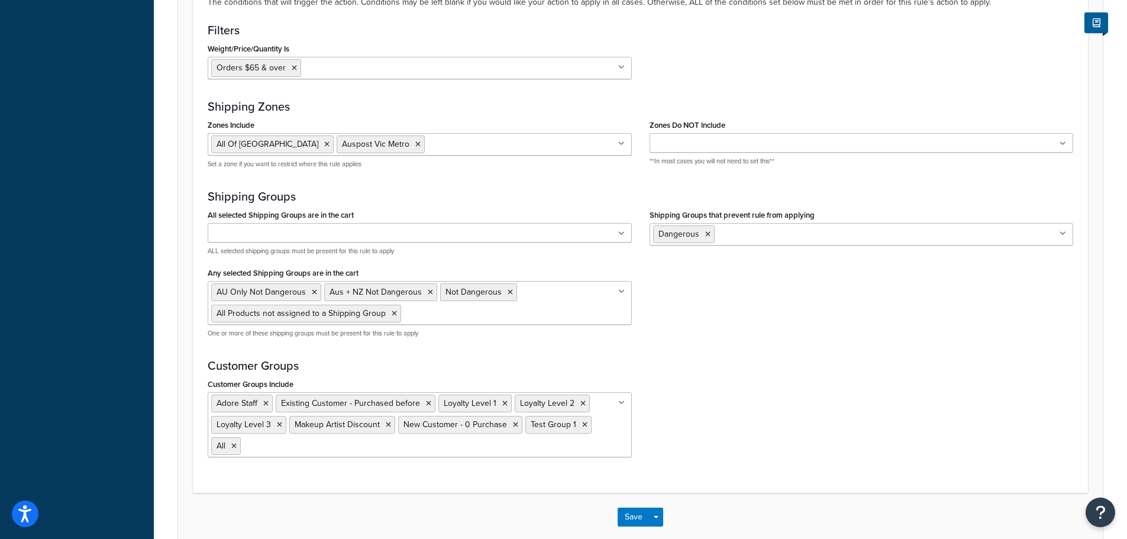
scroll to position [947, 0]
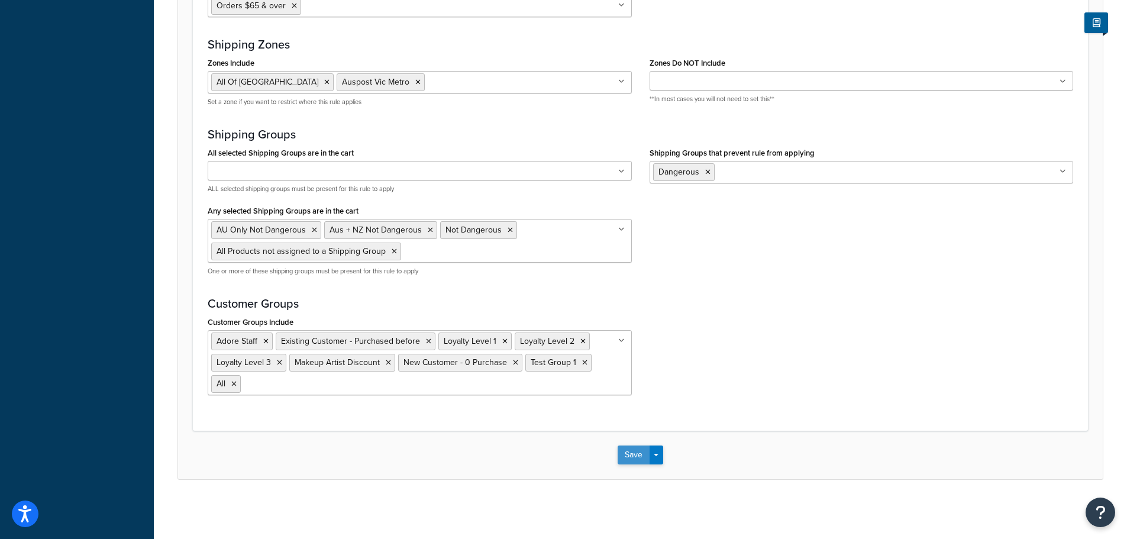
click at [633, 455] on button "Save" at bounding box center [634, 455] width 32 height 19
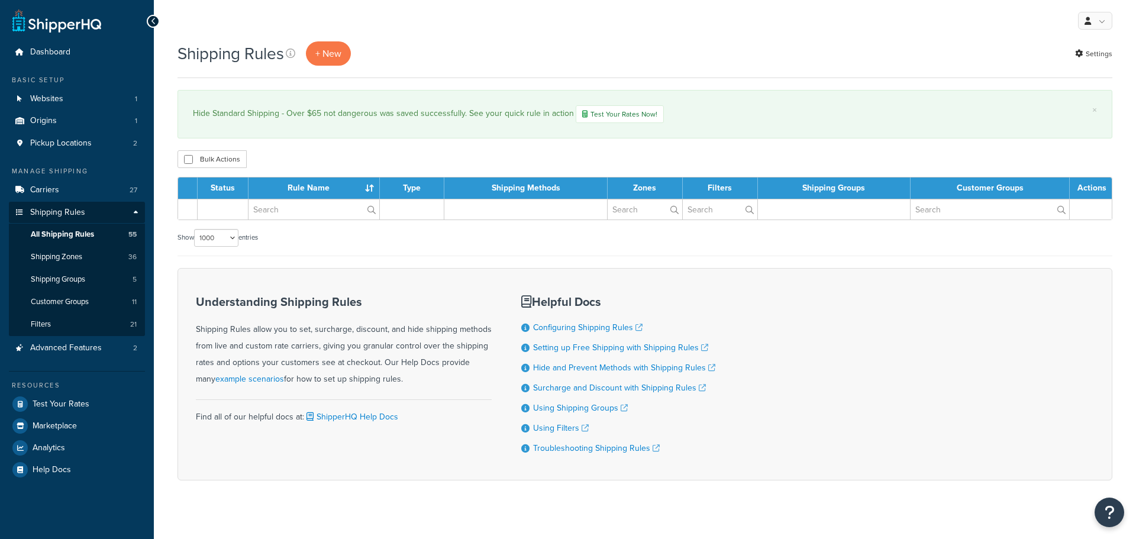
select select "1000"
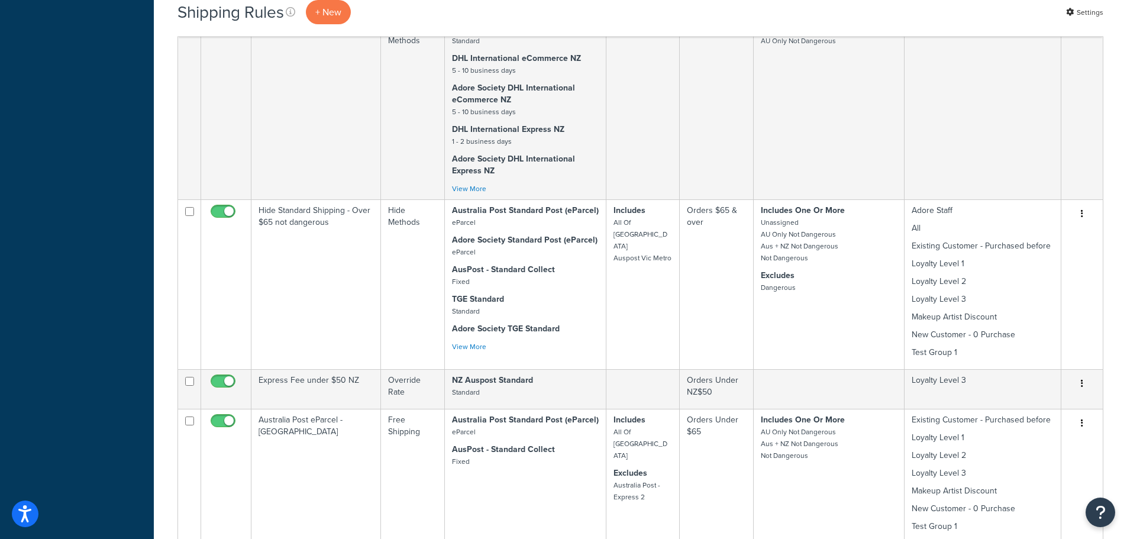
scroll to position [651, 0]
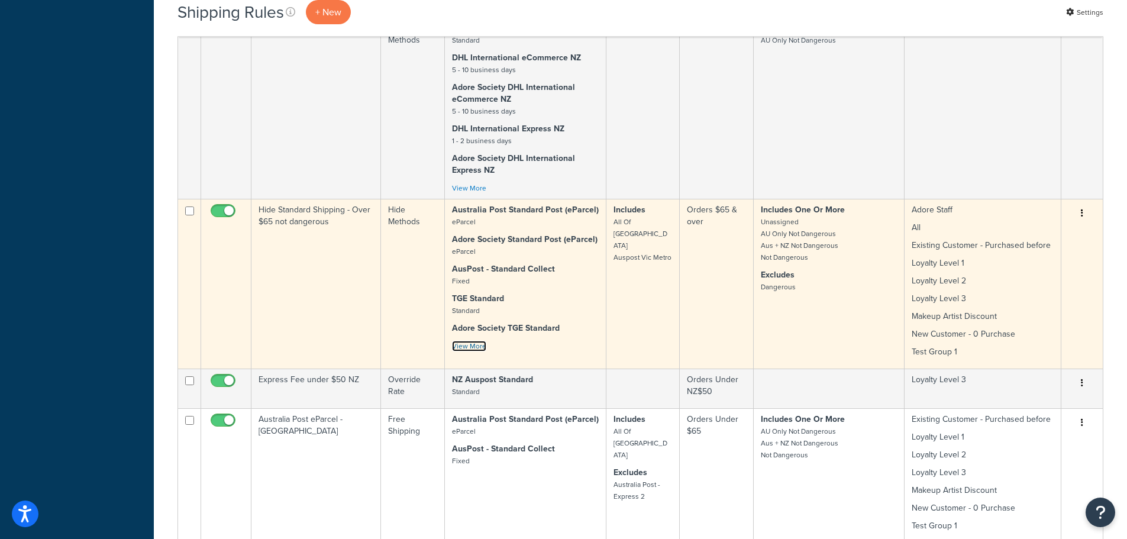
click at [479, 347] on link "View More" at bounding box center [469, 346] width 34 height 11
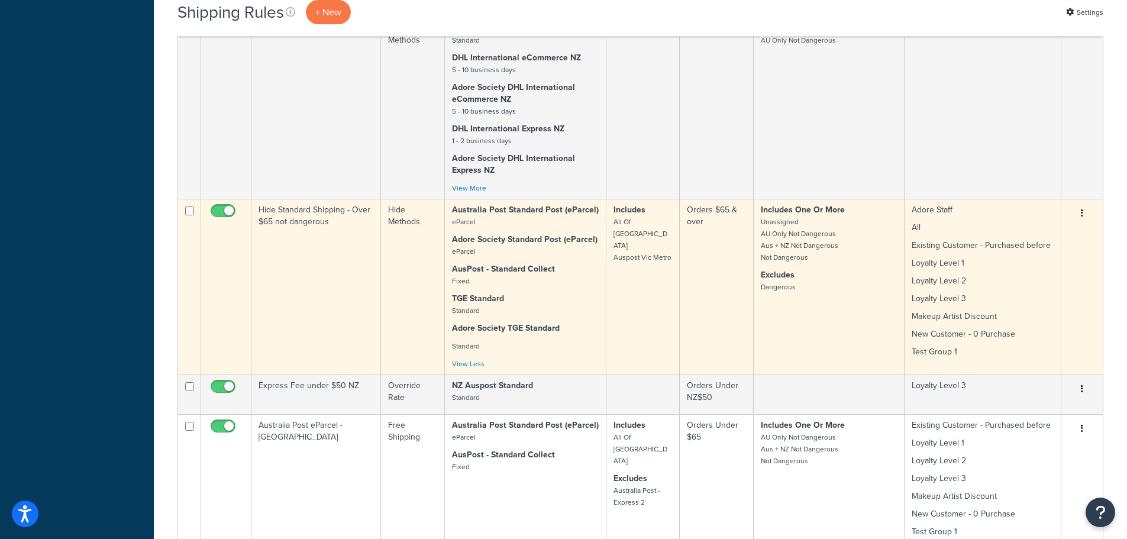
click at [661, 287] on td "Includes All Of Australia Auspost Vic Metro" at bounding box center [642, 287] width 73 height 176
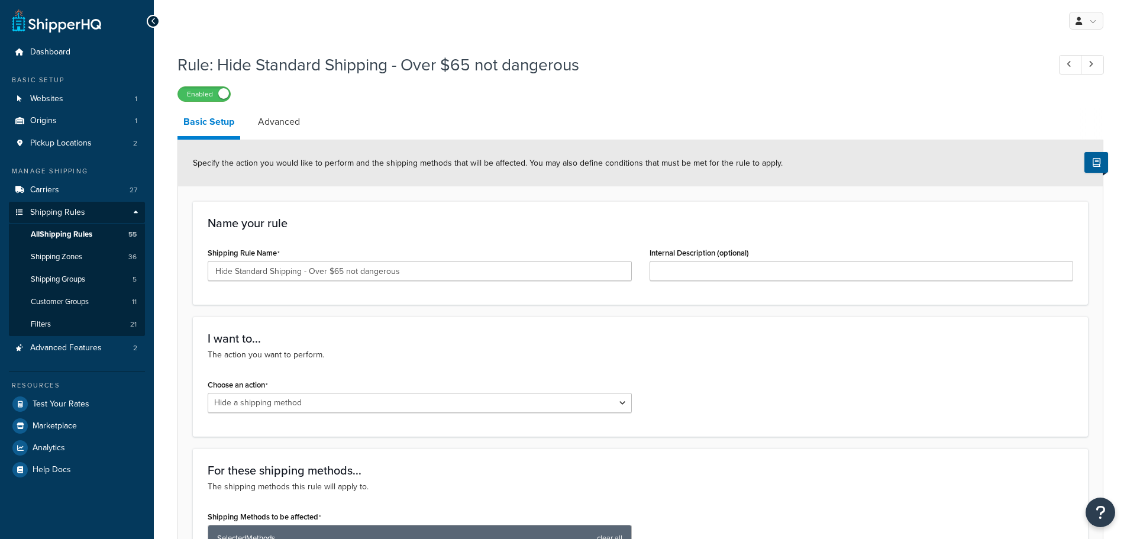
select select "HIDE"
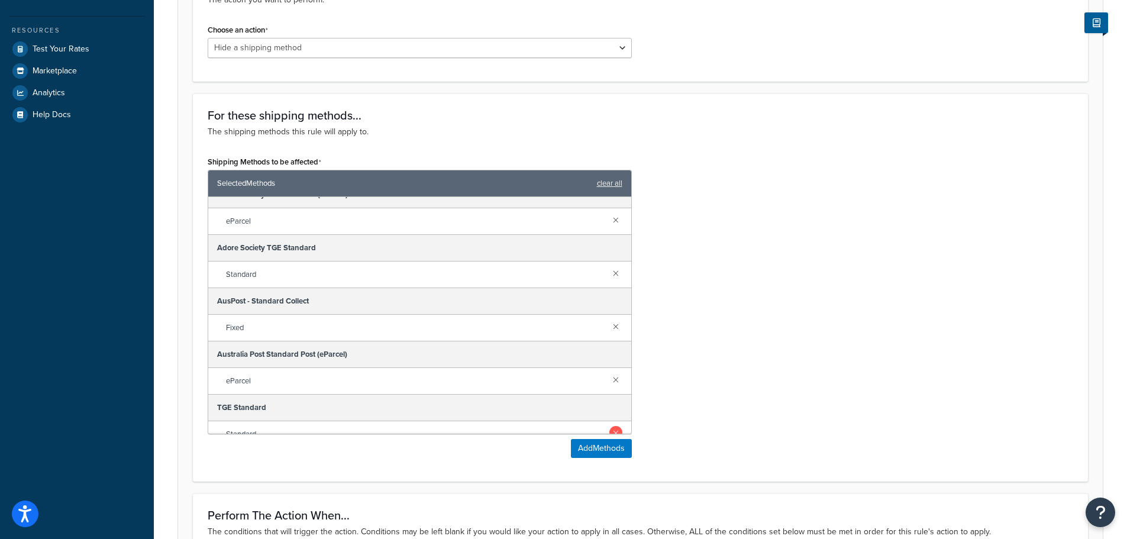
scroll to position [29, 0]
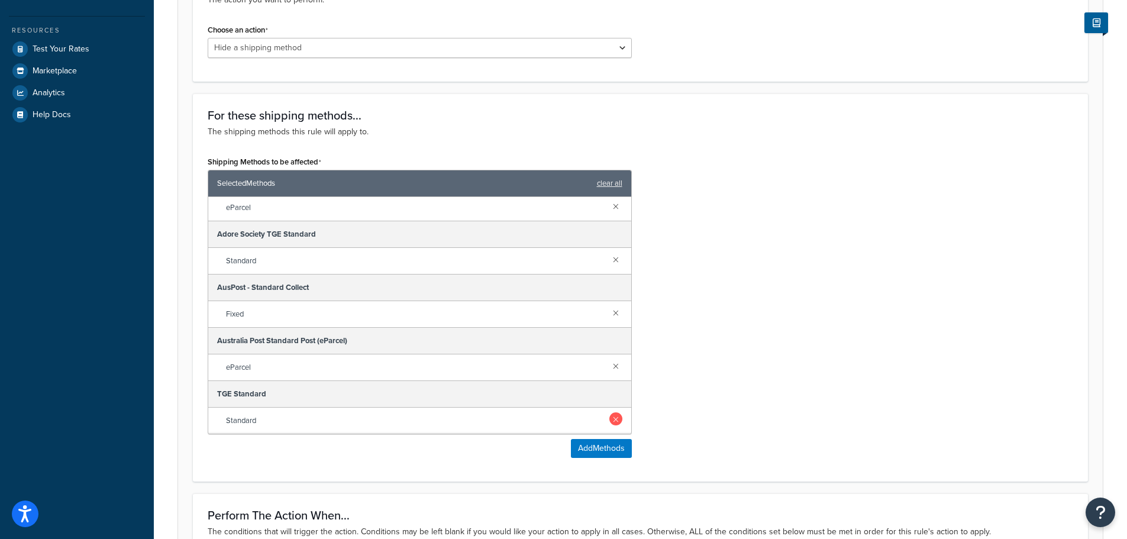
click at [609, 418] on link at bounding box center [615, 418] width 13 height 13
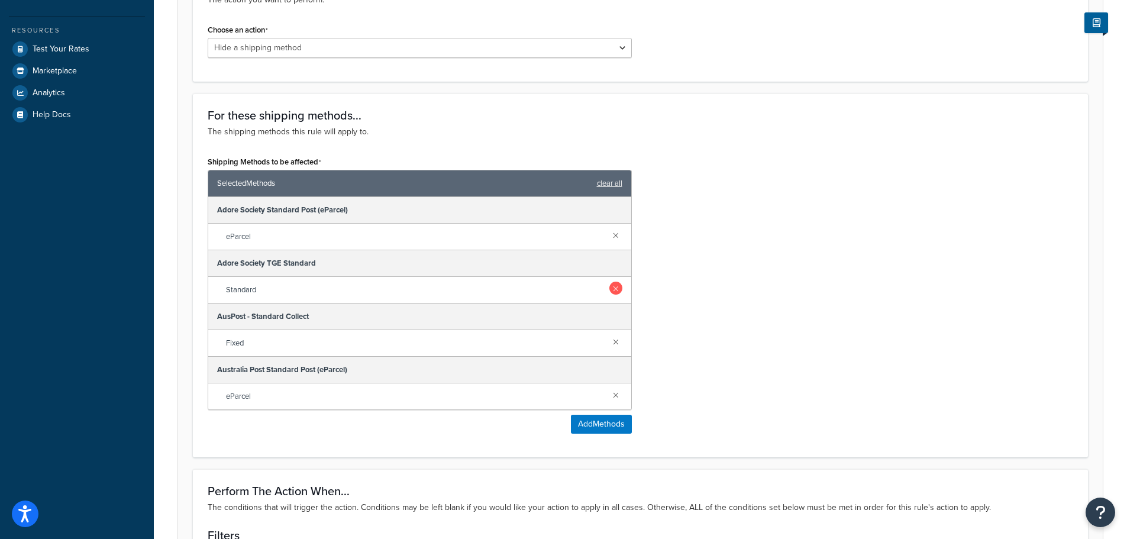
click at [616, 288] on link at bounding box center [615, 288] width 13 height 13
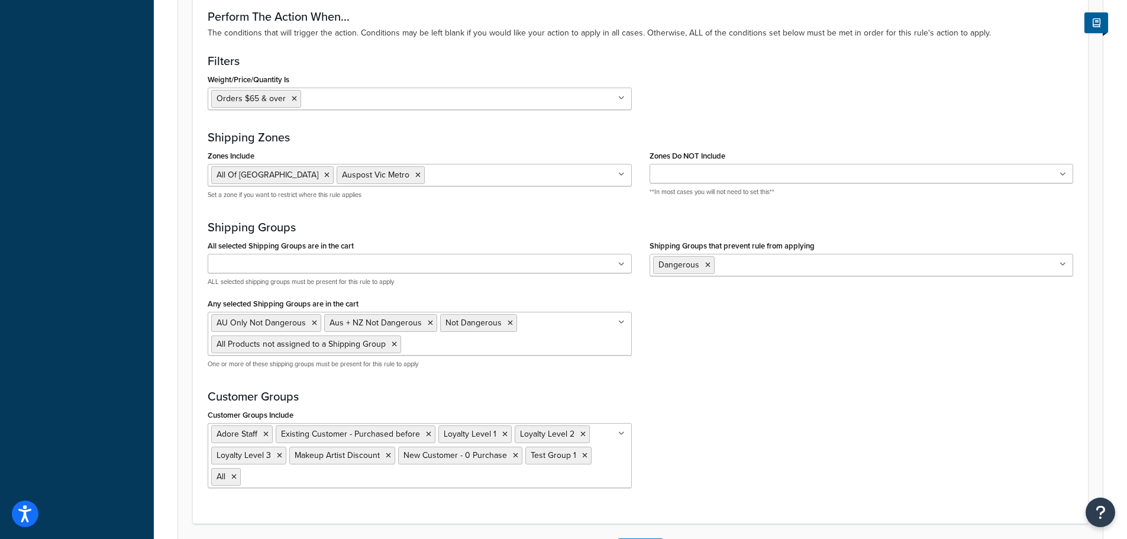
scroll to position [869, 0]
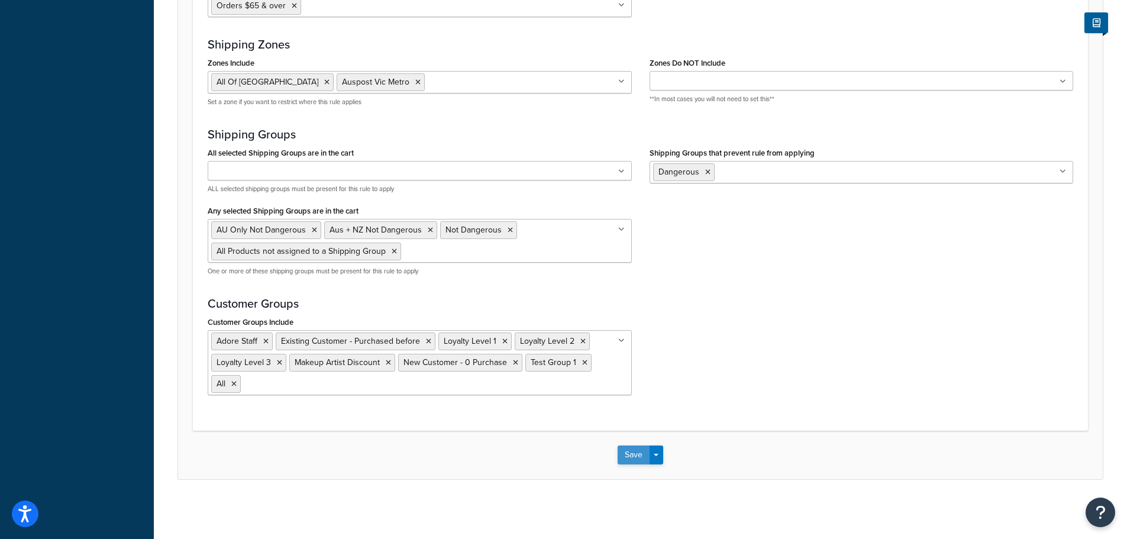
click at [632, 453] on button "Save" at bounding box center [634, 455] width 32 height 19
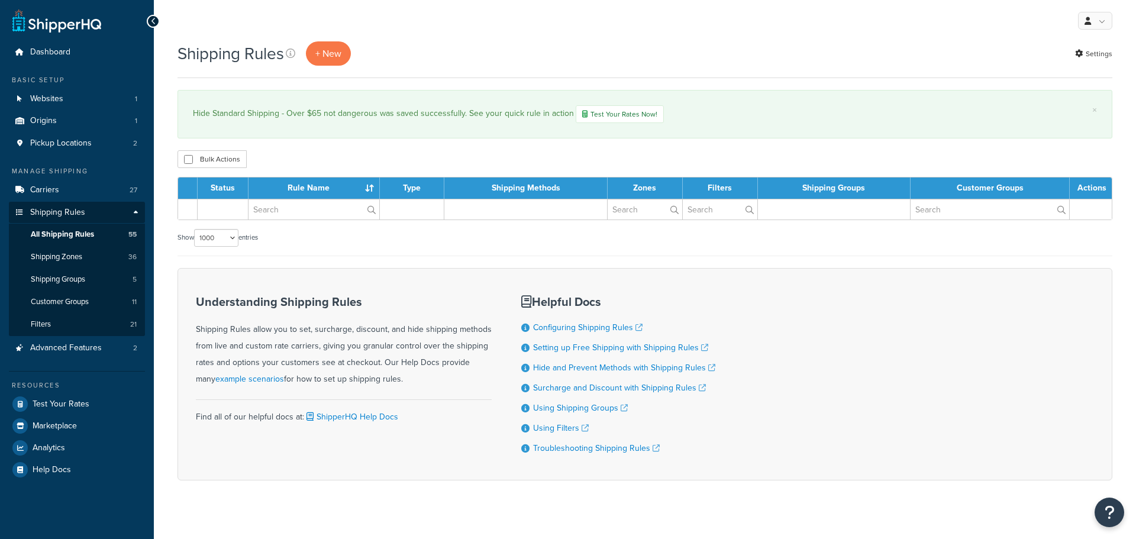
select select "1000"
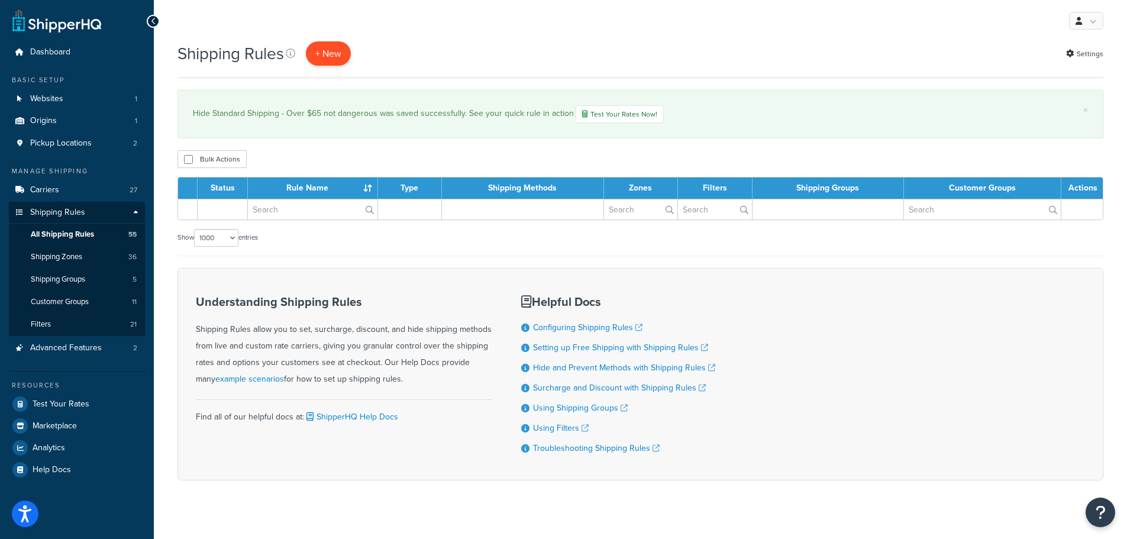
click at [333, 62] on p "+ New" at bounding box center [328, 53] width 45 height 24
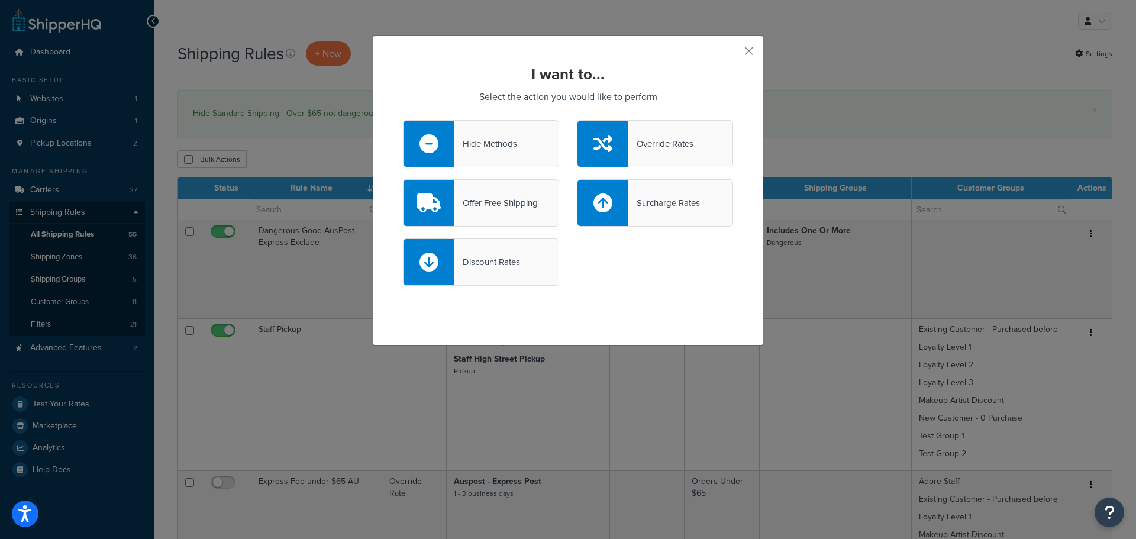
click at [488, 146] on div "Hide Methods" at bounding box center [485, 143] width 63 height 17
click at [0, 0] on input "Hide Methods" at bounding box center [0, 0] width 0 height 0
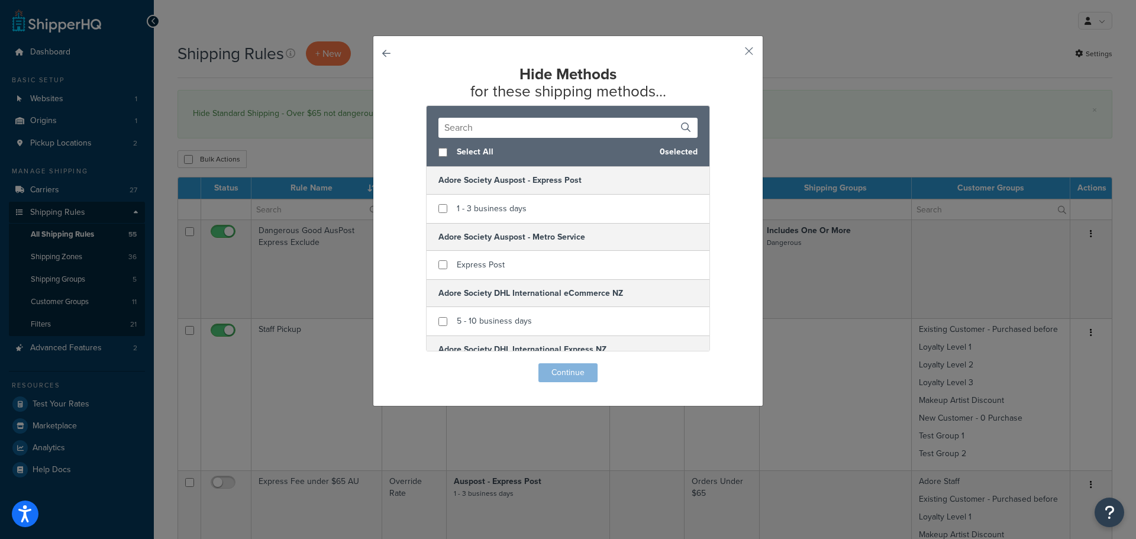
click at [506, 132] on input "text" at bounding box center [567, 128] width 259 height 20
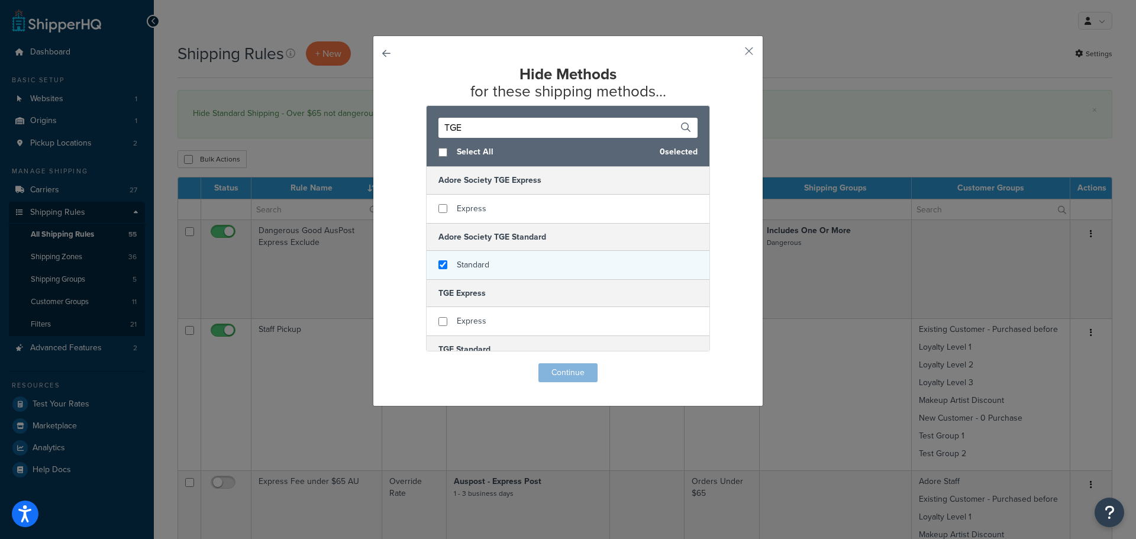
type input "TGE"
checkbox input "true"
click at [479, 263] on span "Standard" at bounding box center [473, 265] width 33 height 12
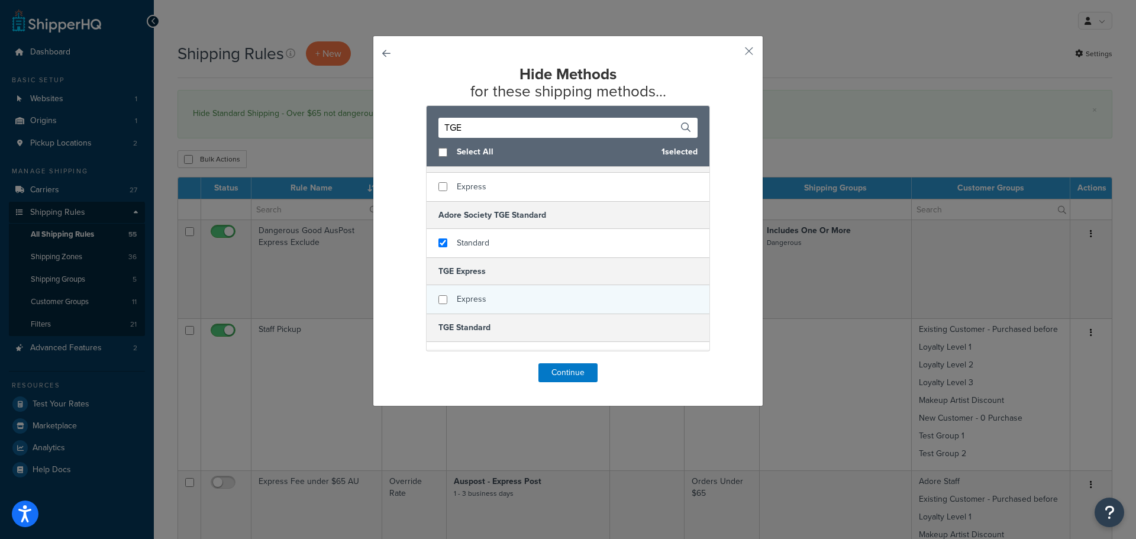
scroll to position [41, 0]
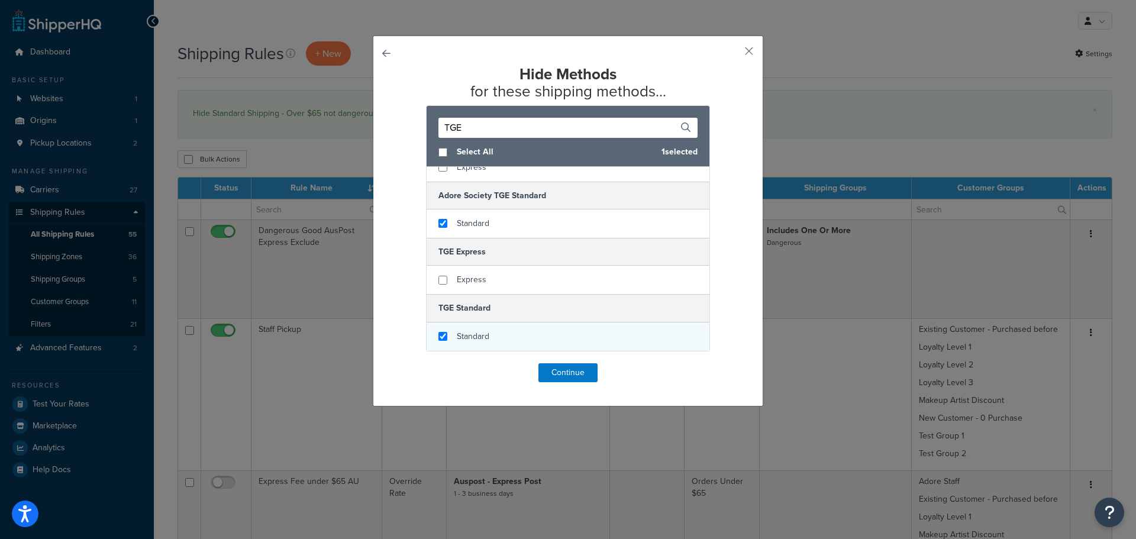
checkbox input "true"
click at [501, 334] on div "Standard" at bounding box center [568, 336] width 283 height 28
click at [565, 371] on button "Continue" at bounding box center [567, 372] width 59 height 19
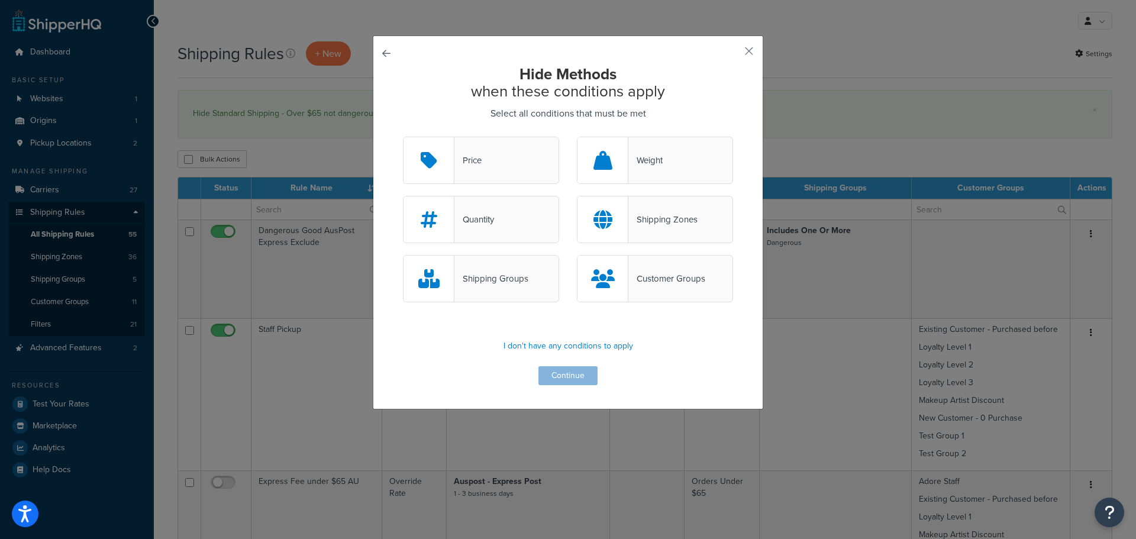
click at [508, 281] on div "Shipping Groups" at bounding box center [491, 278] width 74 height 17
click at [0, 0] on input "Shipping Groups" at bounding box center [0, 0] width 0 height 0
click at [572, 375] on button "Continue" at bounding box center [567, 375] width 59 height 19
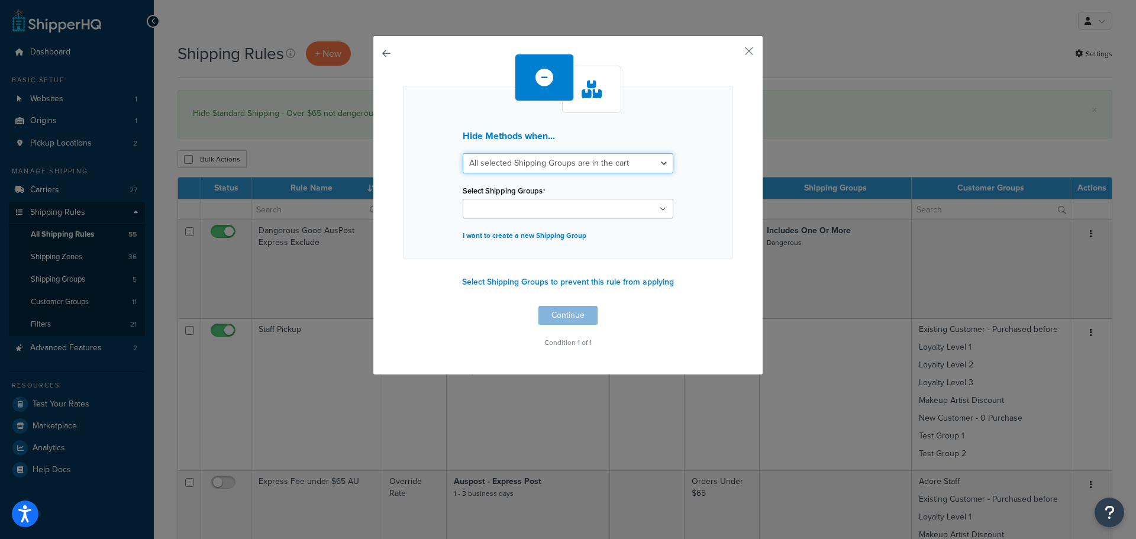
click at [661, 163] on select "All selected Shipping Groups are in the cart Any selected Shipping Groups are i…" at bounding box center [568, 163] width 211 height 20
click at [700, 182] on div "Hide Methods when... All selected Shipping Groups are in the cart Any selected …" at bounding box center [568, 172] width 330 height 173
click at [651, 282] on button "Select Shipping Groups to prevent this rule from applying" at bounding box center [568, 282] width 219 height 18
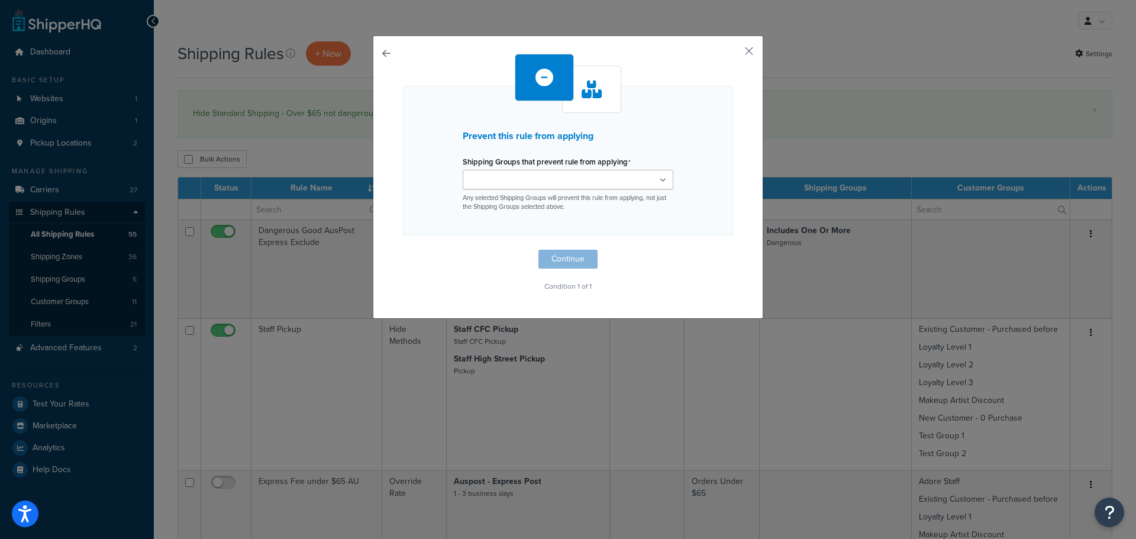
click at [660, 180] on icon at bounding box center [663, 180] width 7 height 7
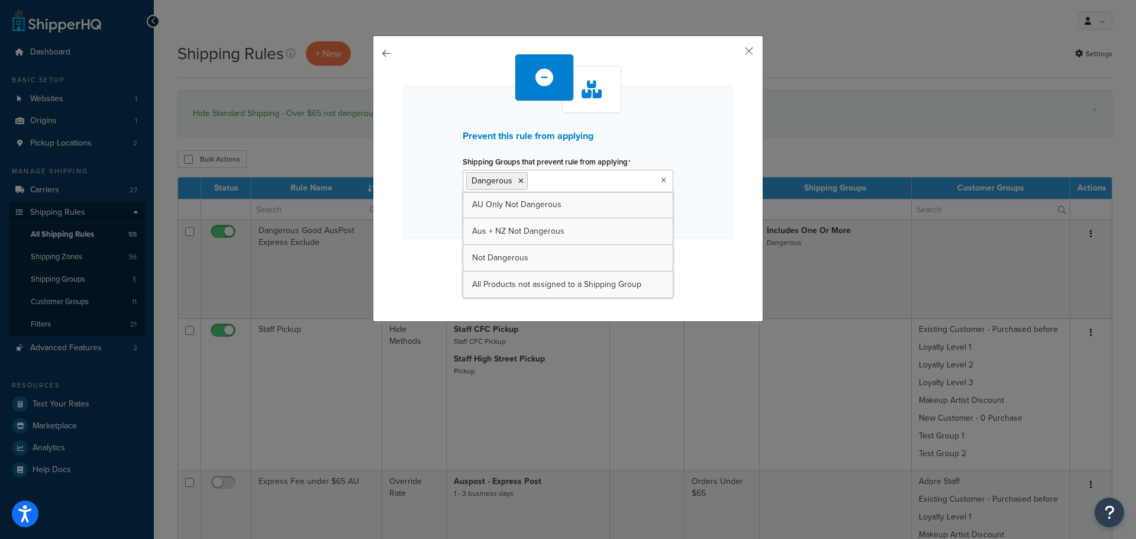
click at [717, 228] on div "Prevent this rule from applying Shipping Groups that prevent rule from applying…" at bounding box center [568, 162] width 330 height 153
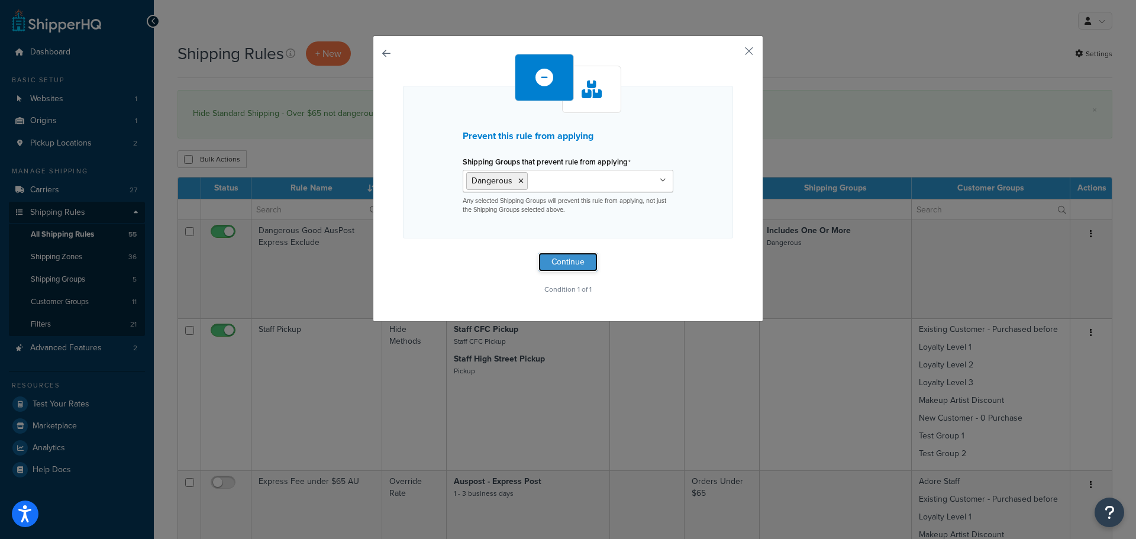
click at [578, 261] on button "Continue" at bounding box center [567, 262] width 59 height 19
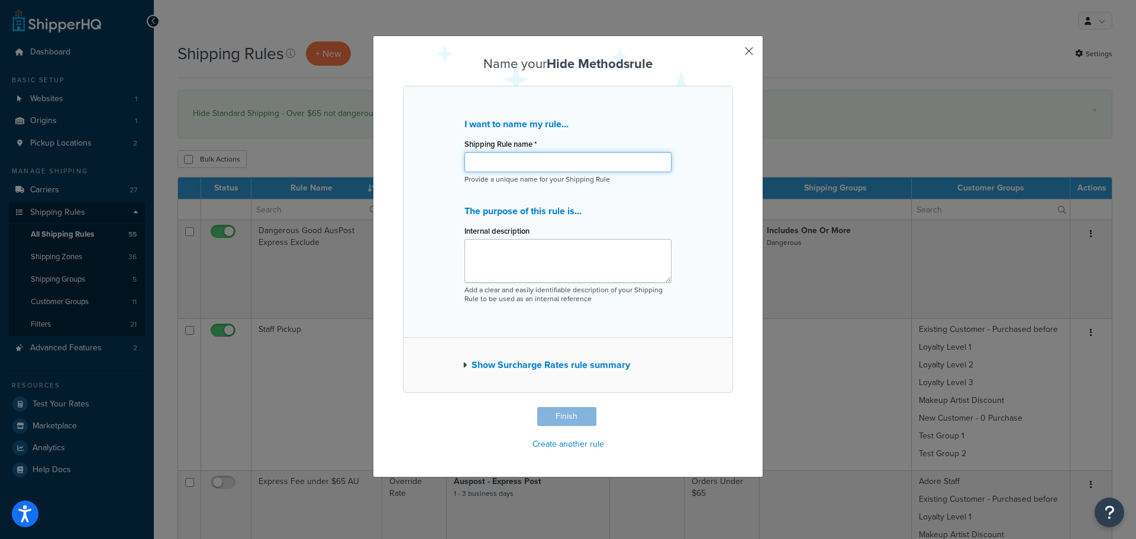
click at [587, 163] on input "Shipping Rule name *" at bounding box center [567, 162] width 207 height 20
drag, startPoint x: 640, startPoint y: 162, endPoint x: 398, endPoint y: 152, distance: 242.2
click at [398, 152] on div "Name your Hide Methods rule I want to name my rule... Shipping Rule name * TGE …" at bounding box center [568, 257] width 391 height 442
type input "TGE Hide TGE Standard when not dangerous"
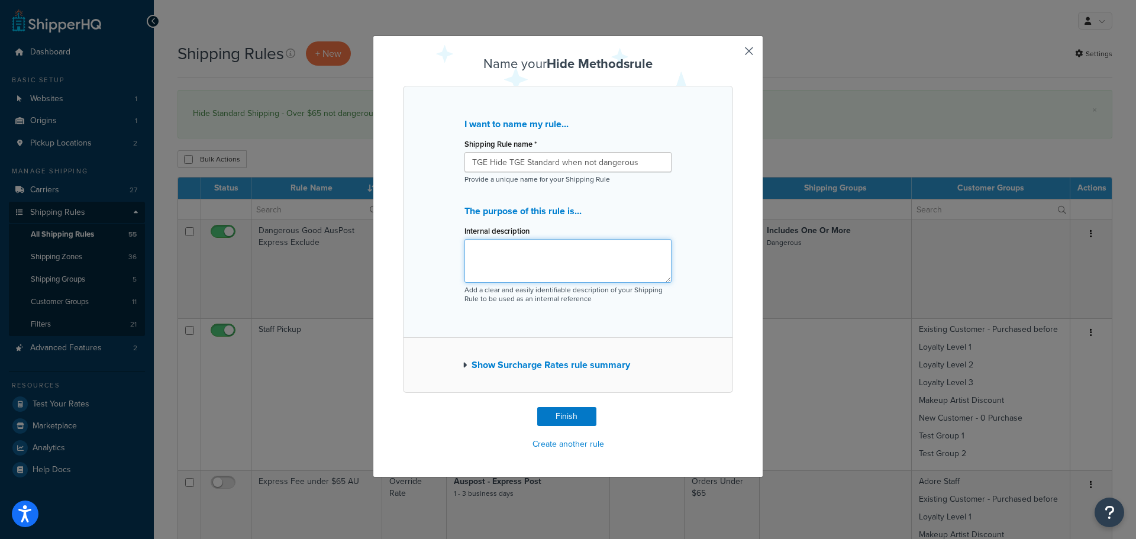
click at [532, 255] on textarea "Internal description" at bounding box center [567, 261] width 207 height 44
paste textarea "TGE Hide TGE Standard when not dangerous"
type textarea "TGE Hide TGE Standard when not dangerous"
click at [575, 416] on button "Finish" at bounding box center [566, 416] width 59 height 19
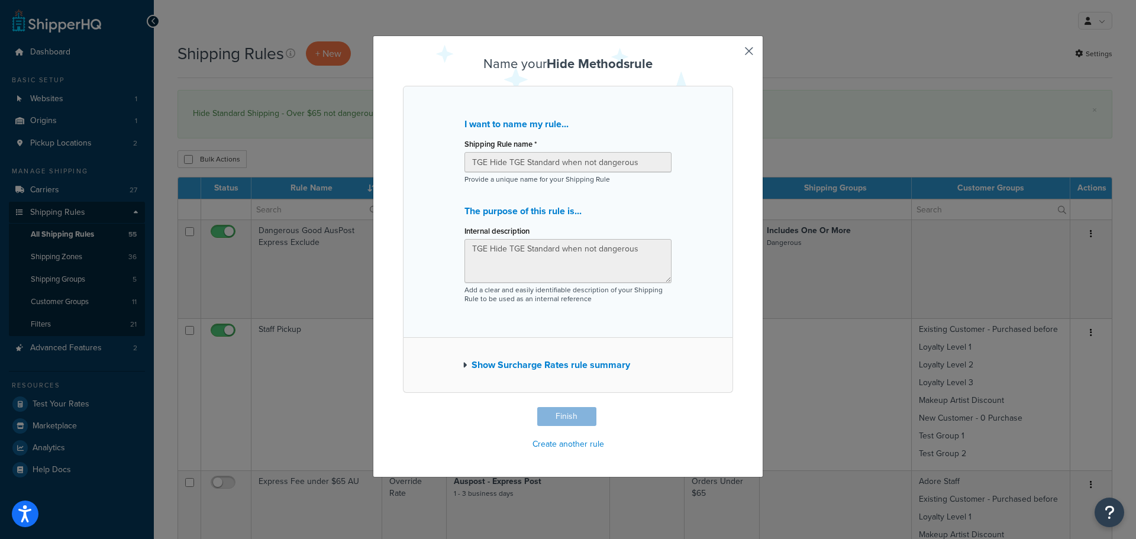
type input "TGE Hide TGE Standard when not dangerous"
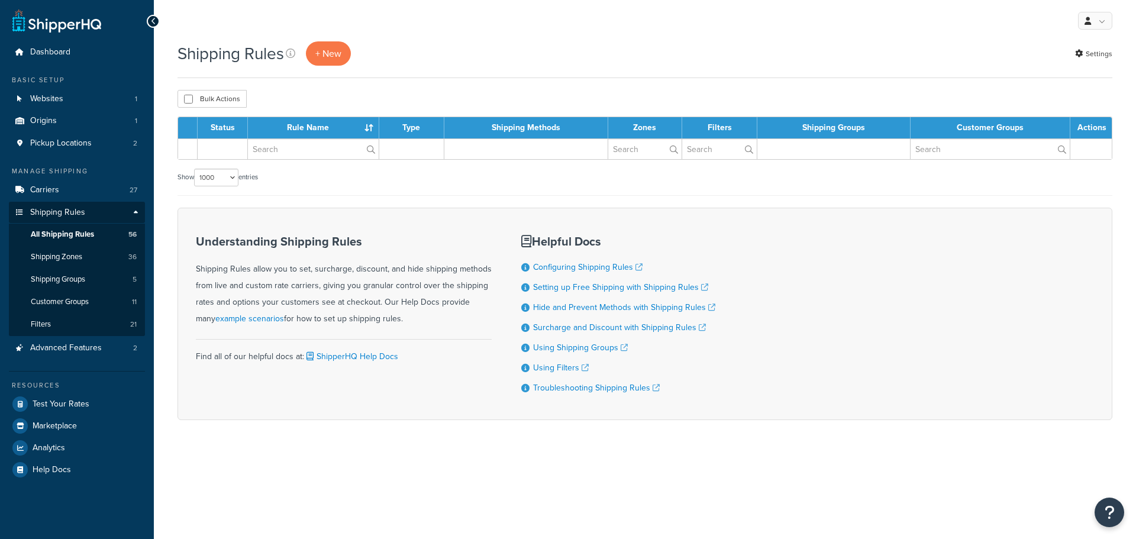
select select "1000"
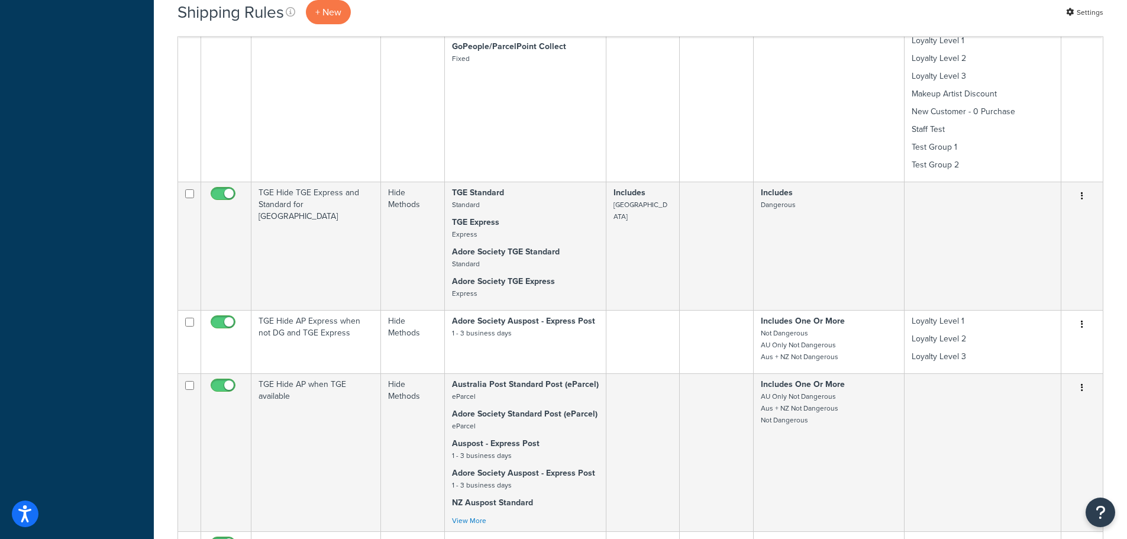
scroll to position [6413, 0]
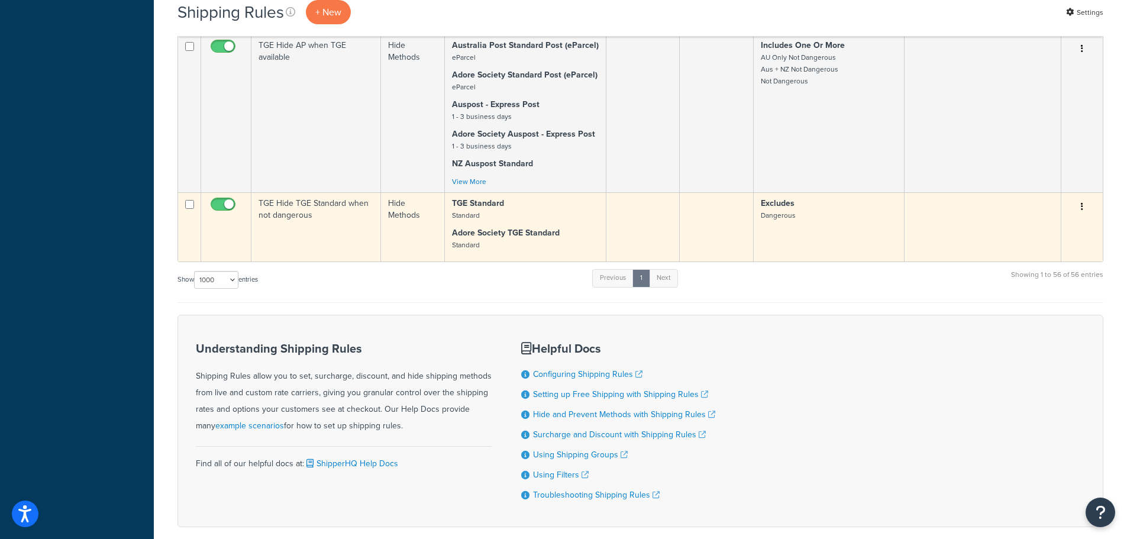
click at [359, 192] on td "TGE Hide TGE Standard when not dangerous" at bounding box center [316, 226] width 130 height 69
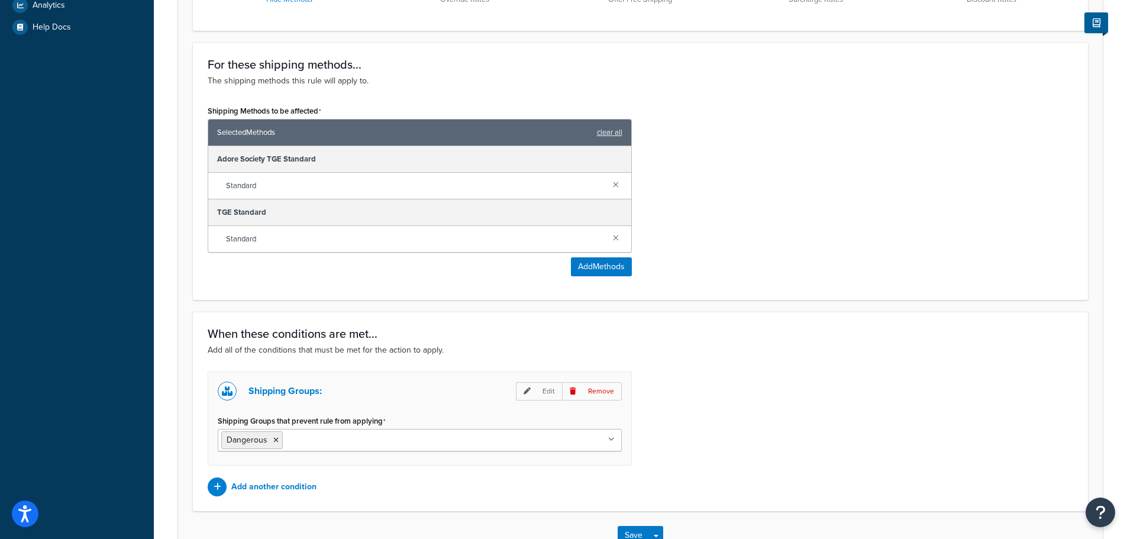
scroll to position [523, 0]
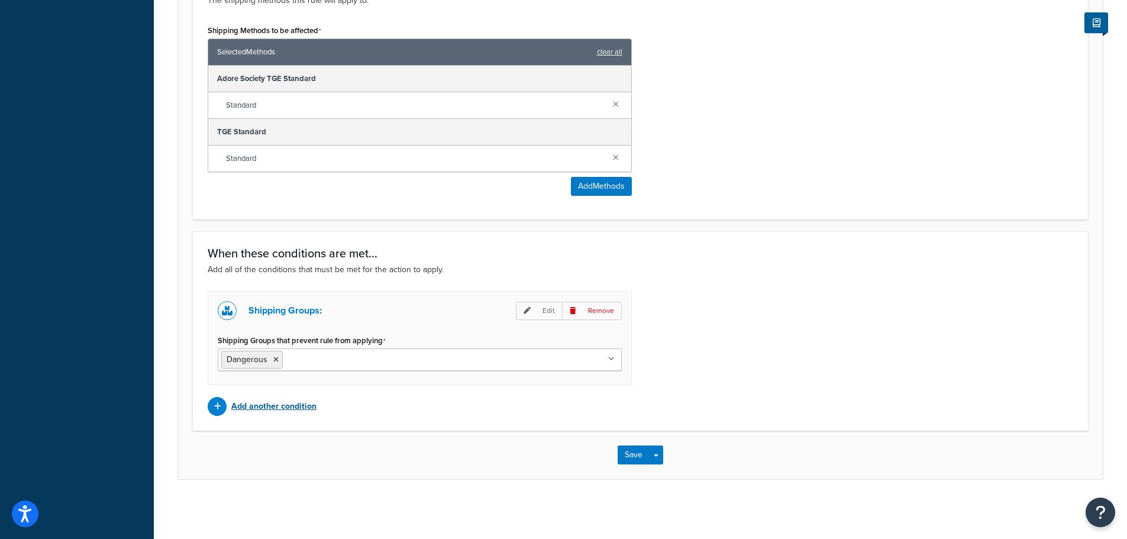
click at [289, 404] on p "Add another condition" at bounding box center [273, 406] width 85 height 17
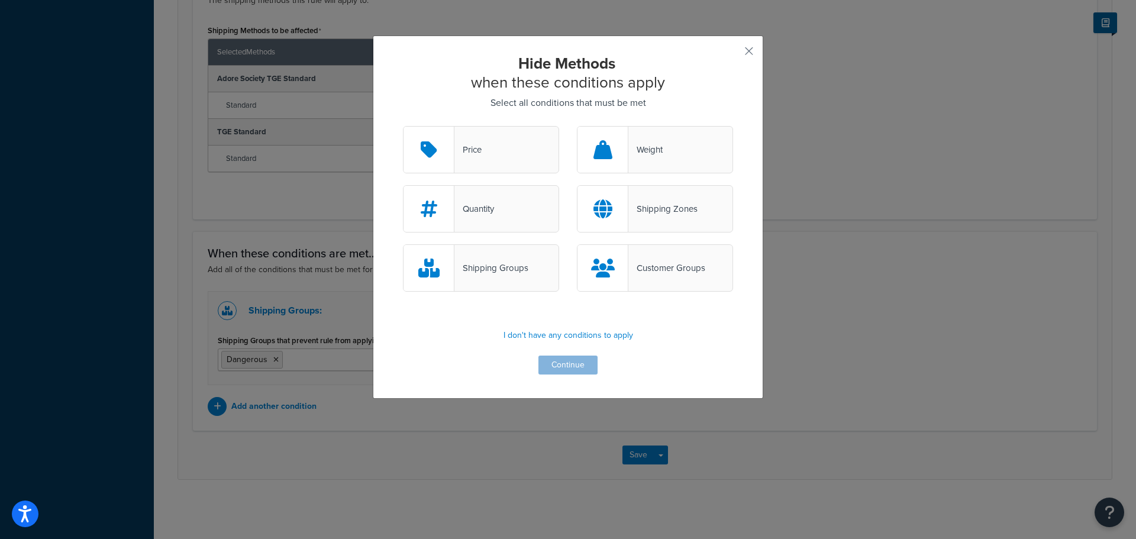
click at [492, 146] on div "Price" at bounding box center [481, 149] width 156 height 47
click at [0, 0] on input "Price" at bounding box center [0, 0] width 0 height 0
click at [574, 362] on button "Continue" at bounding box center [567, 365] width 59 height 19
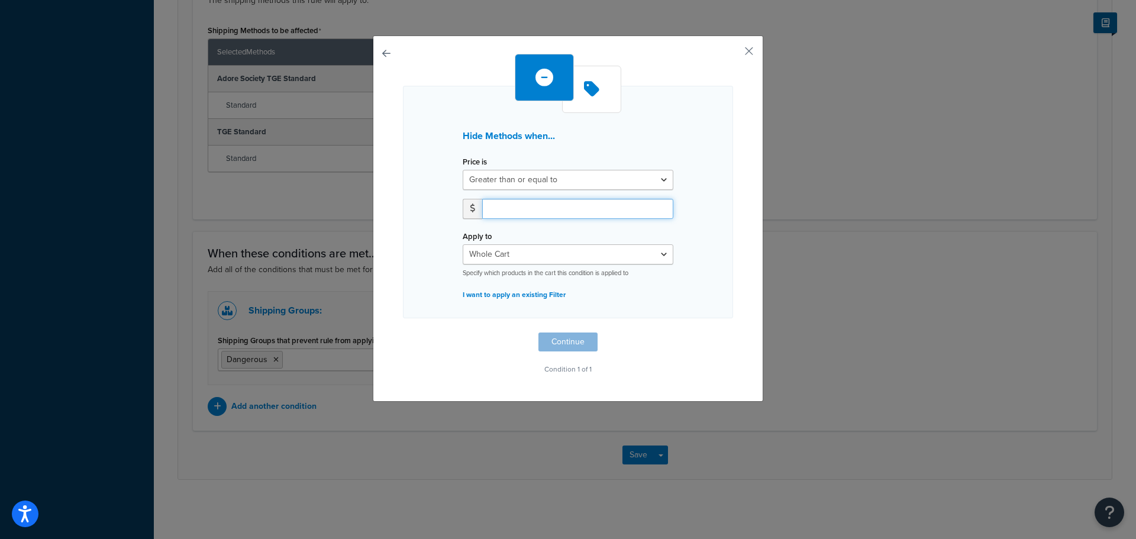
click at [602, 209] on input "number" at bounding box center [577, 209] width 191 height 20
drag, startPoint x: 553, startPoint y: 212, endPoint x: 464, endPoint y: 208, distance: 88.9
click at [464, 208] on div "64.99" at bounding box center [568, 209] width 211 height 20
type input "65"
click at [574, 344] on button "Continue" at bounding box center [567, 342] width 59 height 19
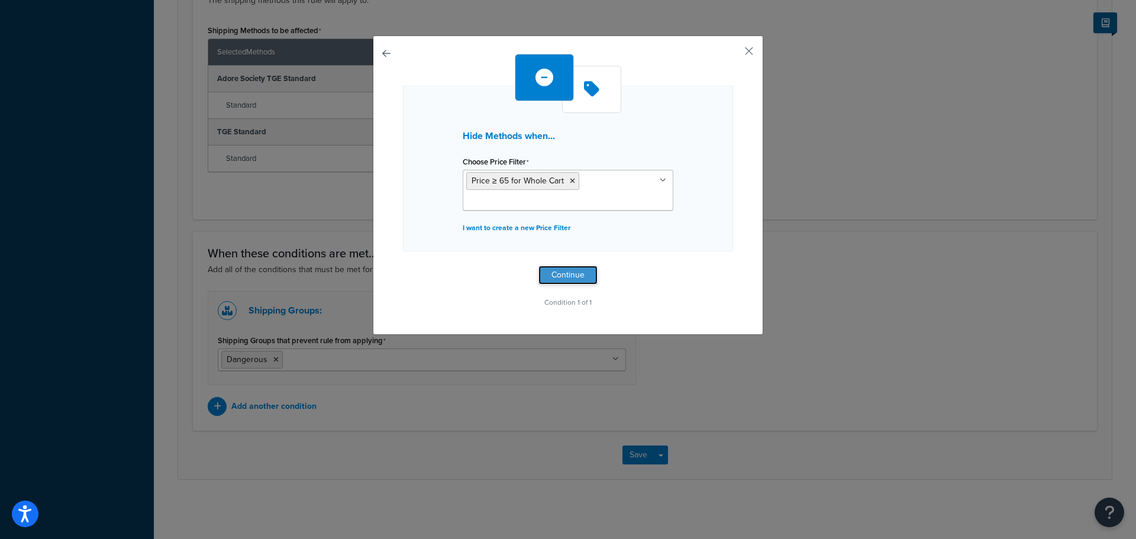
click at [572, 273] on button "Continue" at bounding box center [567, 275] width 59 height 19
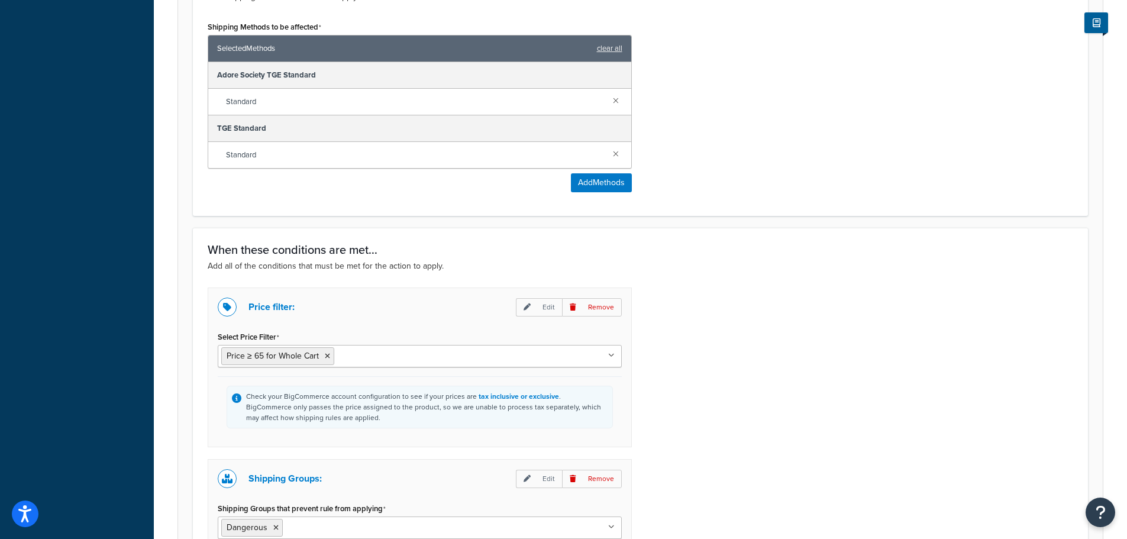
scroll to position [695, 0]
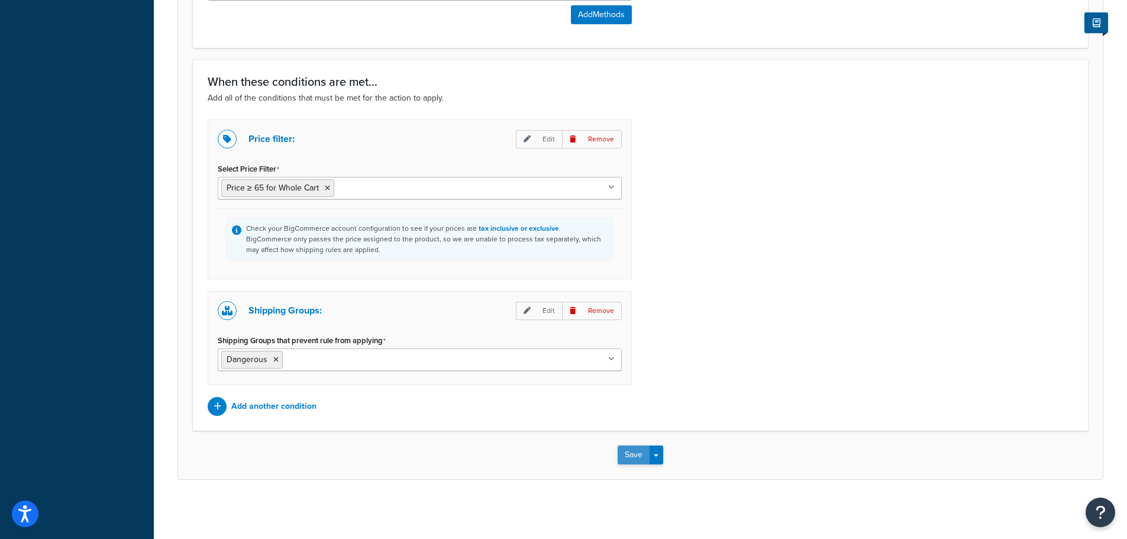
click at [635, 451] on button "Save" at bounding box center [634, 455] width 32 height 19
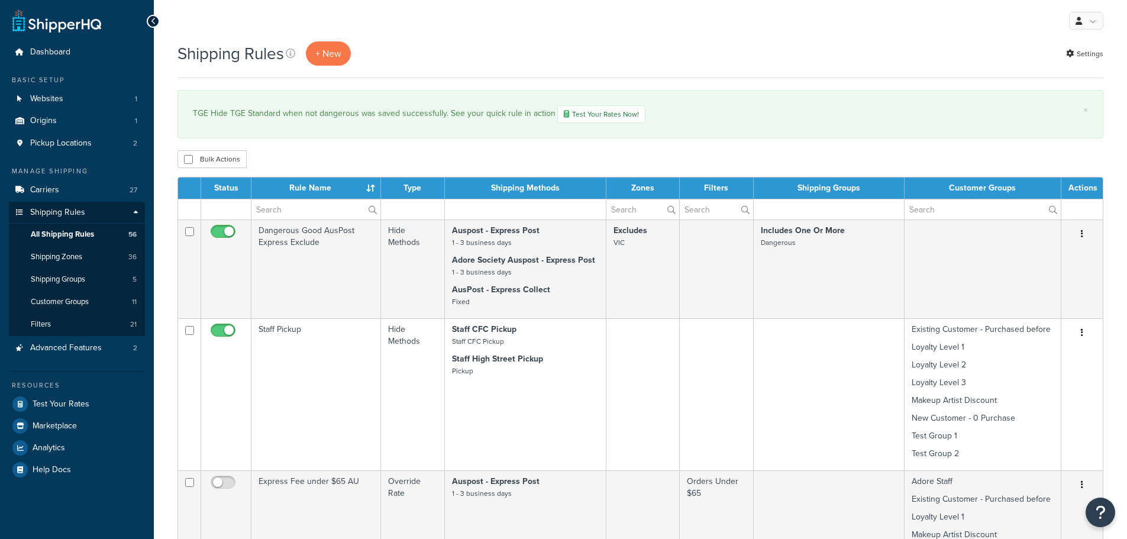
select select "1000"
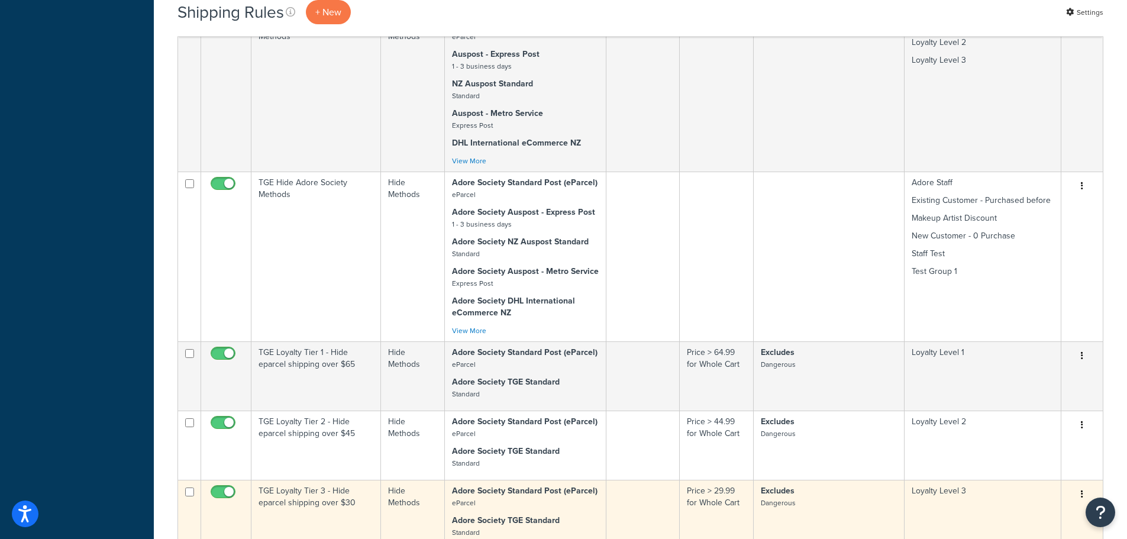
scroll to position [5503, 0]
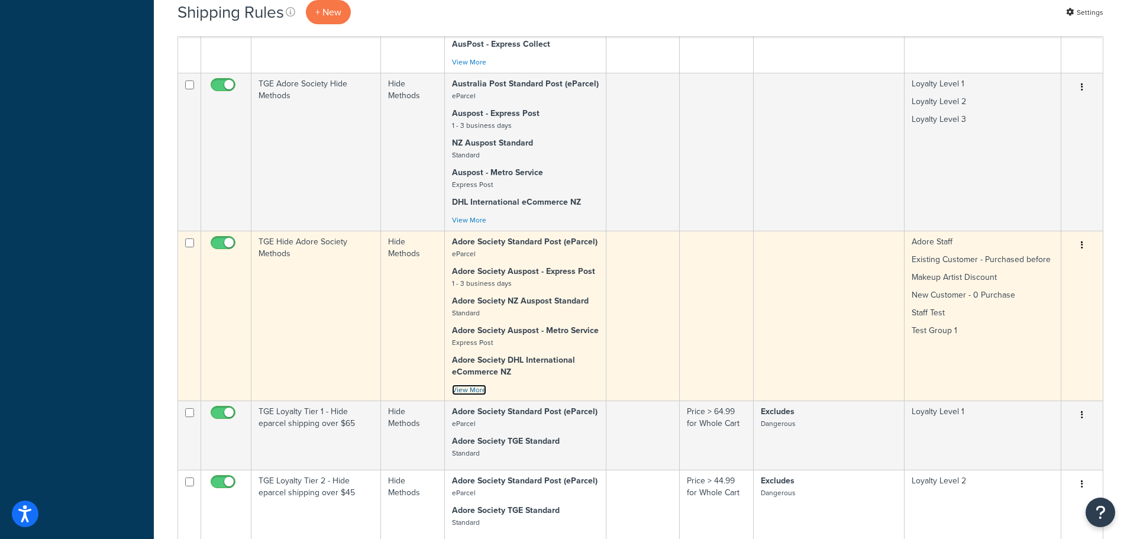
click at [479, 385] on link "View More" at bounding box center [469, 390] width 34 height 11
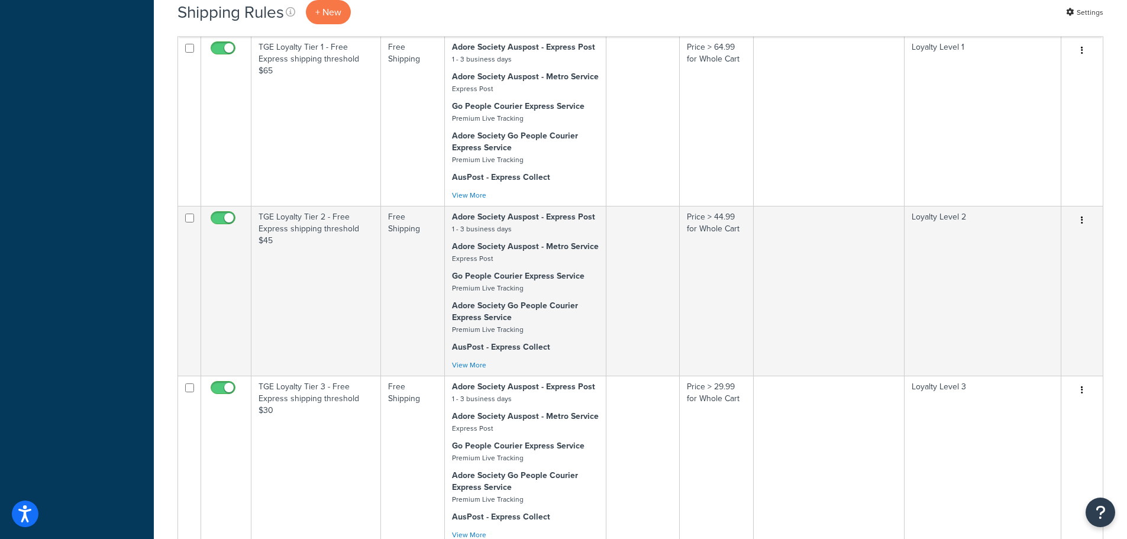
scroll to position [5029, 0]
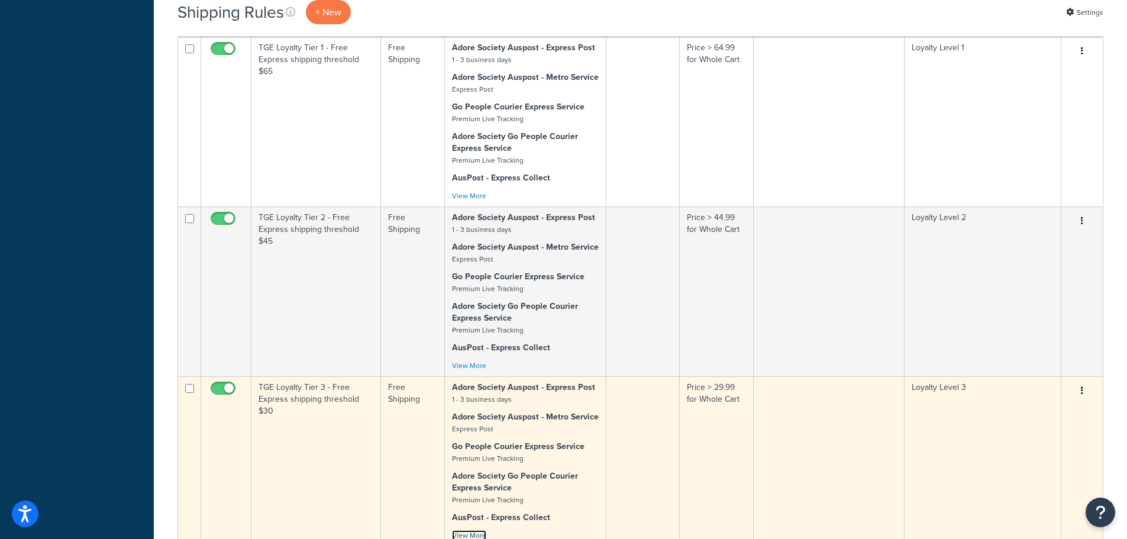
click at [476, 530] on link "View More" at bounding box center [469, 535] width 34 height 11
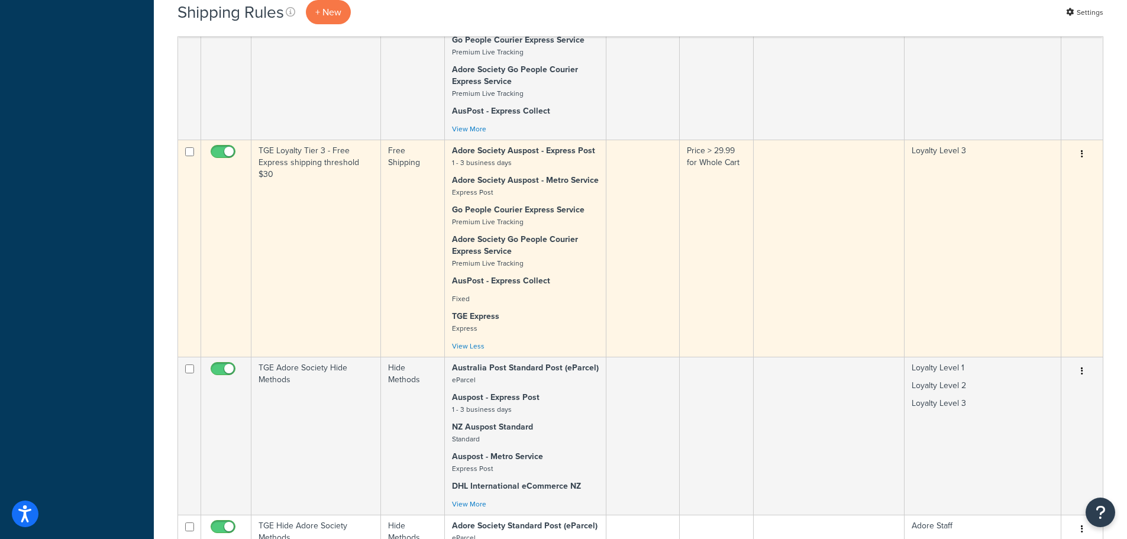
click at [764, 162] on td at bounding box center [829, 248] width 151 height 217
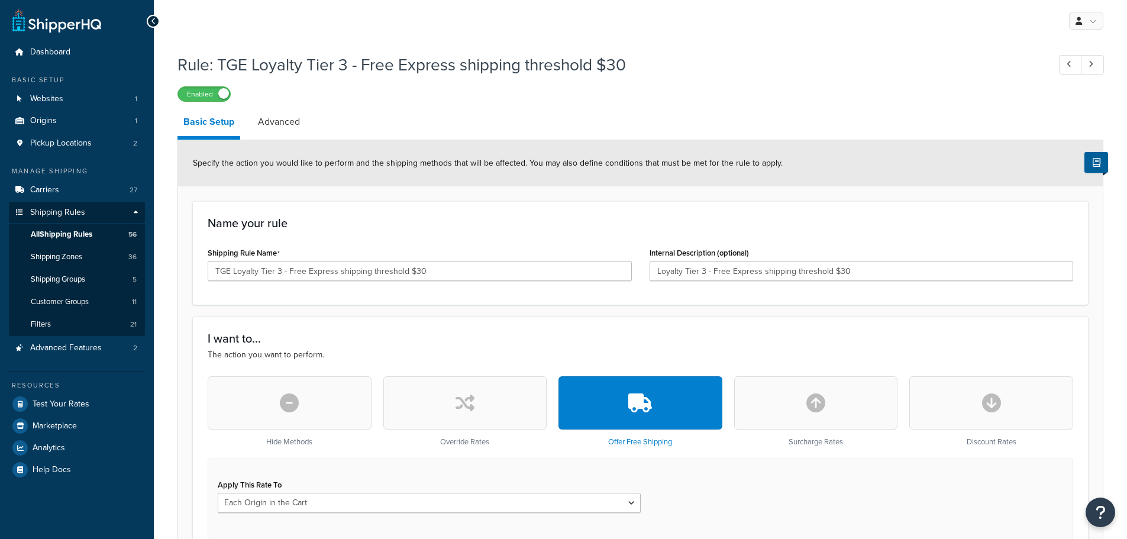
select select "LOCATION"
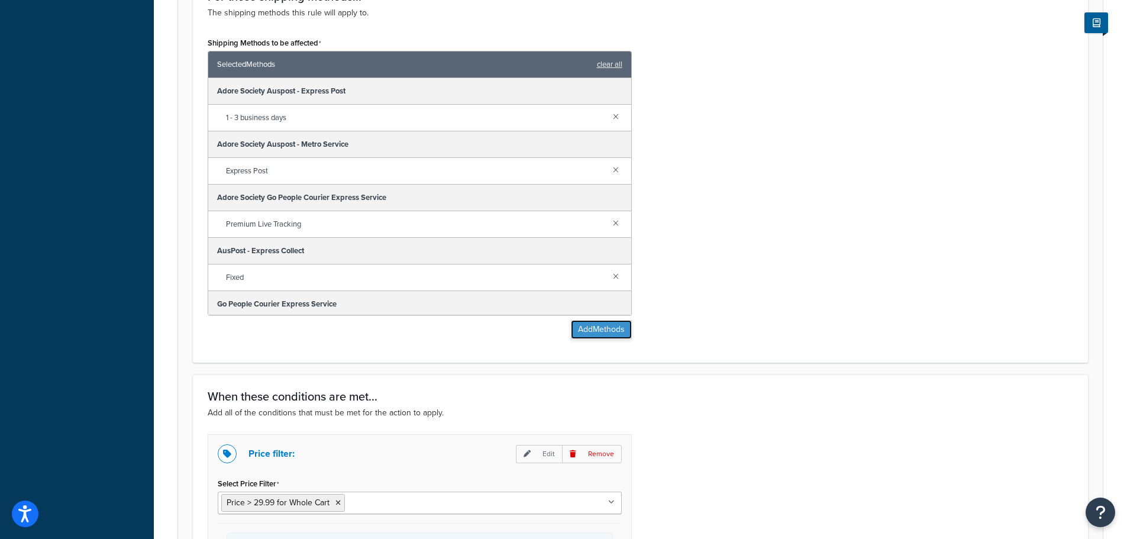
click at [612, 331] on button "Add Methods" at bounding box center [601, 329] width 61 height 19
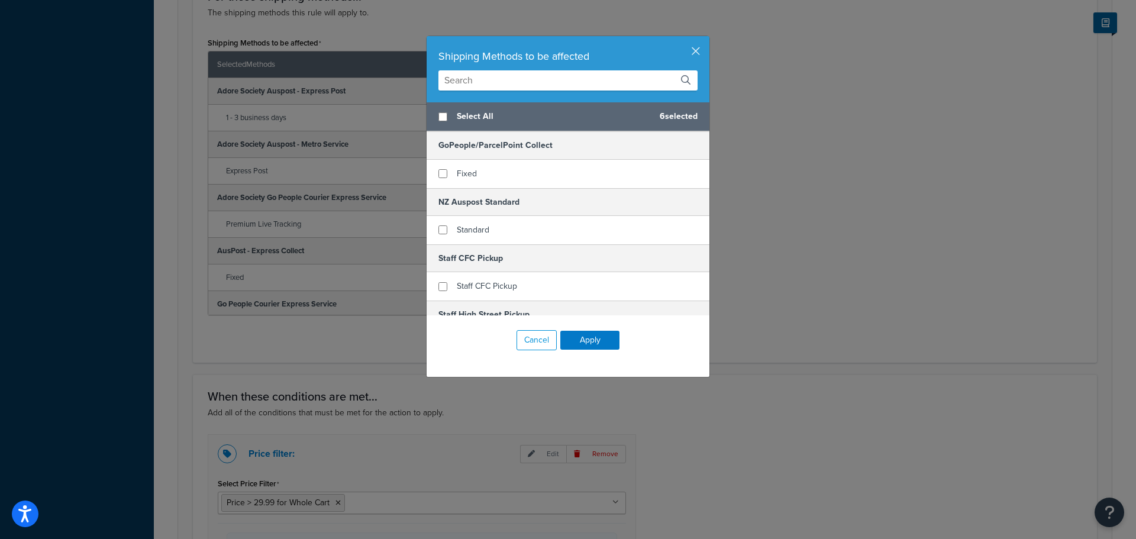
scroll to position [1398, 0]
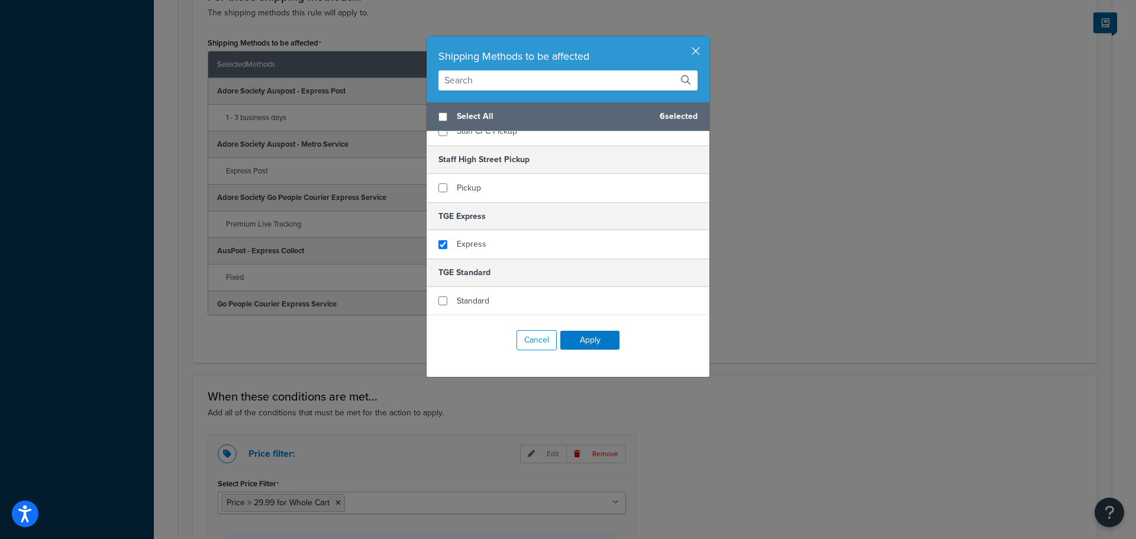
click at [532, 85] on input "text" at bounding box center [567, 80] width 259 height 20
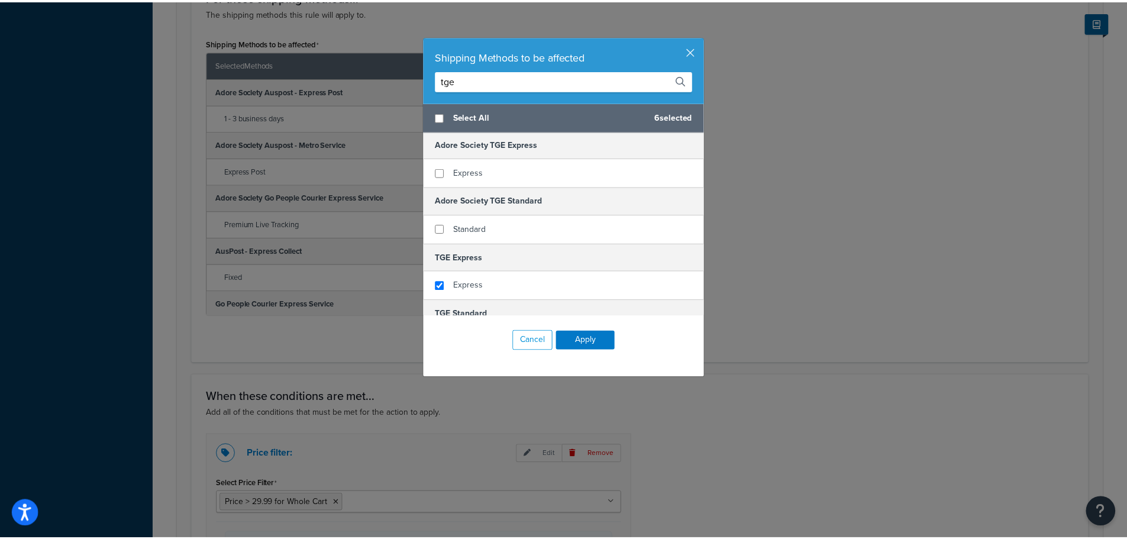
scroll to position [0, 0]
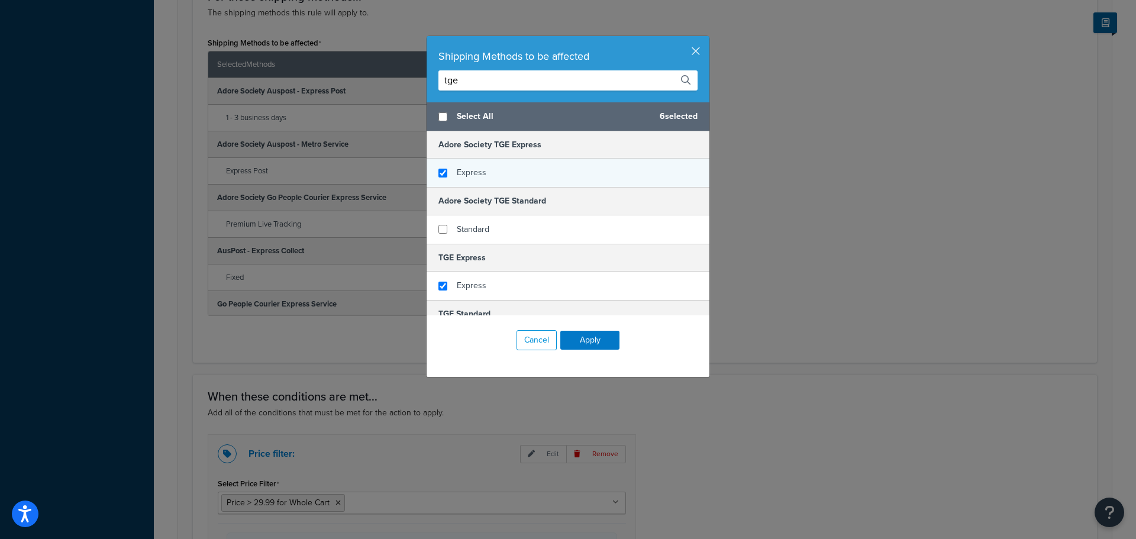
type input "tge"
checkbox input "true"
click at [507, 172] on div "Express" at bounding box center [568, 173] width 283 height 28
click at [598, 342] on button "Apply" at bounding box center [589, 340] width 59 height 19
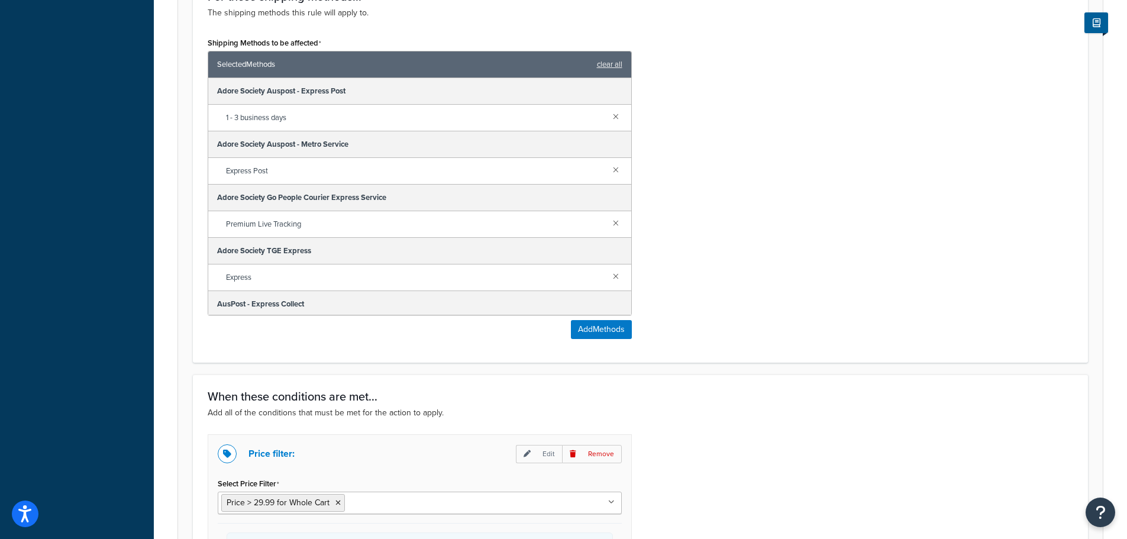
scroll to position [888, 0]
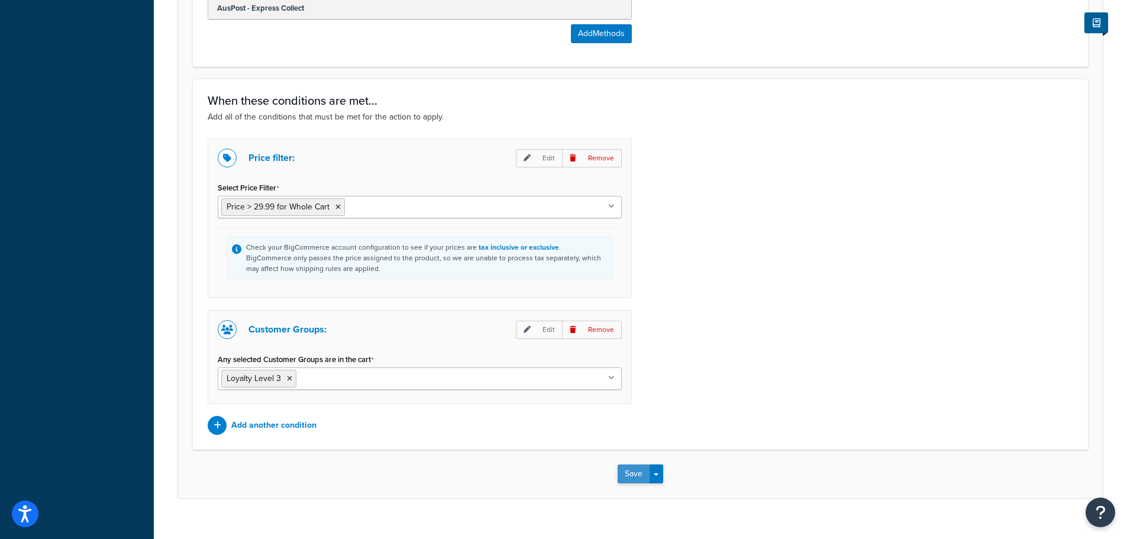
click at [633, 473] on button "Save" at bounding box center [634, 473] width 32 height 19
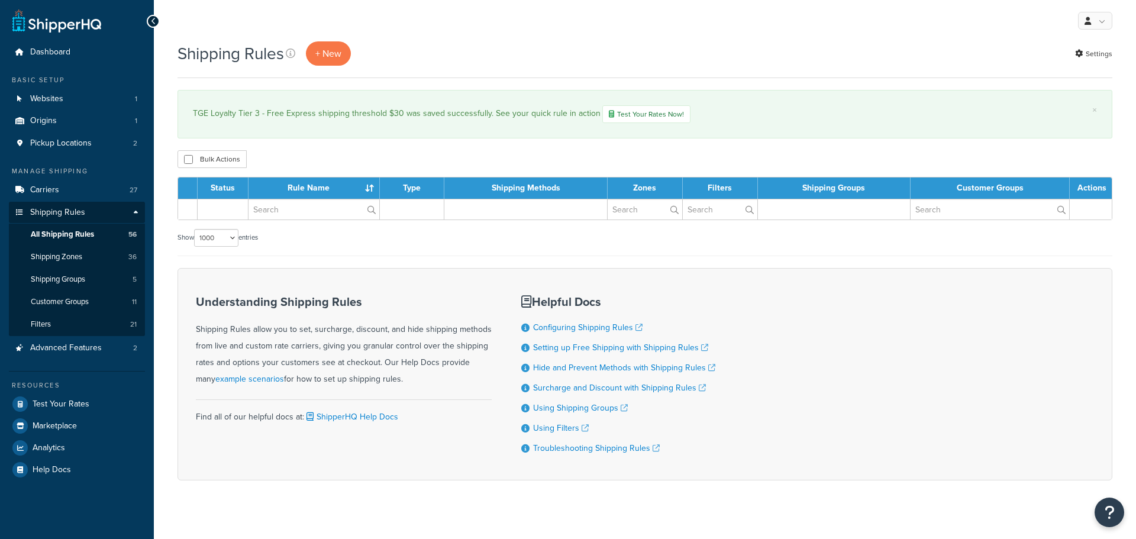
select select "1000"
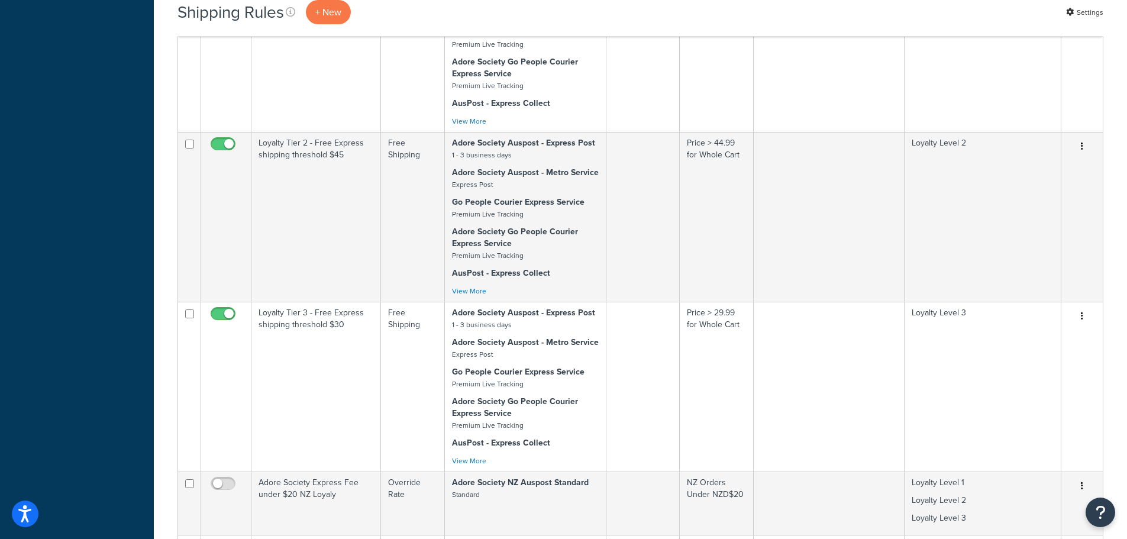
scroll to position [1479, 0]
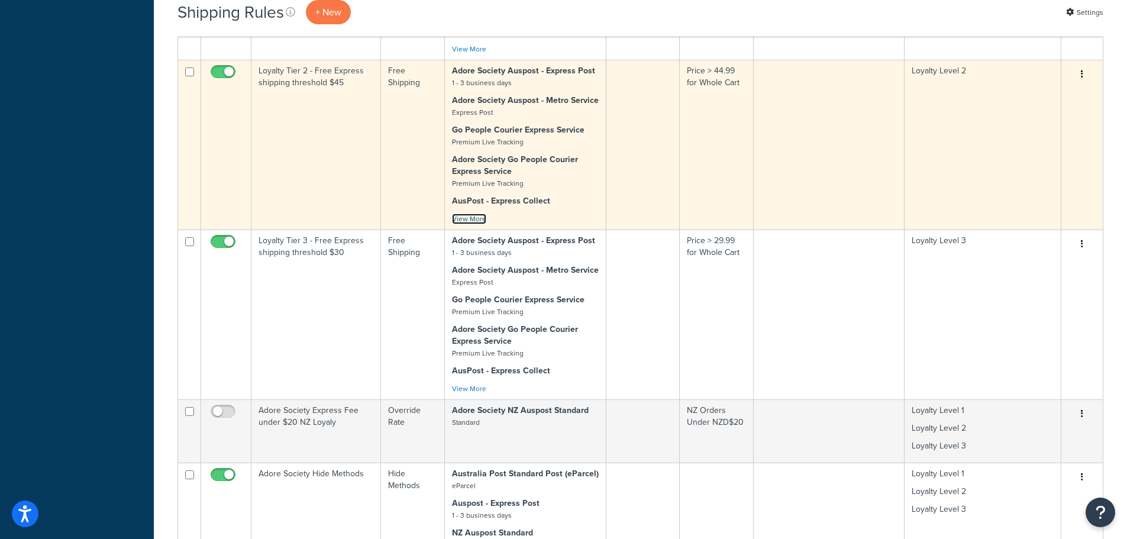
click at [477, 221] on link "View More" at bounding box center [469, 219] width 34 height 11
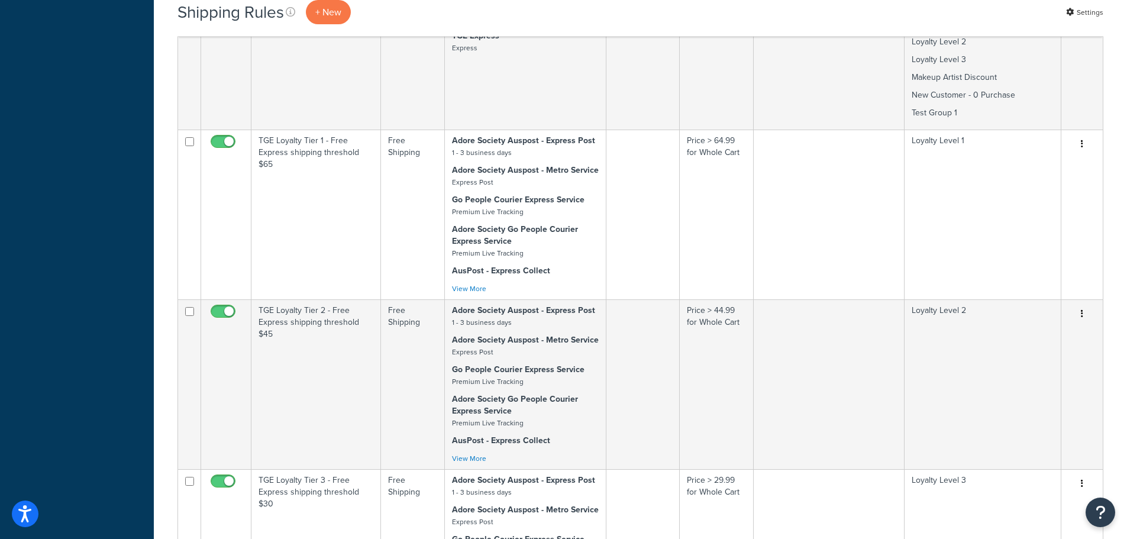
scroll to position [4970, 0]
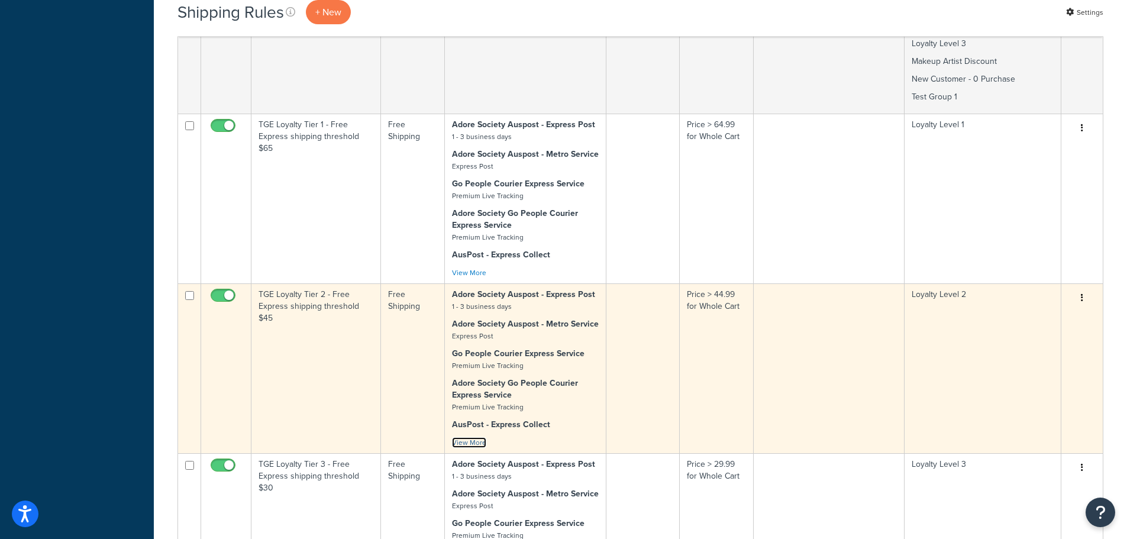
click at [483, 437] on link "View More" at bounding box center [469, 442] width 34 height 11
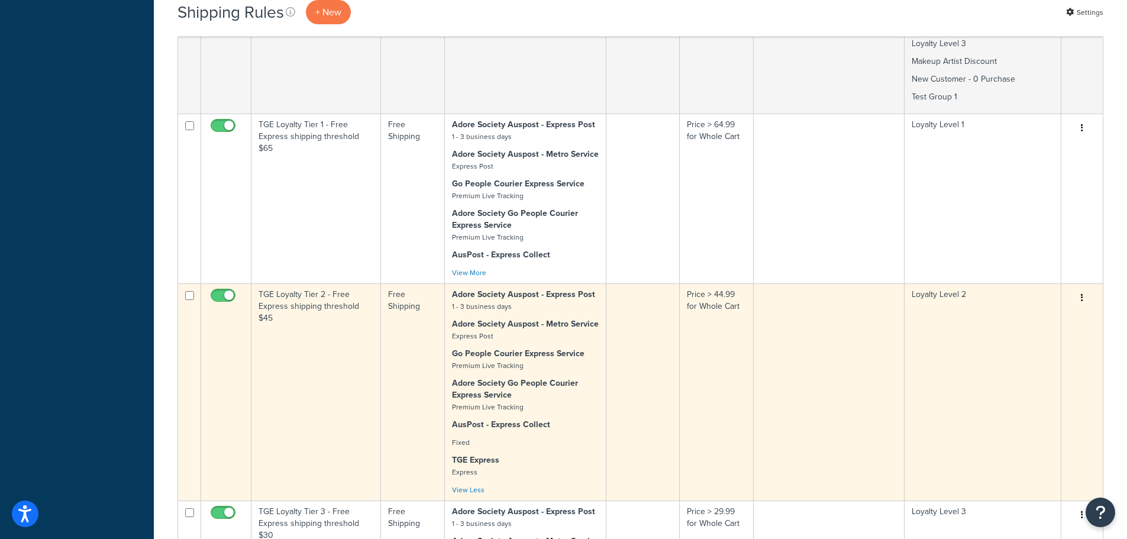
click at [748, 344] on td "Price > 44.99 for Whole Cart" at bounding box center [717, 391] width 74 height 217
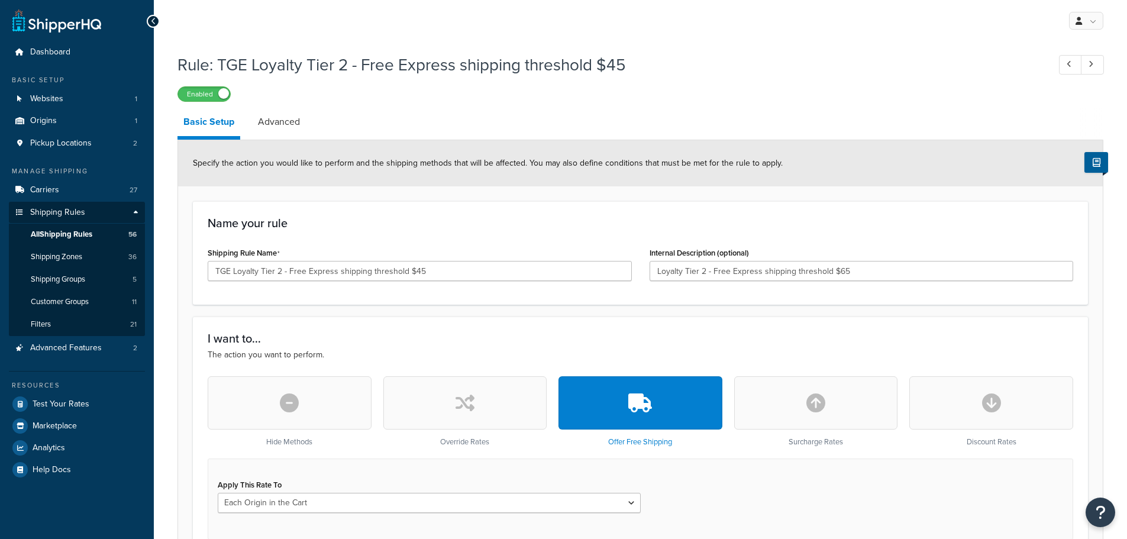
select select "LOCATION"
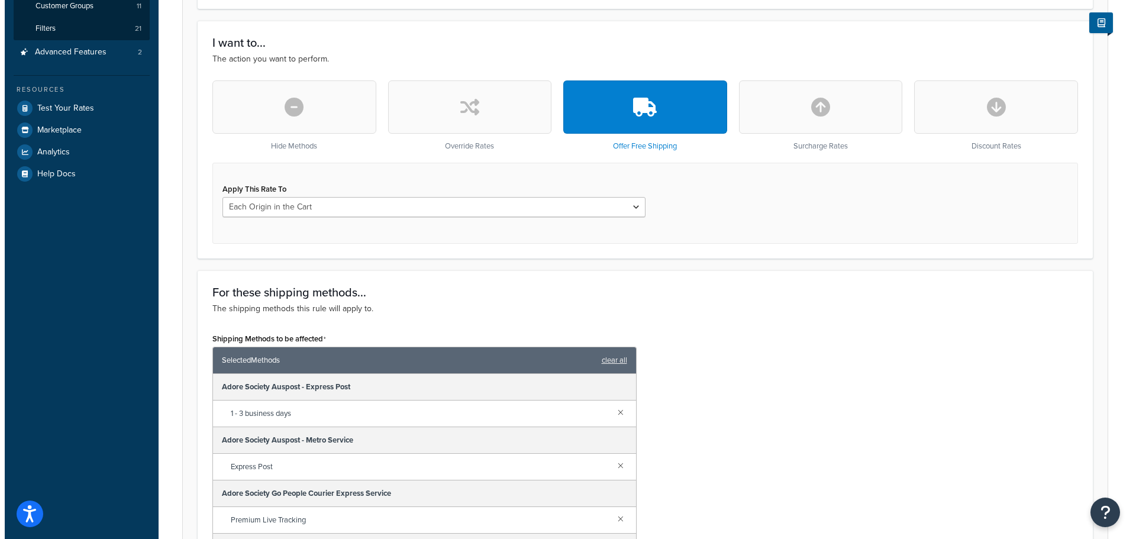
scroll to position [592, 0]
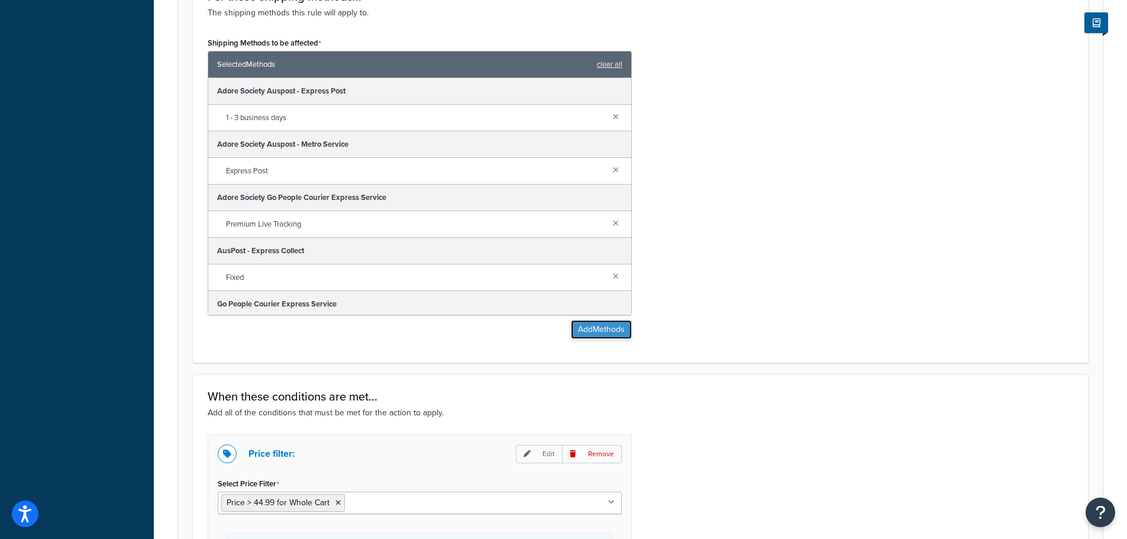
click at [595, 325] on button "Add Methods" at bounding box center [601, 329] width 61 height 19
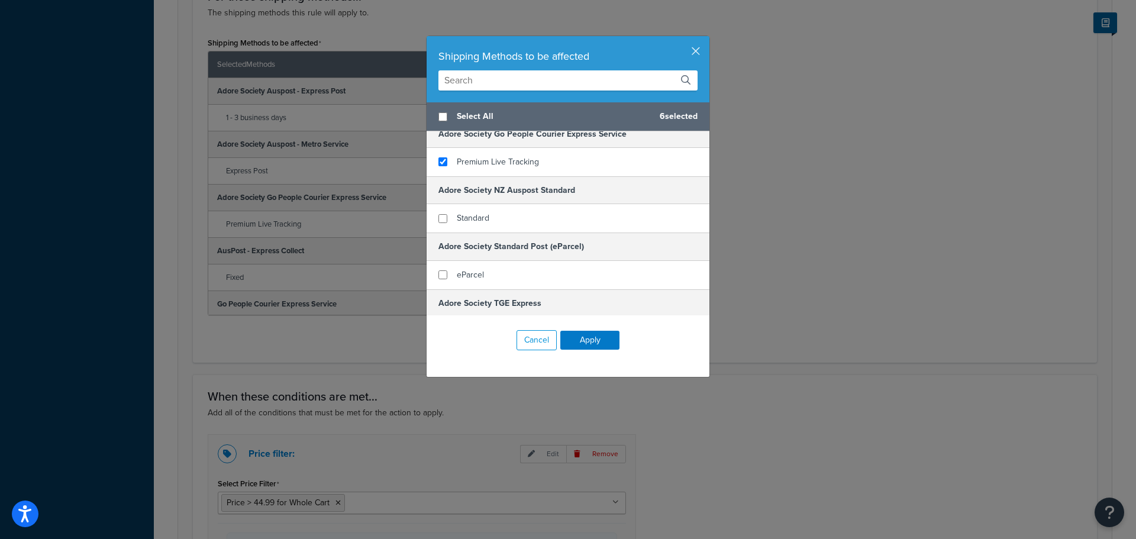
scroll to position [118, 0]
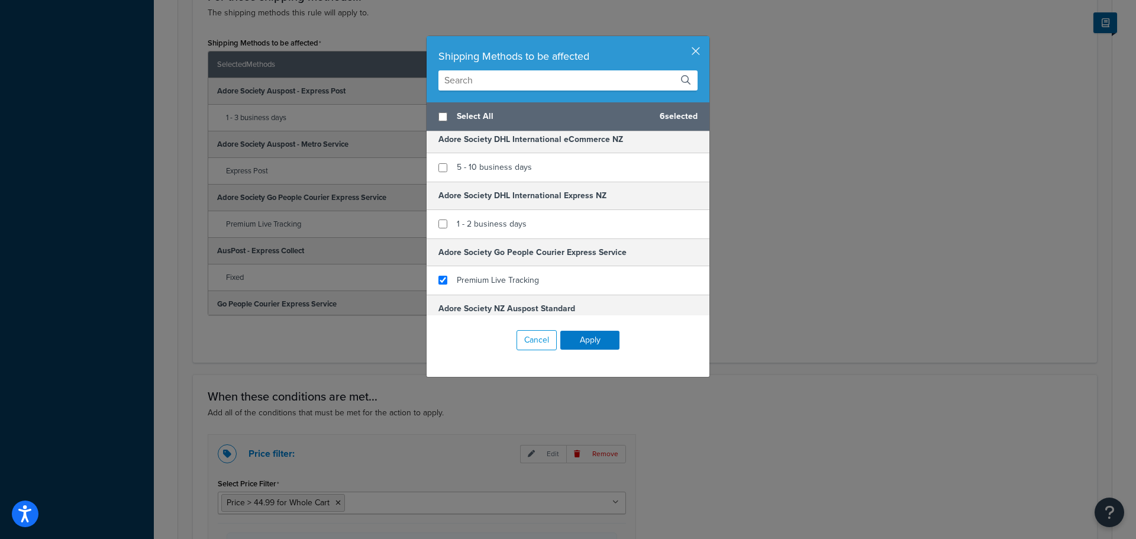
click at [506, 82] on input "text" at bounding box center [567, 80] width 259 height 20
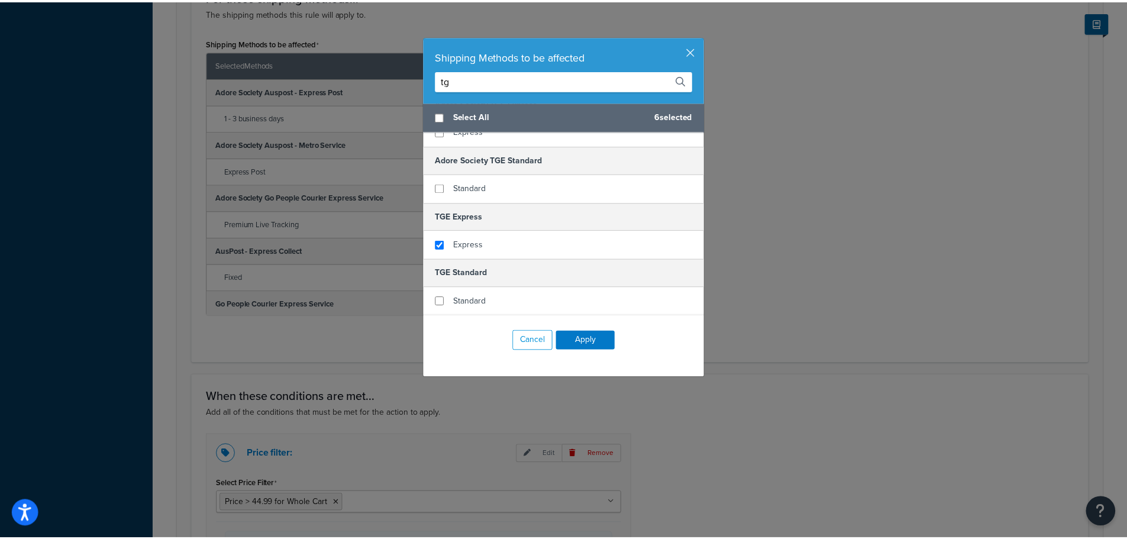
scroll to position [41, 0]
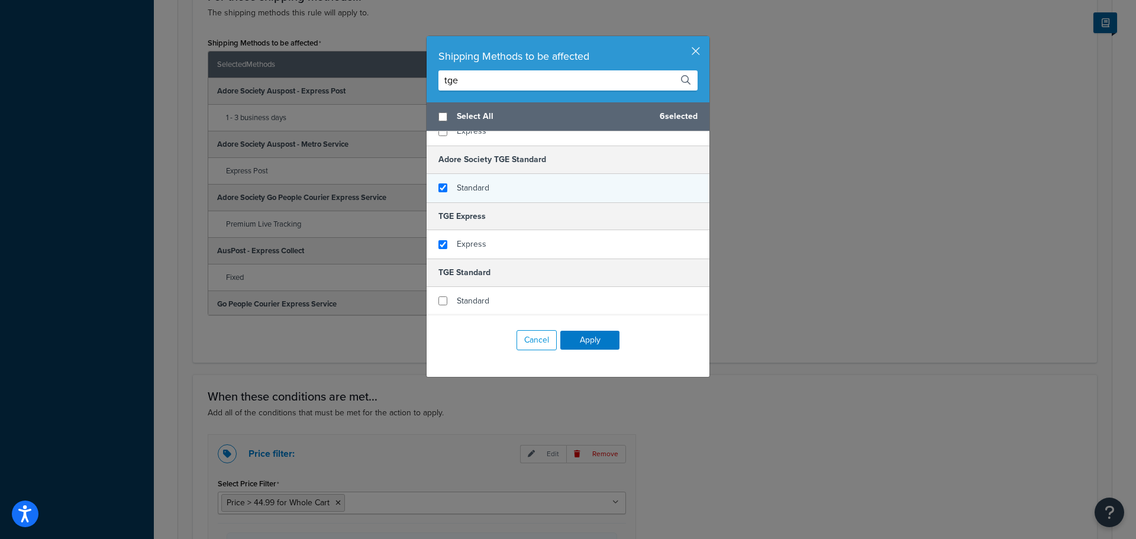
type input "tge"
checkbox input "true"
click at [484, 187] on span "Standard" at bounding box center [473, 188] width 33 height 12
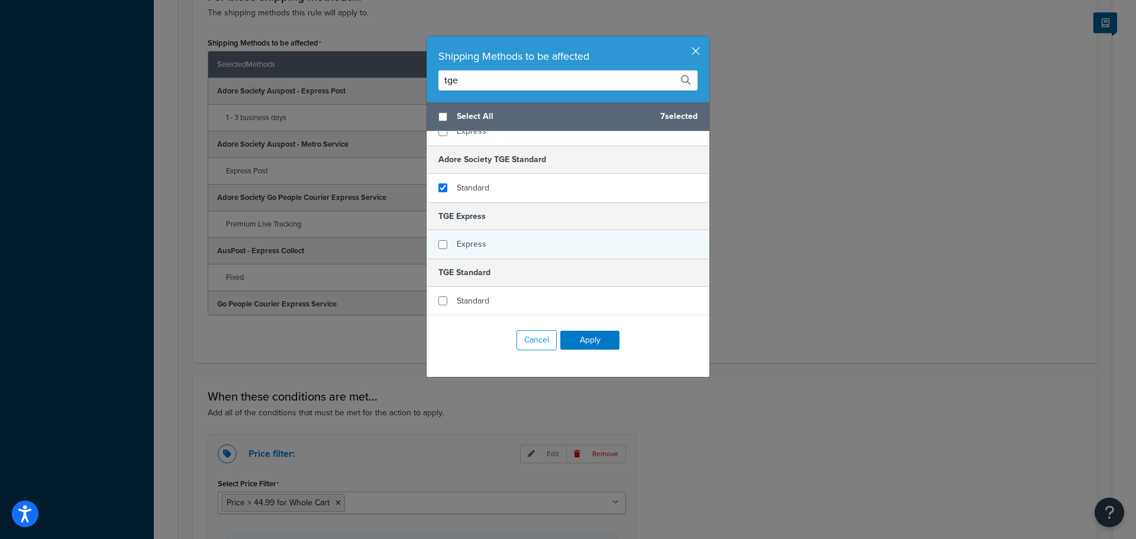
checkbox input "false"
click at [457, 247] on span "Express" at bounding box center [472, 244] width 30 height 12
click at [599, 342] on button "Apply" at bounding box center [589, 340] width 59 height 19
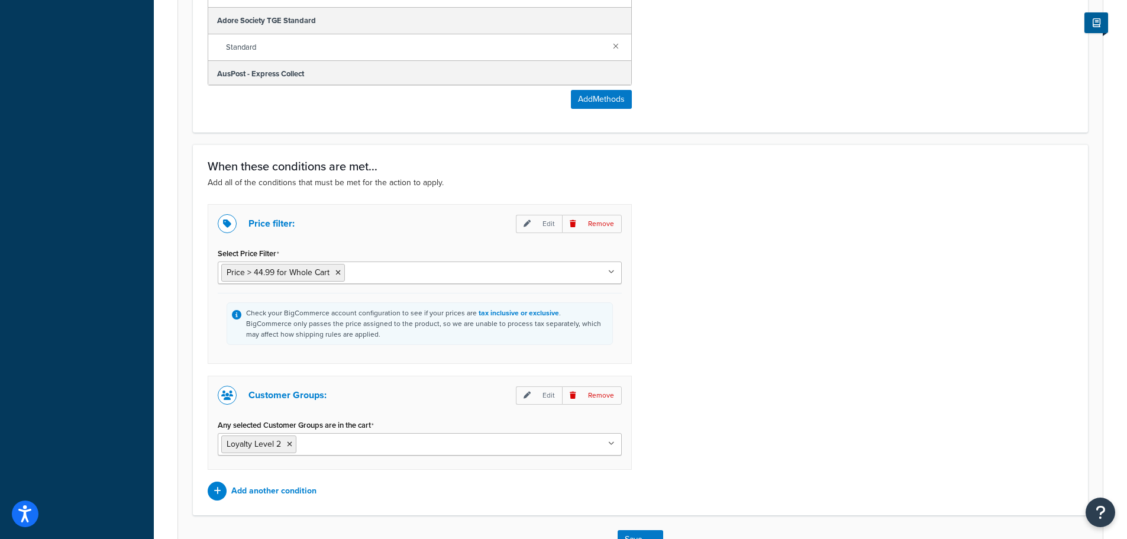
scroll to position [888, 0]
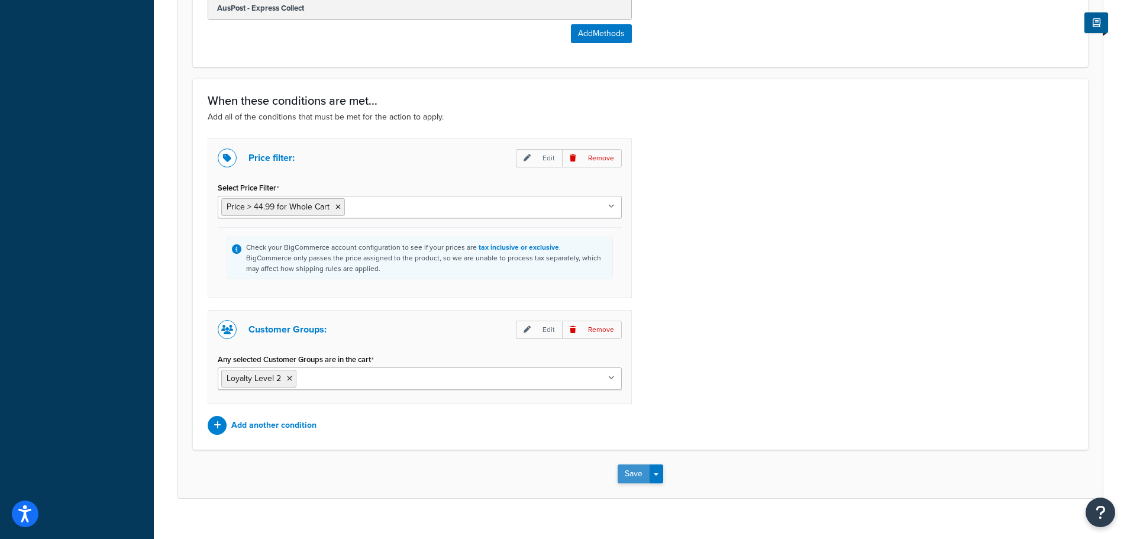
click at [625, 469] on button "Save" at bounding box center [634, 473] width 32 height 19
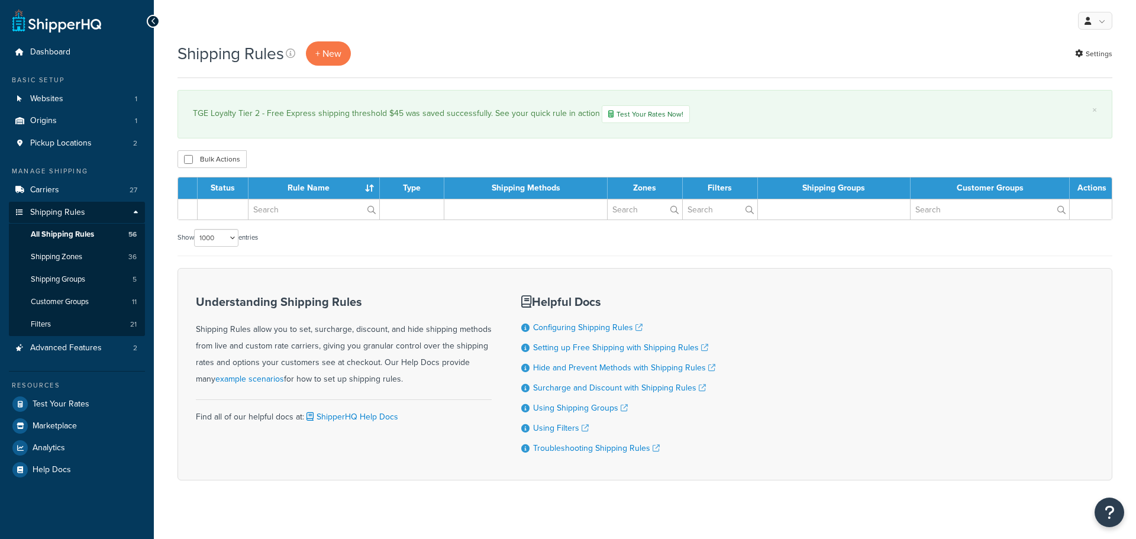
select select "1000"
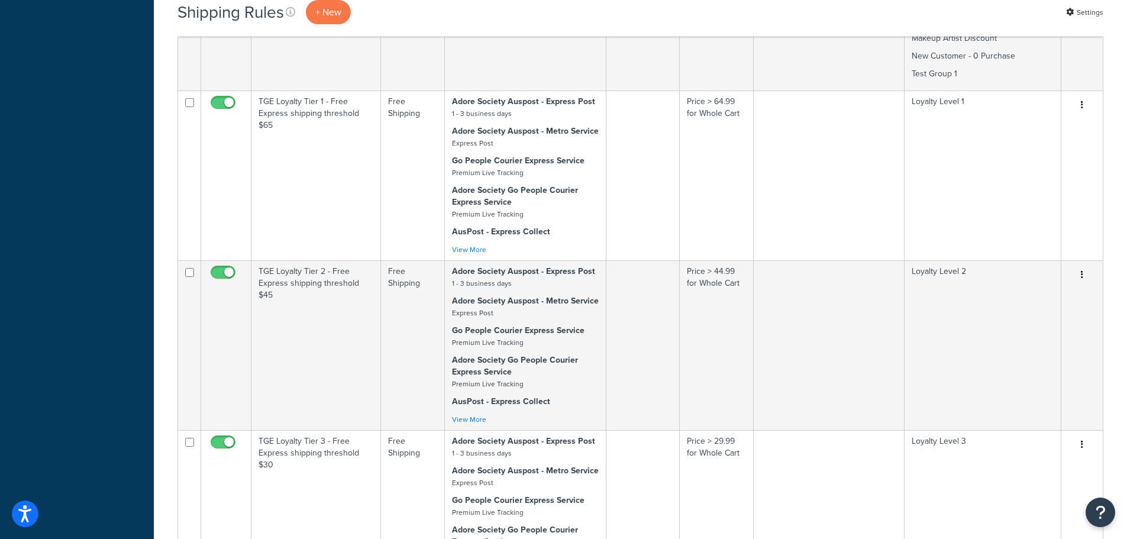
scroll to position [4970, 0]
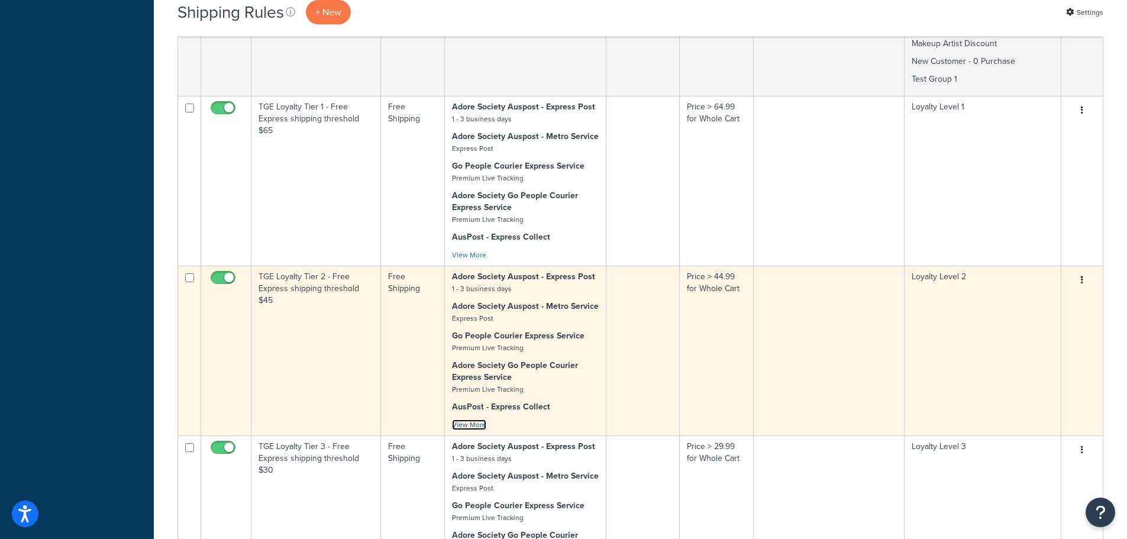
click at [479, 419] on link "View More" at bounding box center [469, 424] width 34 height 11
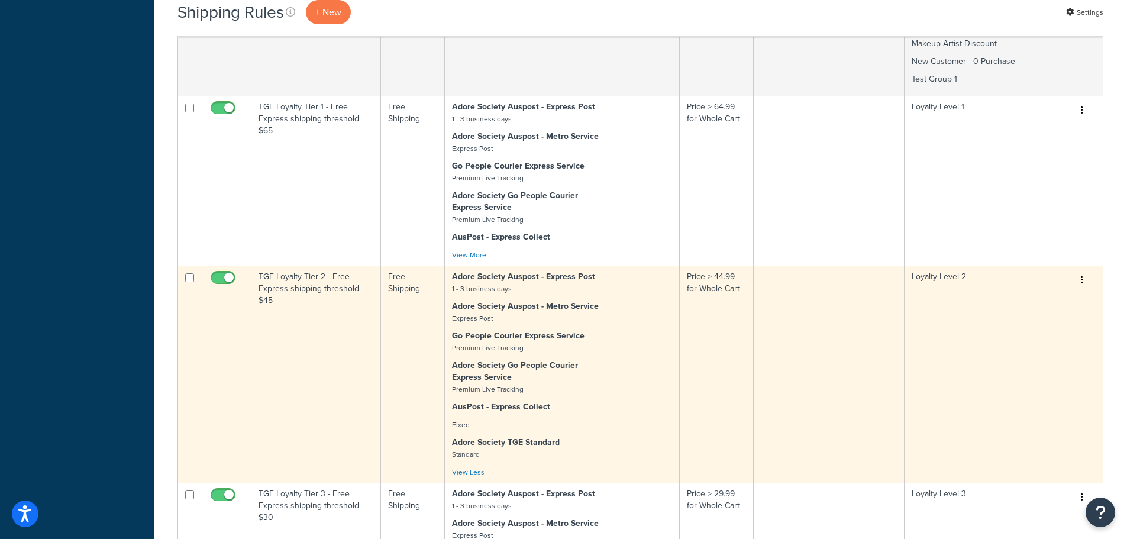
click at [665, 306] on td at bounding box center [642, 374] width 73 height 217
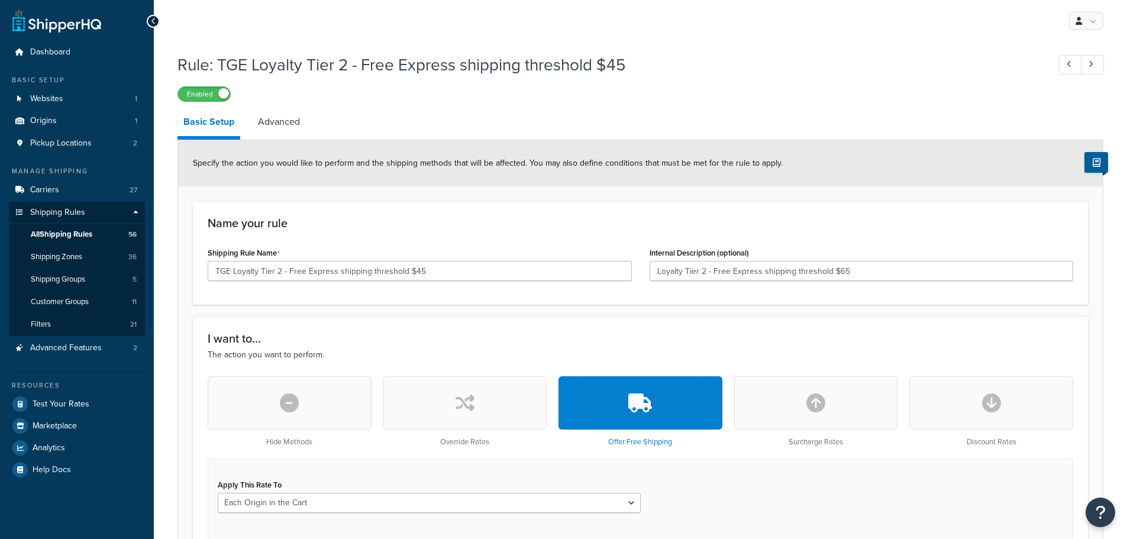
select select "LOCATION"
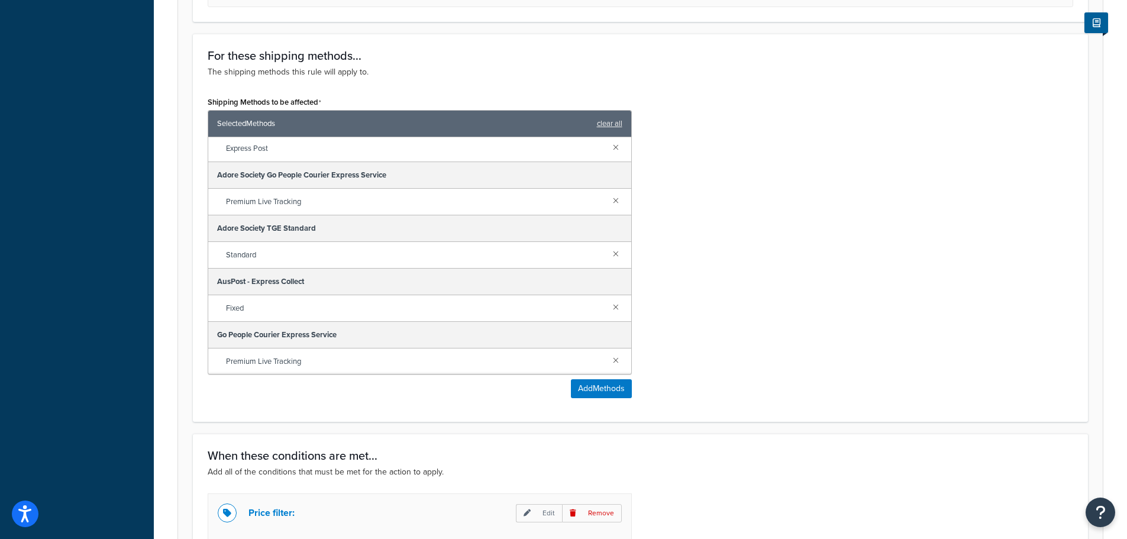
scroll to position [82, 0]
click at [609, 254] on link at bounding box center [615, 252] width 13 height 13
click at [605, 388] on button "Add Methods" at bounding box center [601, 388] width 61 height 19
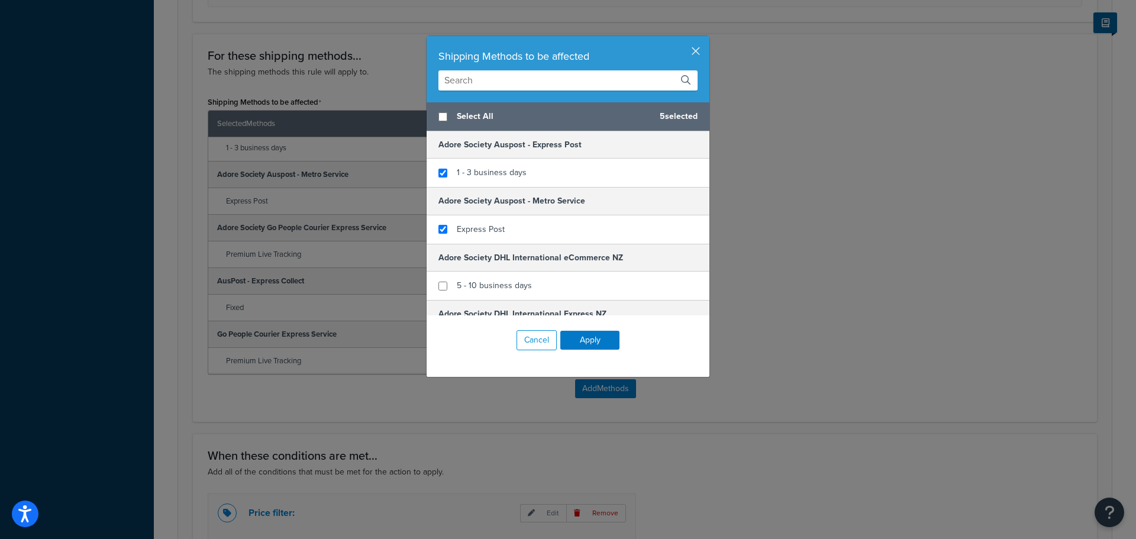
click at [506, 82] on input "text" at bounding box center [567, 80] width 259 height 20
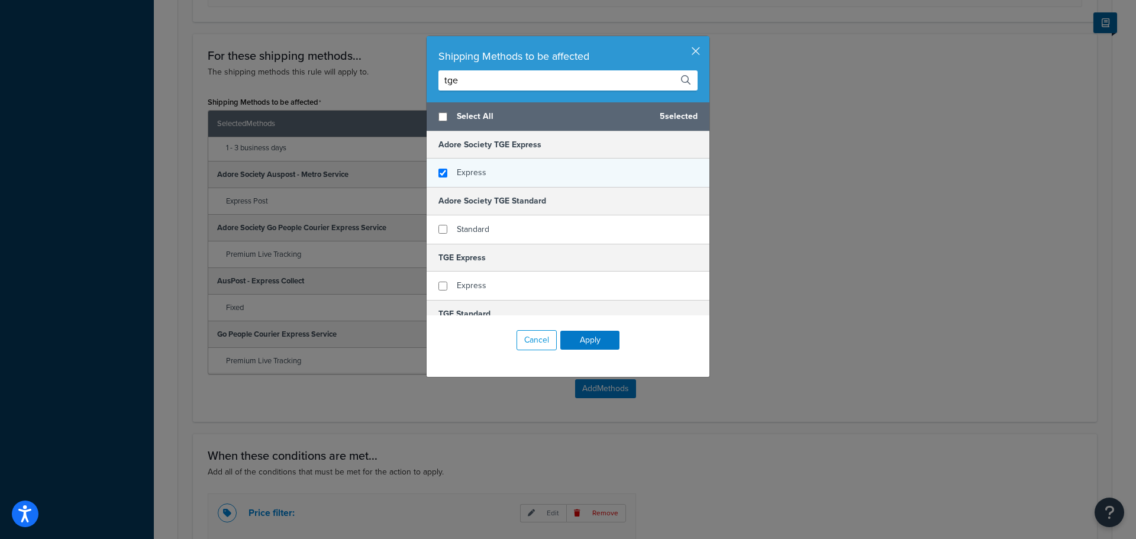
type input "tge"
checkbox input "true"
click at [477, 173] on span "Express" at bounding box center [472, 172] width 30 height 12
click at [585, 339] on button "Apply" at bounding box center [589, 340] width 59 height 19
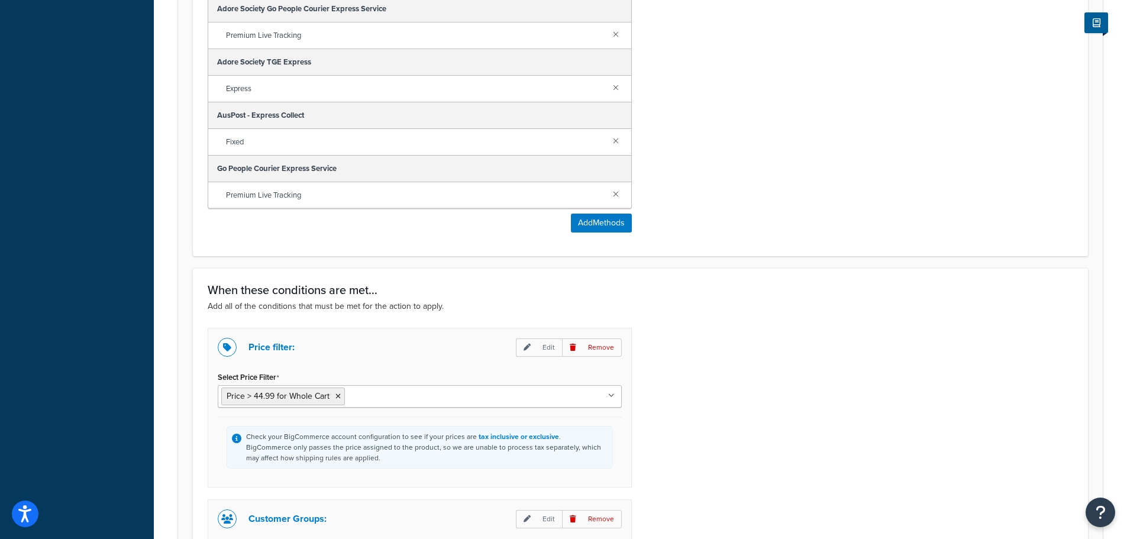
scroll to position [828, 0]
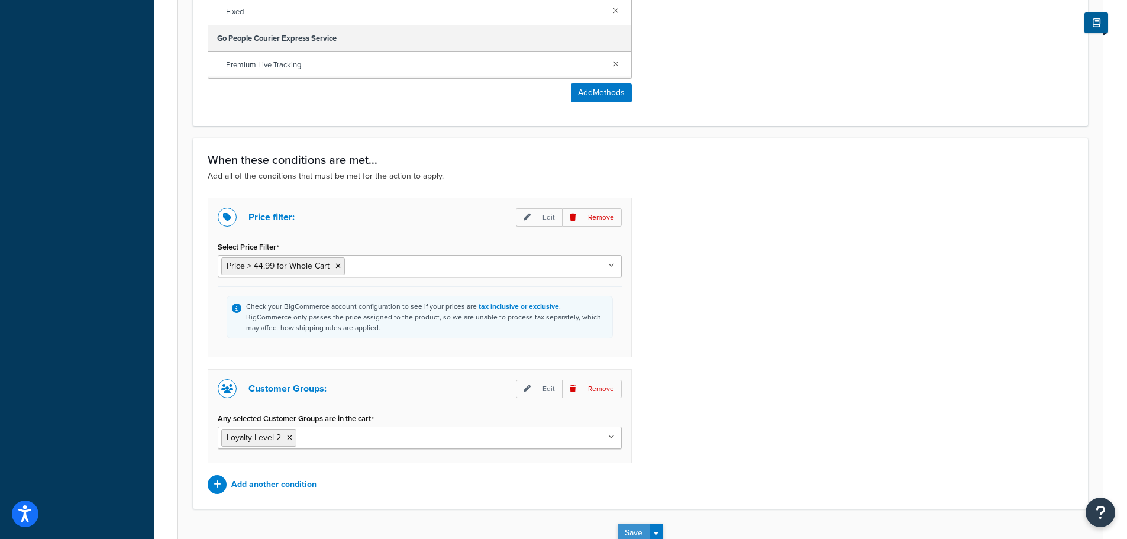
click at [641, 528] on button "Save" at bounding box center [634, 533] width 32 height 19
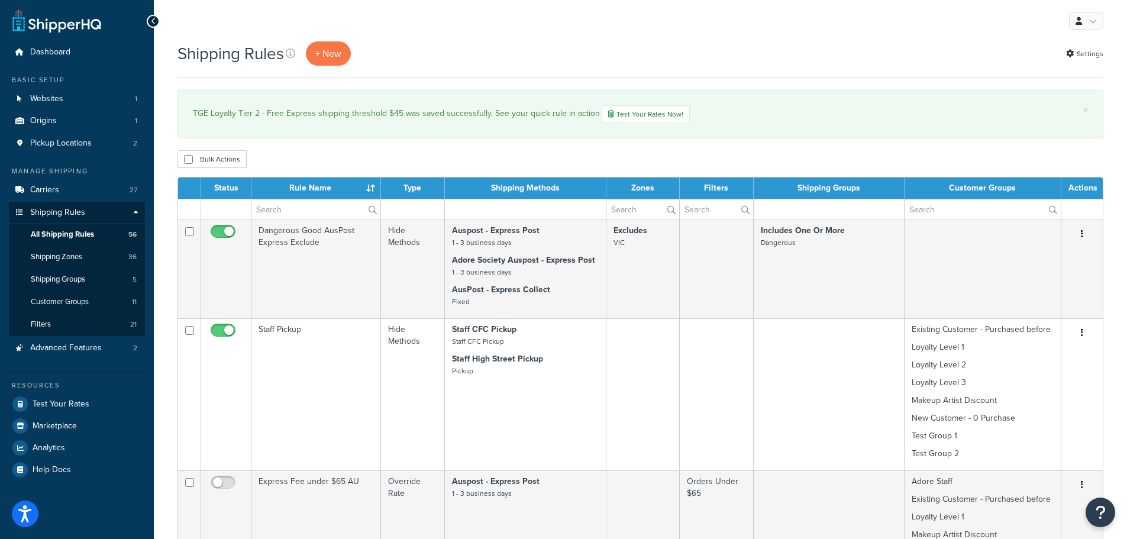
select select "1000"
